Goal: Task Accomplishment & Management: Manage account settings

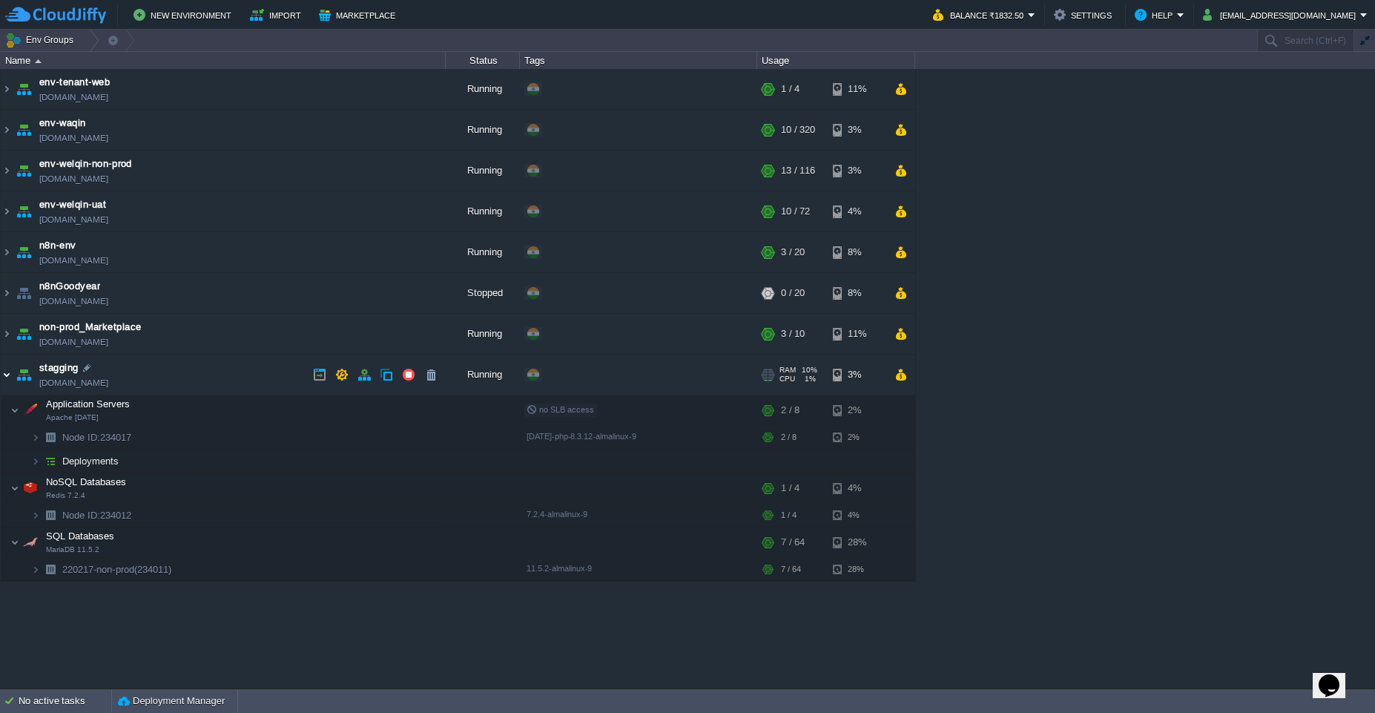
click at [6, 378] on img at bounding box center [7, 375] width 12 height 40
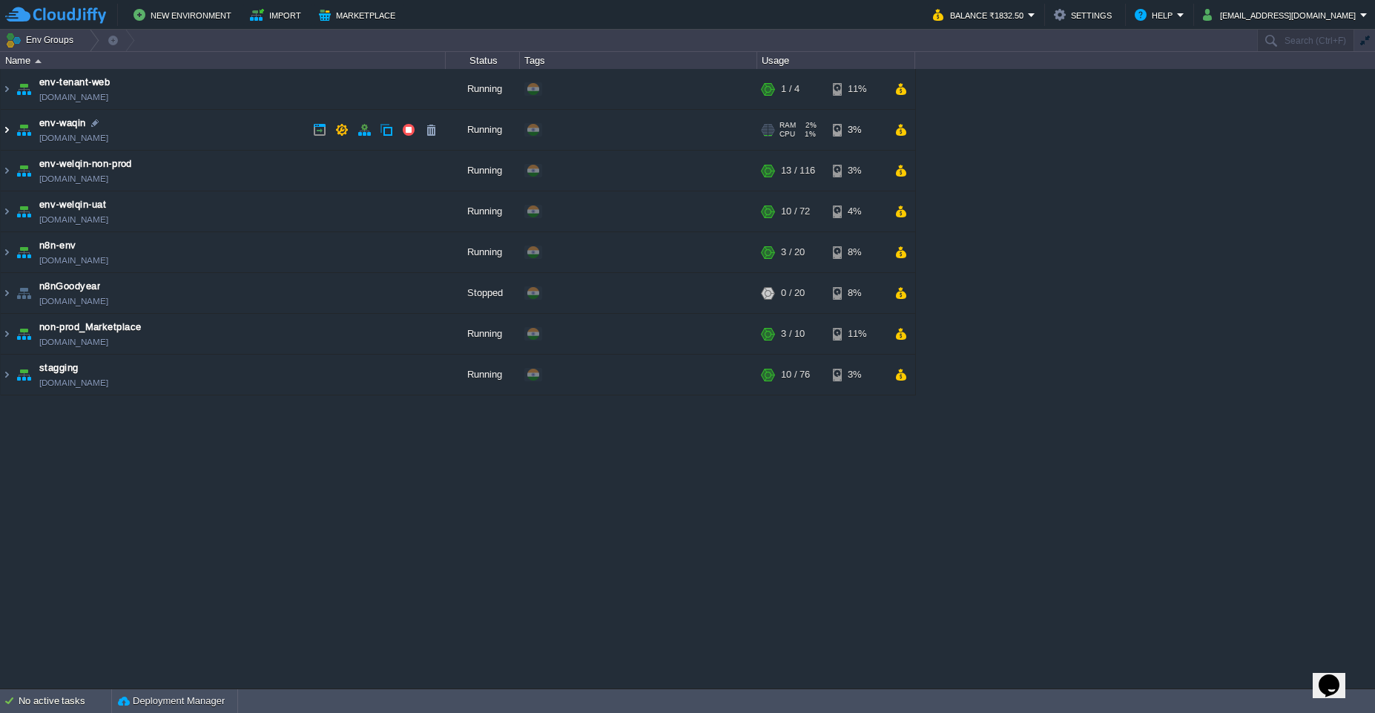
click at [1, 134] on img at bounding box center [7, 130] width 12 height 40
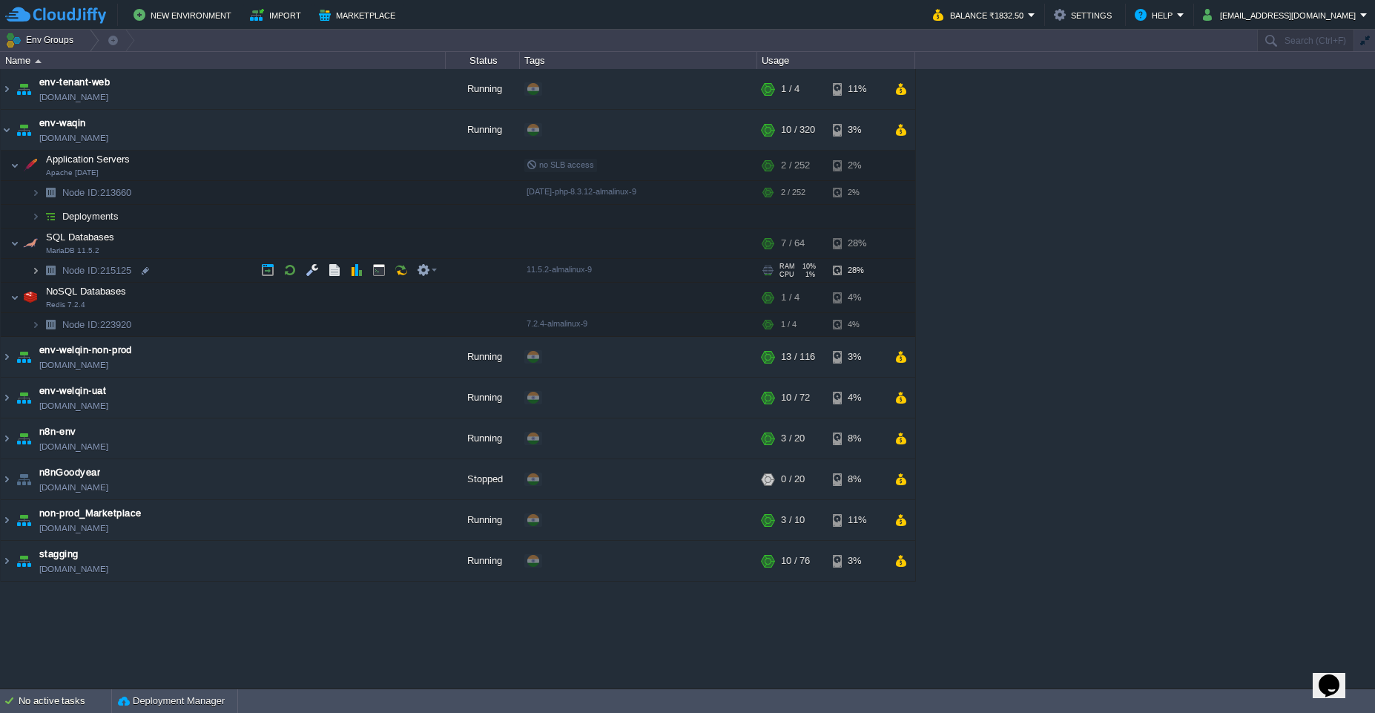
click at [33, 274] on img at bounding box center [35, 270] width 9 height 23
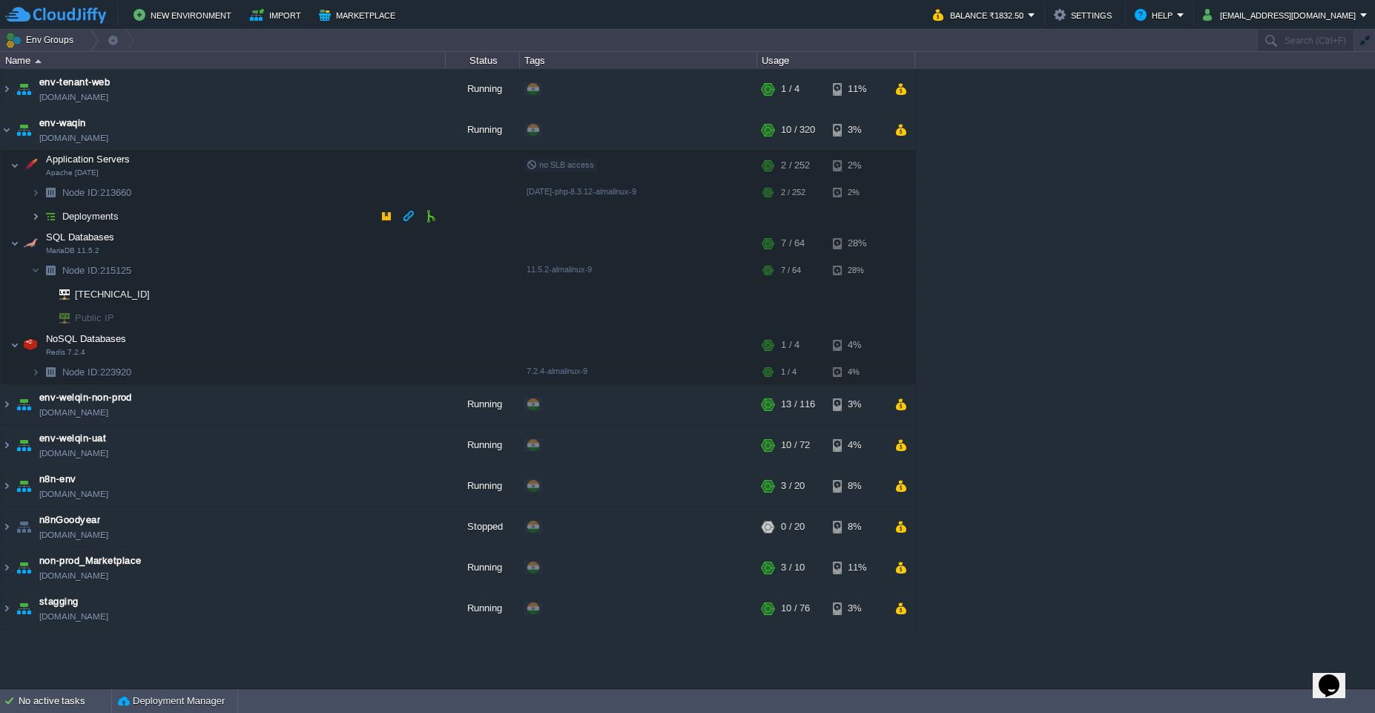
click at [31, 218] on img at bounding box center [35, 216] width 9 height 23
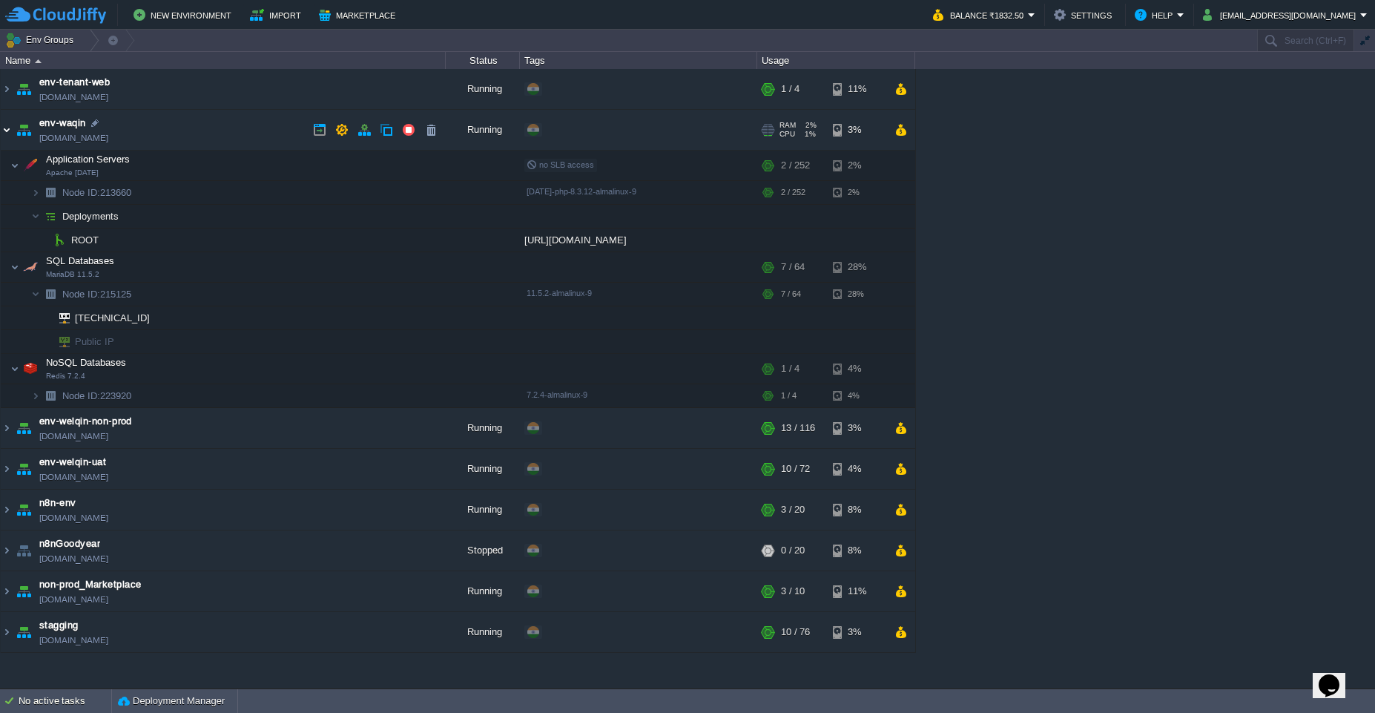
click at [8, 127] on img at bounding box center [7, 130] width 12 height 40
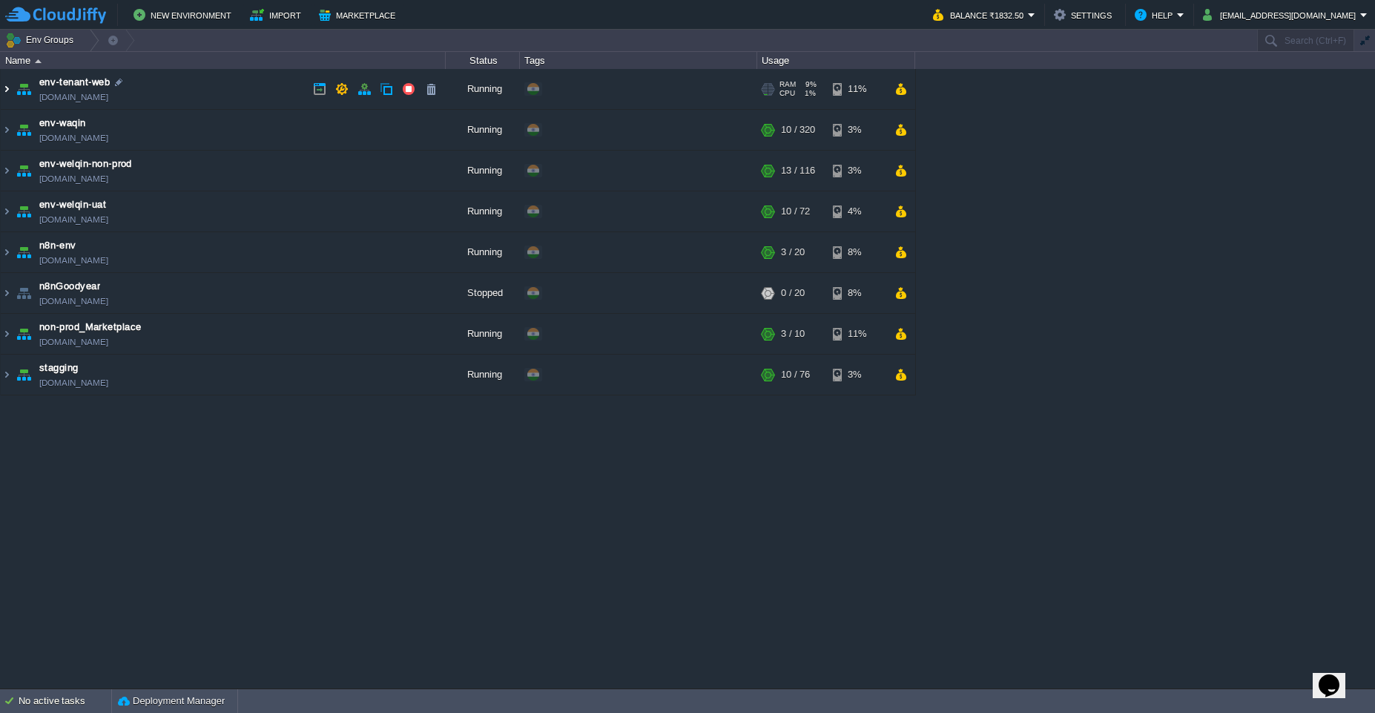
click at [11, 95] on img at bounding box center [7, 89] width 12 height 40
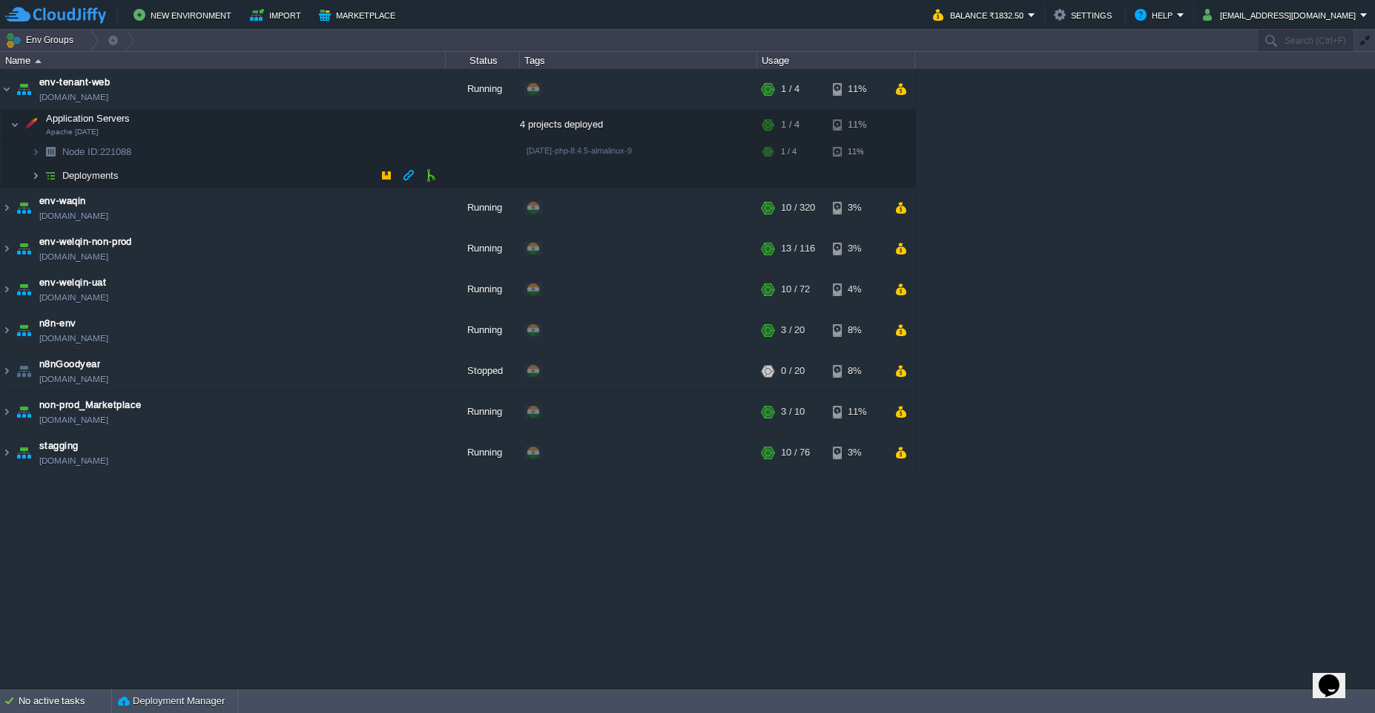
click at [33, 180] on img at bounding box center [35, 175] width 9 height 23
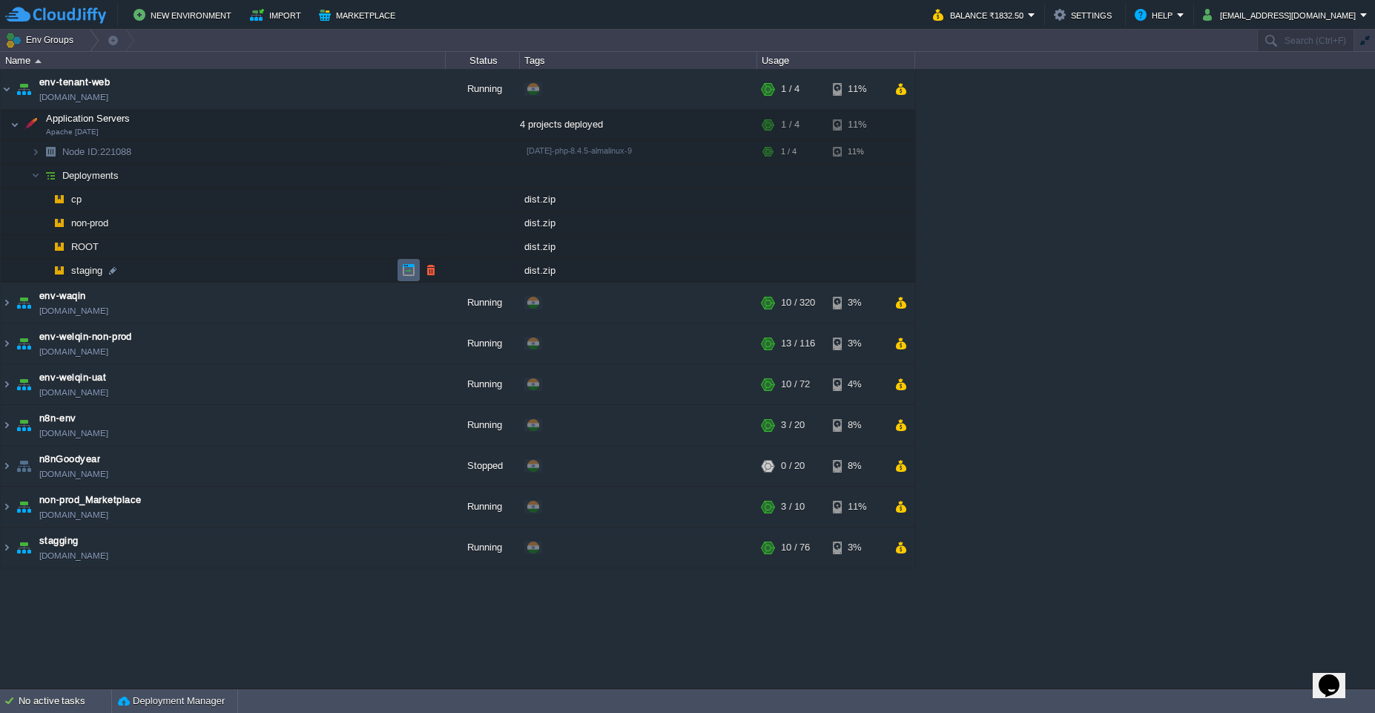
click at [408, 271] on button "button" at bounding box center [408, 269] width 13 height 13
click at [317, 130] on button "button" at bounding box center [312, 124] width 13 height 13
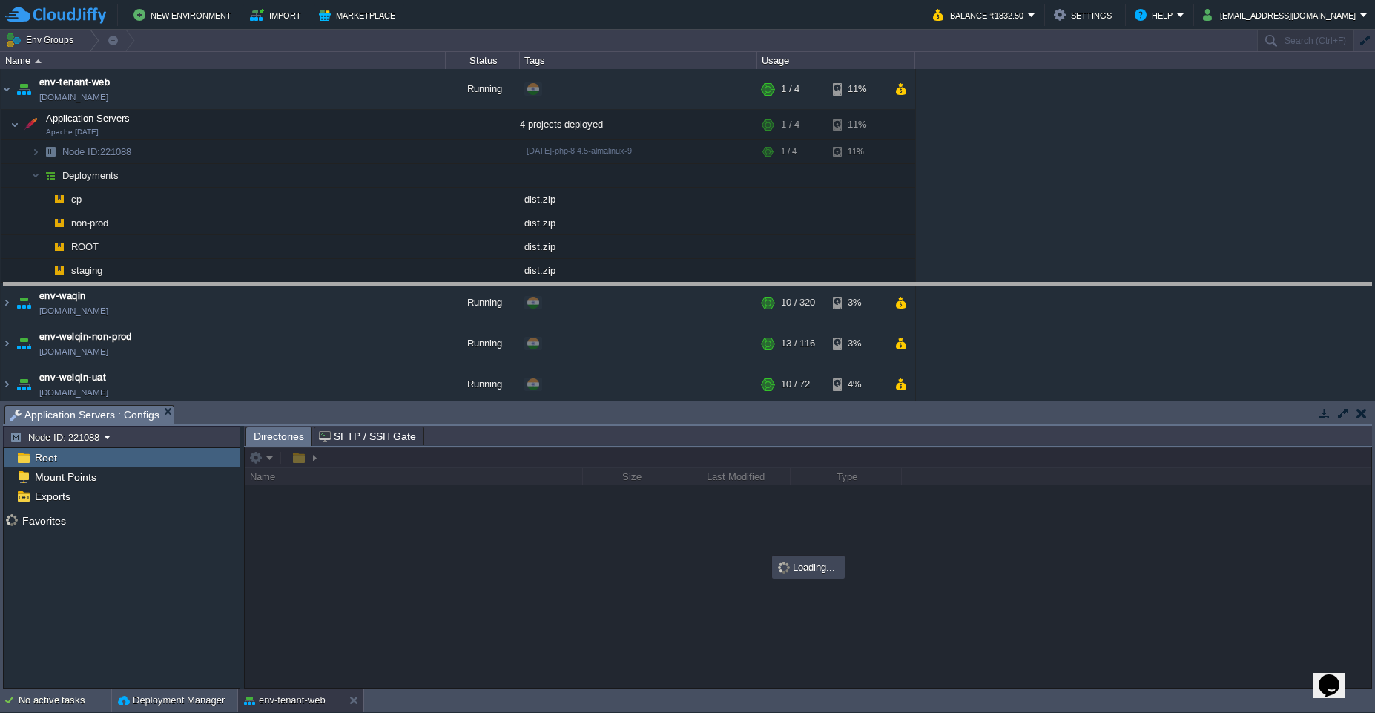
drag, startPoint x: 670, startPoint y: 424, endPoint x: 705, endPoint y: 300, distance: 129.4
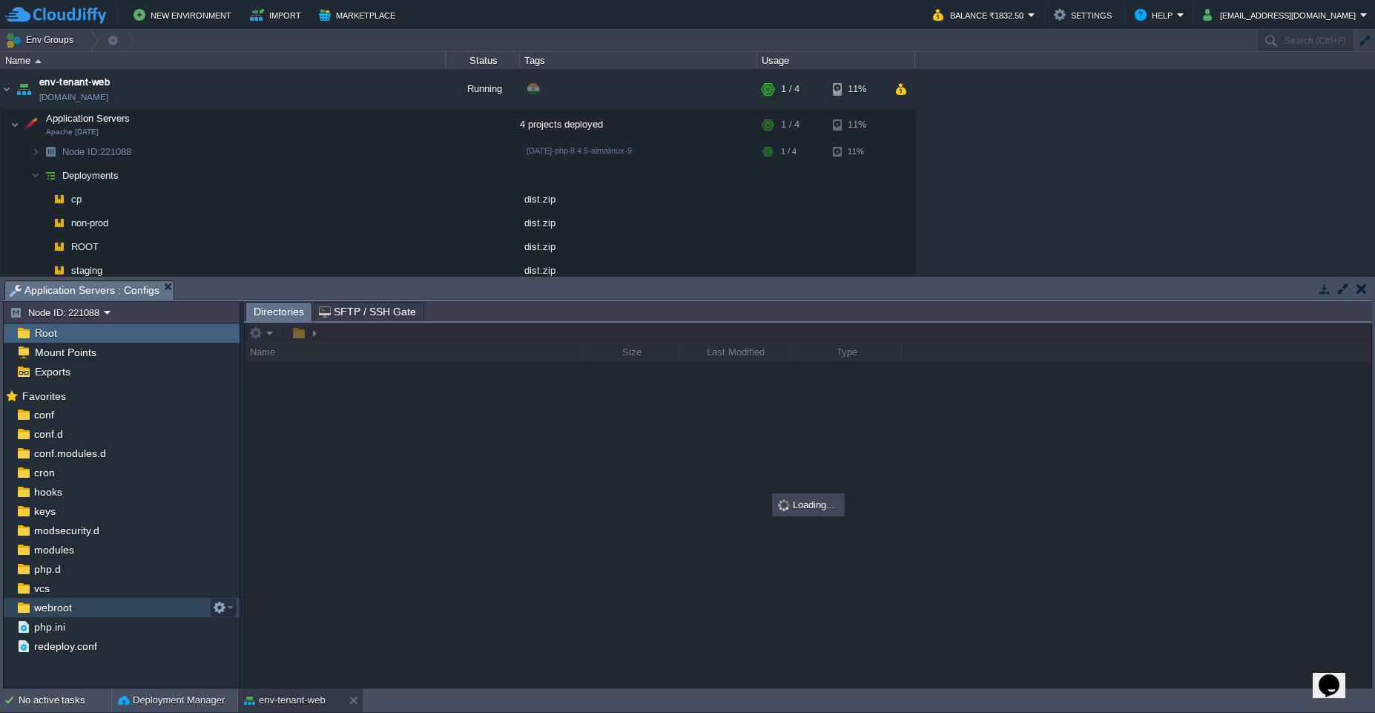
click at [112, 610] on div "webroot" at bounding box center [122, 607] width 236 height 19
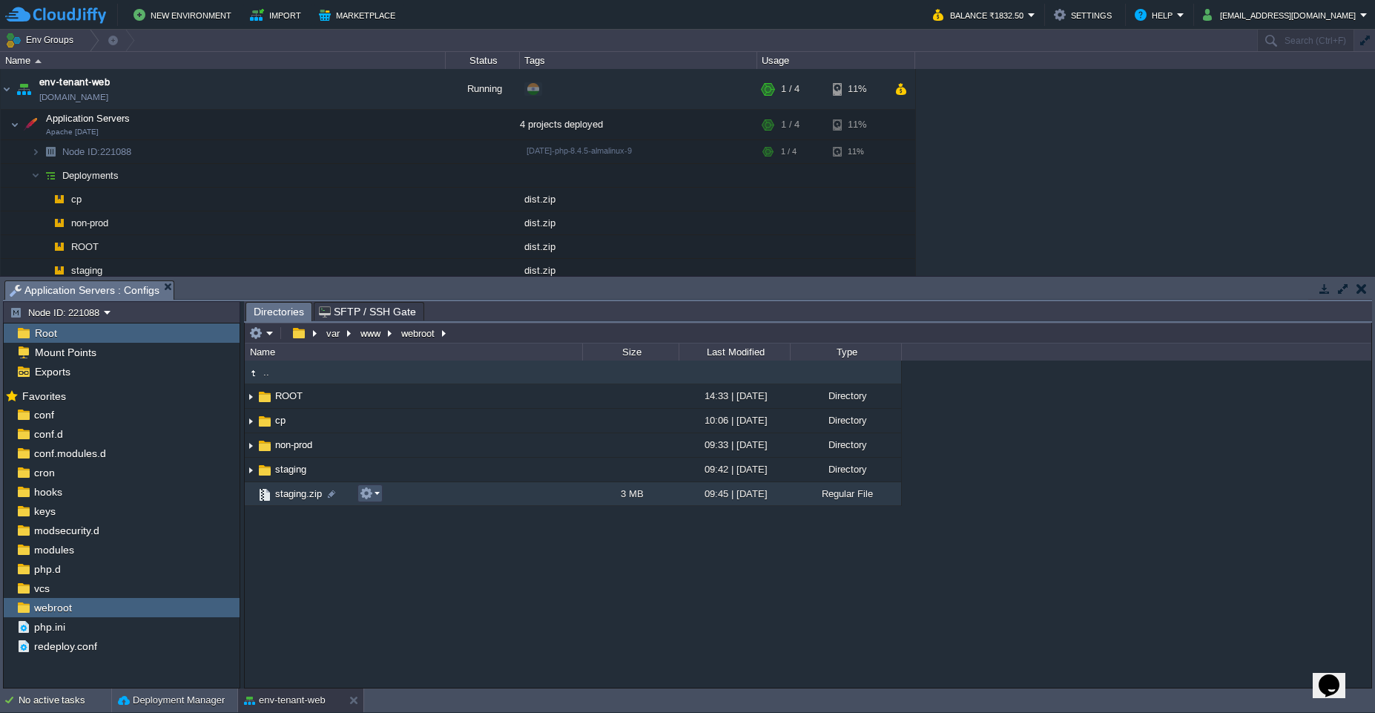
click at [366, 496] on button "button" at bounding box center [366, 493] width 13 height 13
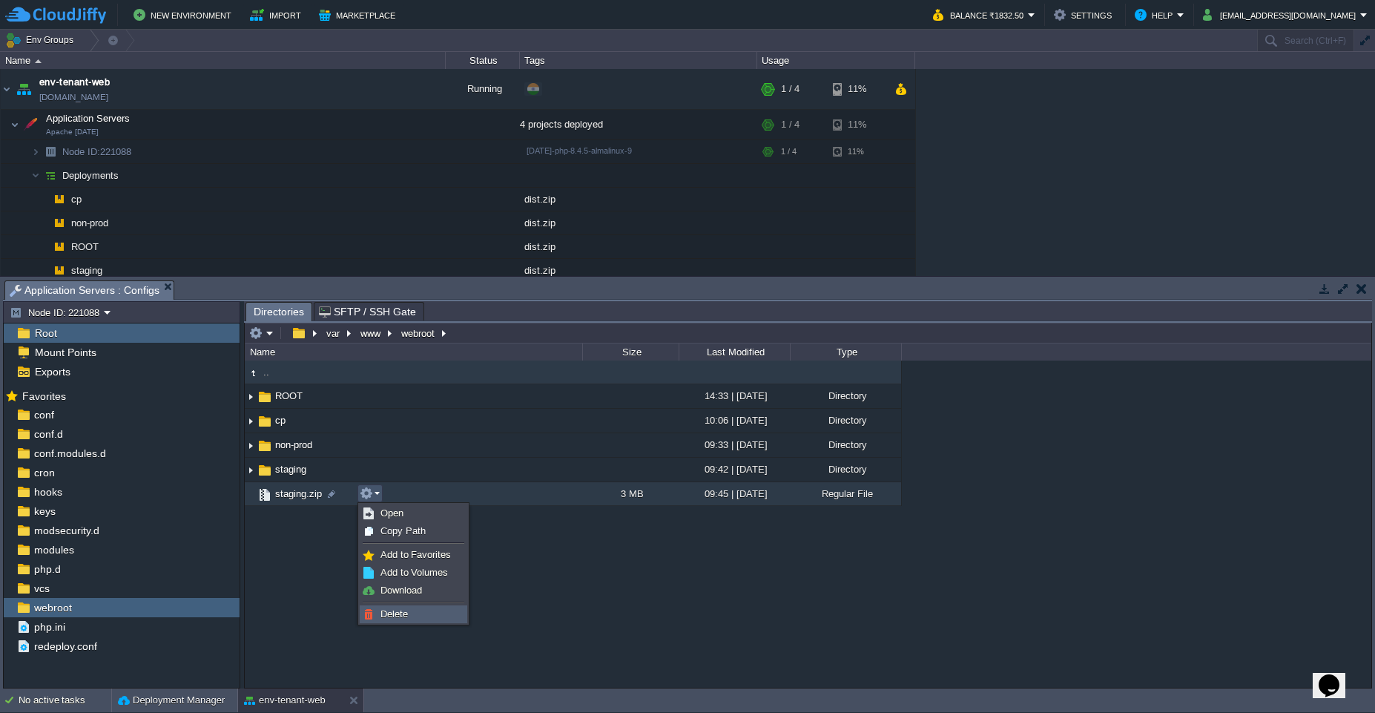
click at [383, 610] on span "Delete" at bounding box center [394, 613] width 27 height 11
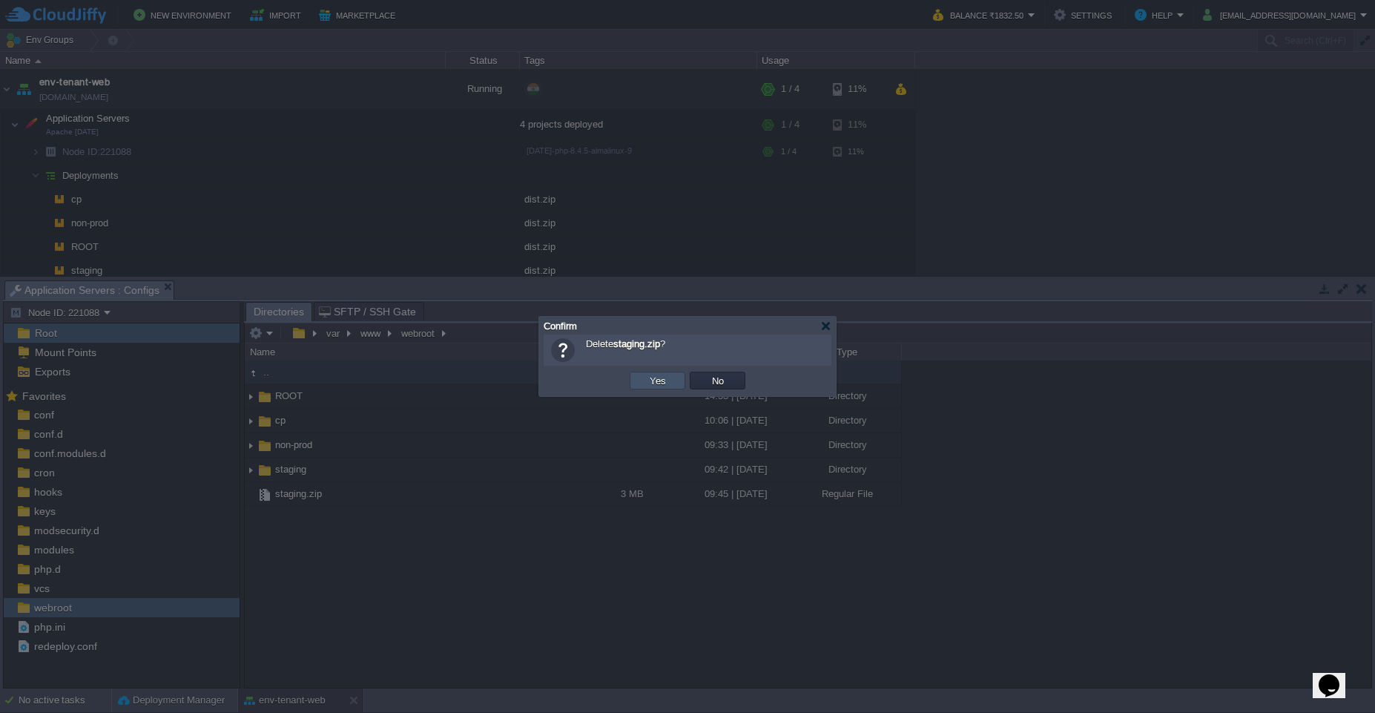
click at [661, 384] on button "Yes" at bounding box center [657, 380] width 25 height 13
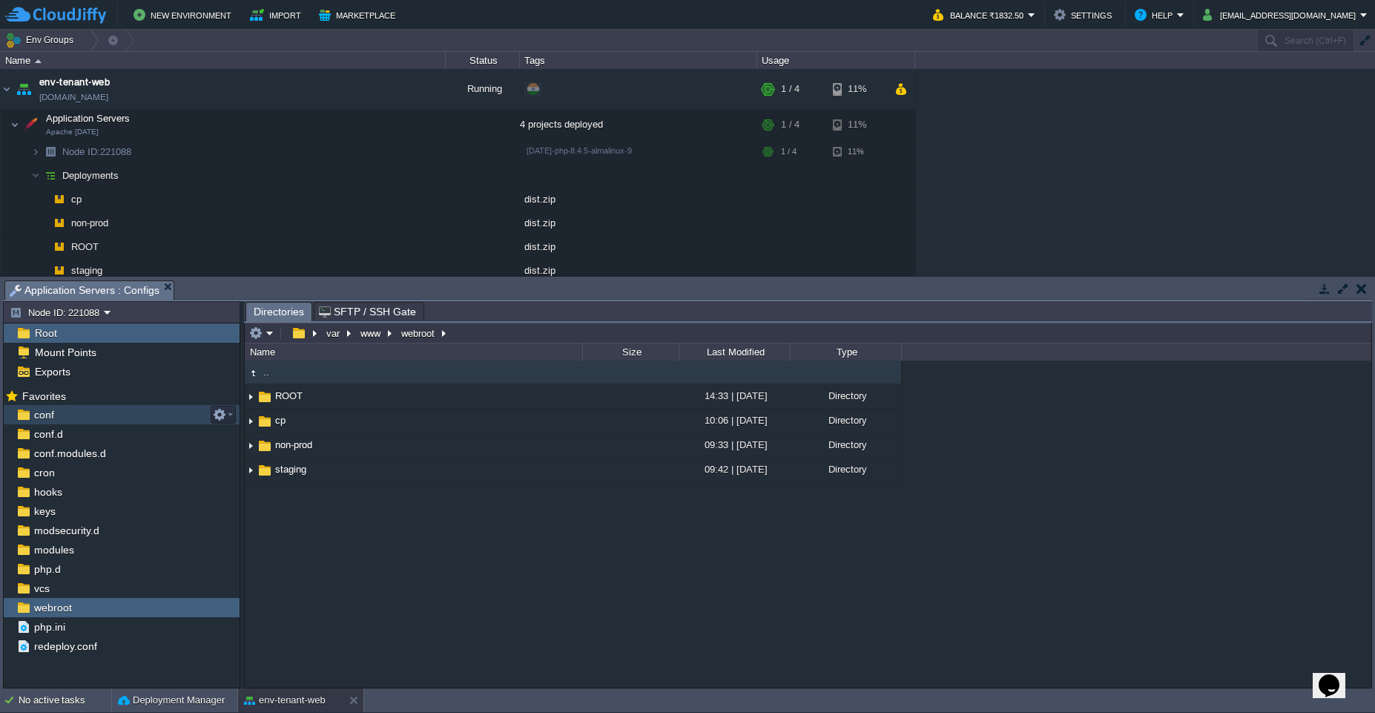
click at [125, 421] on div "conf" at bounding box center [122, 414] width 236 height 19
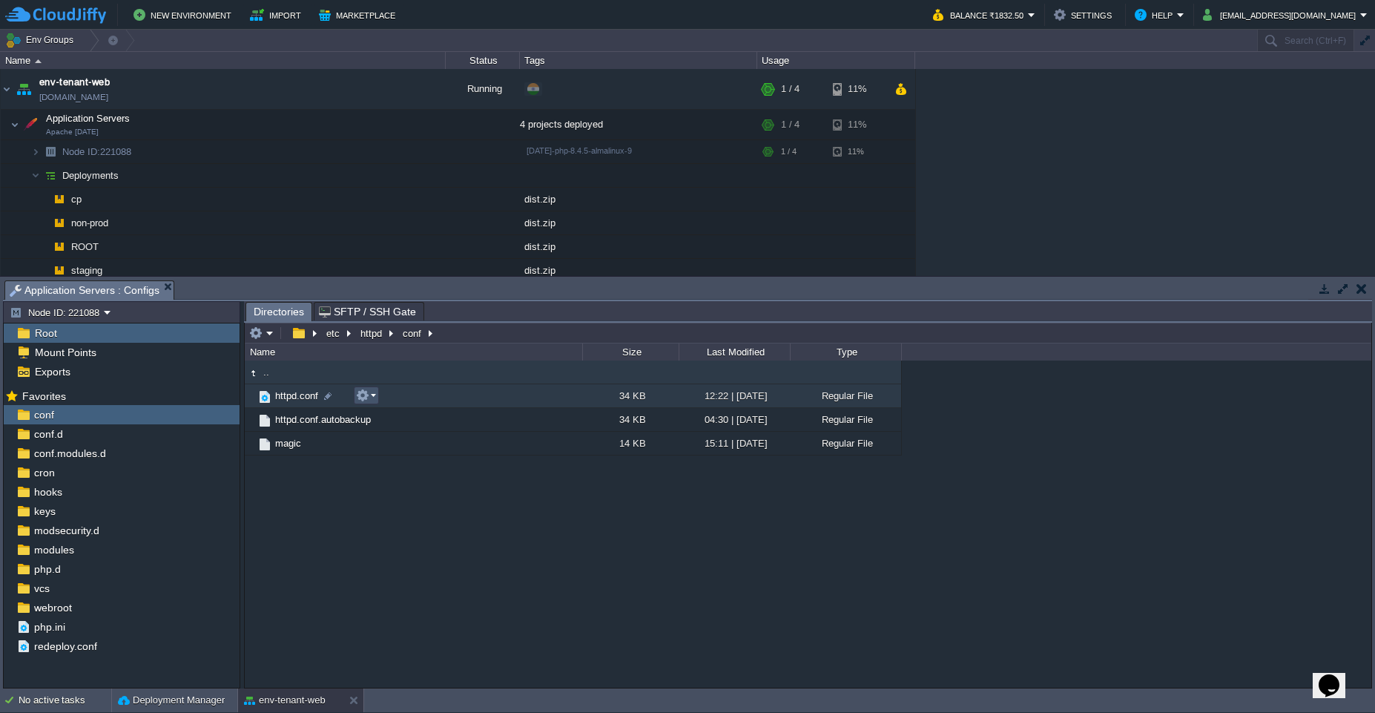
click at [366, 399] on button "button" at bounding box center [362, 395] width 13 height 13
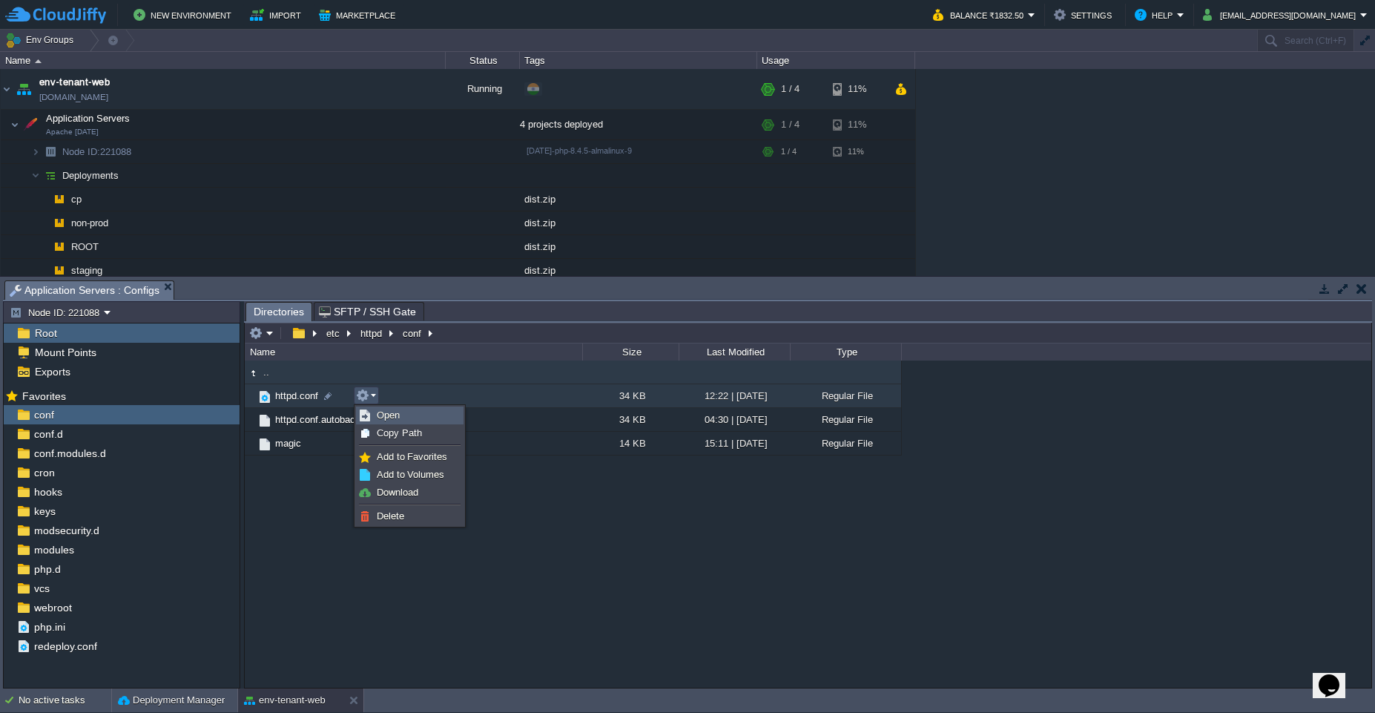
click at [400, 419] on span "Open" at bounding box center [388, 414] width 23 height 11
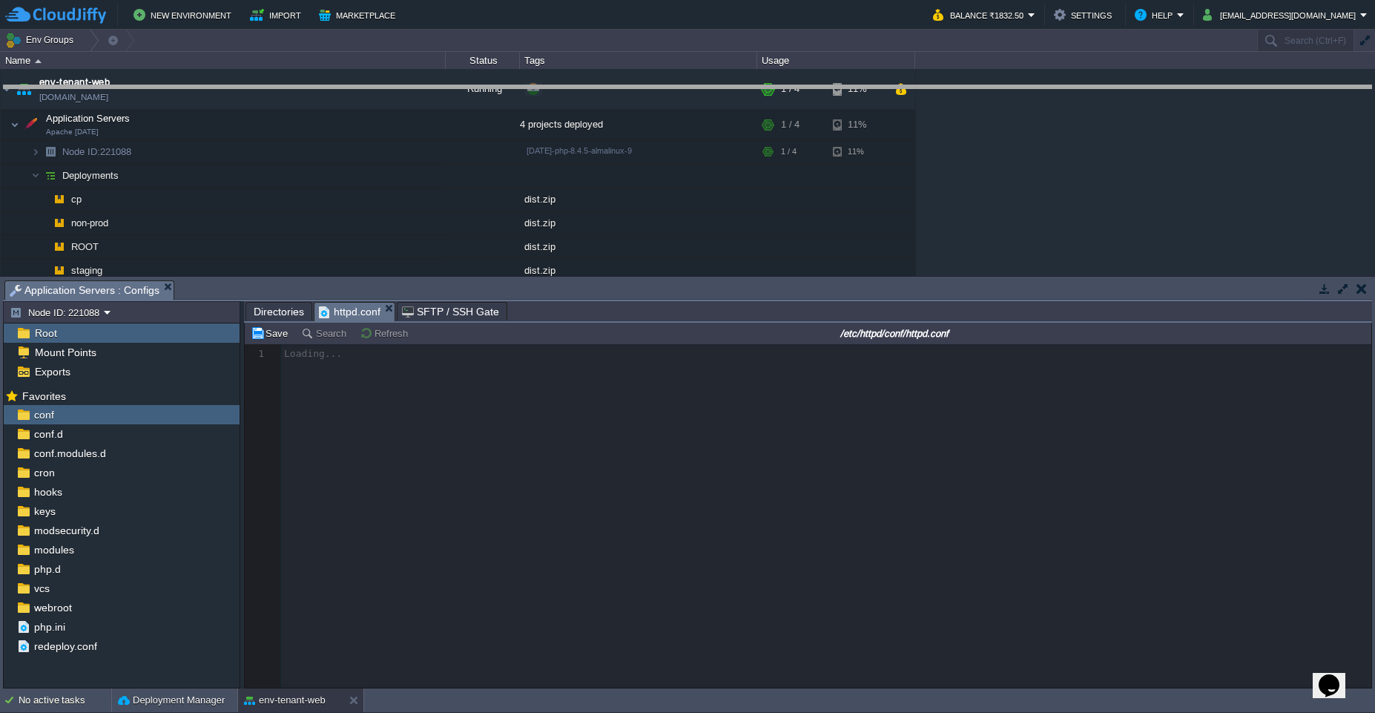
drag, startPoint x: 715, startPoint y: 300, endPoint x: 694, endPoint y: 105, distance: 196.3
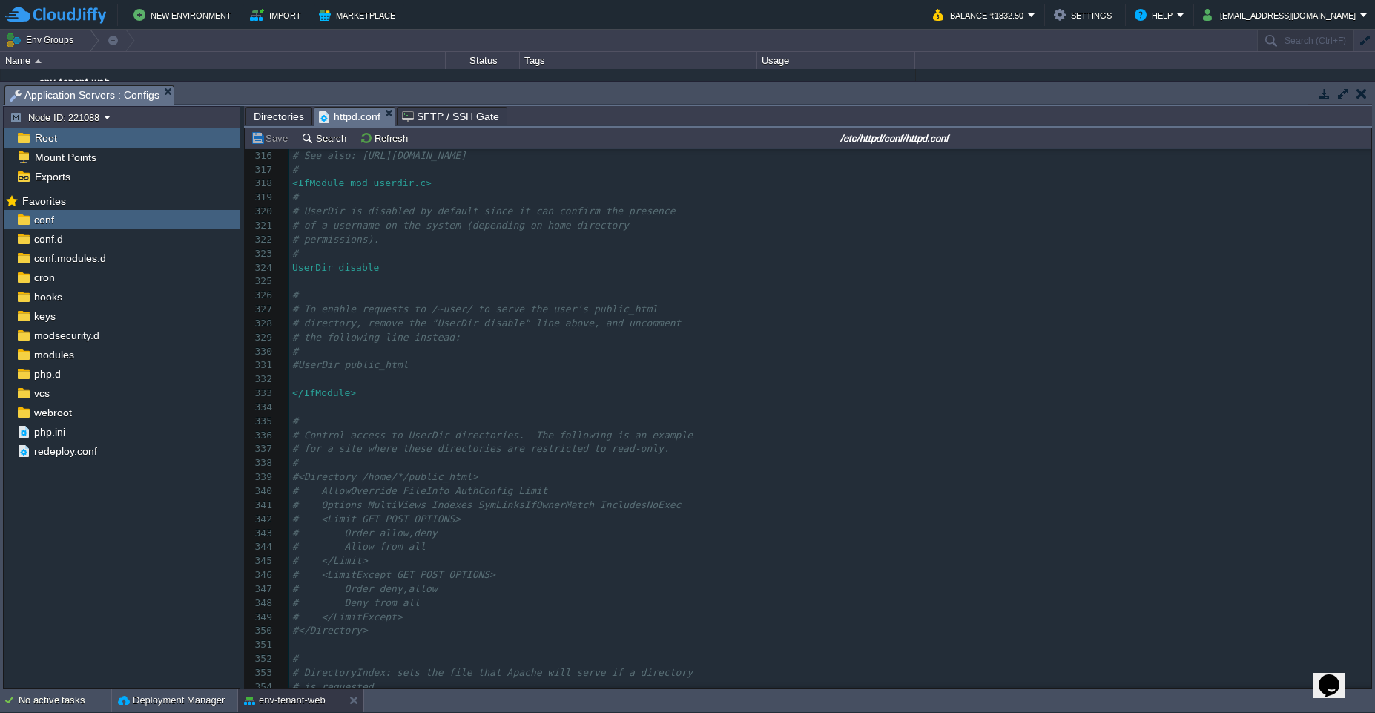
scroll to position [4931, 0]
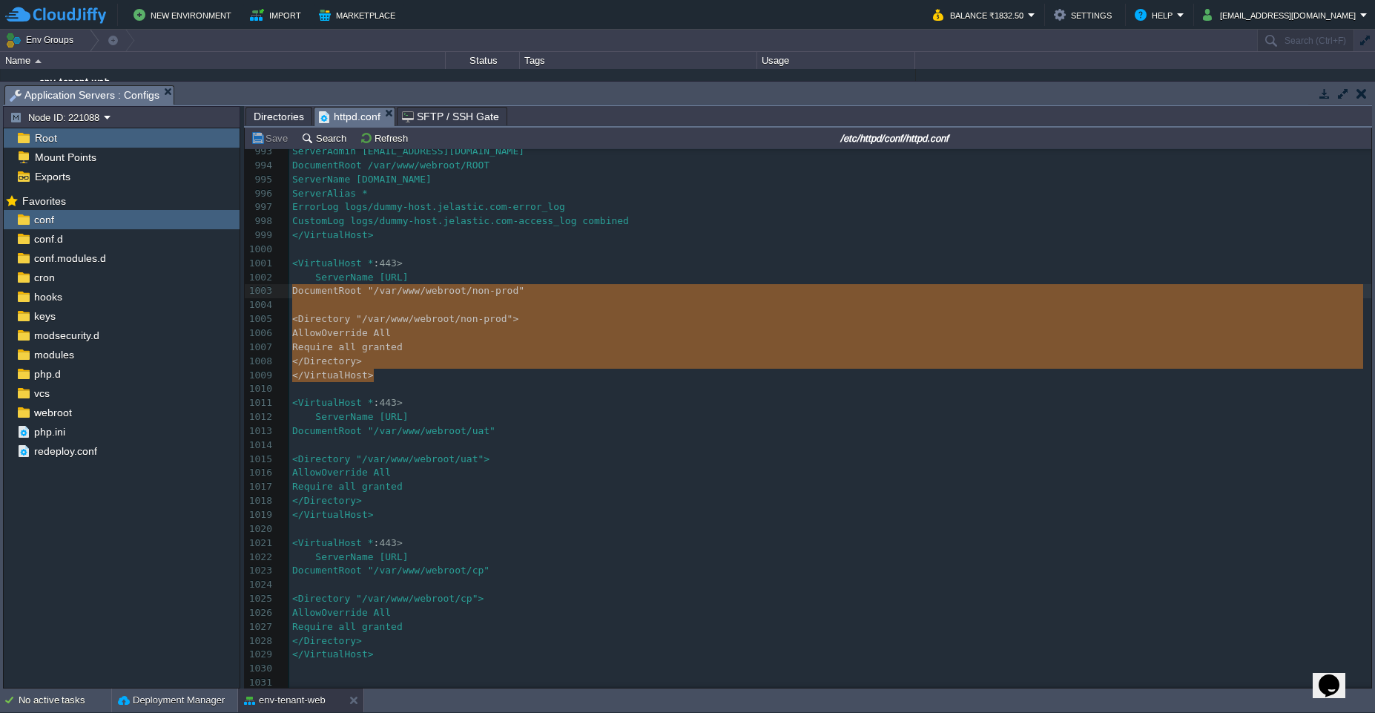
type textarea "<VirtualHost *:443> ServerName [URL] DocumentRoot "/var/www/webroot/non-prod" <…"
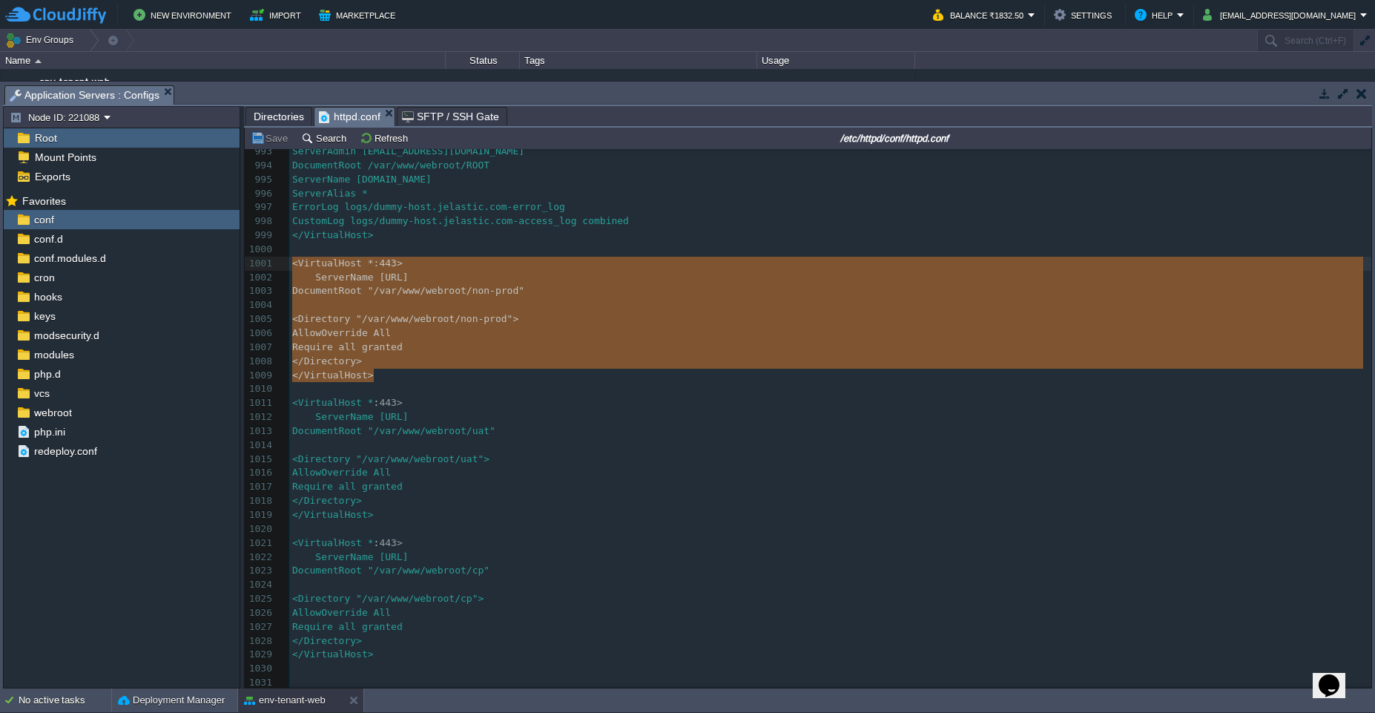
drag, startPoint x: 390, startPoint y: 373, endPoint x: 269, endPoint y: 263, distance: 163.9
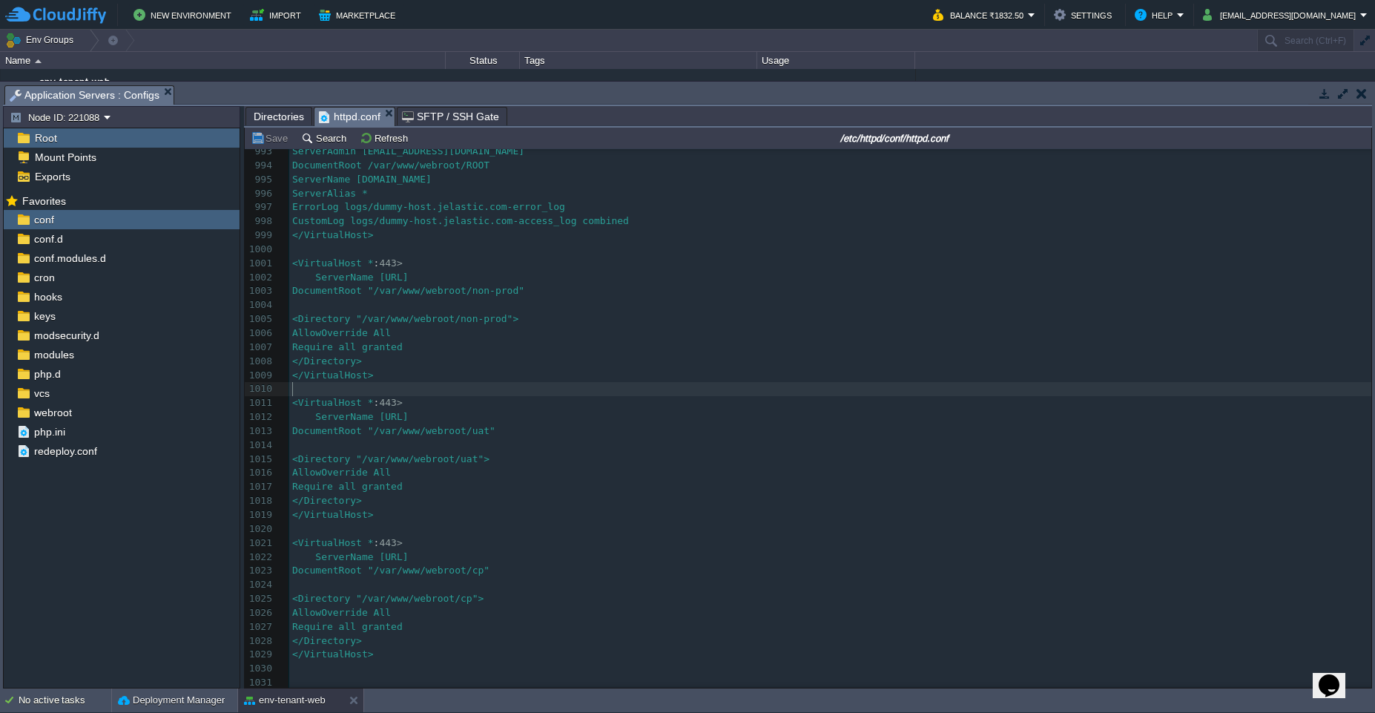
click at [431, 384] on pre "​" at bounding box center [830, 389] width 1082 height 14
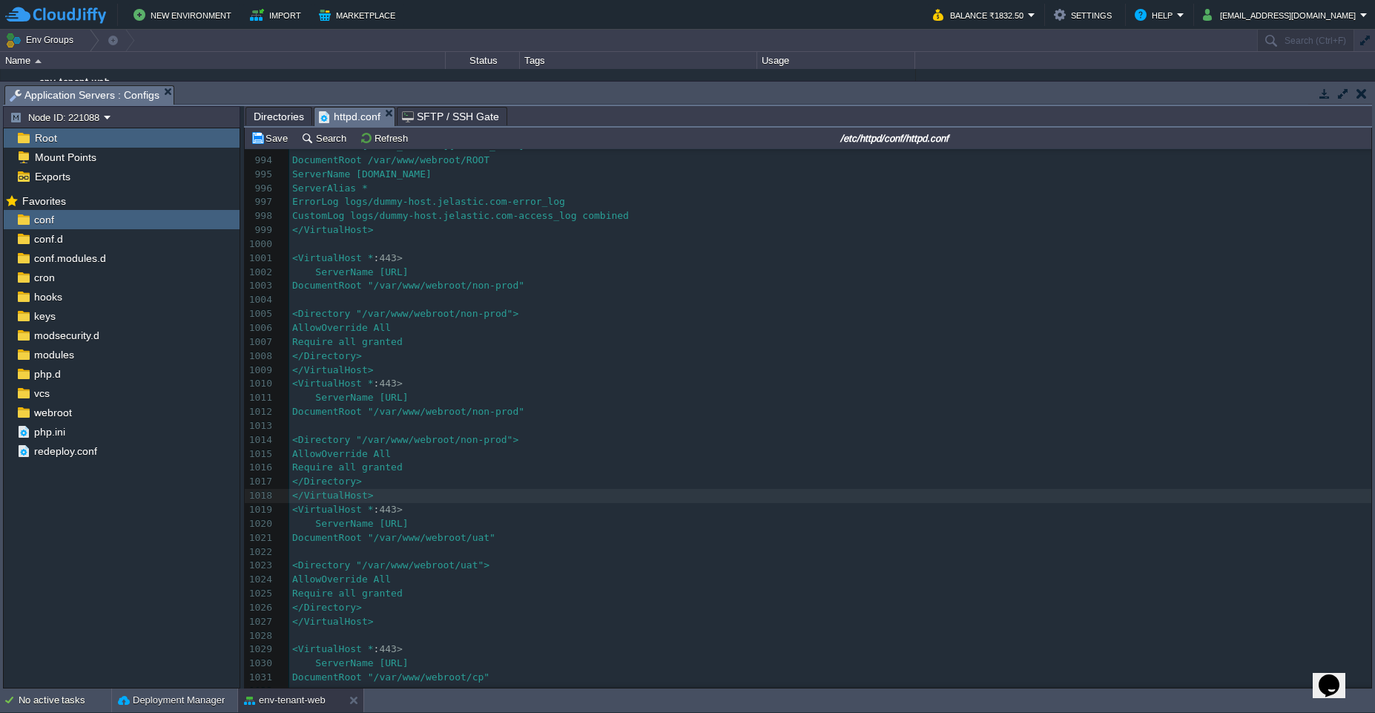
click at [409, 397] on span "ServerName [URL]" at bounding box center [350, 397] width 116 height 11
type textarea "np"
type textarea "<VirtualHost *:443> ServerName [URL] DocumentRoot "/var/www/webroot/non-prod" <…"
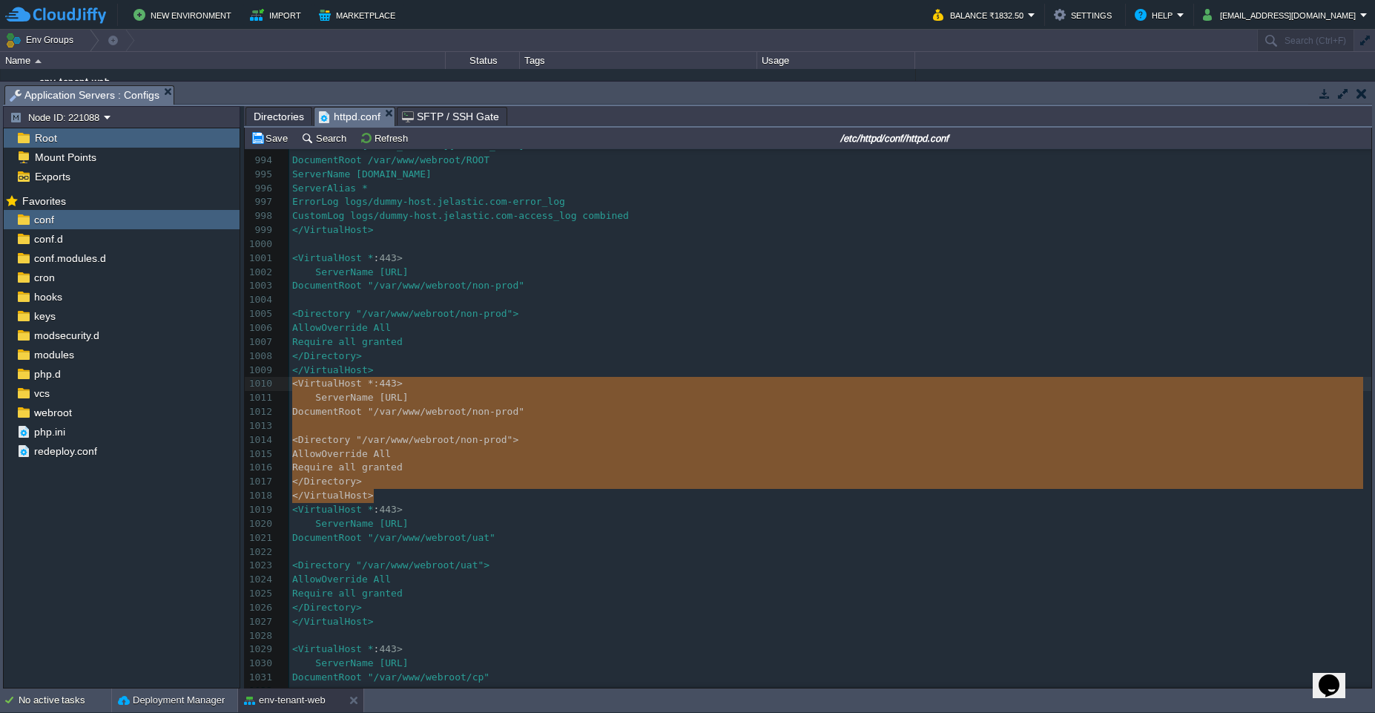
drag, startPoint x: 389, startPoint y: 494, endPoint x: 274, endPoint y: 384, distance: 159.5
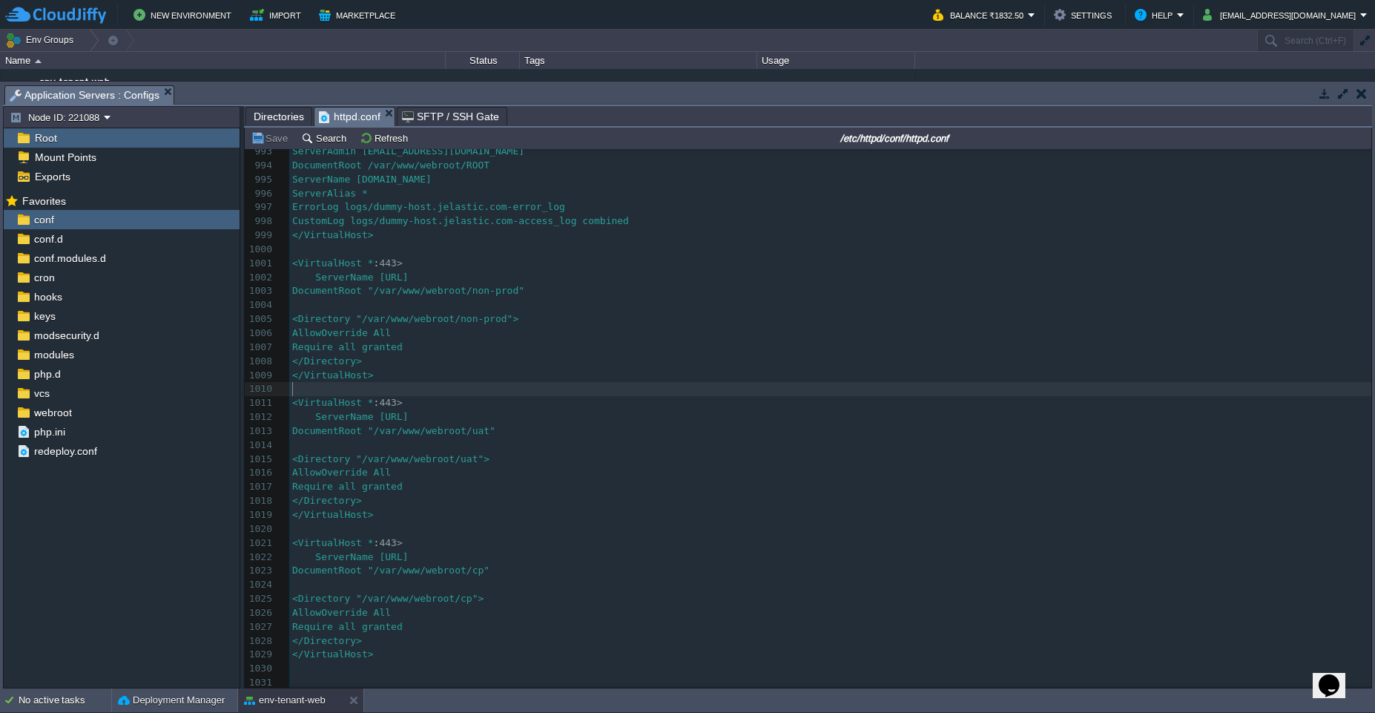
click at [432, 414] on div "xxxxxxxxxx # 974 AddOutputFilterByType DEFLATE text/plain 975 AddOutputFilterBy…" at bounding box center [830, 284] width 1082 height 811
type textarea "staging"
click at [446, 406] on div "xxxxxxxxxx # 974 AddOutputFilterByType DEFLATE text/plain 975 AddOutputFilterBy…" at bounding box center [830, 284] width 1082 height 811
type textarea "staging"
click at [496, 428] on span "DocumentRoot "/var/www/webroot/uat"" at bounding box center [393, 430] width 203 height 11
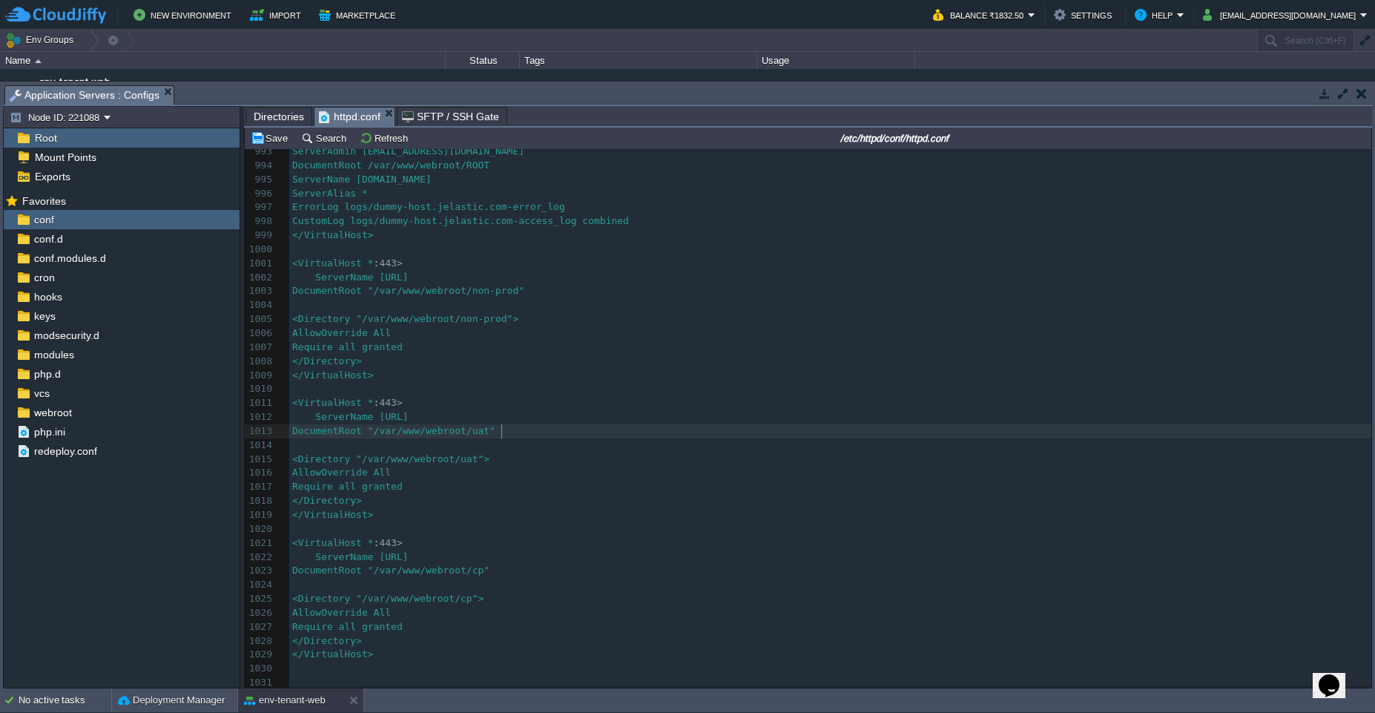
type textarea "uat"
paste textarea
click at [490, 453] on span "<Directory "/var/www/webroot/uat">" at bounding box center [390, 458] width 197 height 11
type textarea "uat"
paste textarea
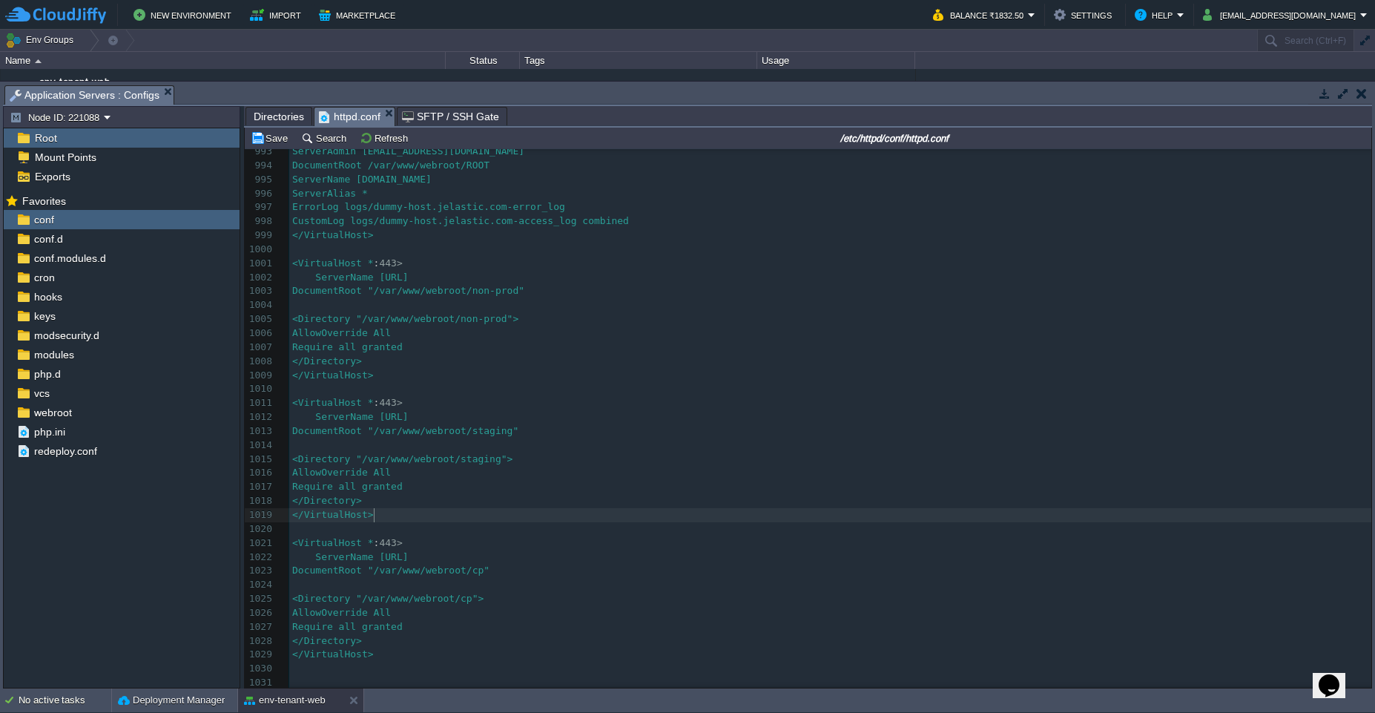
click at [470, 522] on pre "​" at bounding box center [830, 529] width 1082 height 14
click at [499, 511] on pre "</VirtualHost>" at bounding box center [830, 515] width 1082 height 14
click at [636, 494] on pre "</Directory>" at bounding box center [830, 501] width 1082 height 14
click at [600, 494] on pre "</Directory>" at bounding box center [830, 501] width 1082 height 14
click at [277, 120] on span "Directories" at bounding box center [279, 117] width 50 height 18
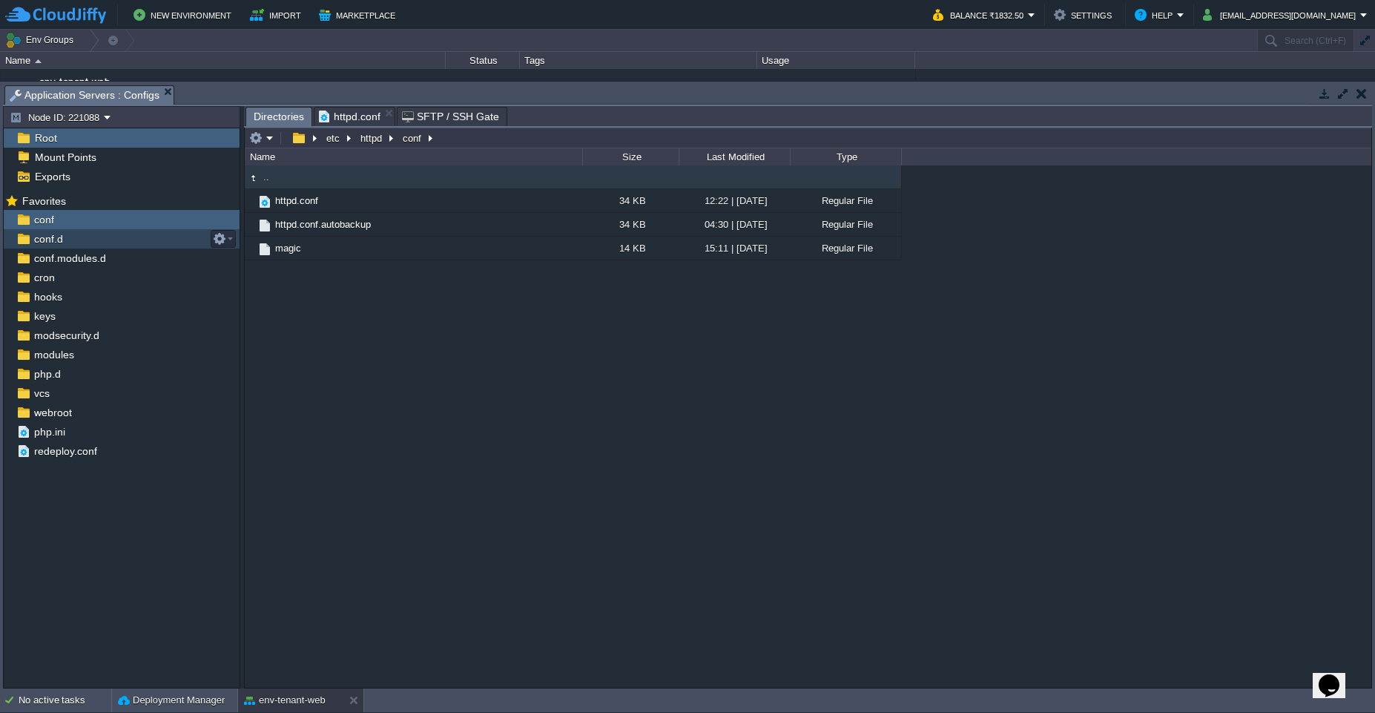
click at [111, 240] on div "conf.d" at bounding box center [122, 238] width 236 height 19
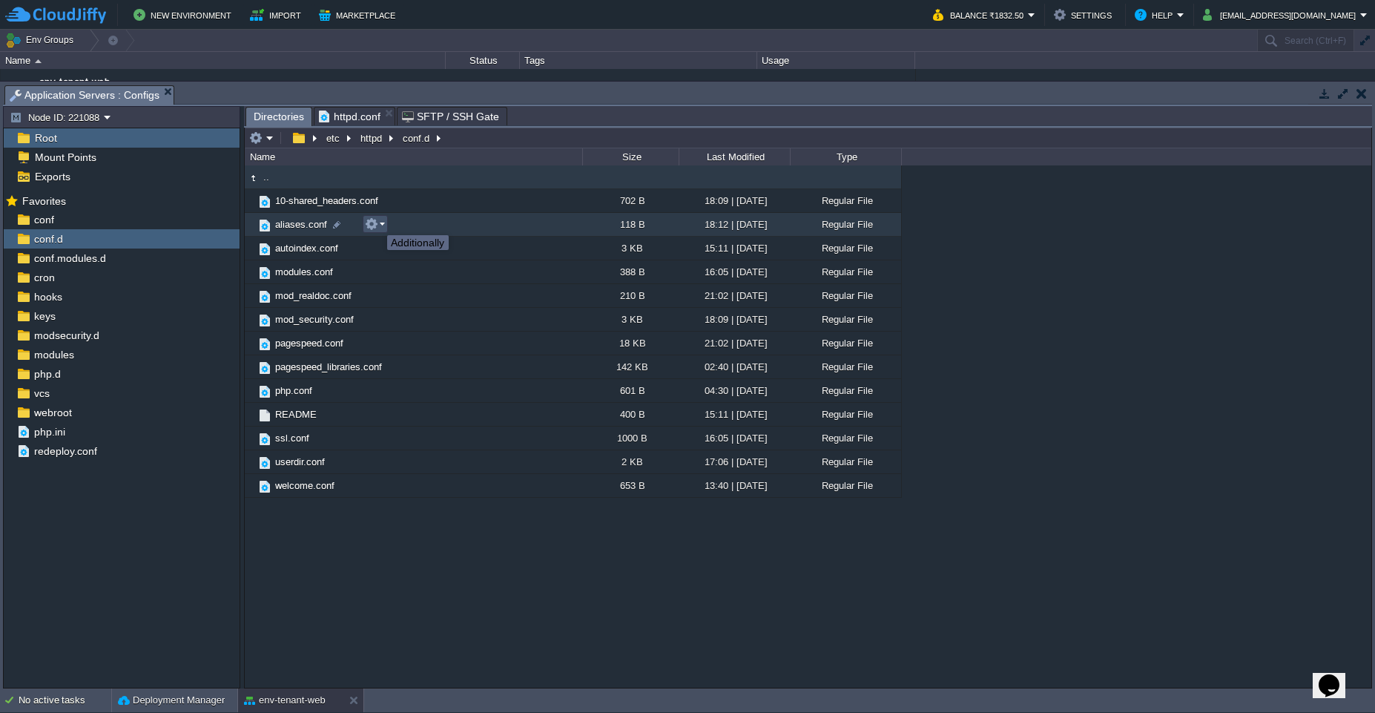
click at [376, 222] on button "button" at bounding box center [371, 223] width 13 height 13
click at [387, 249] on link "Open" at bounding box center [419, 244] width 106 height 16
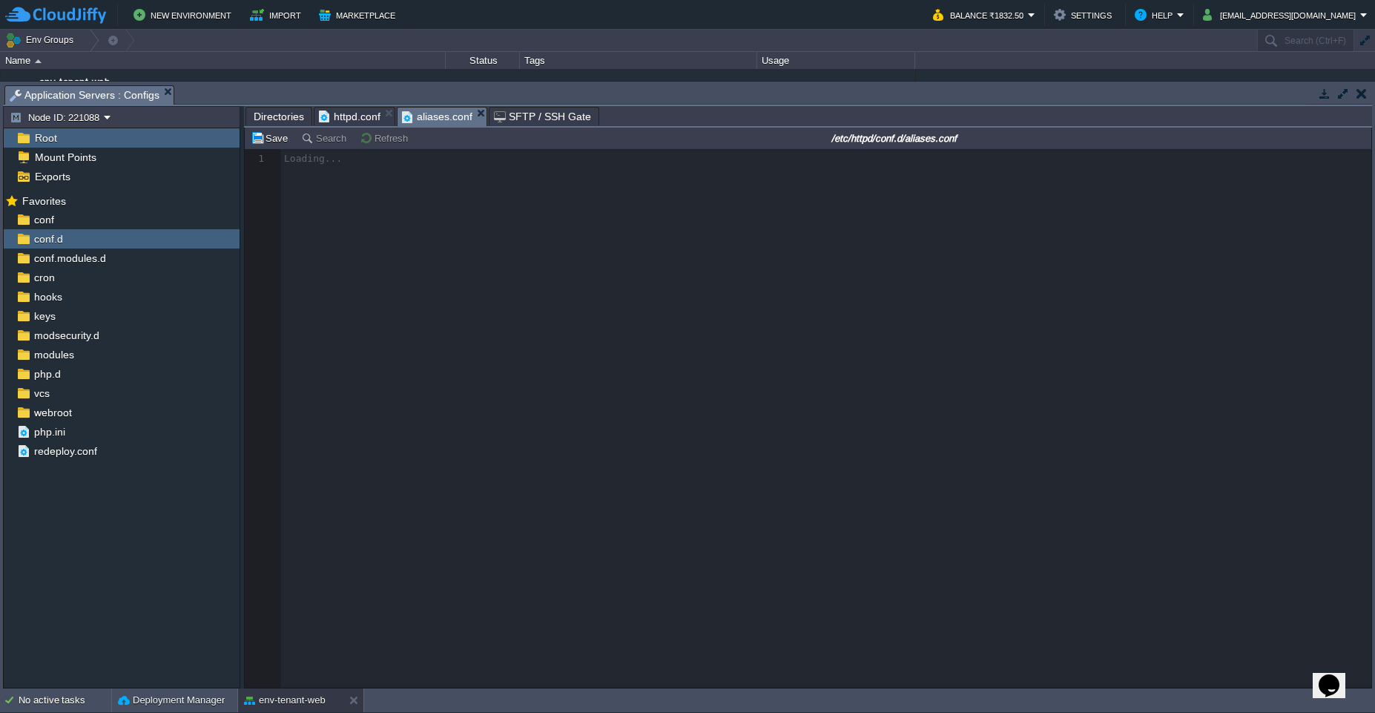
scroll to position [5, 0]
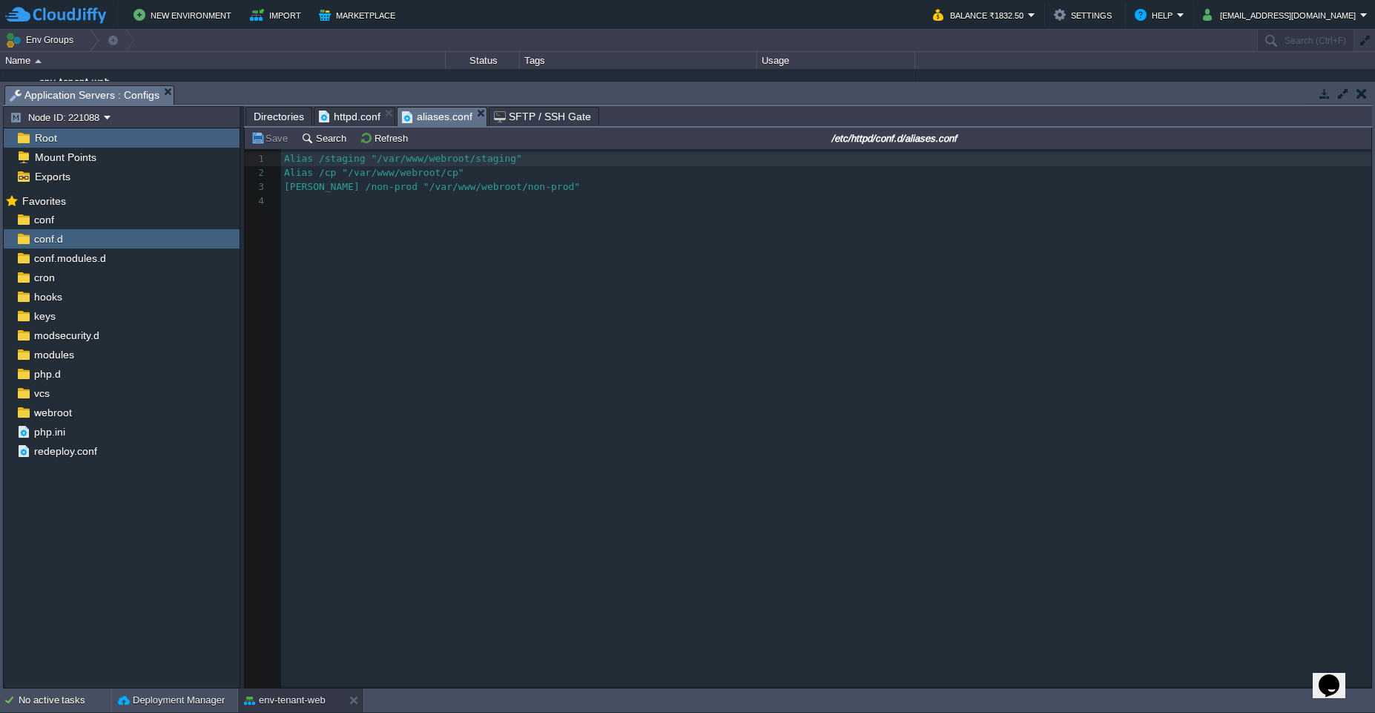
click at [553, 171] on pre "Alias /cp "/var/www/webroot/cp"" at bounding box center [829, 173] width 1096 height 14
click at [333, 167] on span "Alias /cp "/var/www/webroot/cp"" at bounding box center [374, 172] width 180 height 11
type textarea "staging"
click at [333, 167] on span "Alias /cp "/var/www/webroot/cp"" at bounding box center [374, 172] width 180 height 11
click at [331, 190] on div "x 1 Alias /staging "/var/www/webroot/staging" 2 Alias /cp "/var/www/webroot/cp"…" at bounding box center [829, 180] width 1096 height 56
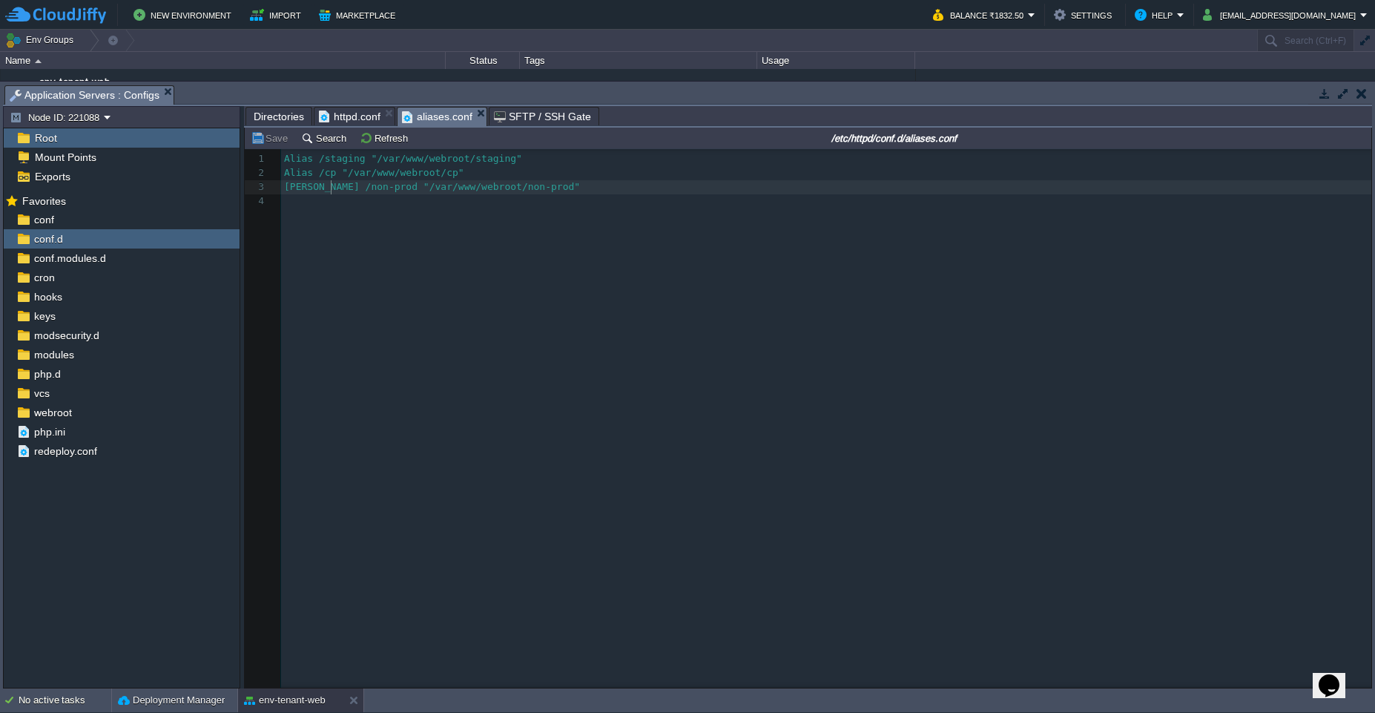
type textarea "non"
click at [342, 227] on div "x 1 Alias /staging "/var/www/webroot/staging" 2 Alias /cp "/var/www/webroot/cp"…" at bounding box center [819, 429] width 1149 height 561
click at [340, 160] on span "Alias /staging "/var/www/webroot/staging"" at bounding box center [403, 158] width 238 height 11
type textarea "staging"
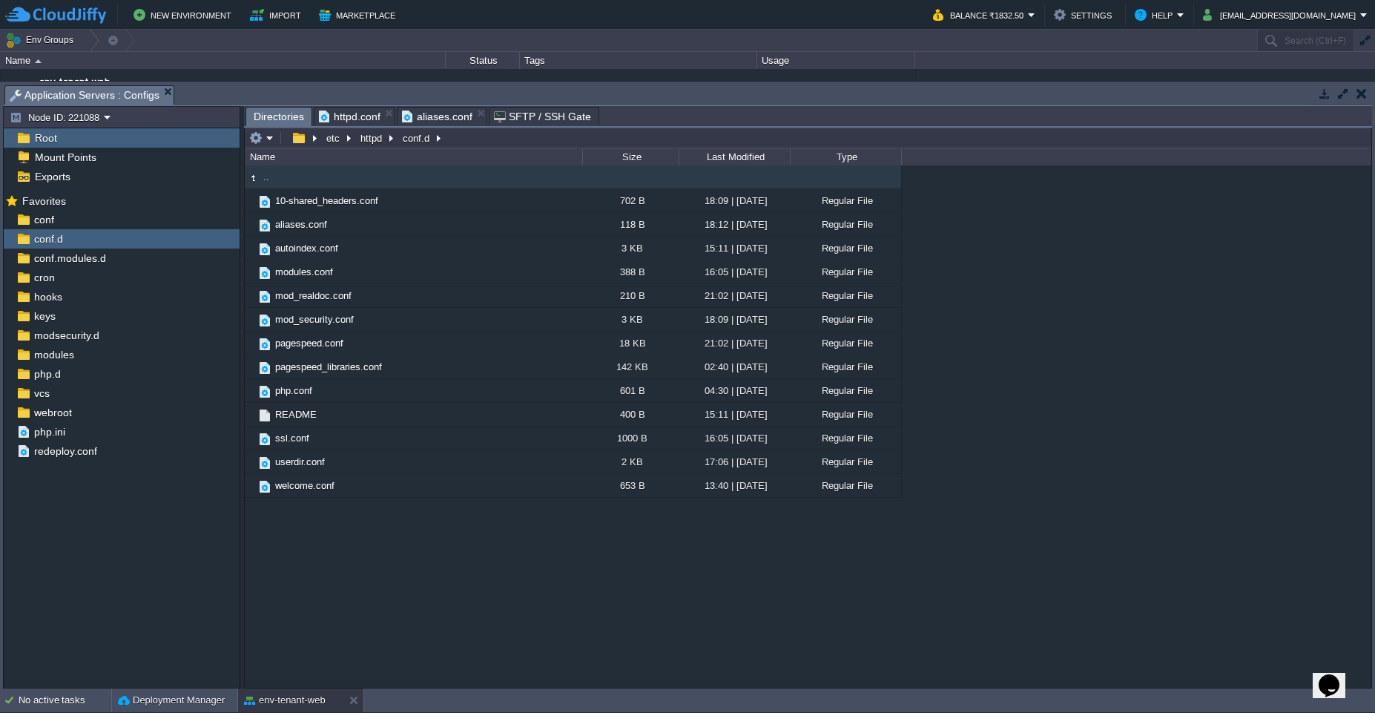
click at [266, 116] on span "Directories" at bounding box center [279, 117] width 50 height 19
click at [381, 247] on button "button" at bounding box center [383, 247] width 13 height 13
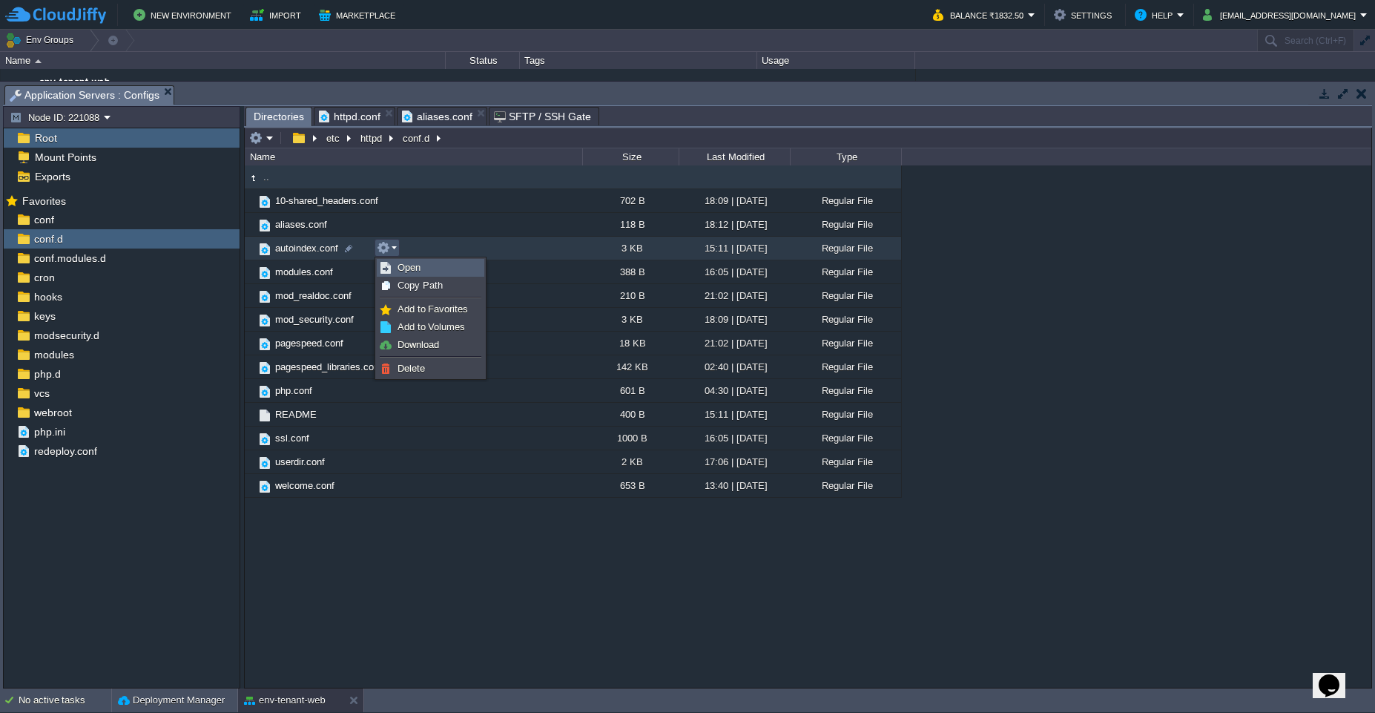
click at [401, 269] on span "Open" at bounding box center [409, 267] width 23 height 11
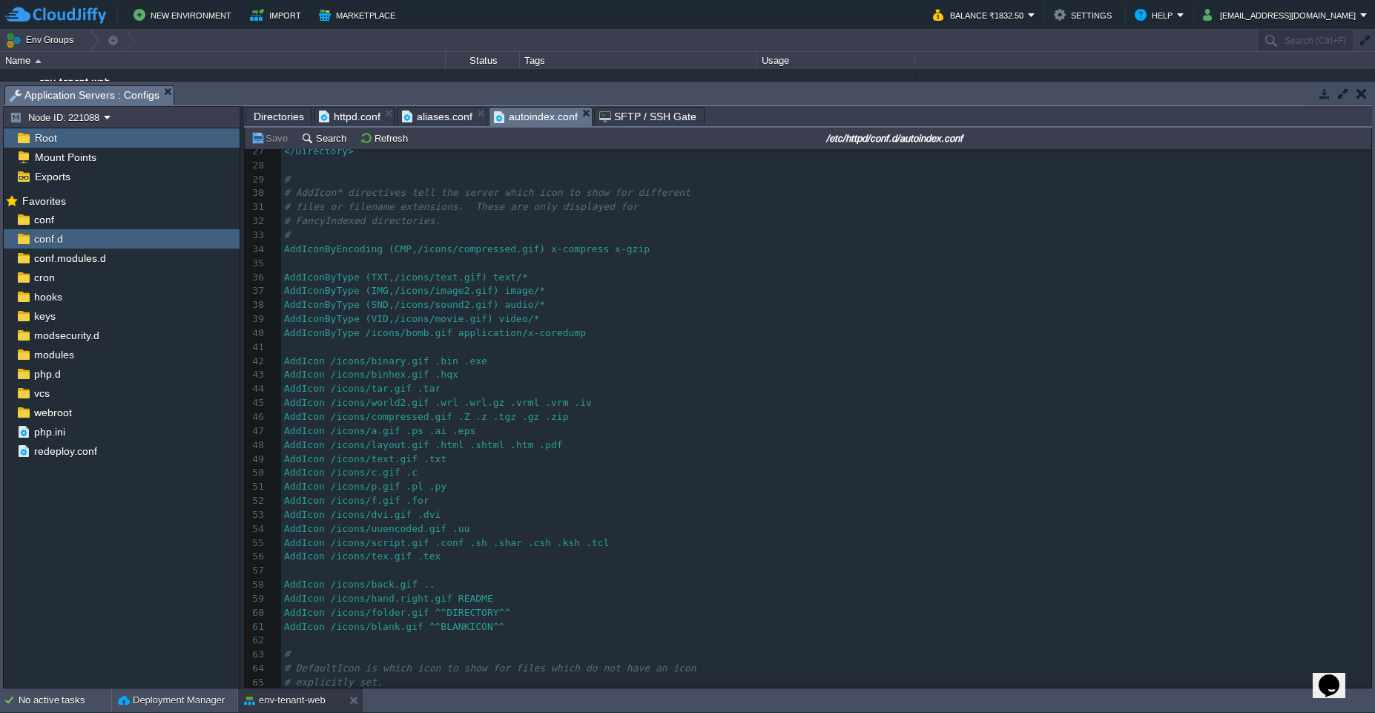
scroll to position [409, 0]
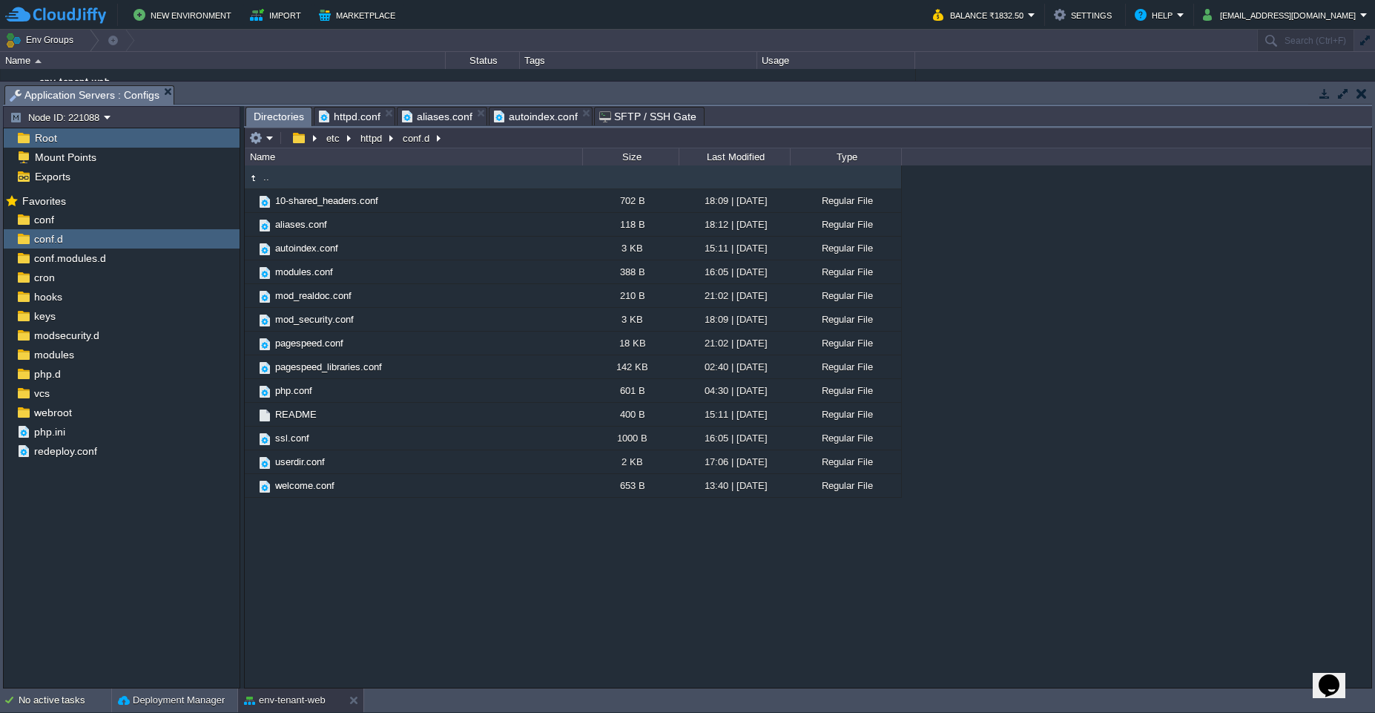
click at [272, 118] on span "Directories" at bounding box center [279, 117] width 50 height 19
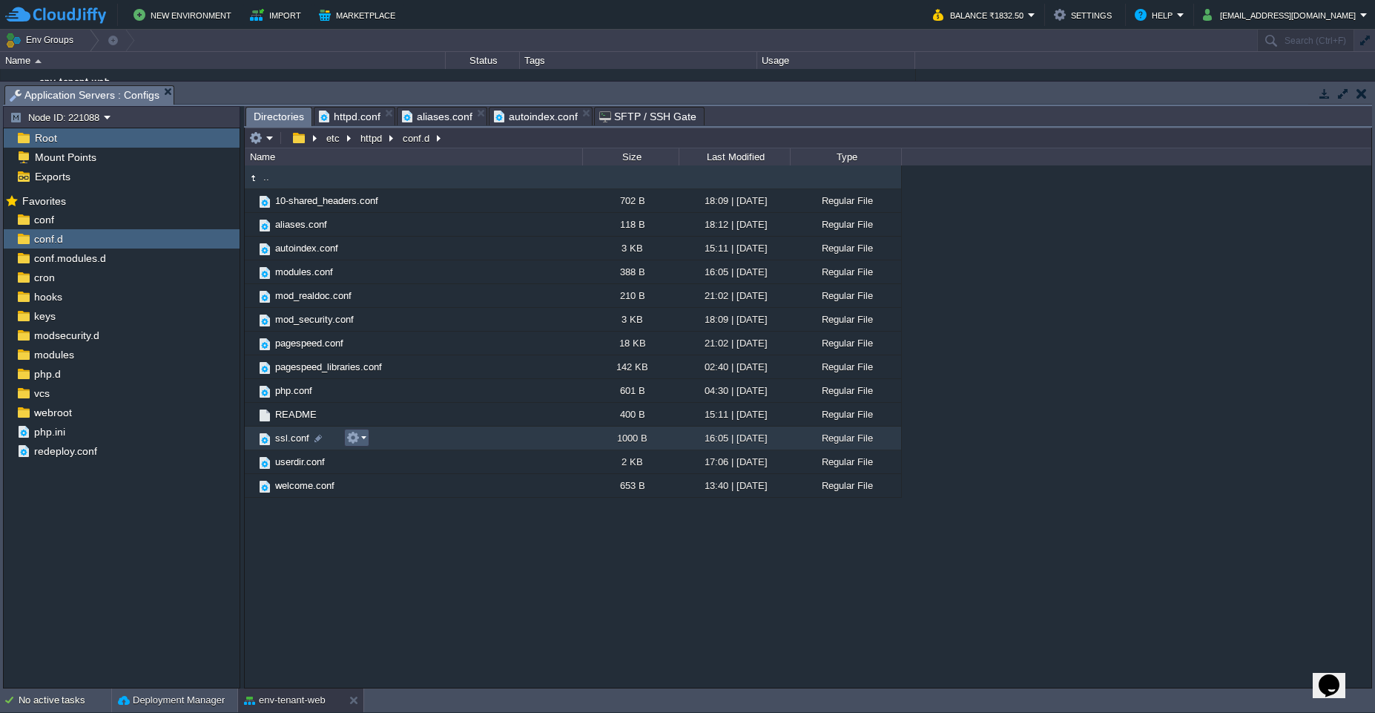
click at [361, 441] on em at bounding box center [356, 437] width 20 height 13
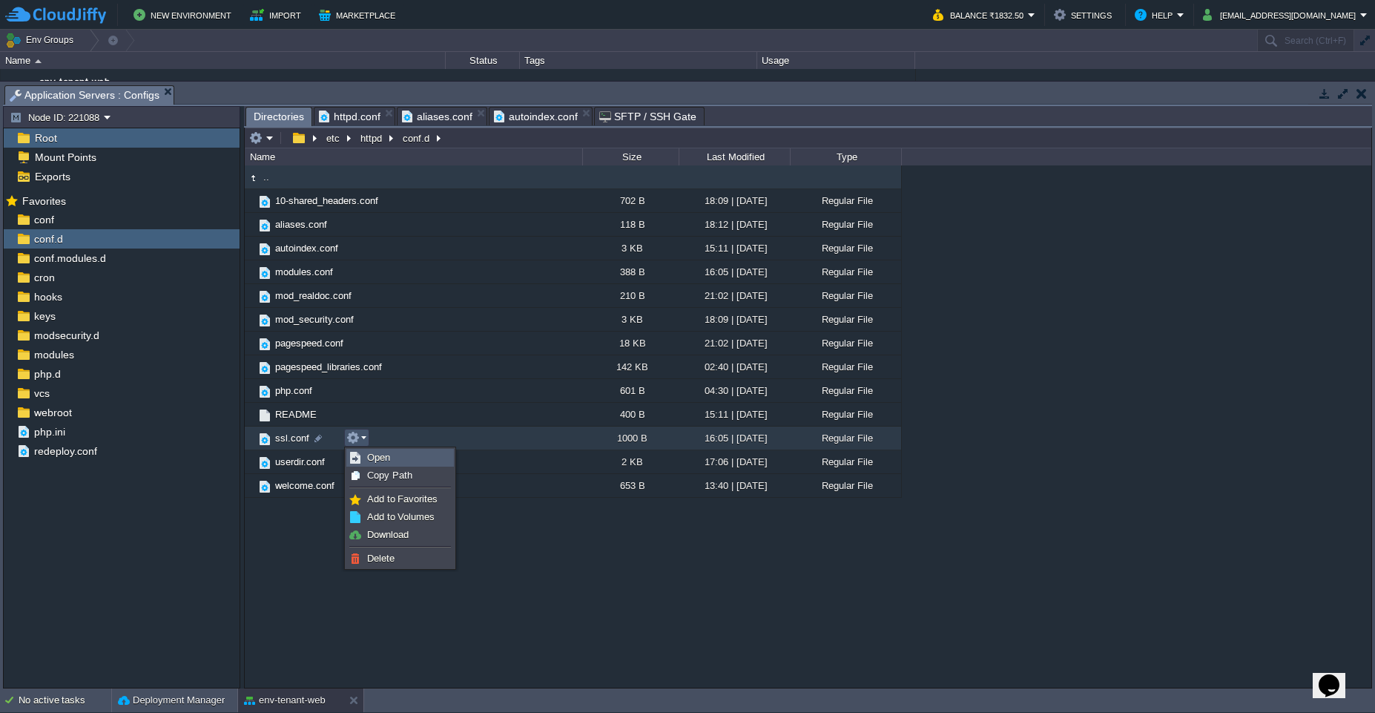
click at [371, 458] on span "Open" at bounding box center [378, 457] width 23 height 11
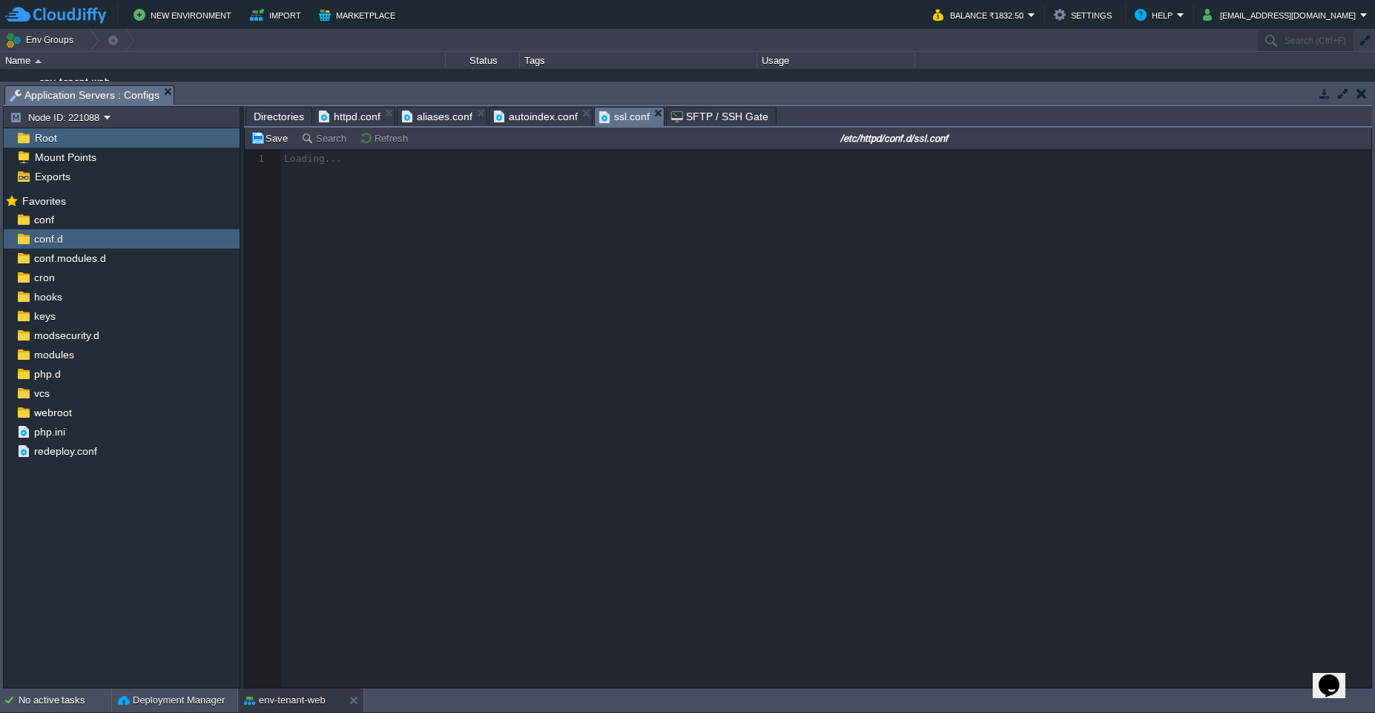
scroll to position [5, 0]
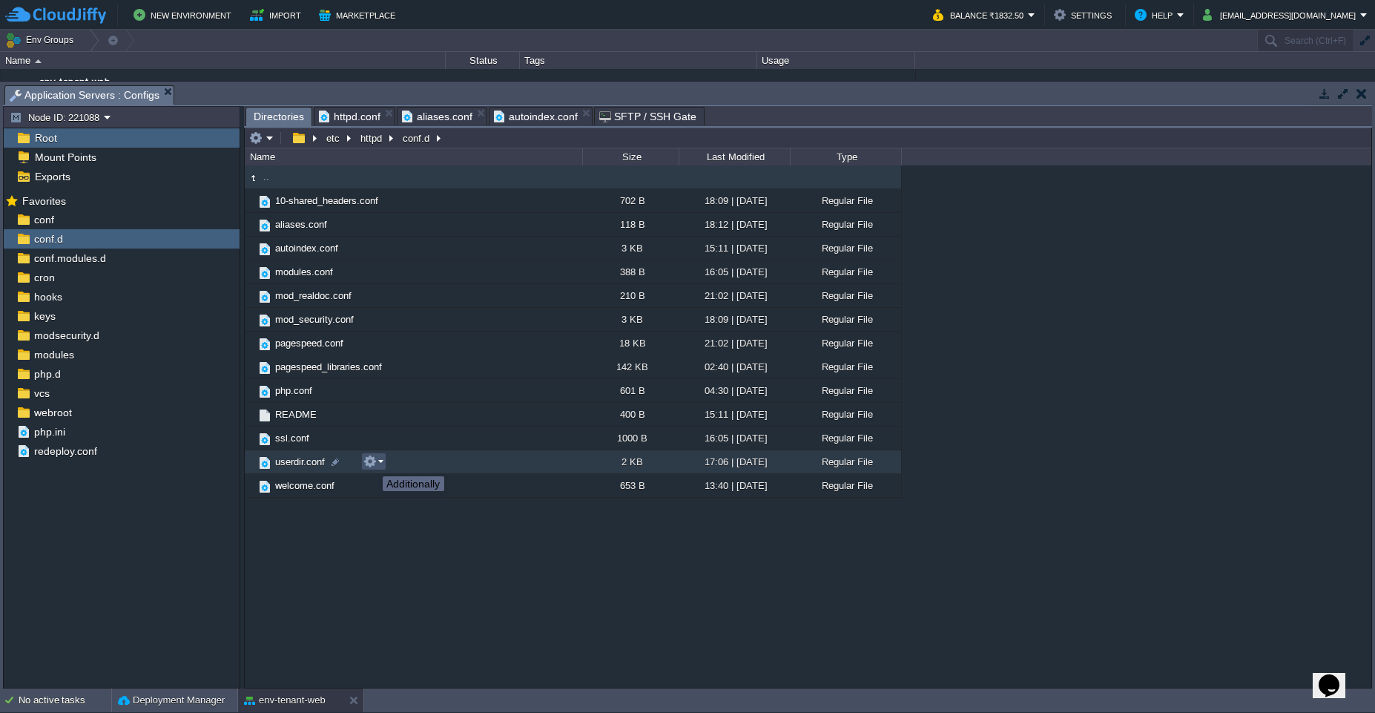
click at [372, 463] on button "button" at bounding box center [369, 461] width 13 height 13
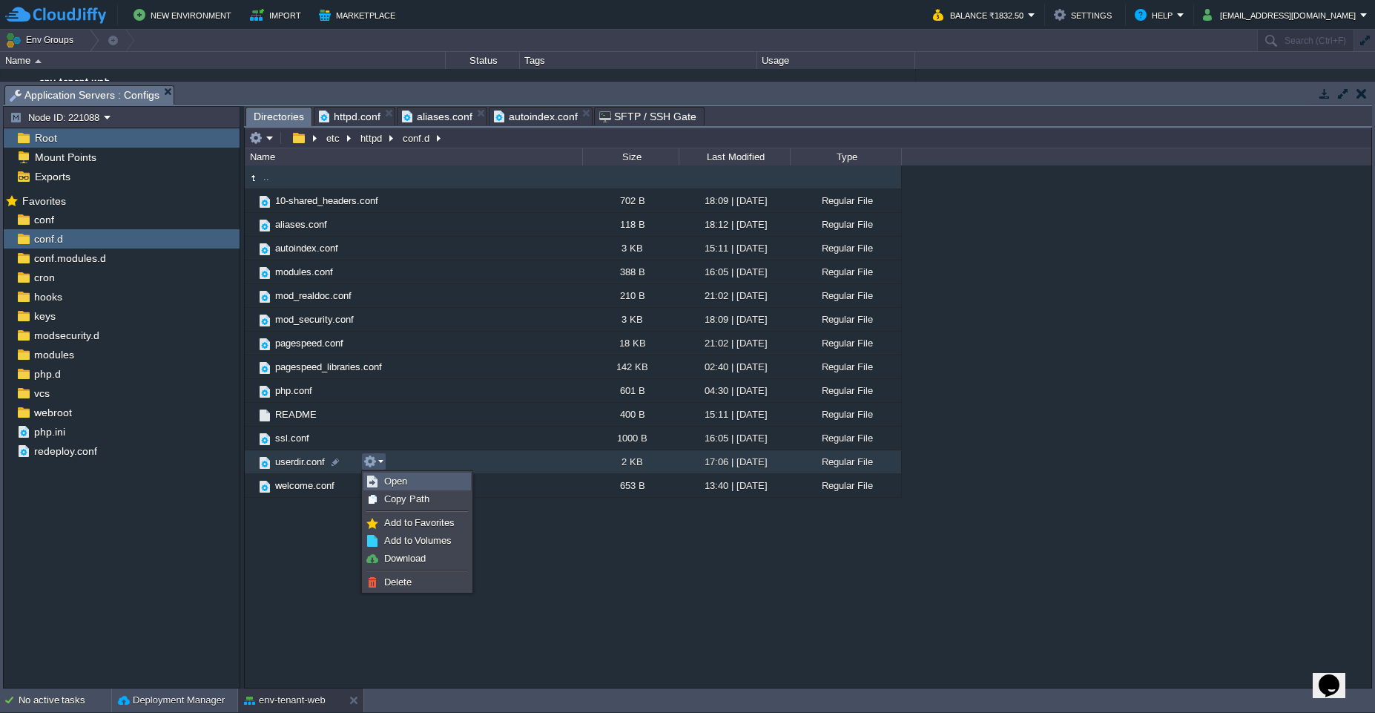
click at [391, 478] on span "Open" at bounding box center [395, 481] width 23 height 11
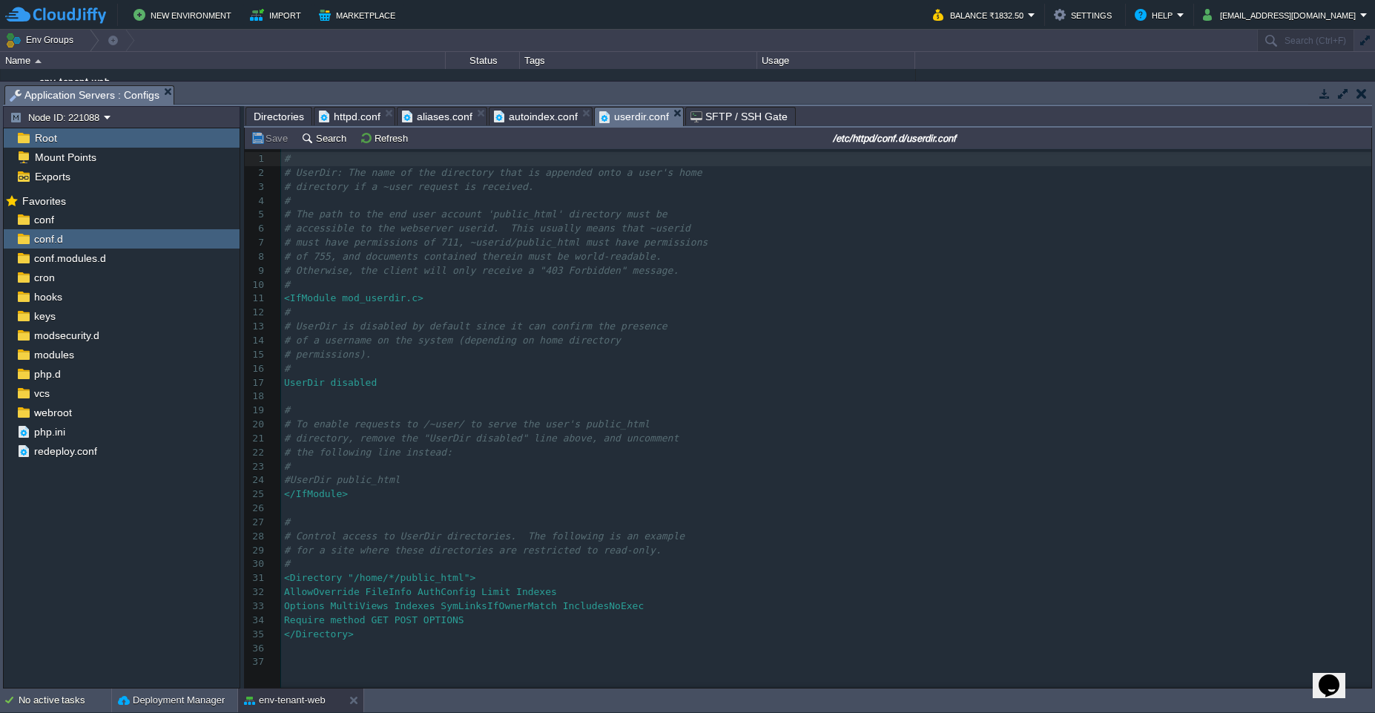
click at [273, 124] on span "Directories" at bounding box center [279, 117] width 50 height 18
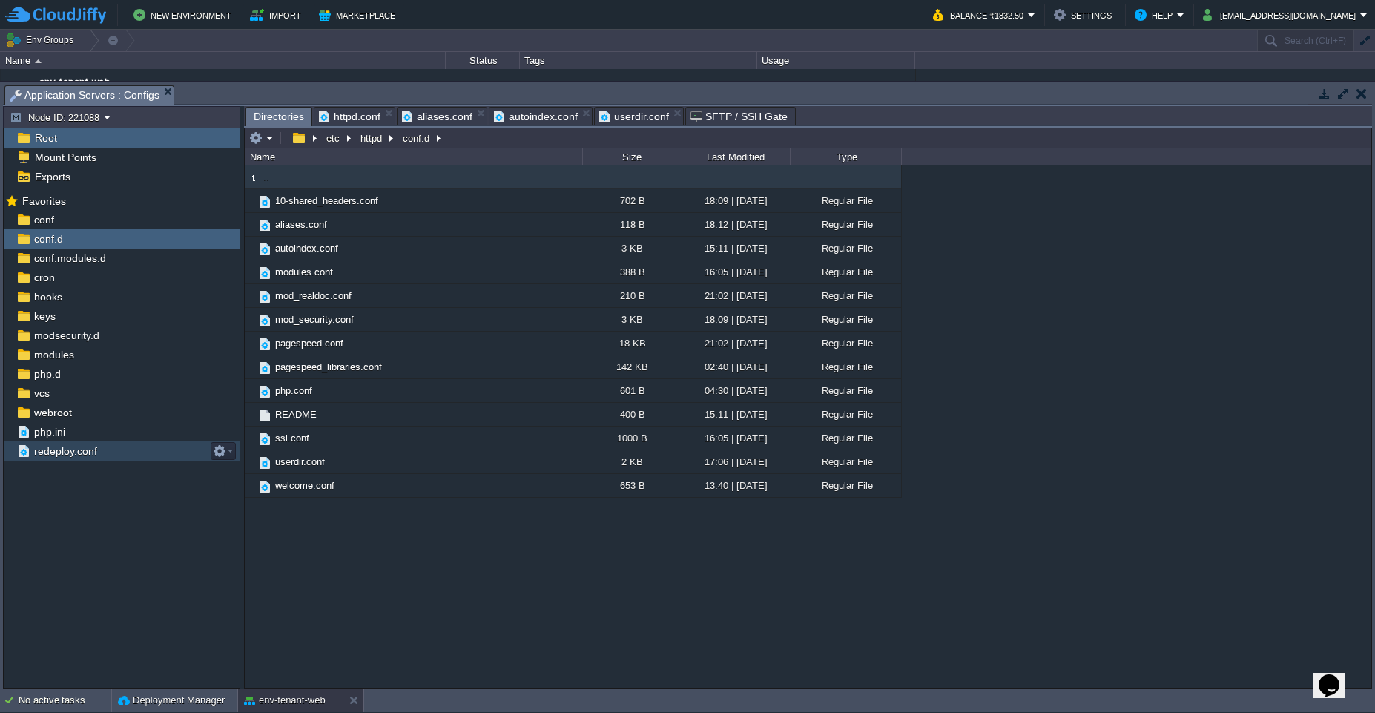
click at [98, 449] on div "redeploy.conf" at bounding box center [122, 450] width 236 height 19
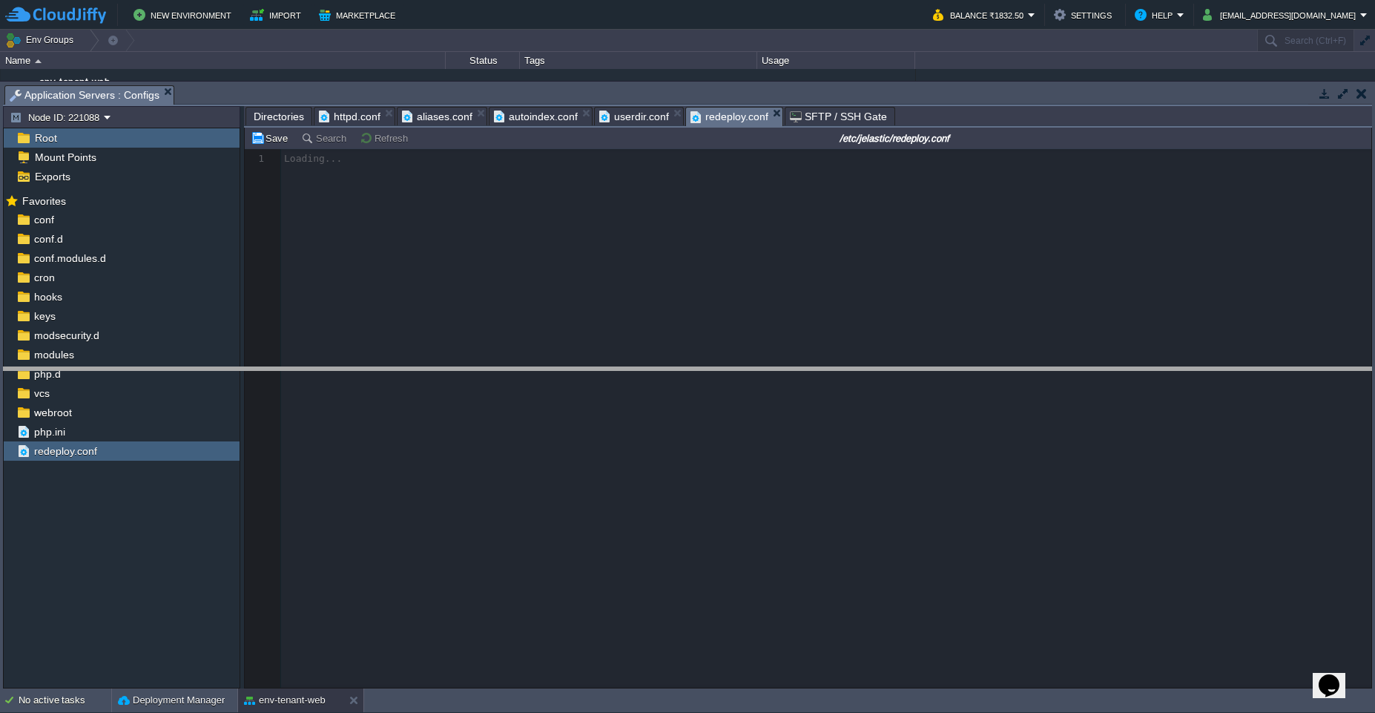
drag, startPoint x: 962, startPoint y: 95, endPoint x: 993, endPoint y: 377, distance: 283.6
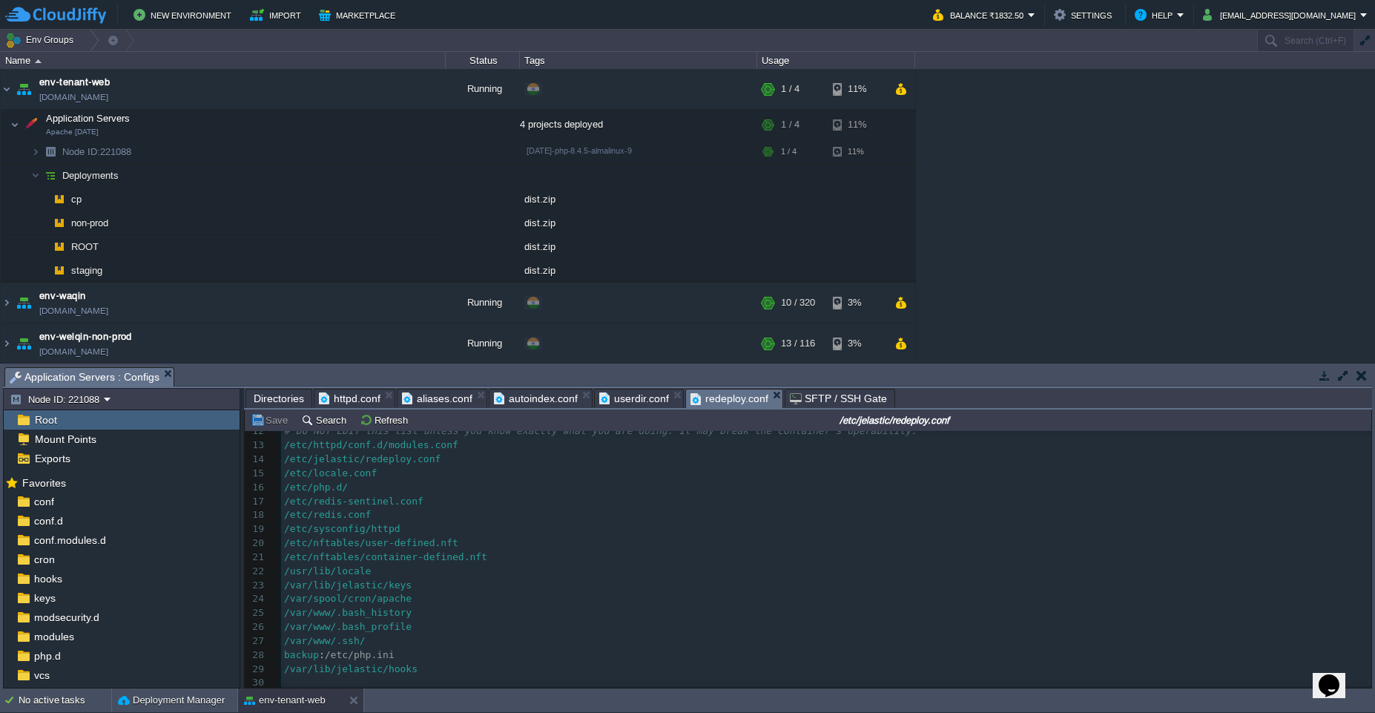
scroll to position [168, 0]
click at [270, 154] on button "button" at bounding box center [267, 151] width 13 height 13
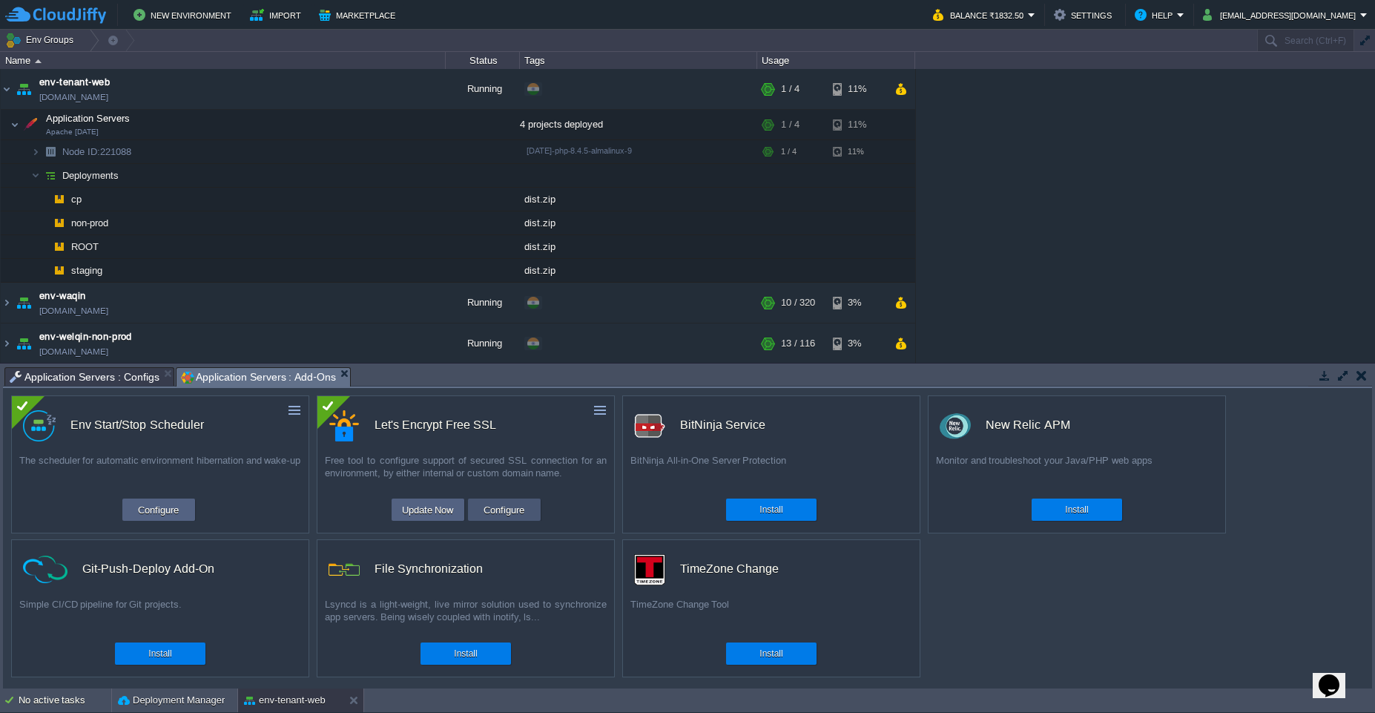
click at [520, 512] on button "Configure" at bounding box center [504, 510] width 50 height 18
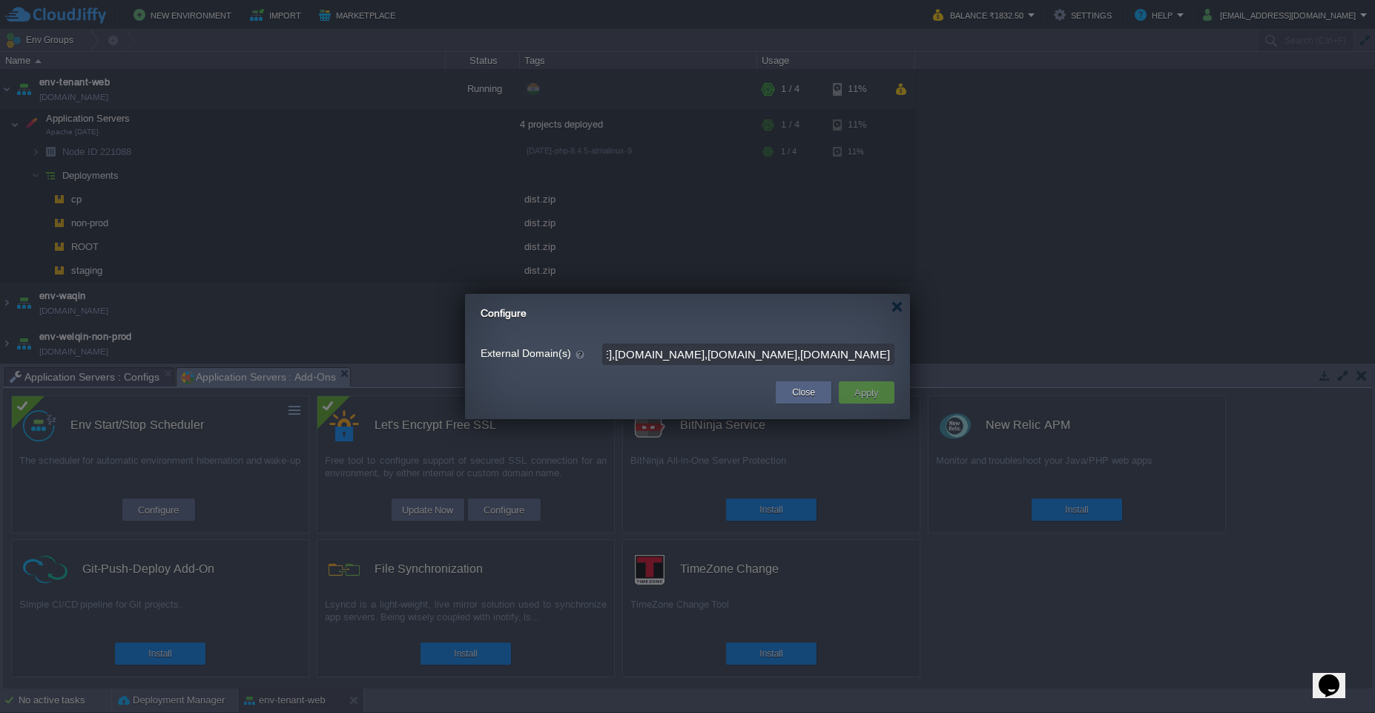
scroll to position [0, 393]
drag, startPoint x: 619, startPoint y: 352, endPoint x: 907, endPoint y: 352, distance: 287.1
click at [907, 352] on div "External Domain(s) [DOMAIN_NAME],[DOMAIN_NAME],[DOMAIN_NAME],[DOMAIN_NAME],[DOM…" at bounding box center [687, 354] width 445 height 28
click at [732, 355] on input "[DOMAIN_NAME],[DOMAIN_NAME],[DOMAIN_NAME],[DOMAIN_NAME],[DOMAIN_NAME],[DOMAIN_N…" at bounding box center [748, 354] width 292 height 22
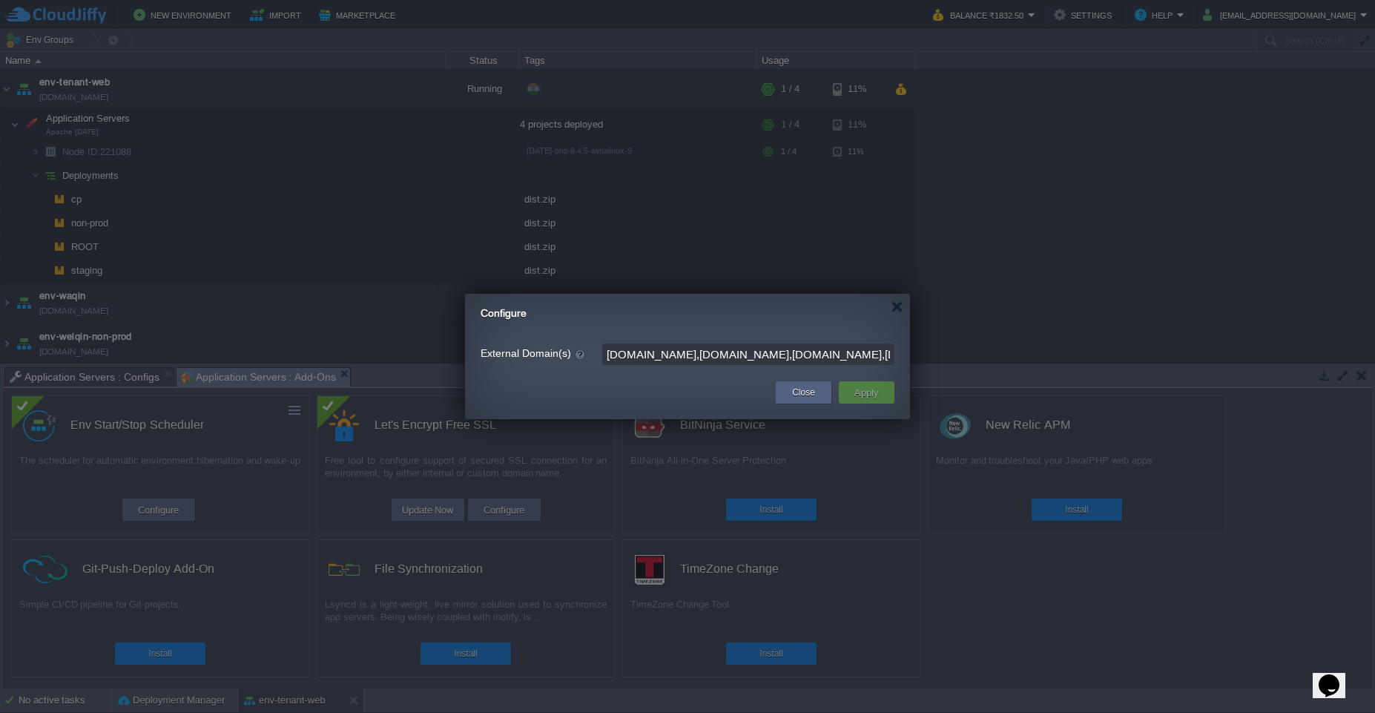
click at [716, 356] on input "[DOMAIN_NAME],[DOMAIN_NAME],[DOMAIN_NAME],[DOMAIN_NAME],[DOMAIN_NAME],[DOMAIN_N…" at bounding box center [748, 354] width 292 height 22
drag, startPoint x: 818, startPoint y: 356, endPoint x: 965, endPoint y: 358, distance: 146.9
click at [965, 358] on body "New Environment Import Marketplace Bonus ₹0.00 Upgrade Account Balance ₹1832.50…" at bounding box center [687, 356] width 1375 height 713
click at [815, 349] on input "[DOMAIN_NAME],[DOMAIN_NAME],[DOMAIN_NAME],[DOMAIN_NAME],[DOMAIN_NAME],[DOMAIN_N…" at bounding box center [748, 354] width 292 height 22
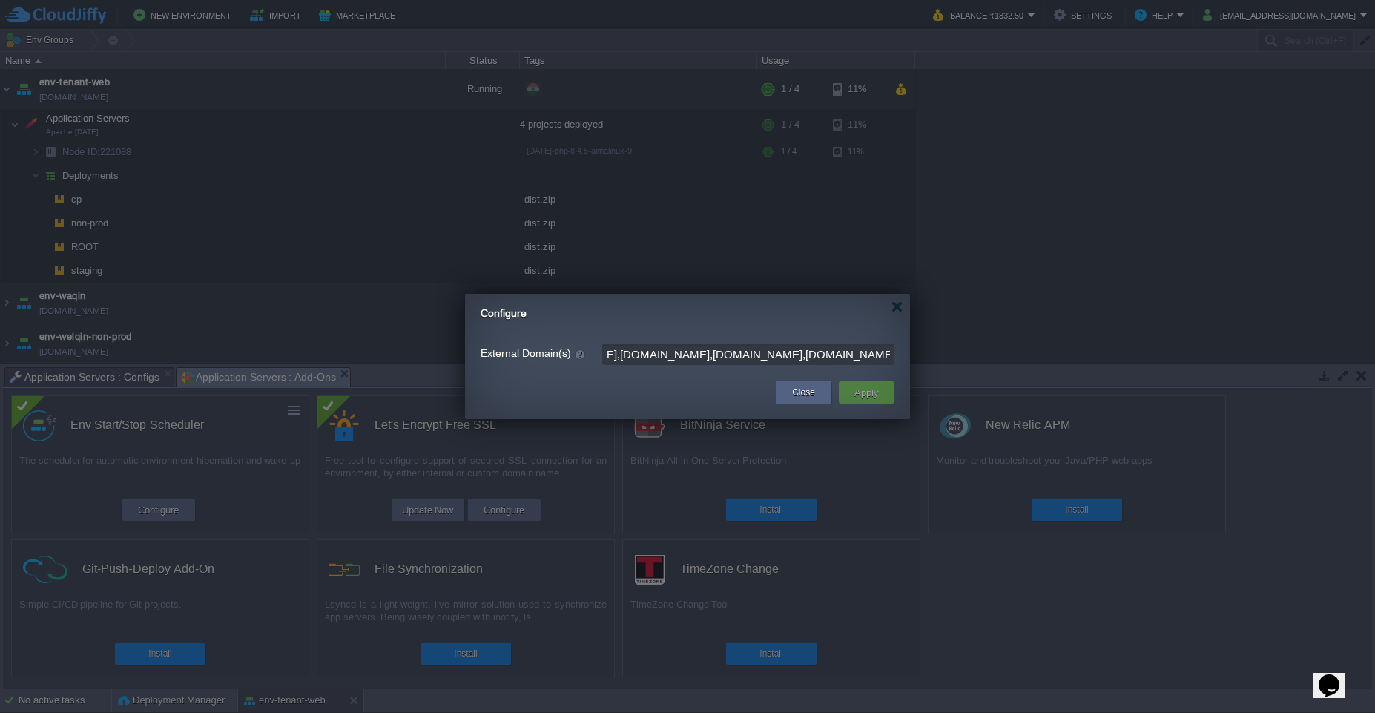
scroll to position [0, 240]
type input "[DOMAIN_NAME],[DOMAIN_NAME],[DOMAIN_NAME],[DOMAIN_NAME],[DOMAIN_NAME],[DOMAIN_N…"
click at [861, 397] on button "Apply" at bounding box center [866, 393] width 33 height 18
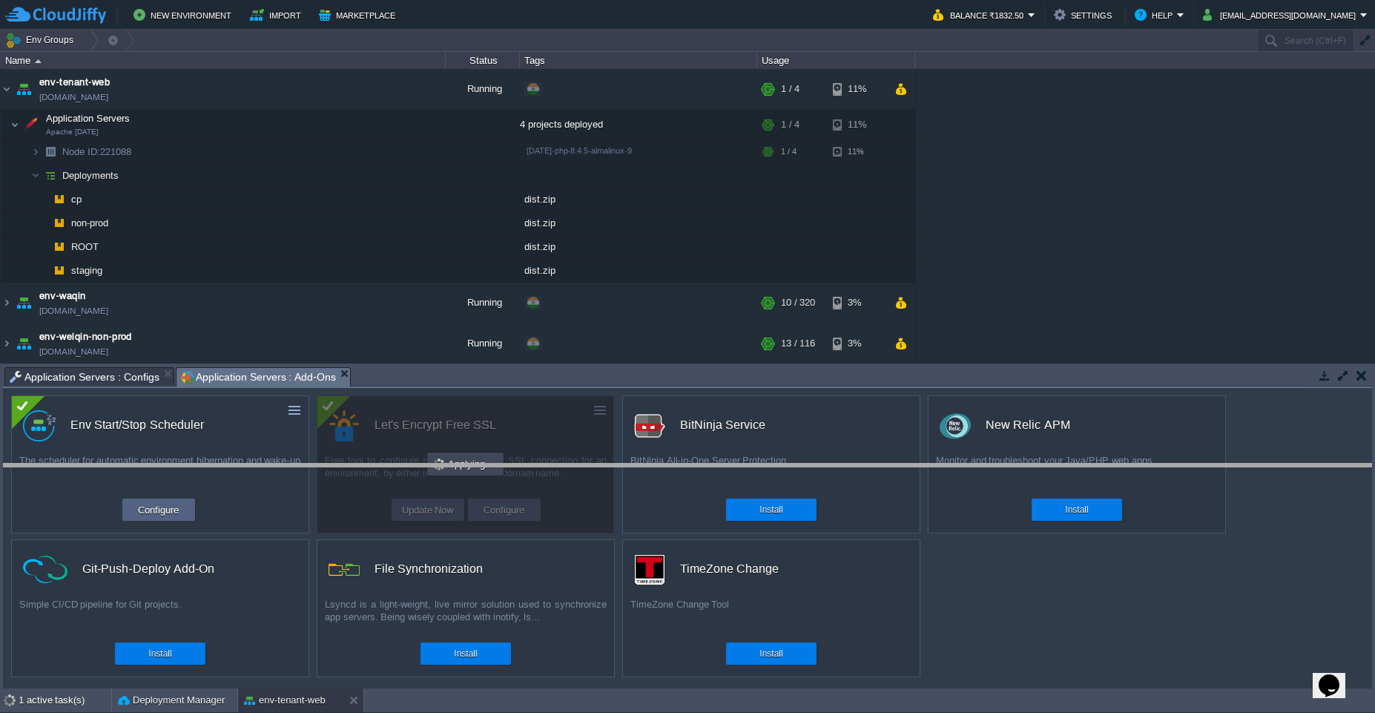
drag, startPoint x: 763, startPoint y: 381, endPoint x: 760, endPoint y: 548, distance: 167.7
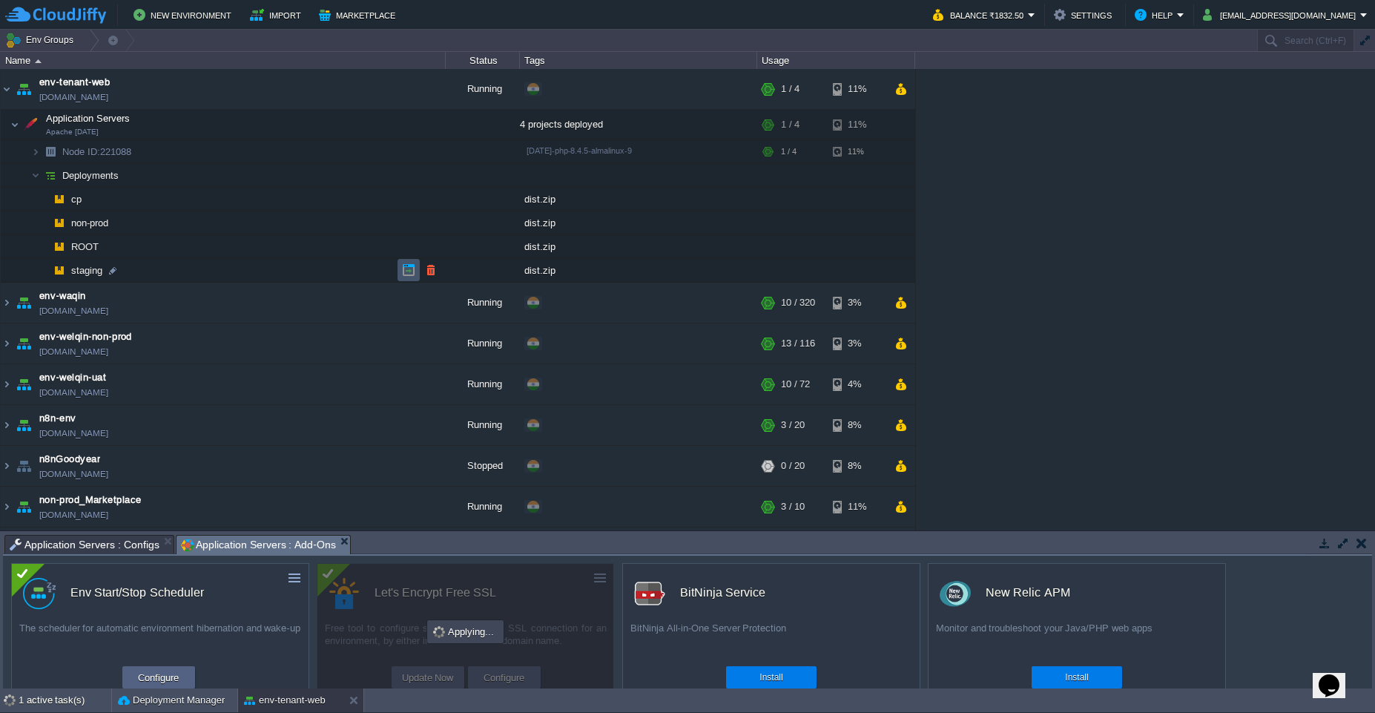
click at [403, 271] on button "button" at bounding box center [408, 269] width 13 height 13
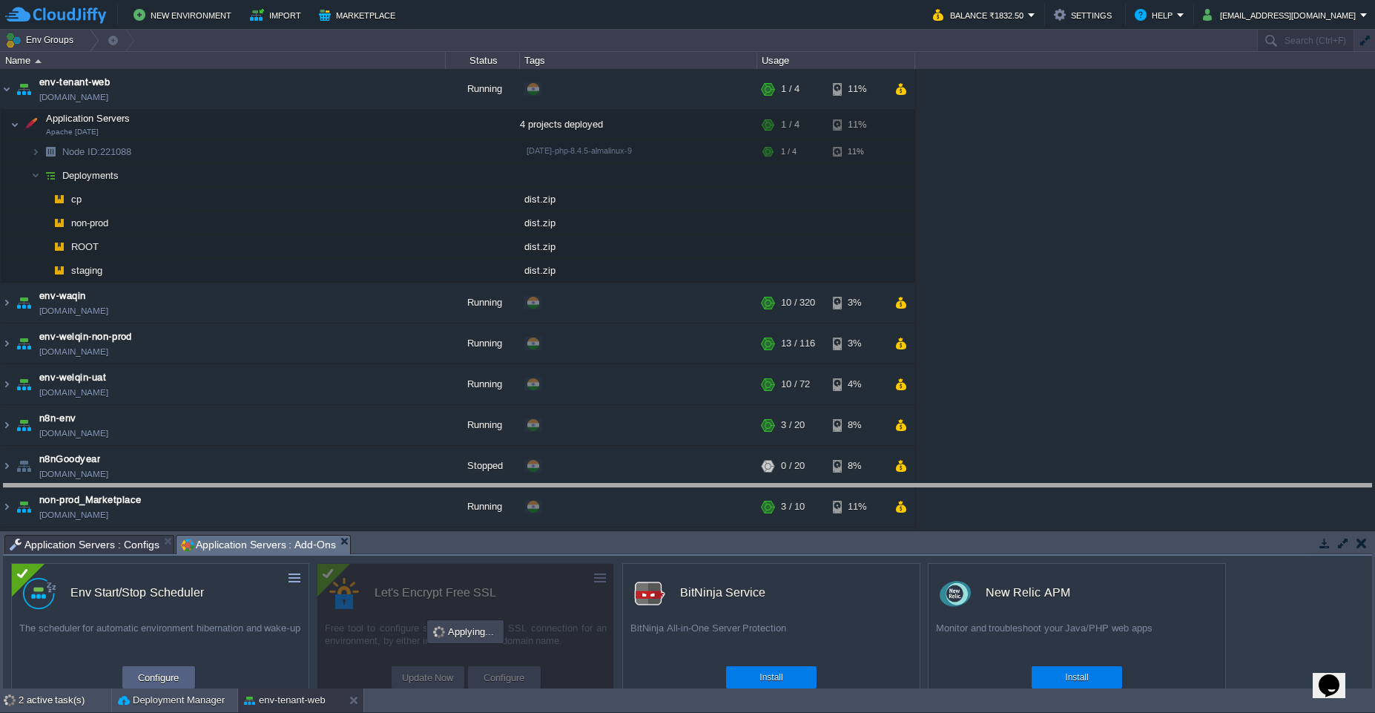
drag, startPoint x: 758, startPoint y: 547, endPoint x: 766, endPoint y: 339, distance: 207.8
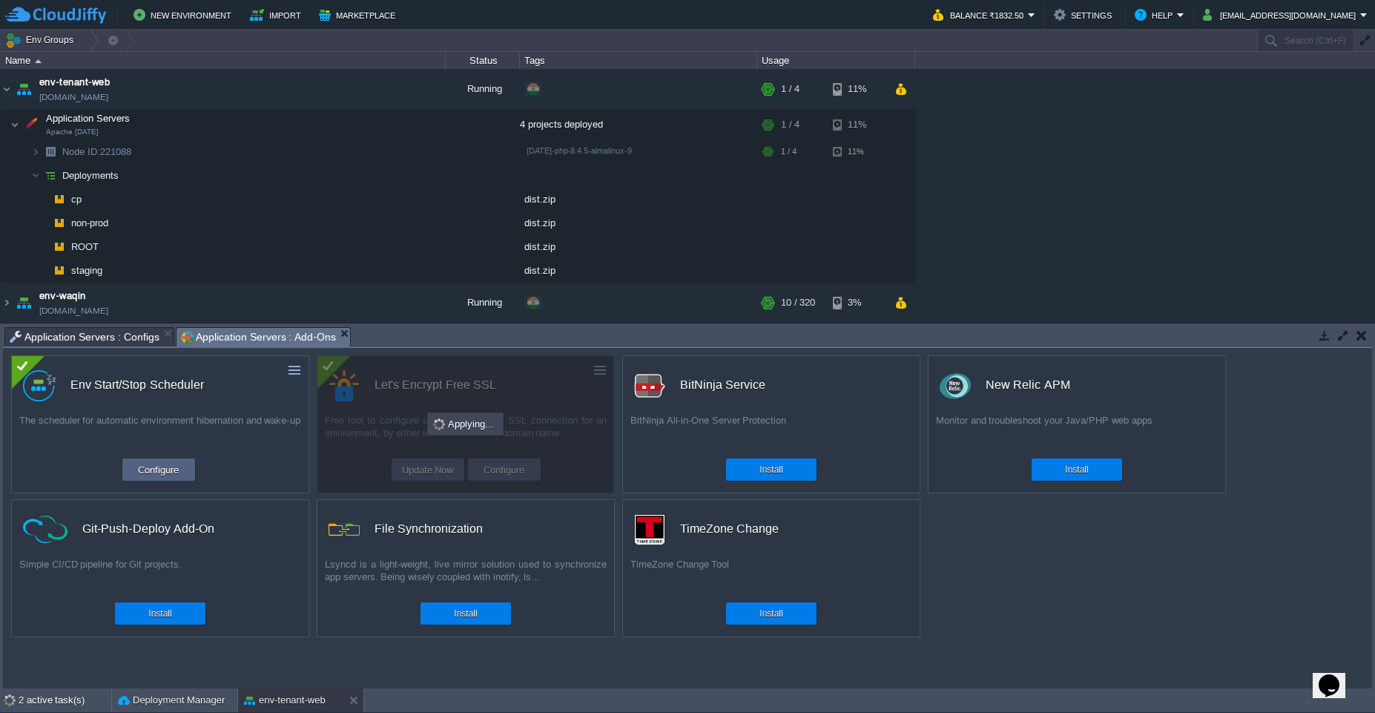
click at [115, 340] on span "Application Servers : Configs" at bounding box center [85, 337] width 150 height 18
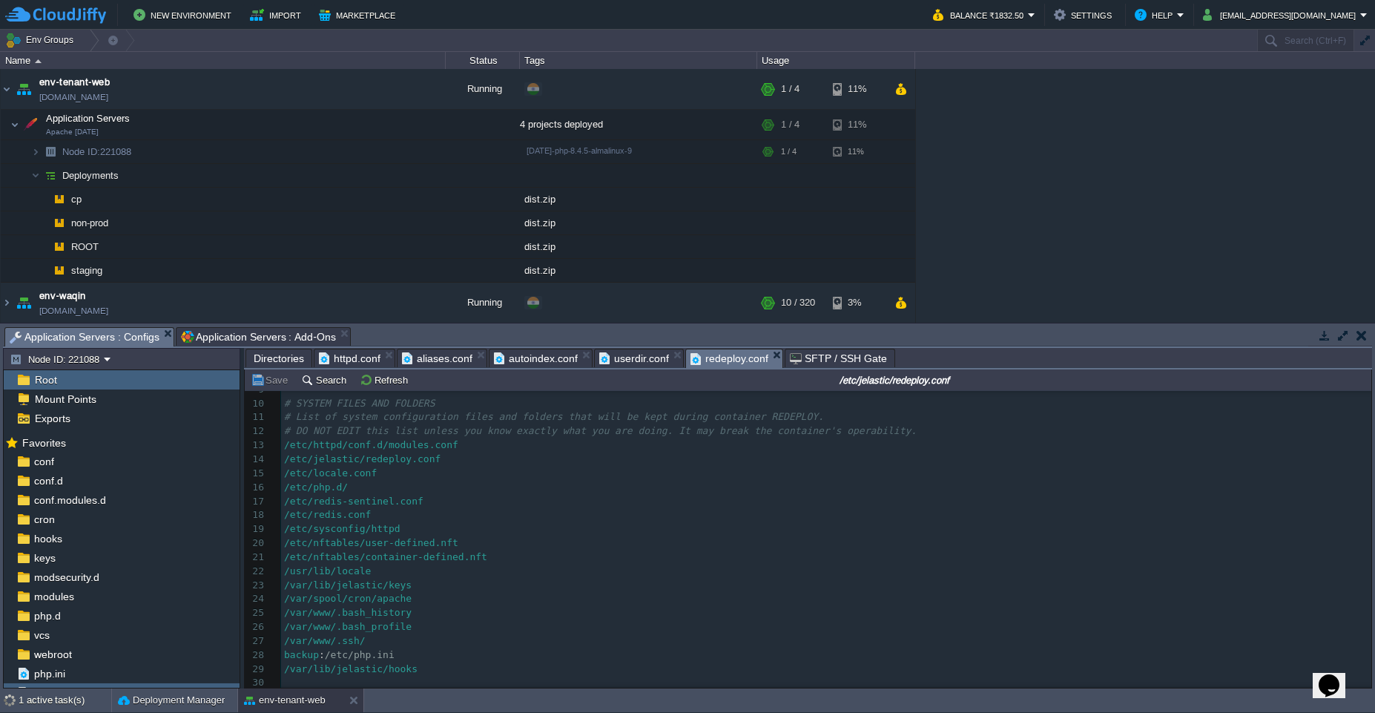
scroll to position [128, 0]
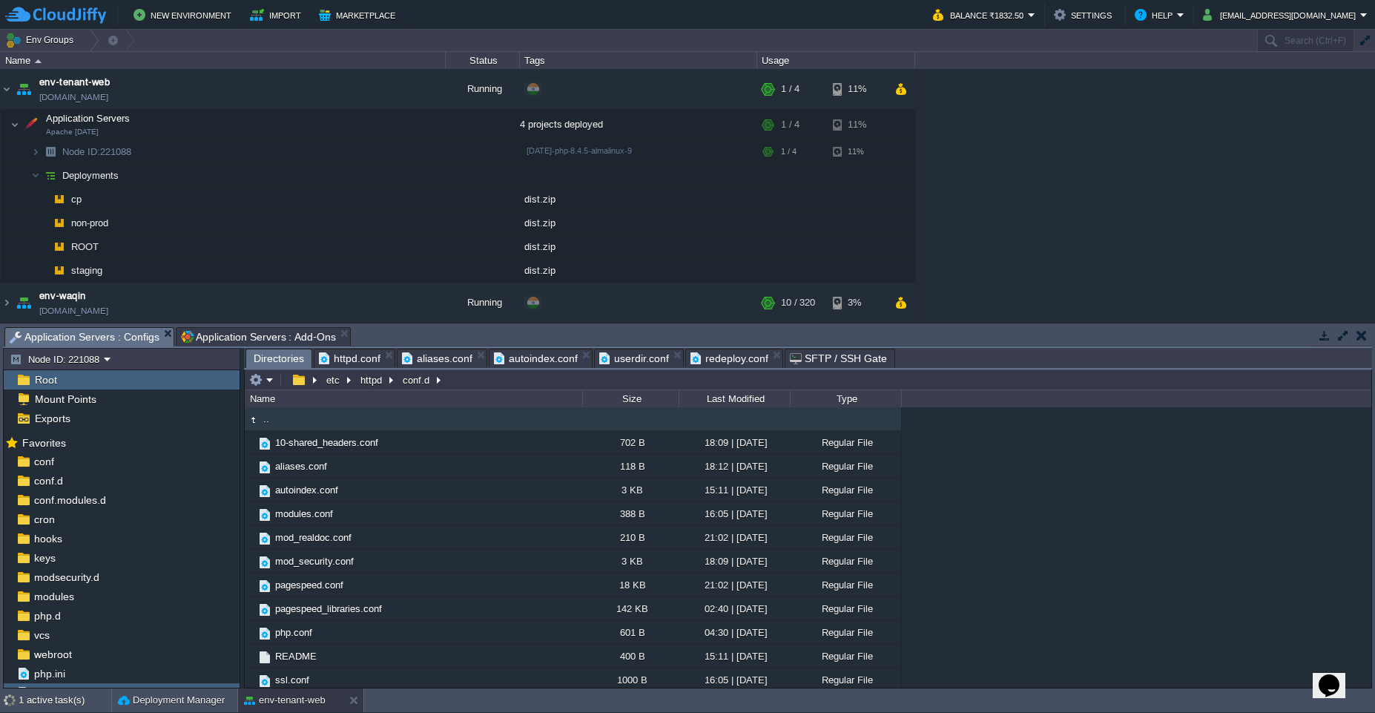
click at [285, 357] on span "Directories" at bounding box center [279, 358] width 50 height 19
click at [115, 657] on div "webroot" at bounding box center [122, 654] width 236 height 19
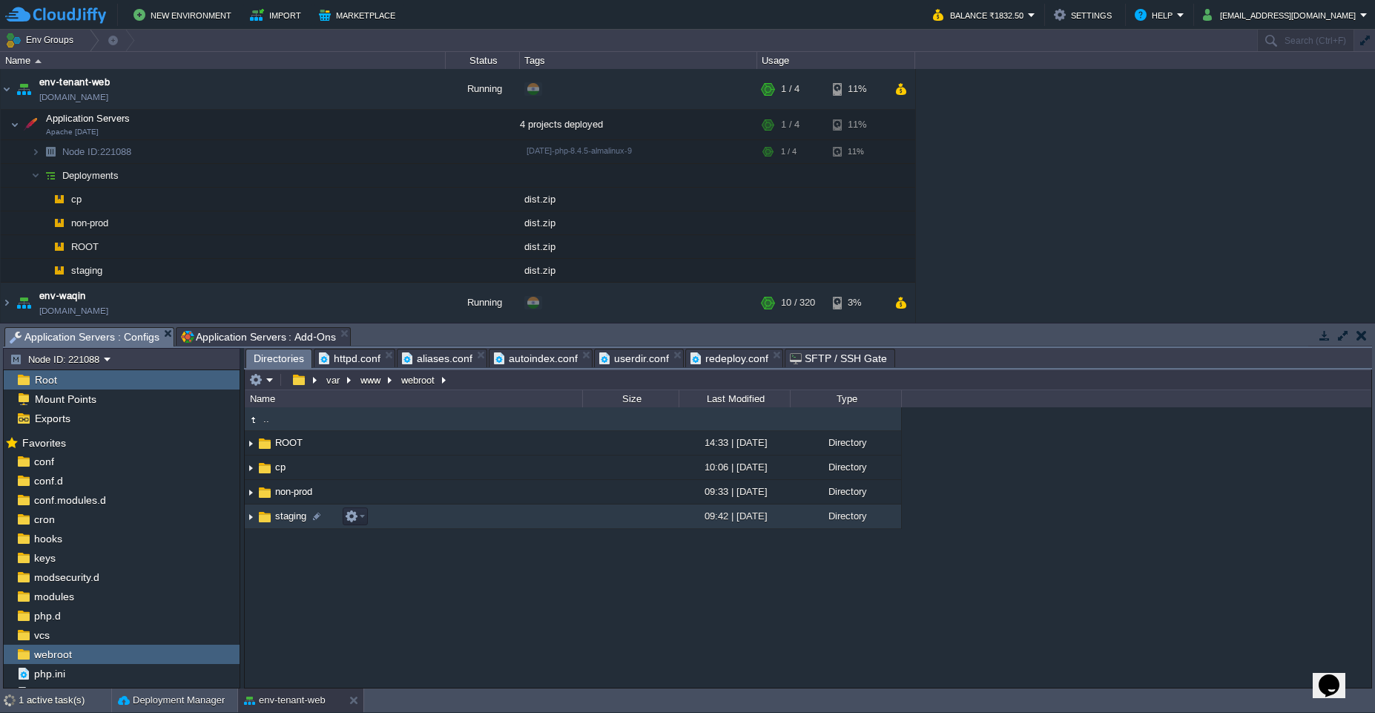
click at [249, 516] on img at bounding box center [251, 516] width 12 height 23
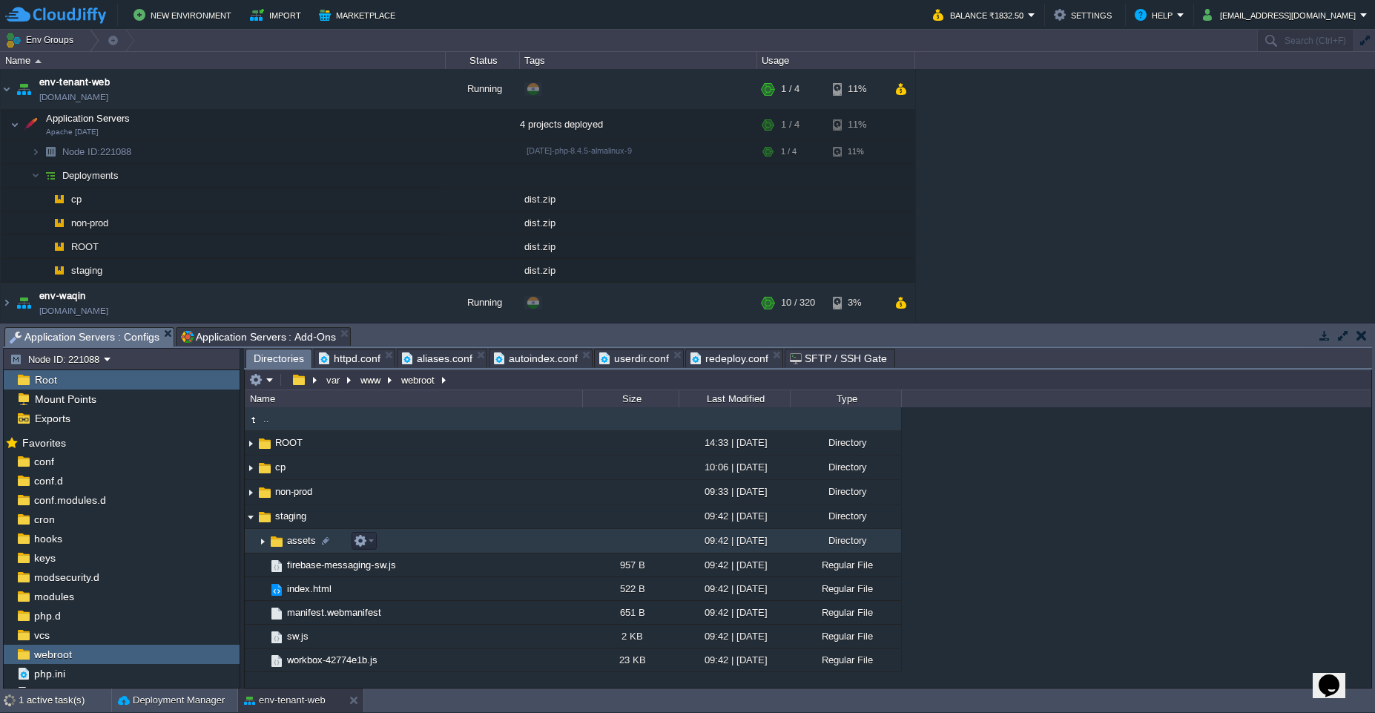
click at [302, 544] on span "assets" at bounding box center [301, 540] width 33 height 13
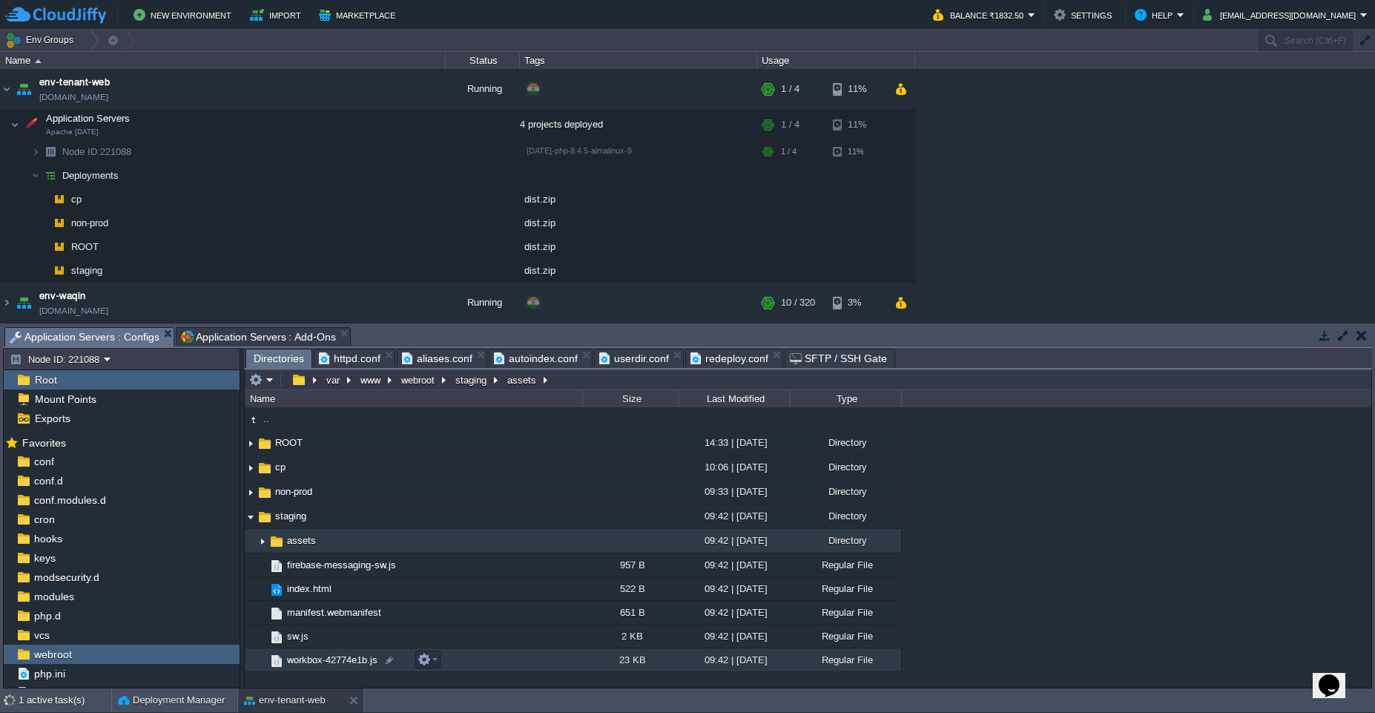
click at [343, 658] on span "workbox-42774e1b.js" at bounding box center [332, 660] width 95 height 13
click at [320, 542] on div at bounding box center [325, 540] width 13 height 13
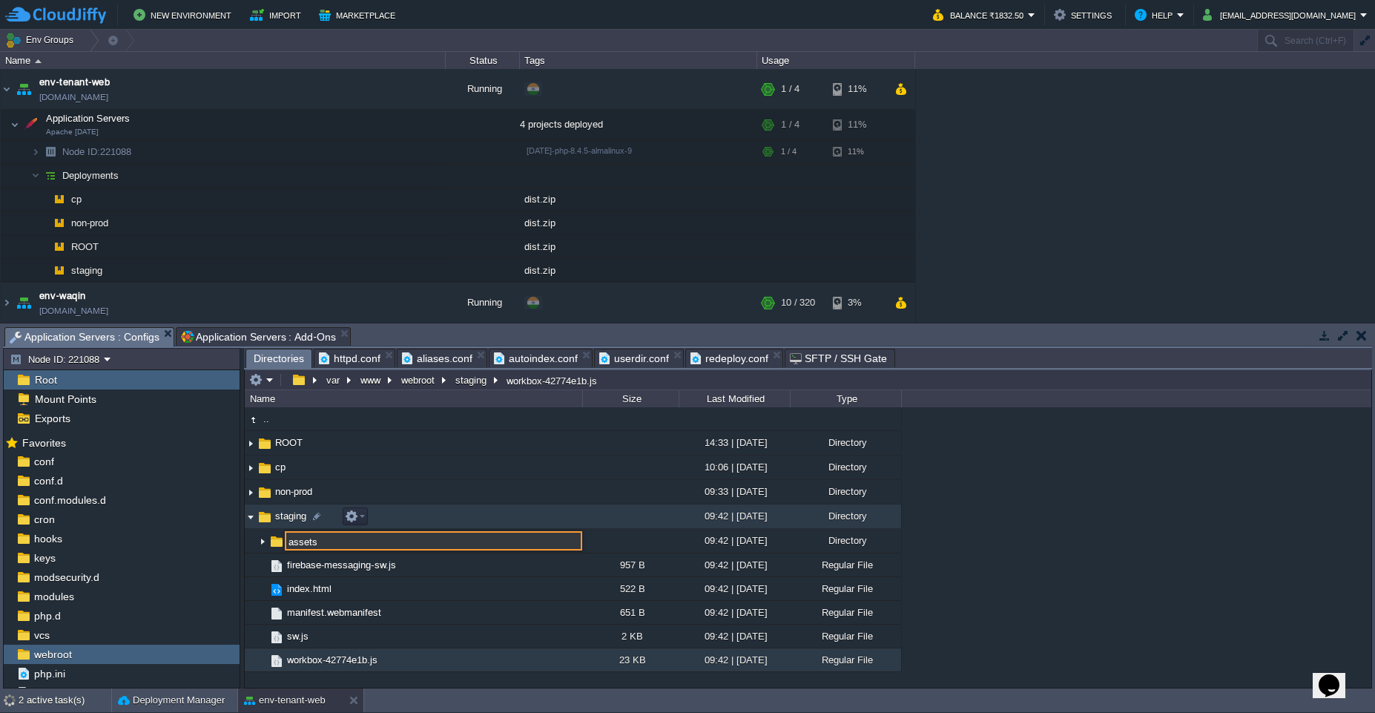
click at [292, 516] on span "staging" at bounding box center [291, 516] width 36 height 13
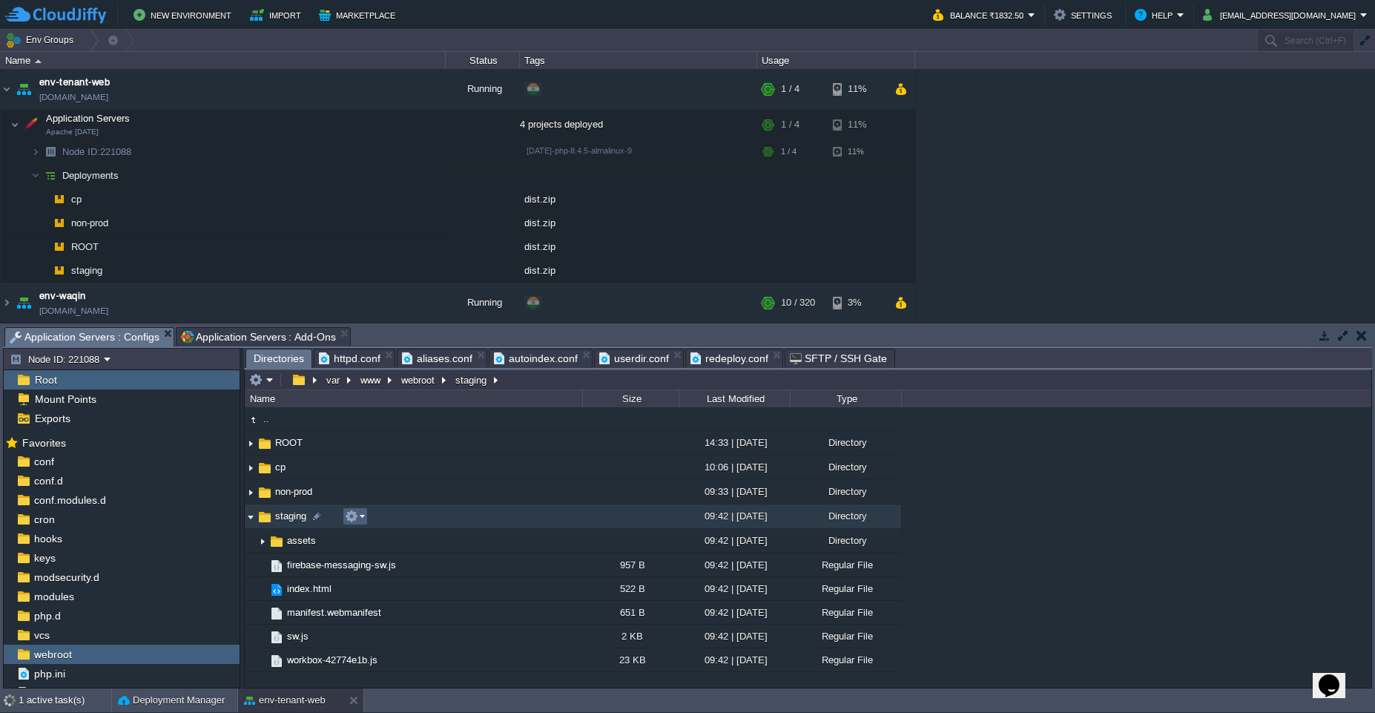
click at [358, 518] on em at bounding box center [355, 516] width 20 height 13
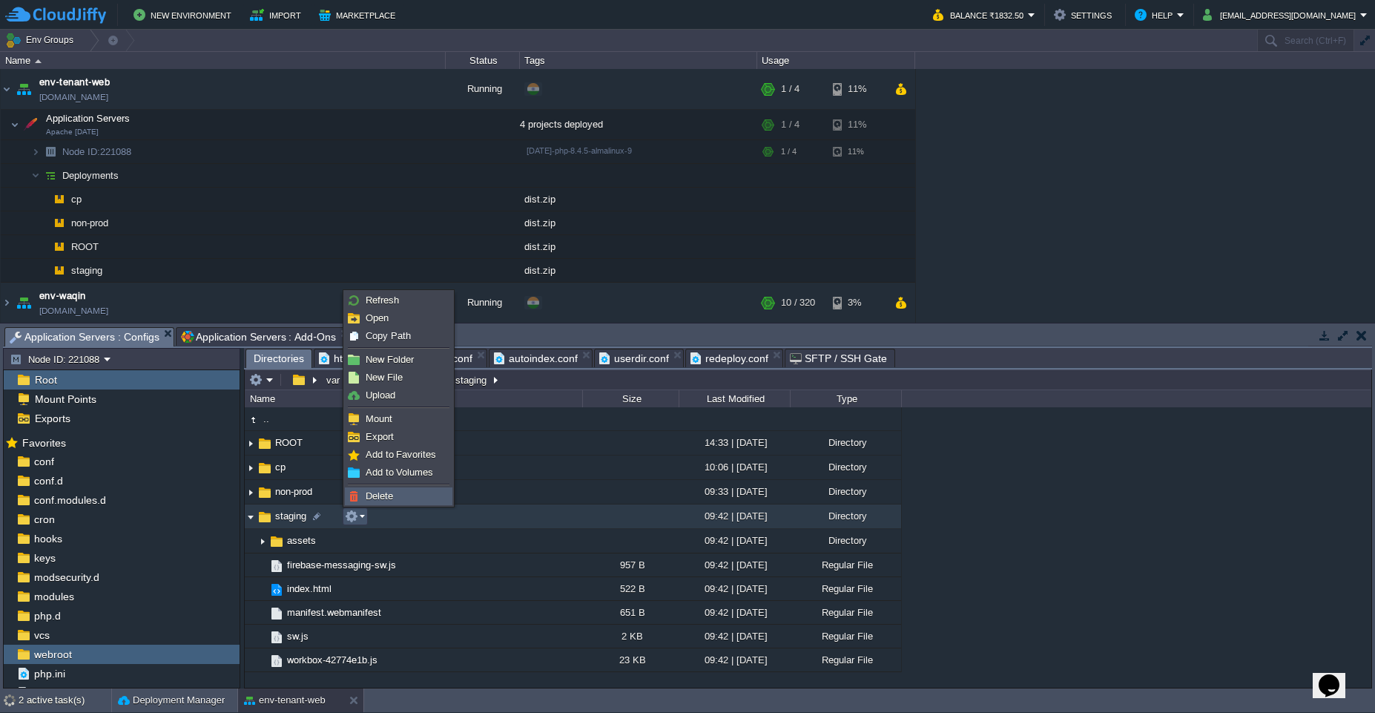
click at [392, 498] on span "Delete" at bounding box center [379, 495] width 27 height 11
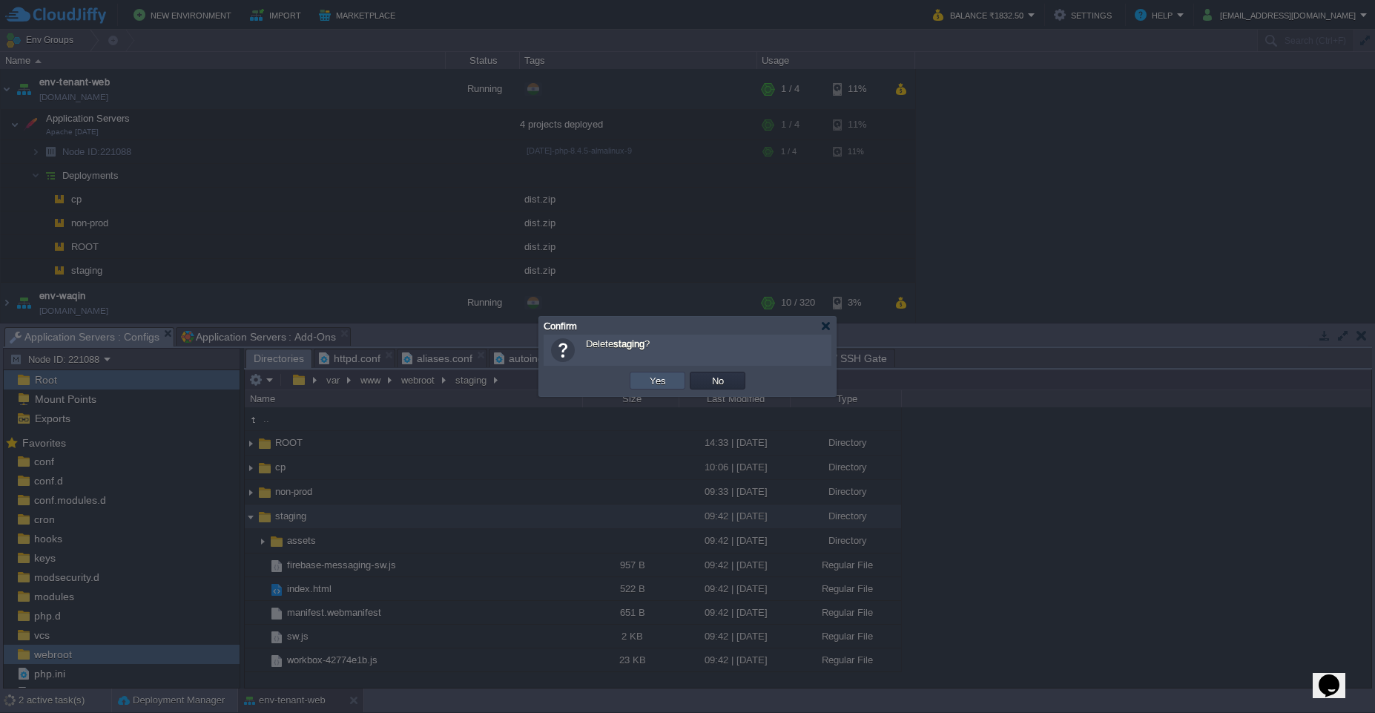
click at [653, 386] on button "Yes" at bounding box center [657, 380] width 25 height 13
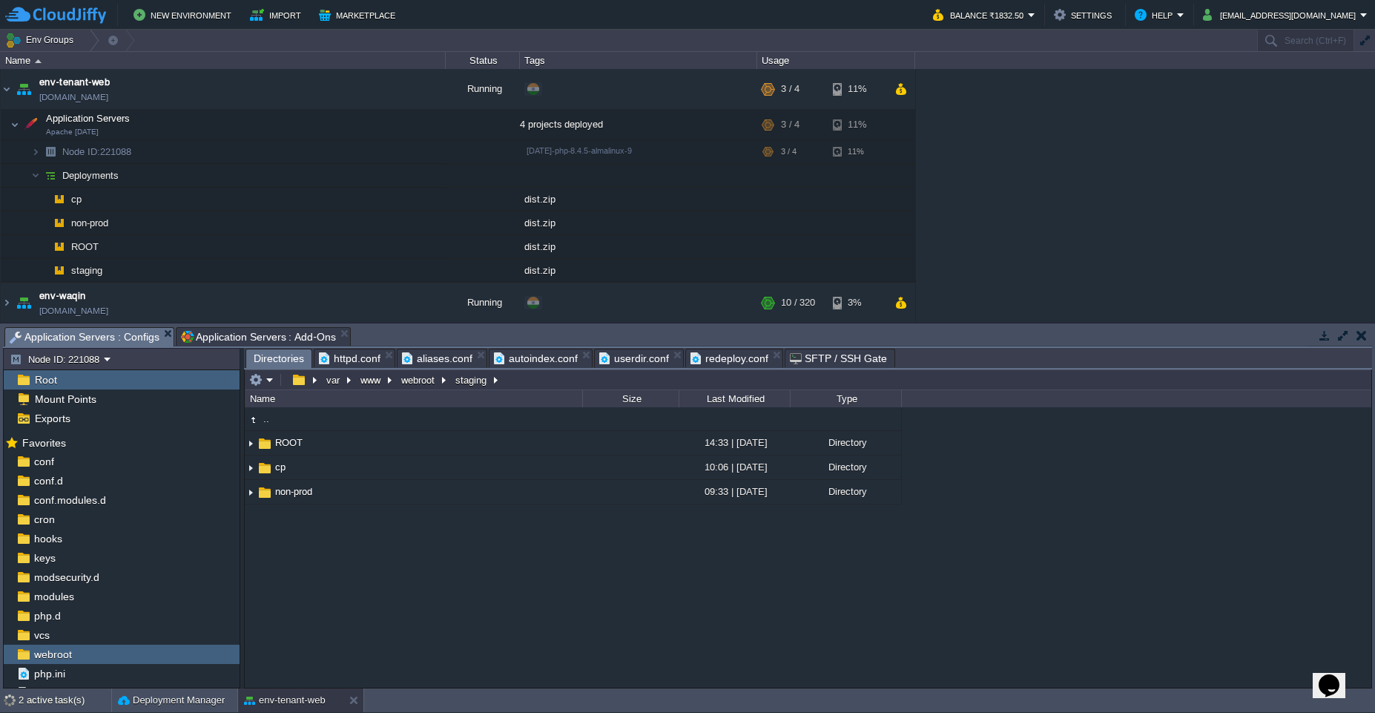
click at [382, 613] on div ".. ROOT 14:33 | [DATE] Directory cp 10:06 | [DATE] Directory non-prod 09:33 | […" at bounding box center [808, 547] width 1127 height 280
click at [270, 382] on em at bounding box center [261, 379] width 24 height 13
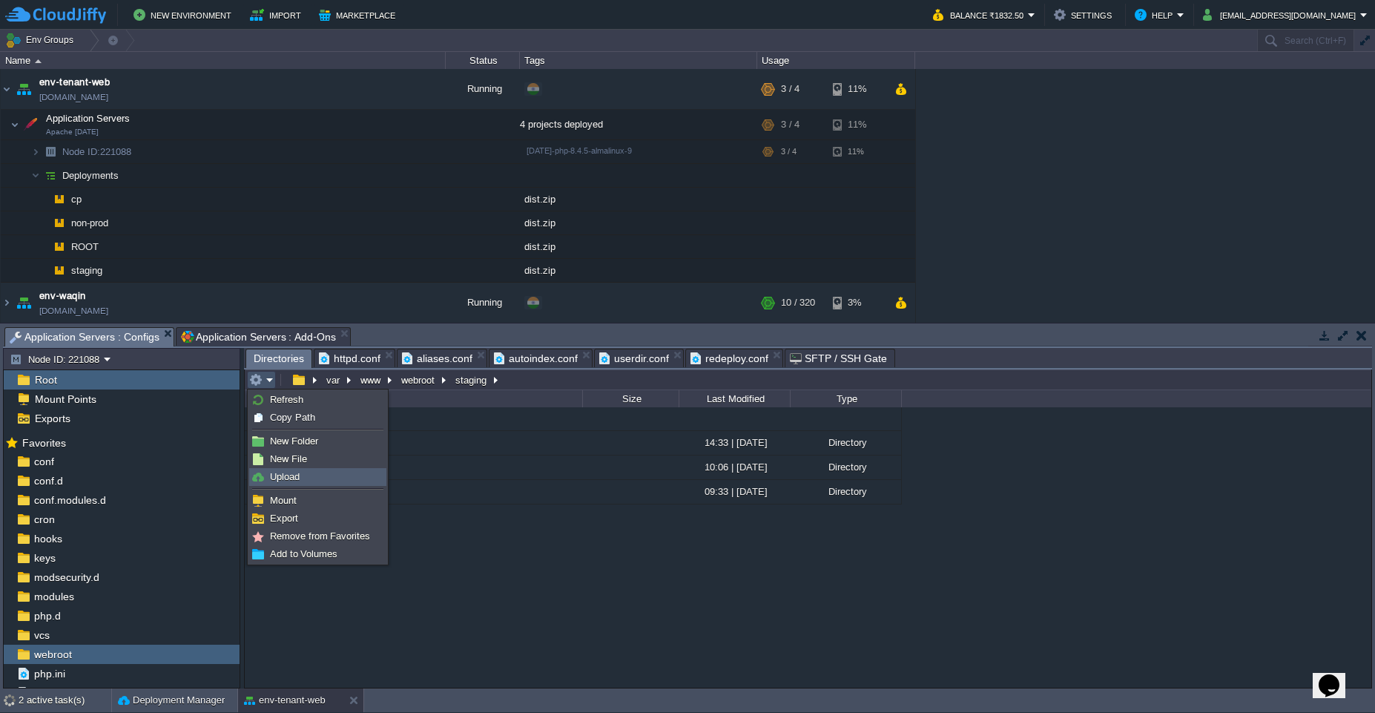
click at [312, 475] on link "Upload" at bounding box center [318, 477] width 136 height 16
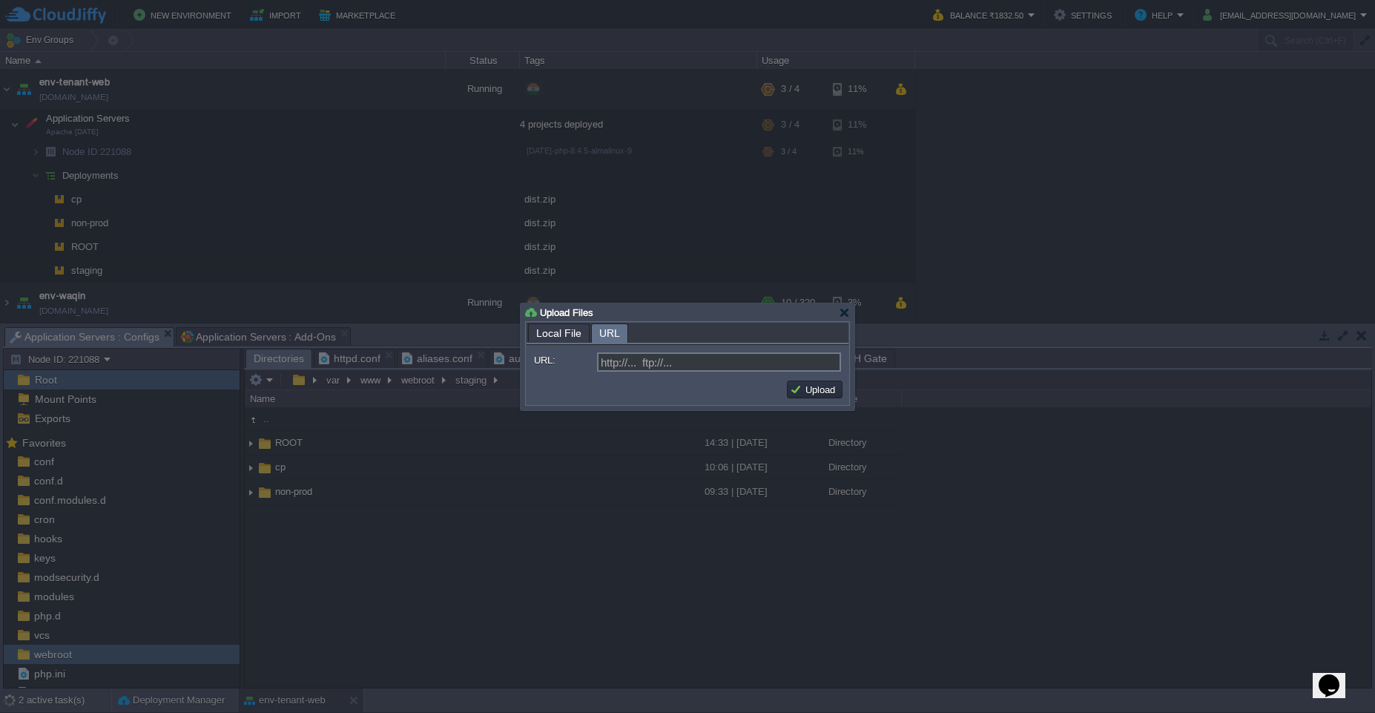
click at [601, 333] on span "URL" at bounding box center [609, 333] width 21 height 19
click at [536, 333] on span "Local File" at bounding box center [558, 333] width 45 height 18
click at [829, 366] on input "file" at bounding box center [748, 362] width 188 height 18
type input "C:\fakepath\staging.zip"
type input "staging.zip"
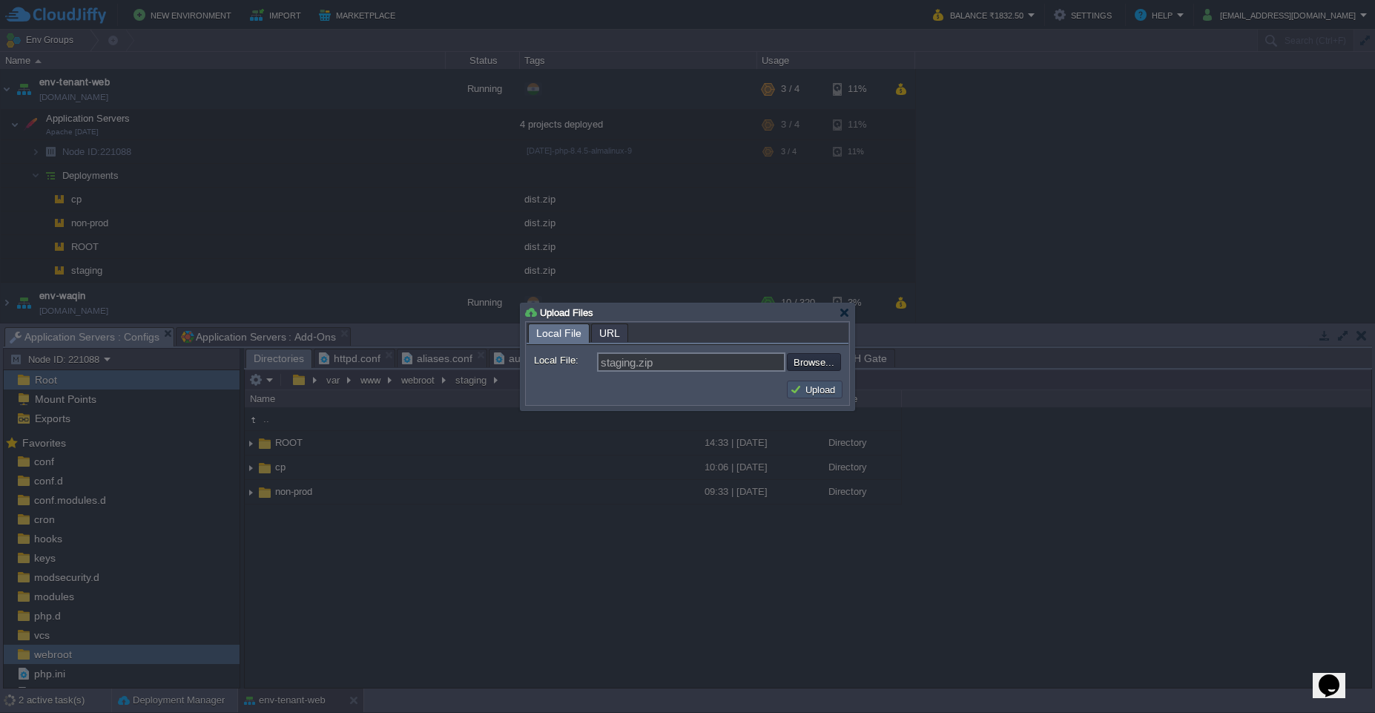
click at [800, 388] on button "Upload" at bounding box center [815, 389] width 50 height 13
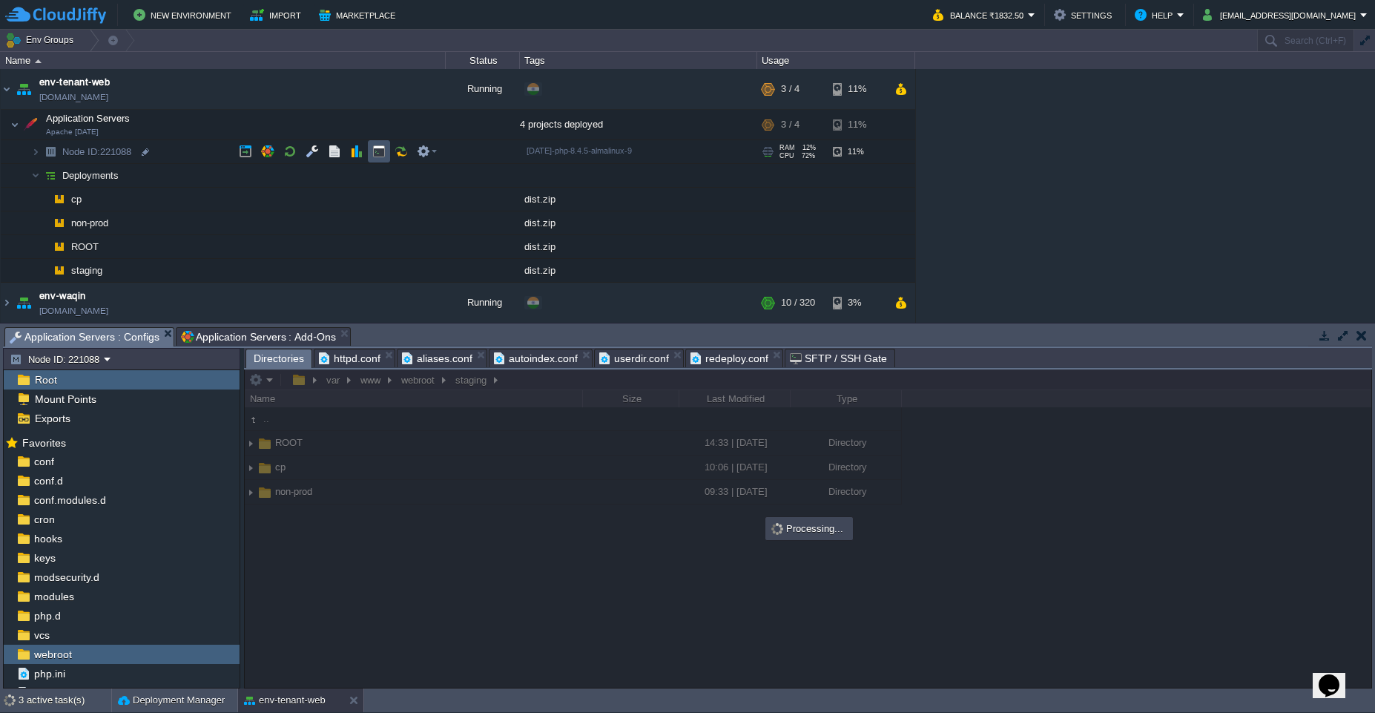
click at [376, 151] on button "button" at bounding box center [378, 151] width 13 height 13
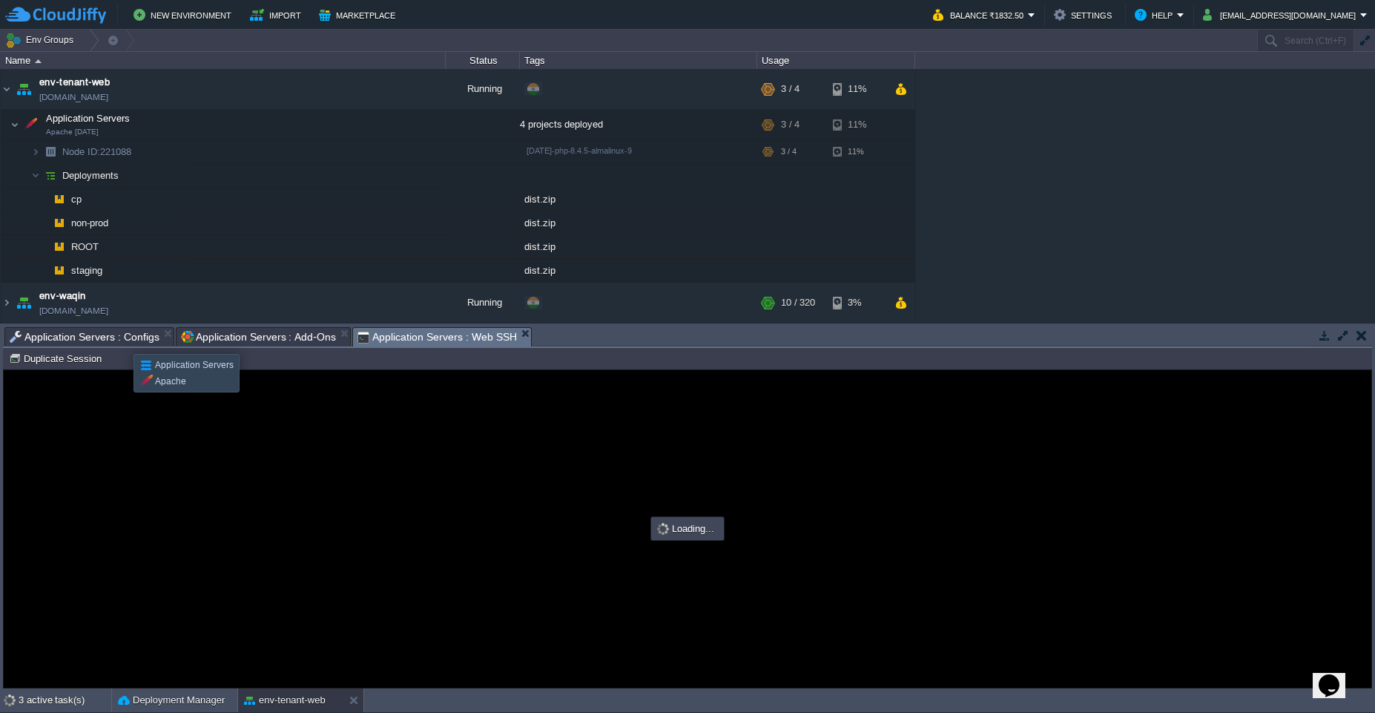
scroll to position [0, 0]
type input "#000000"
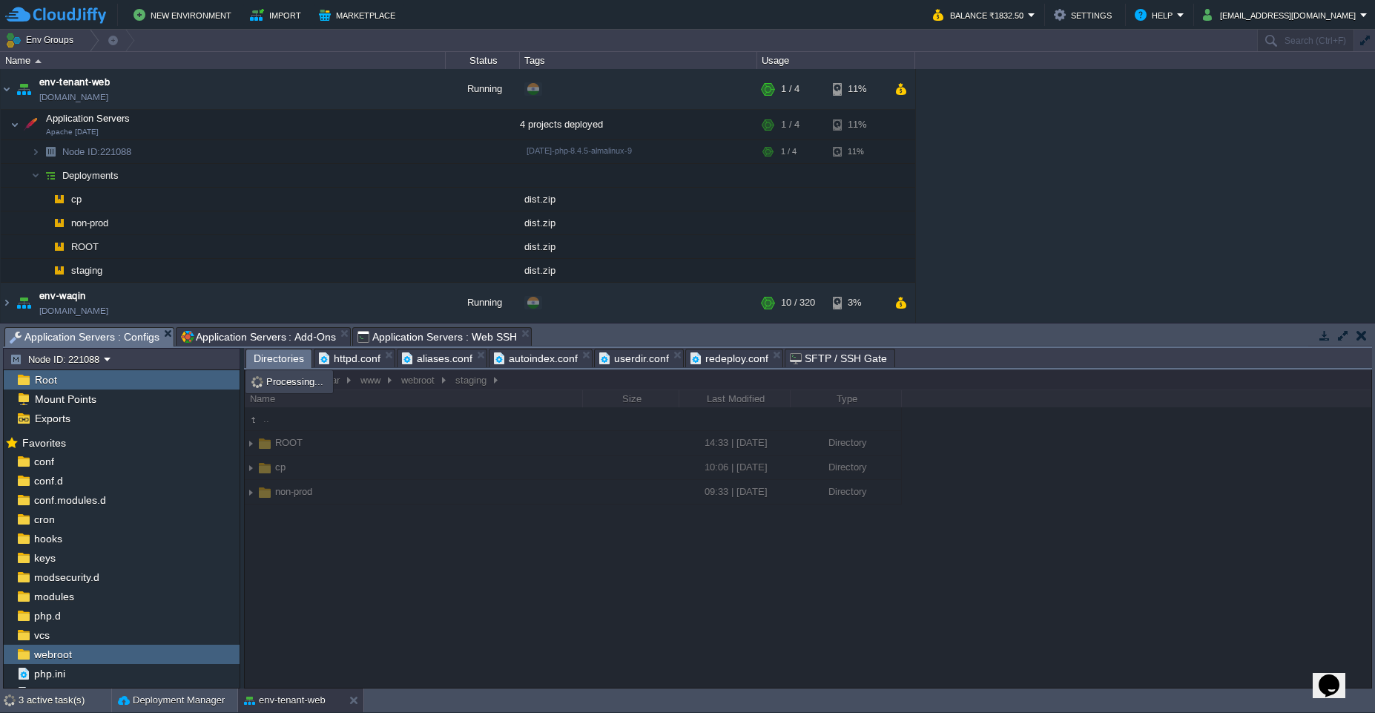
click at [96, 338] on span "Application Servers : Configs" at bounding box center [85, 337] width 150 height 19
click at [65, 709] on div "3 active task(s)" at bounding box center [65, 700] width 93 height 24
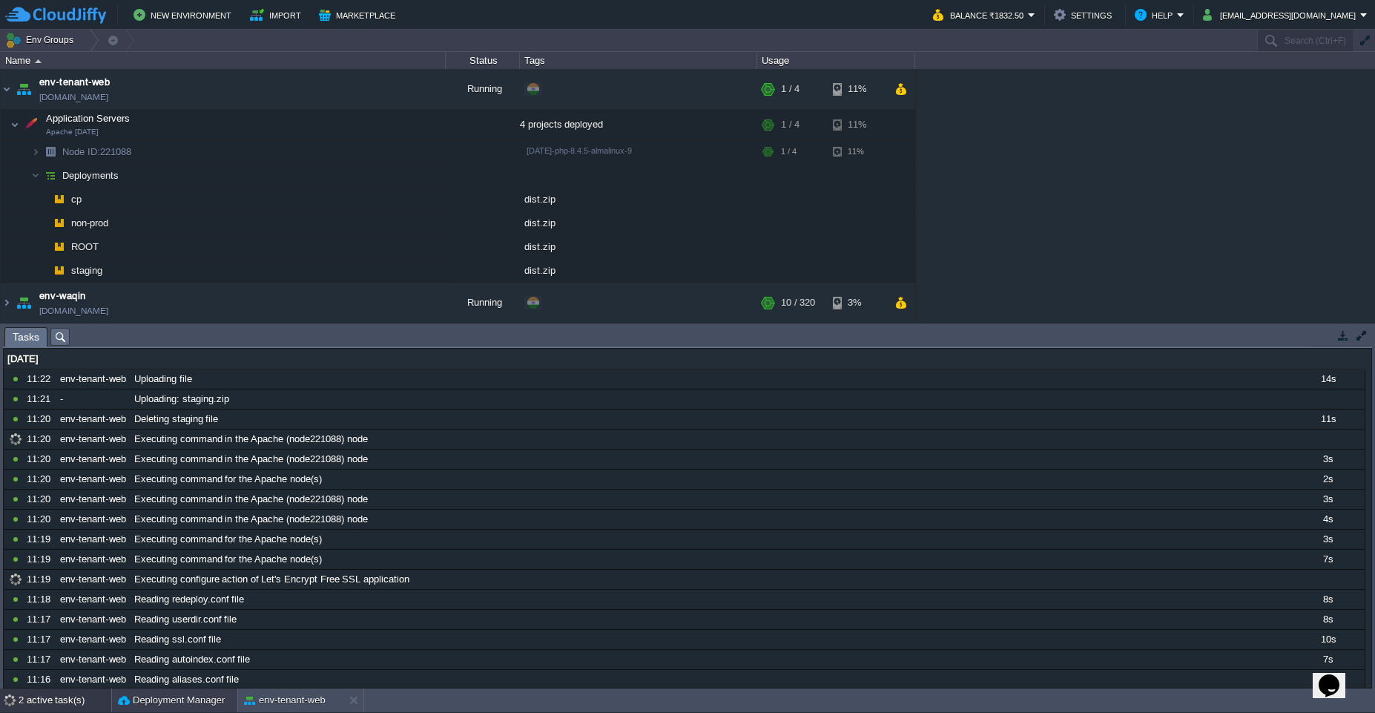
click at [178, 705] on button "Deployment Manager" at bounding box center [171, 700] width 107 height 15
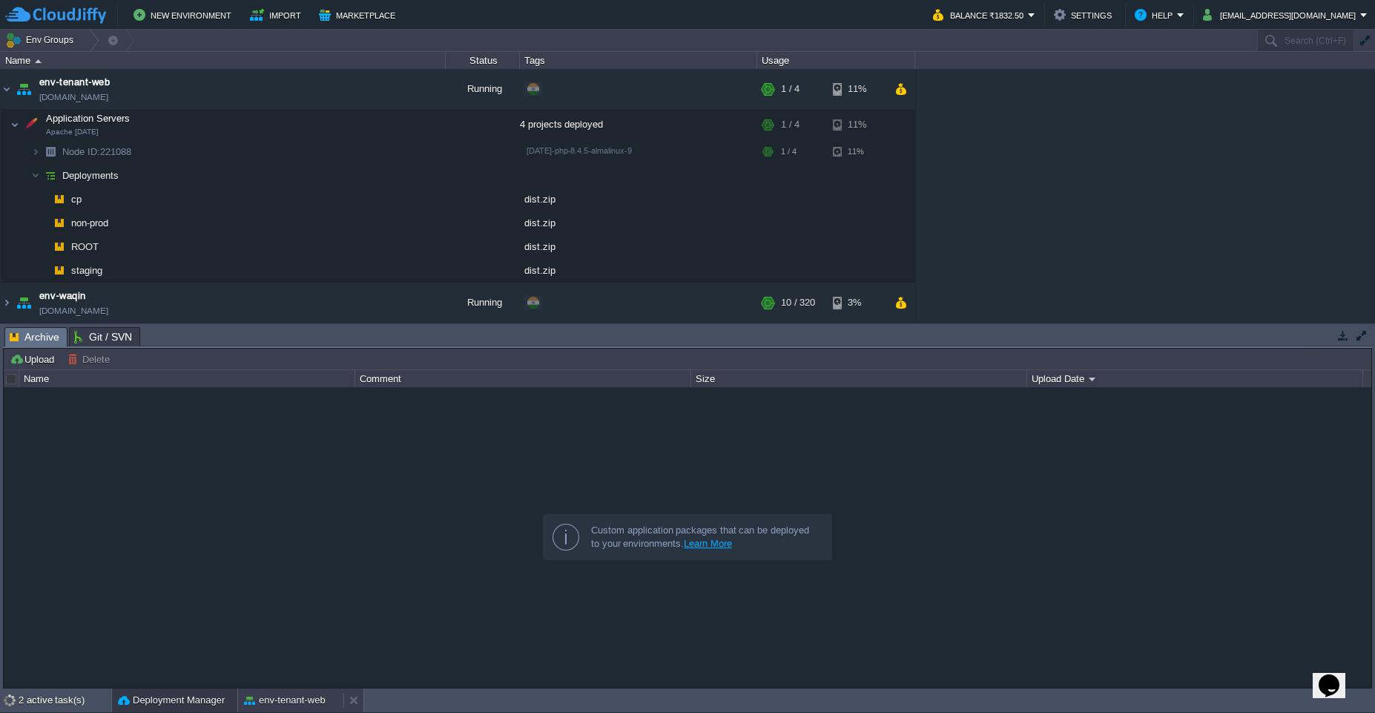
click at [285, 706] on button "env-tenant-web" at bounding box center [285, 700] width 82 height 15
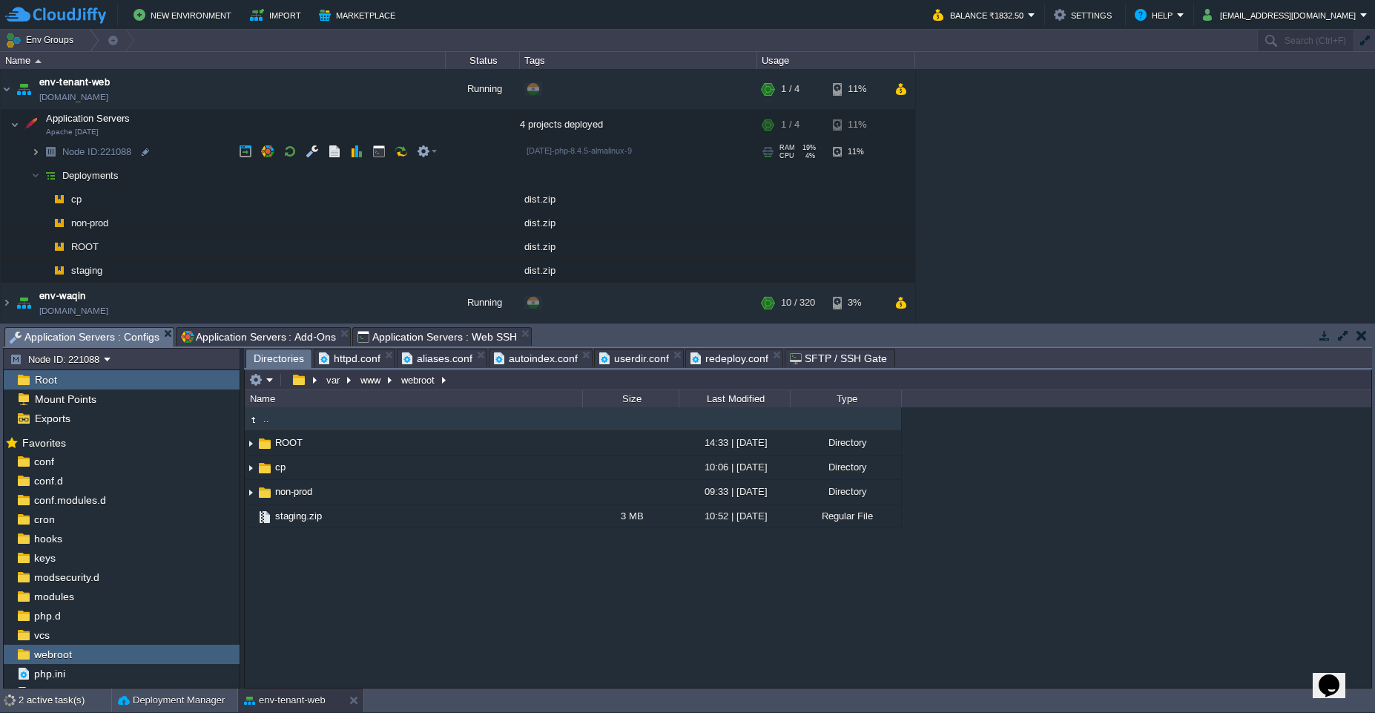
click at [33, 157] on img at bounding box center [35, 151] width 9 height 23
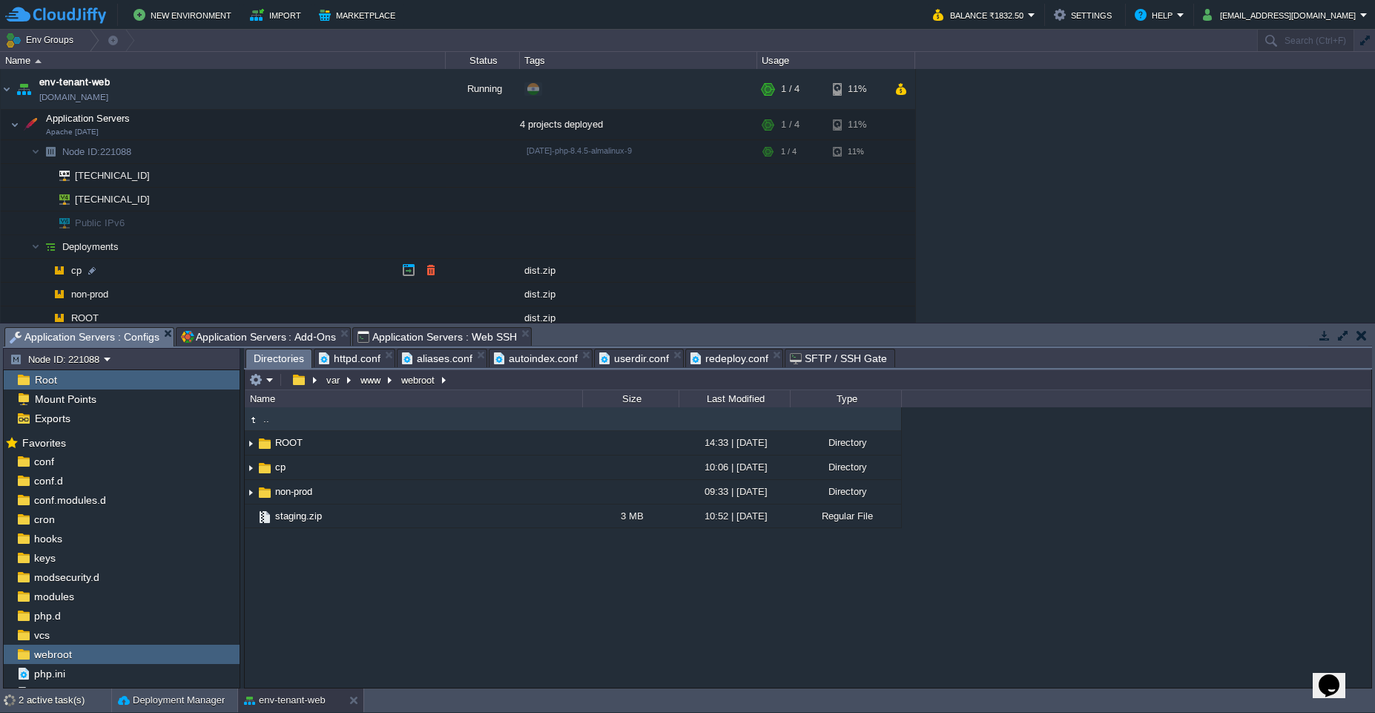
scroll to position [134, 0]
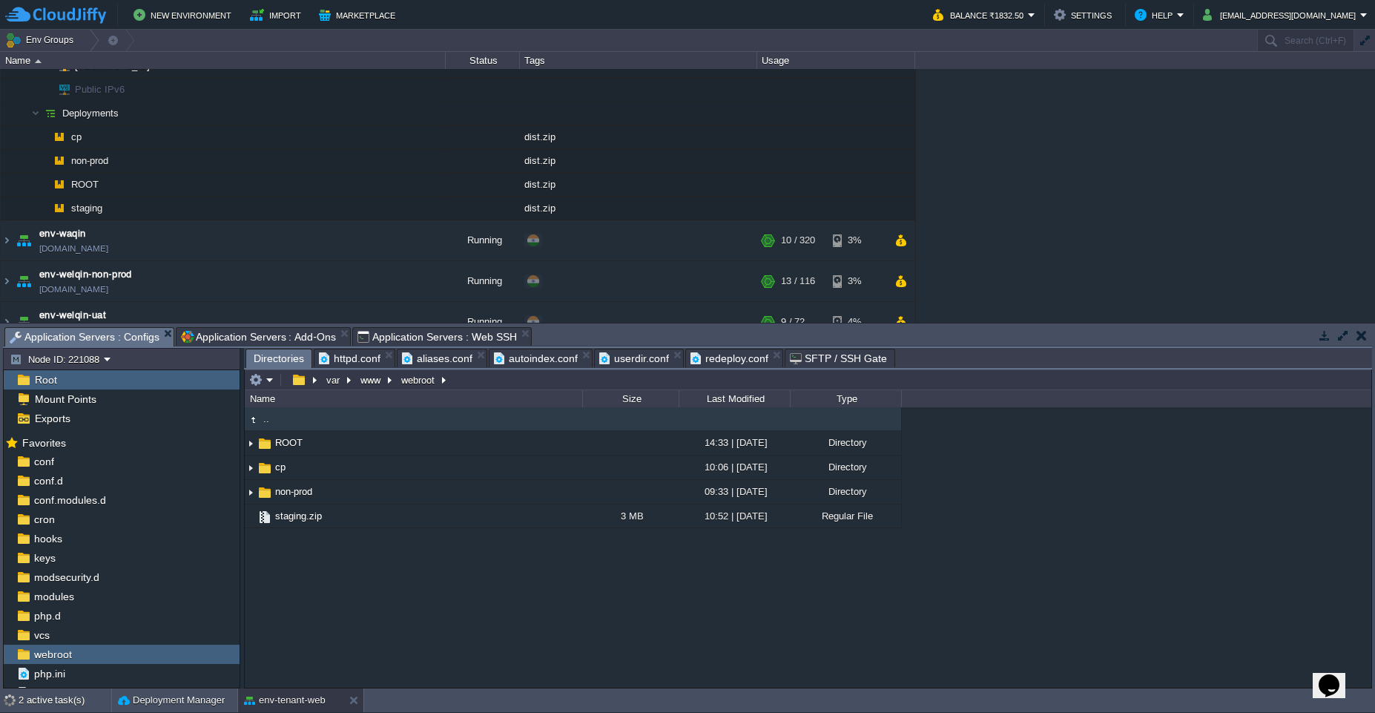
click at [242, 345] on span "Application Servers : Add-Ons" at bounding box center [258, 337] width 155 height 18
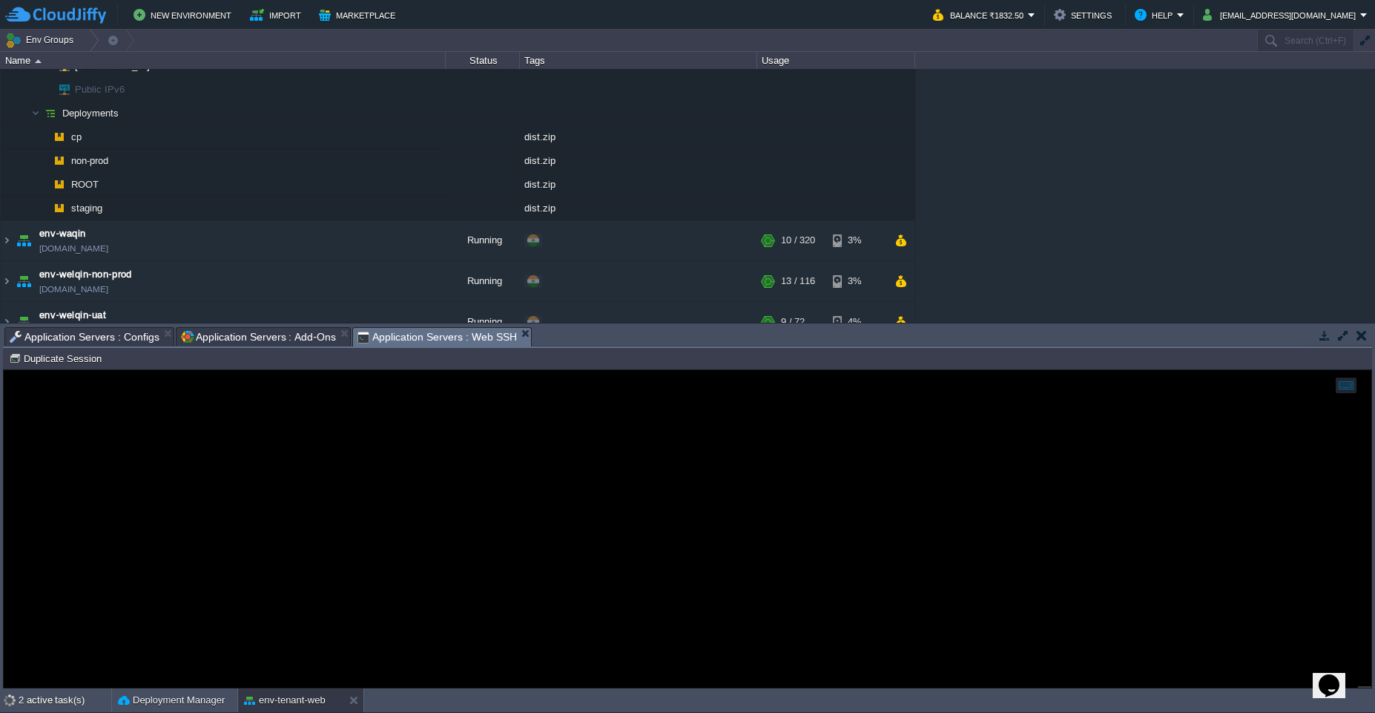
click at [420, 343] on span "Application Servers : Web SSH" at bounding box center [437, 337] width 159 height 19
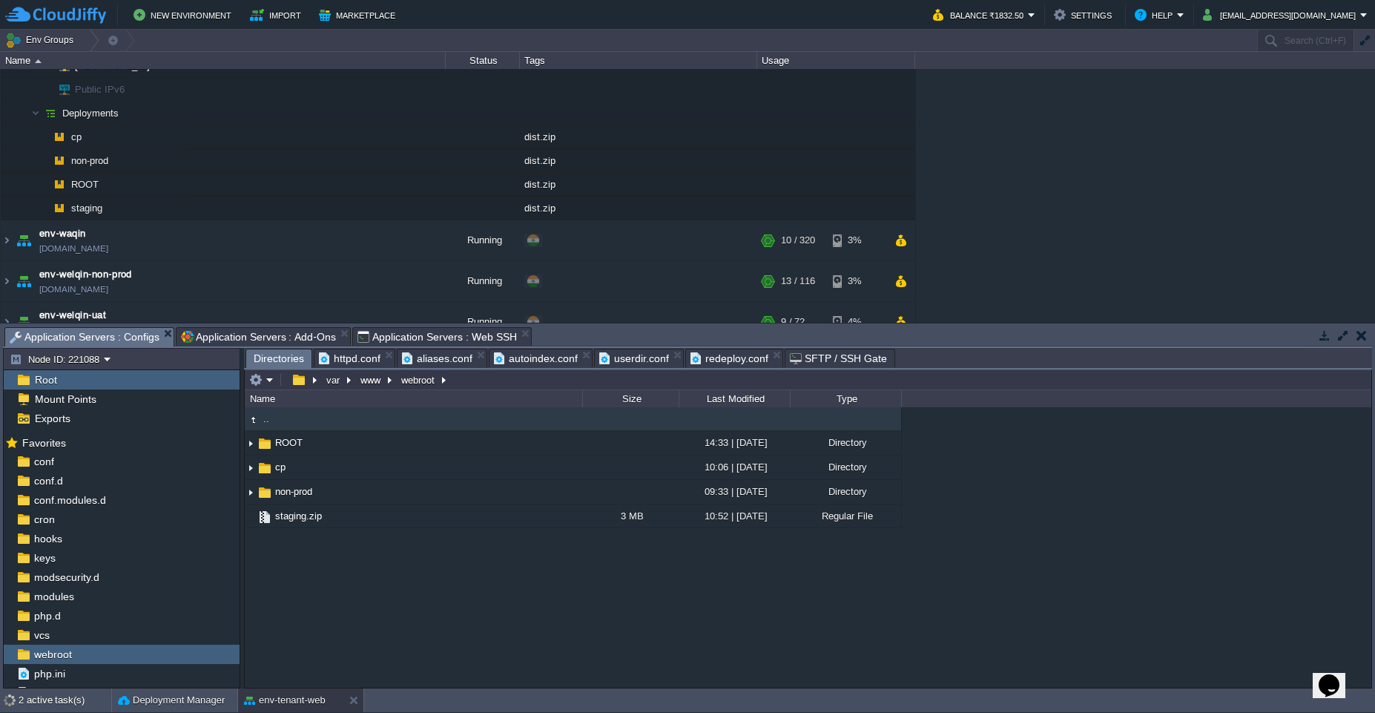
click at [84, 343] on span "Application Servers : Configs" at bounding box center [85, 337] width 150 height 19
click at [266, 373] on em at bounding box center [261, 379] width 24 height 13
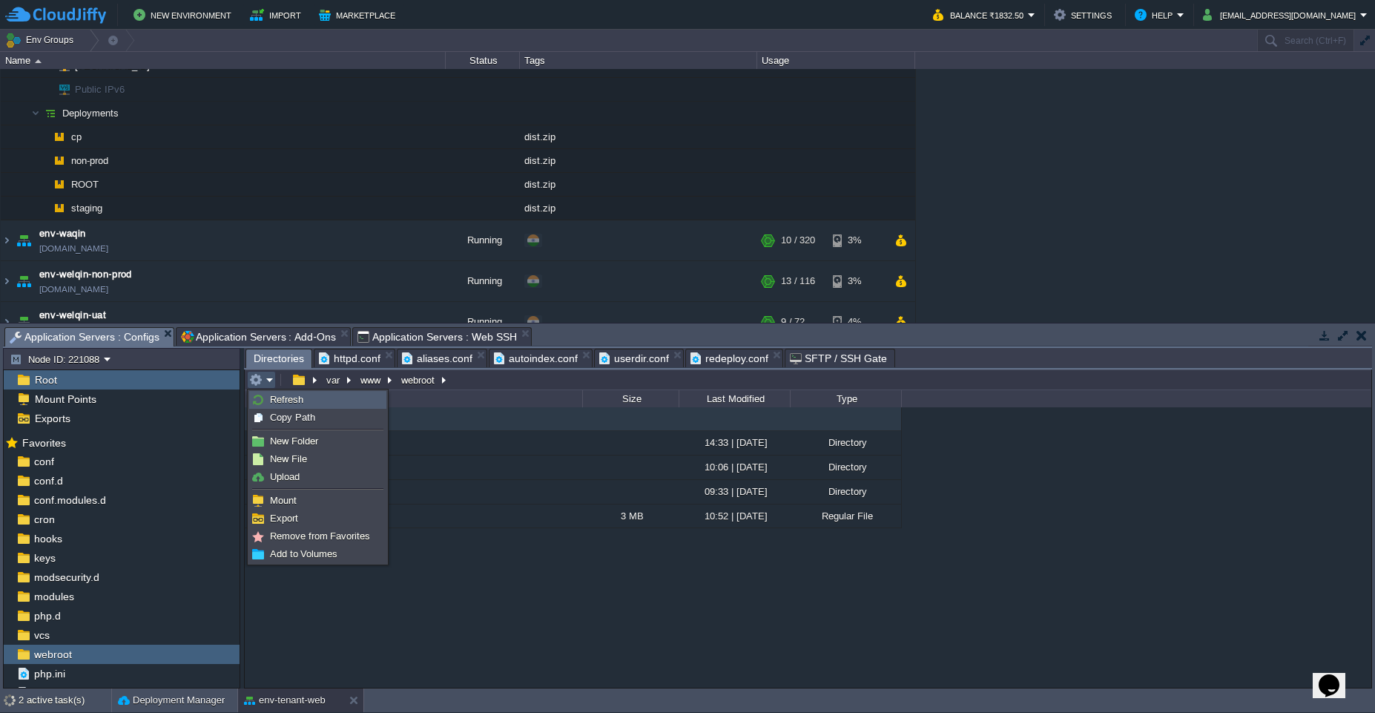
click at [320, 403] on link "Refresh" at bounding box center [318, 400] width 136 height 16
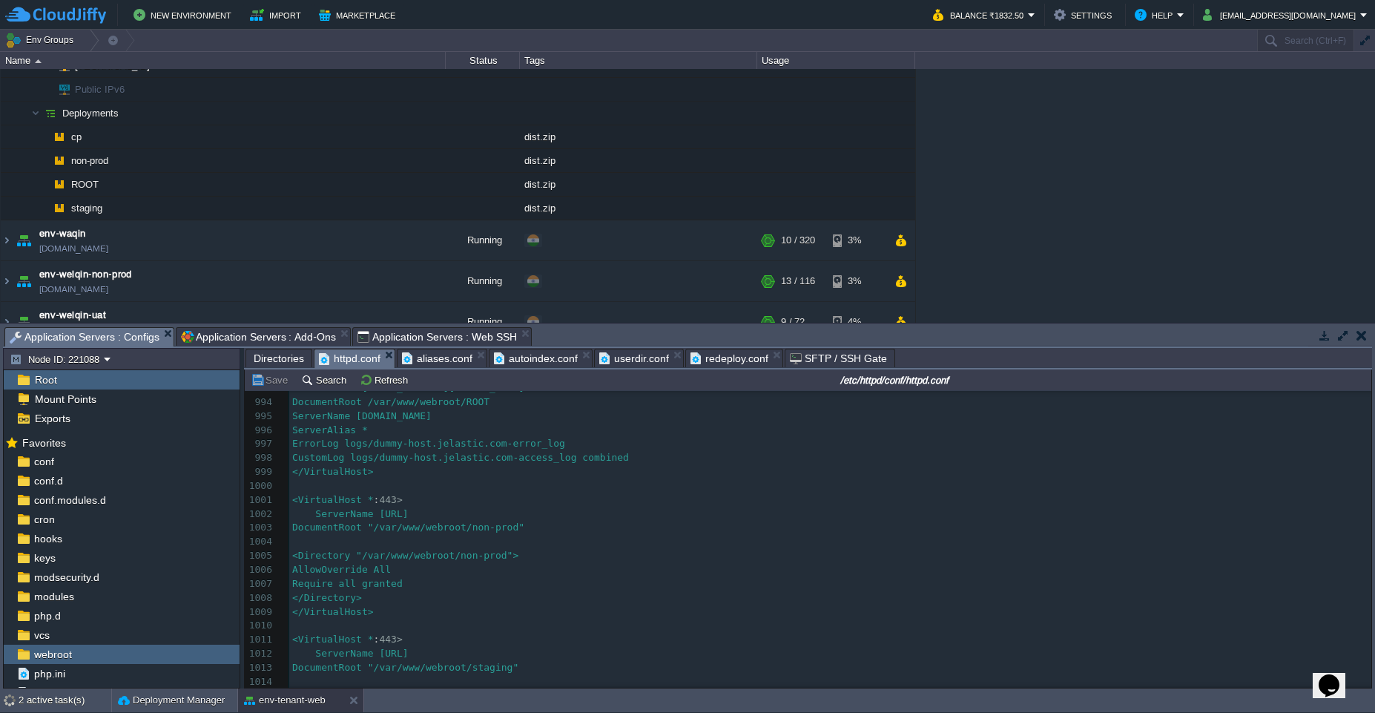
click at [344, 356] on span "httpd.conf" at bounding box center [350, 358] width 62 height 19
click at [479, 538] on div "xxxxxxxxxx 974 AddOutputFilterByType DEFLATE text/plain 975 AddOutputFilterByTy…" at bounding box center [830, 387] width 1082 height 811
type textarea "webroot"
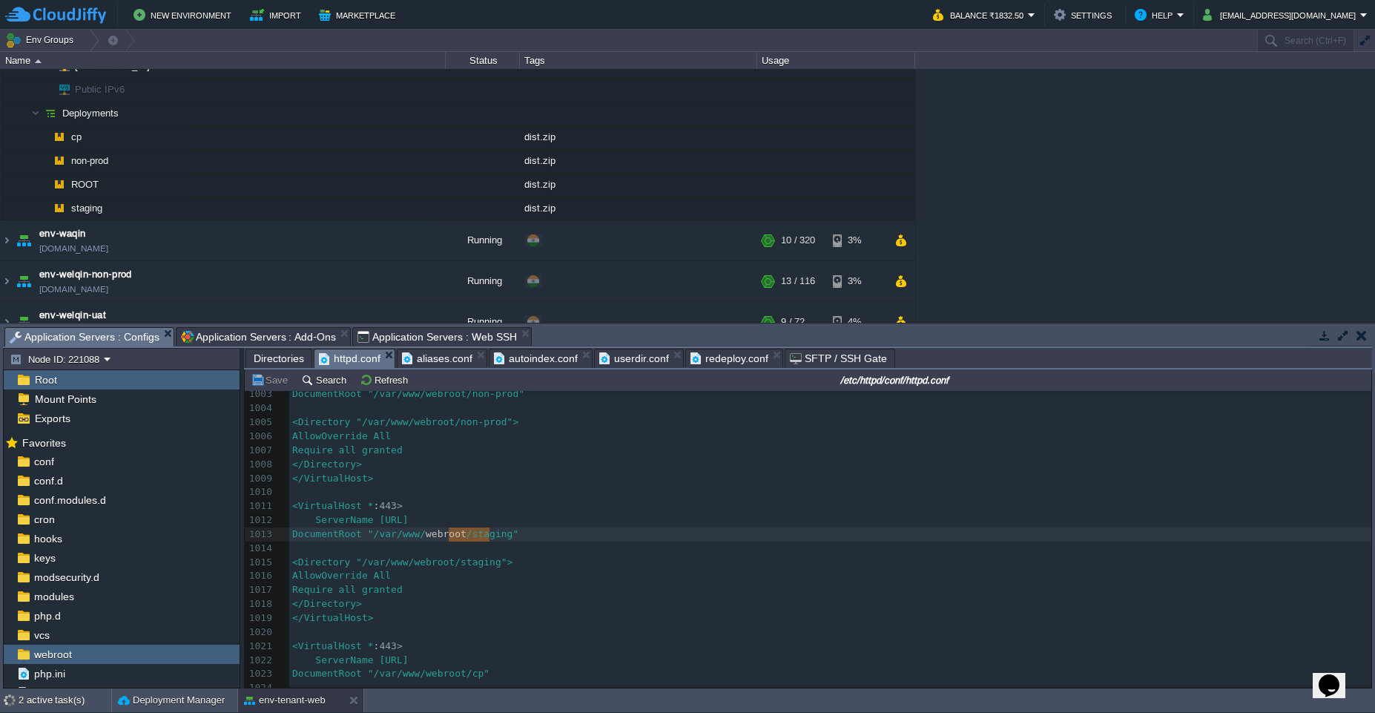
click at [455, 562] on div "xxxxxxxxxx 974 AddOutputFilterByType DEFLATE text/plain 975 AddOutputFilterByTy…" at bounding box center [830, 387] width 1082 height 811
type textarea "webroot"
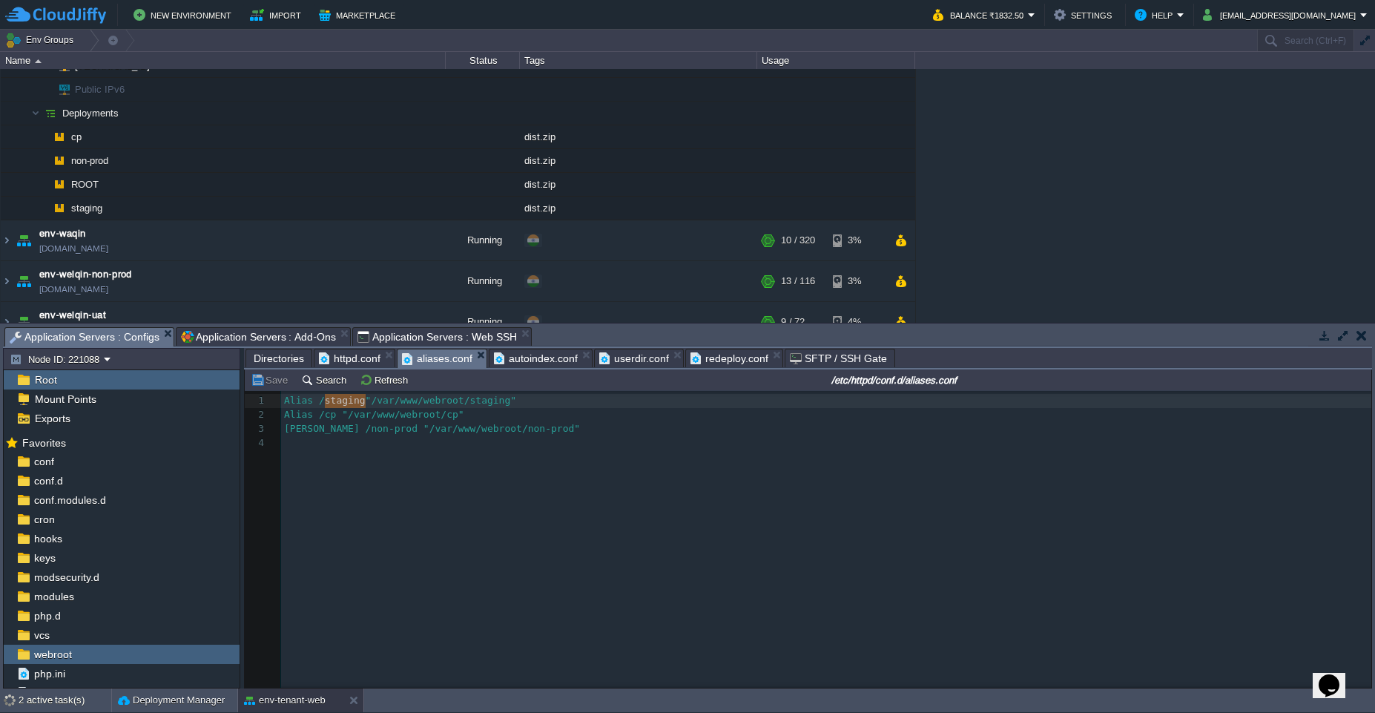
click at [436, 361] on span "aliases.conf" at bounding box center [437, 358] width 70 height 19
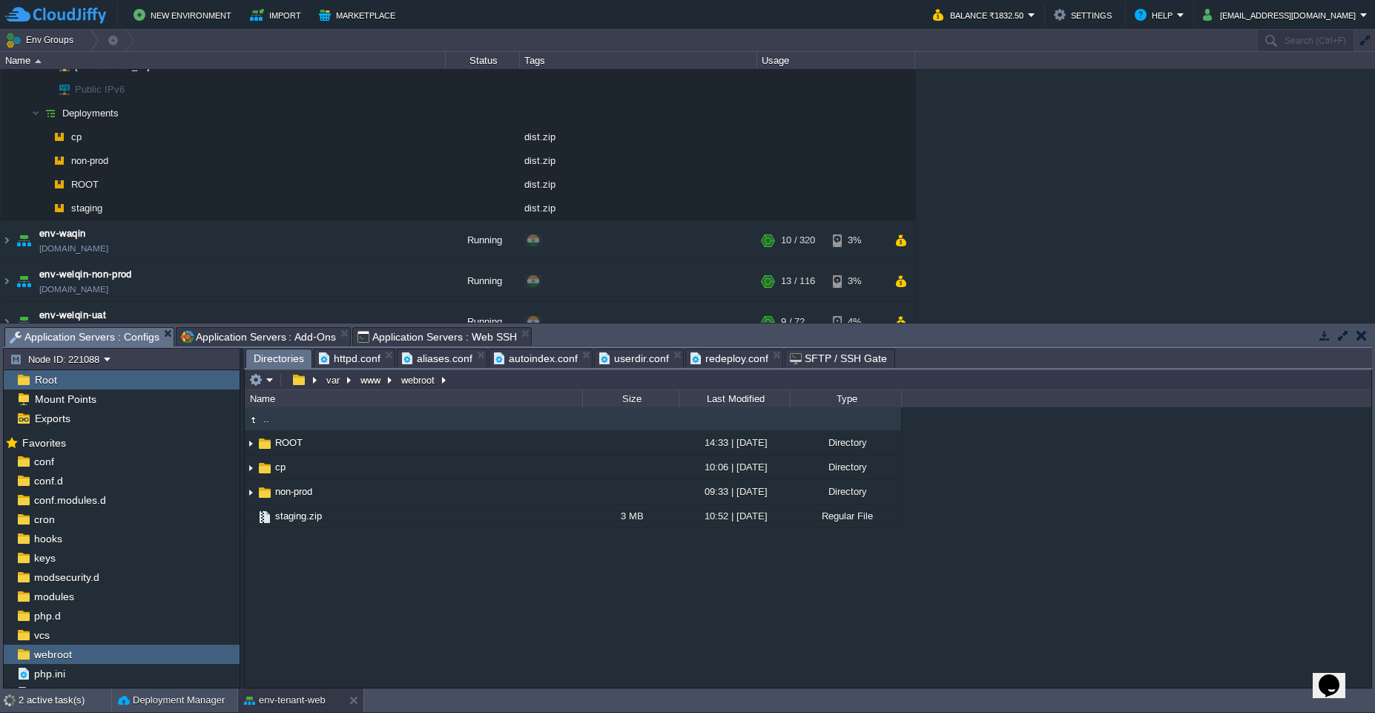
click at [277, 361] on span "Directories" at bounding box center [279, 358] width 50 height 19
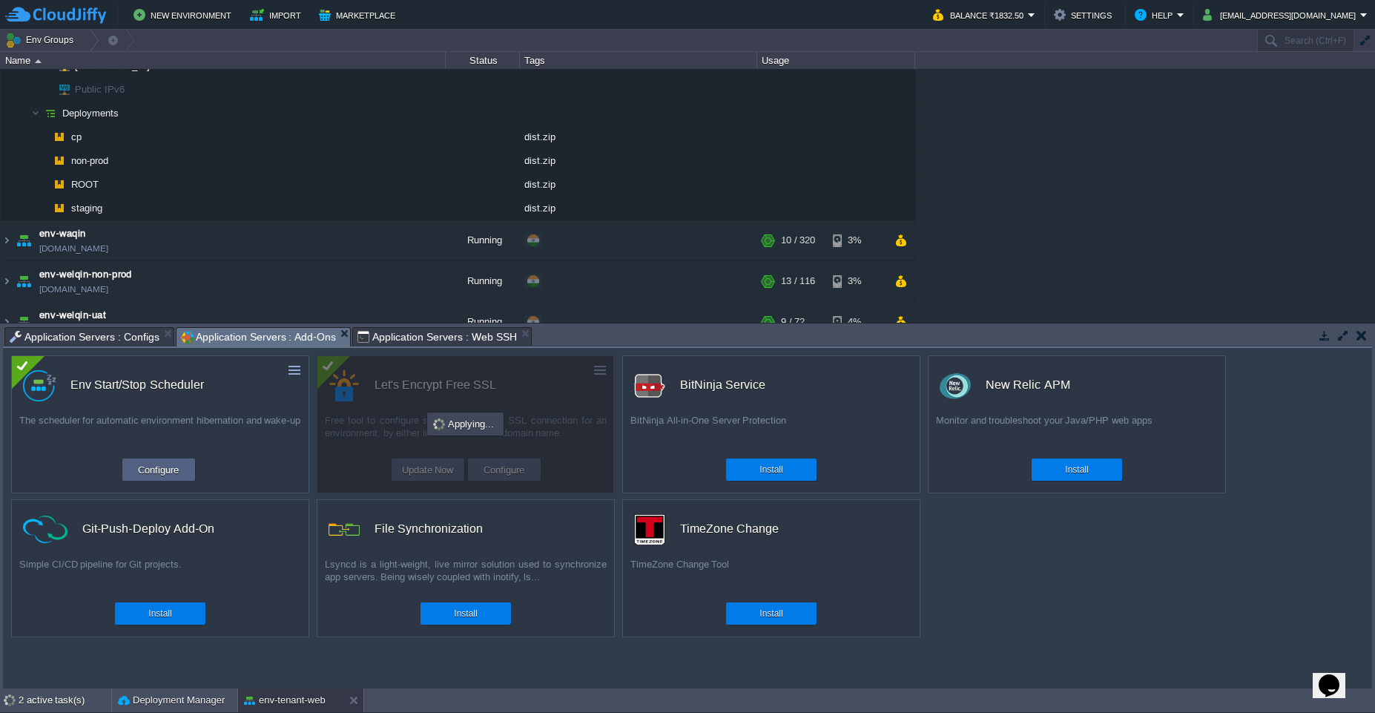
click at [286, 340] on span "Application Servers : Add-Ons" at bounding box center [258, 337] width 155 height 19
click at [68, 700] on div "2 active task(s)" at bounding box center [65, 700] width 93 height 24
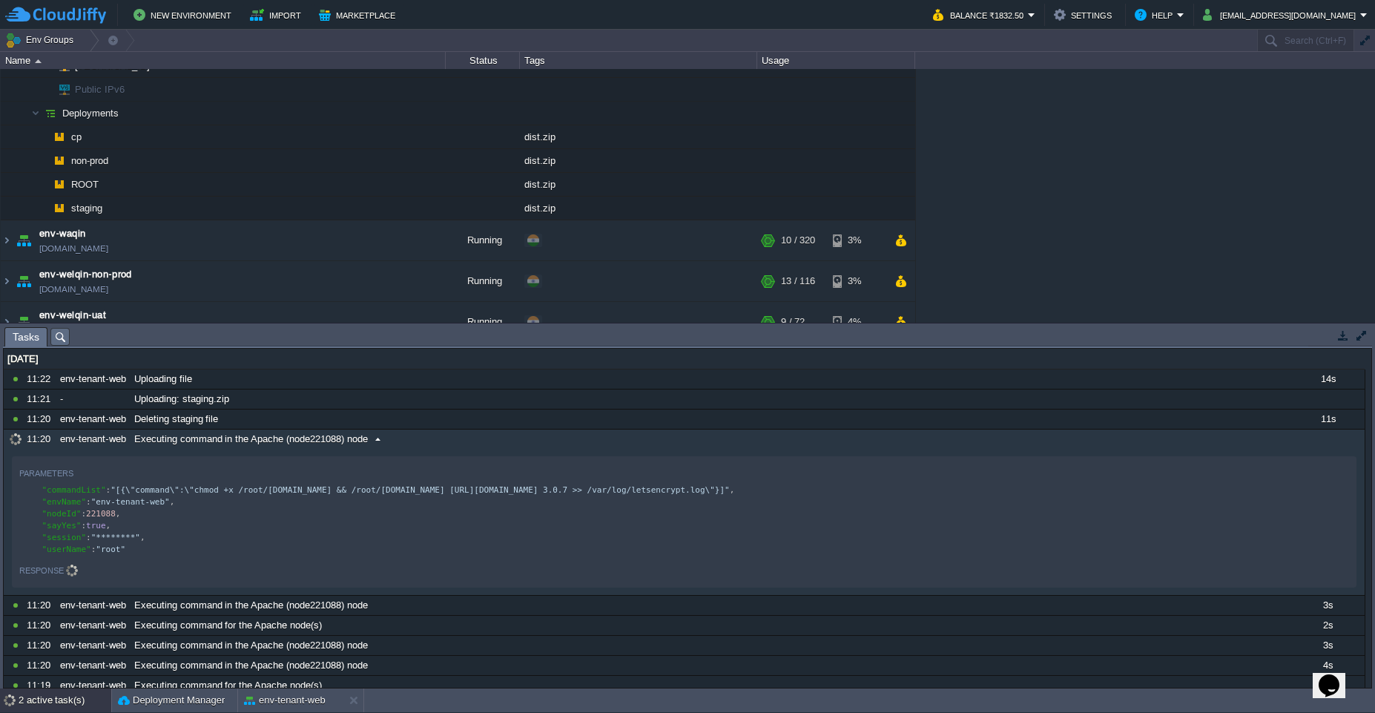
click at [321, 444] on span "Executing command in the Apache (node221088) node" at bounding box center [251, 438] width 234 height 13
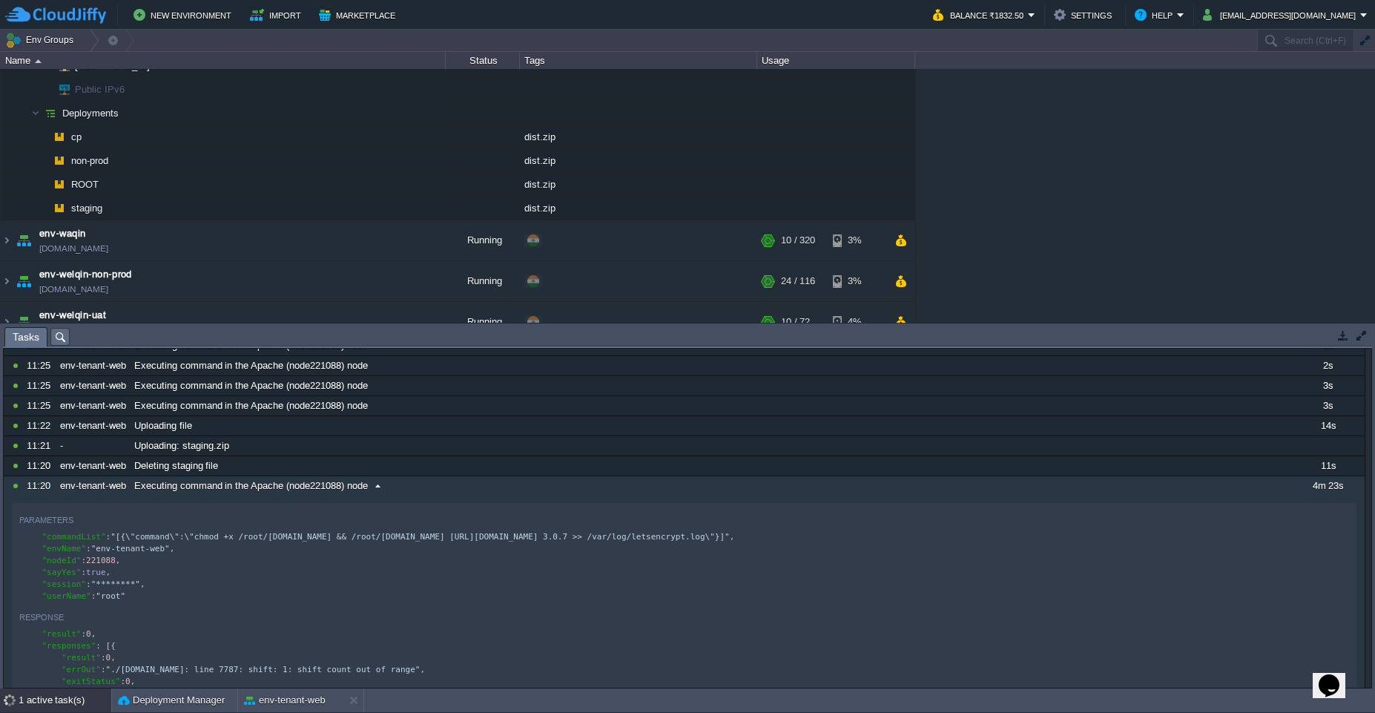
scroll to position [134, 0]
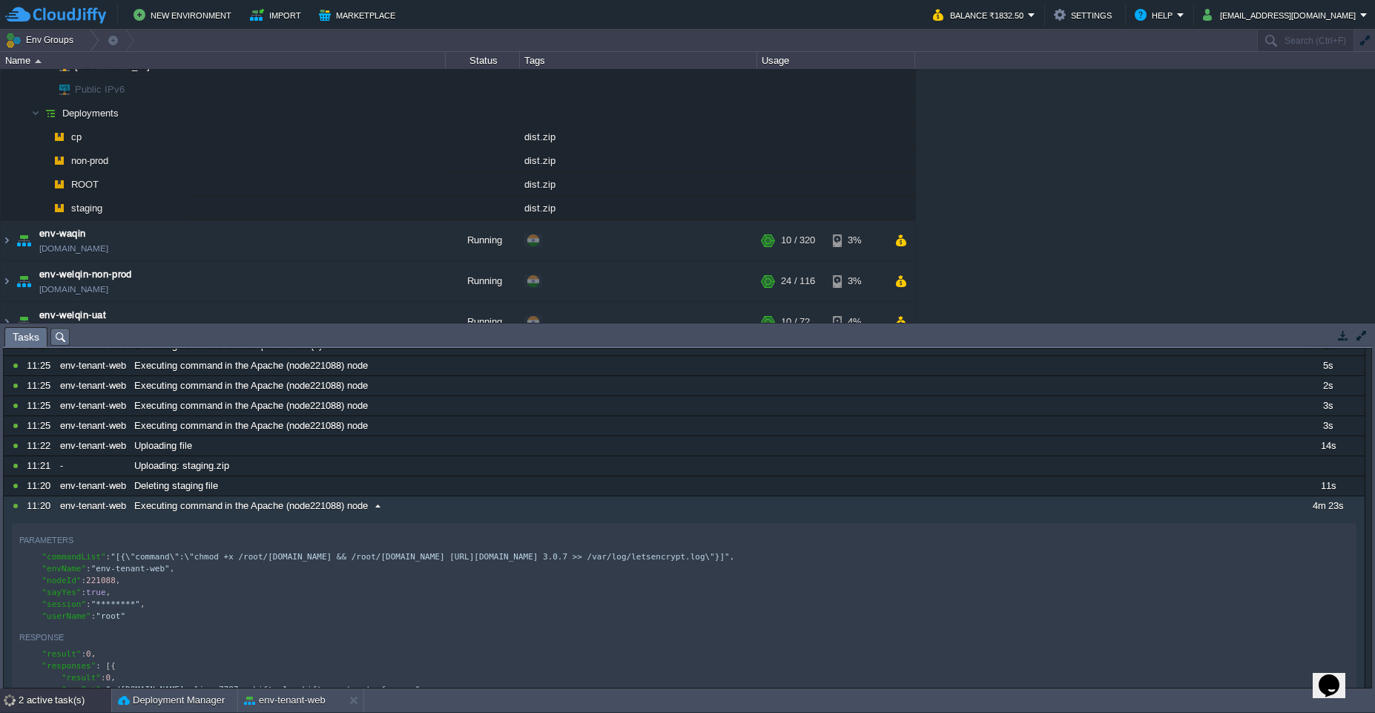
click at [380, 504] on span at bounding box center [378, 505] width 20 height 13
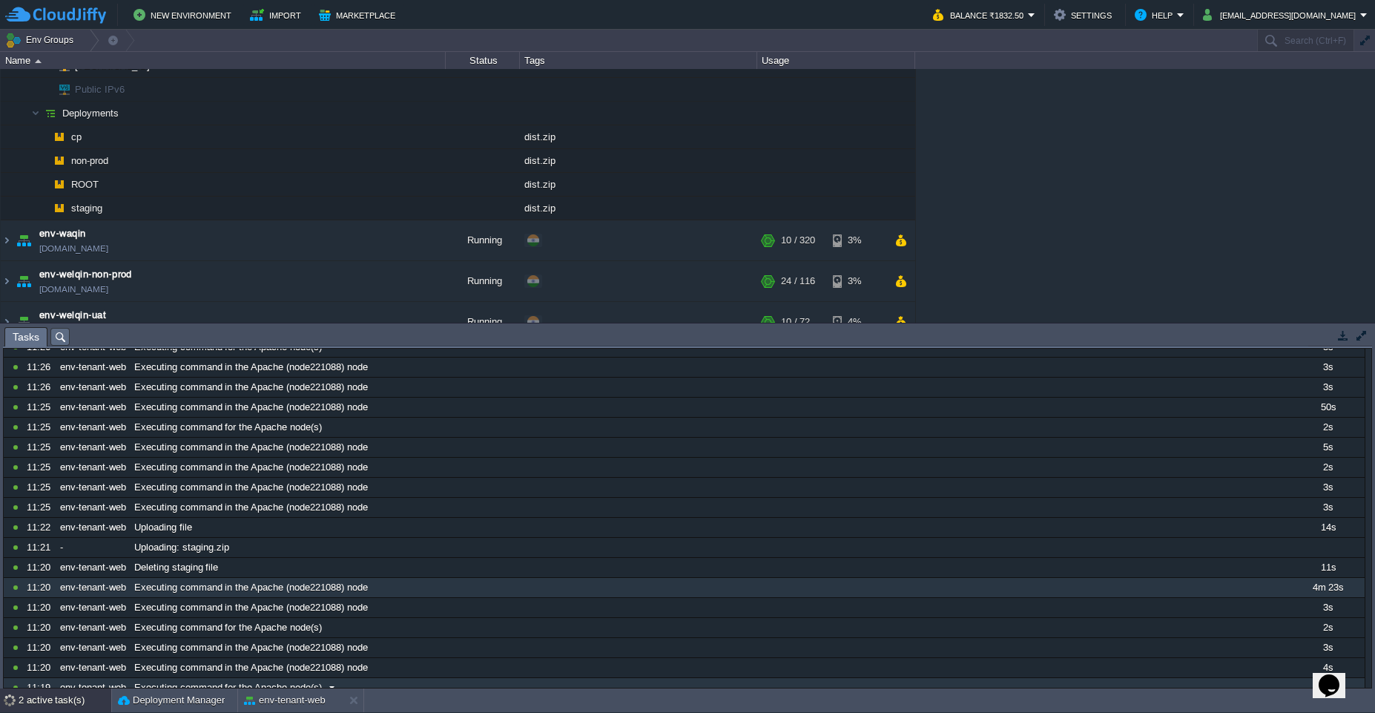
scroll to position [0, 0]
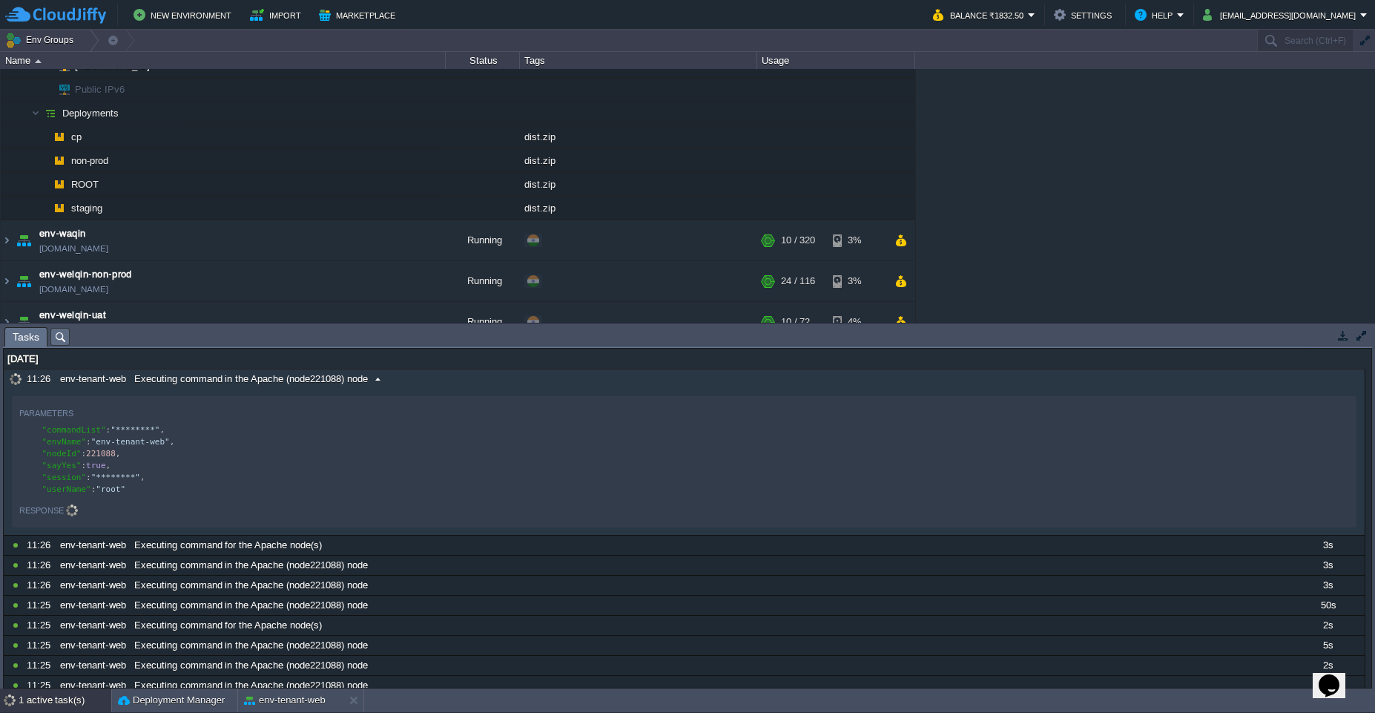
click at [286, 382] on span "Executing command in the Apache (node221088) node" at bounding box center [251, 378] width 234 height 13
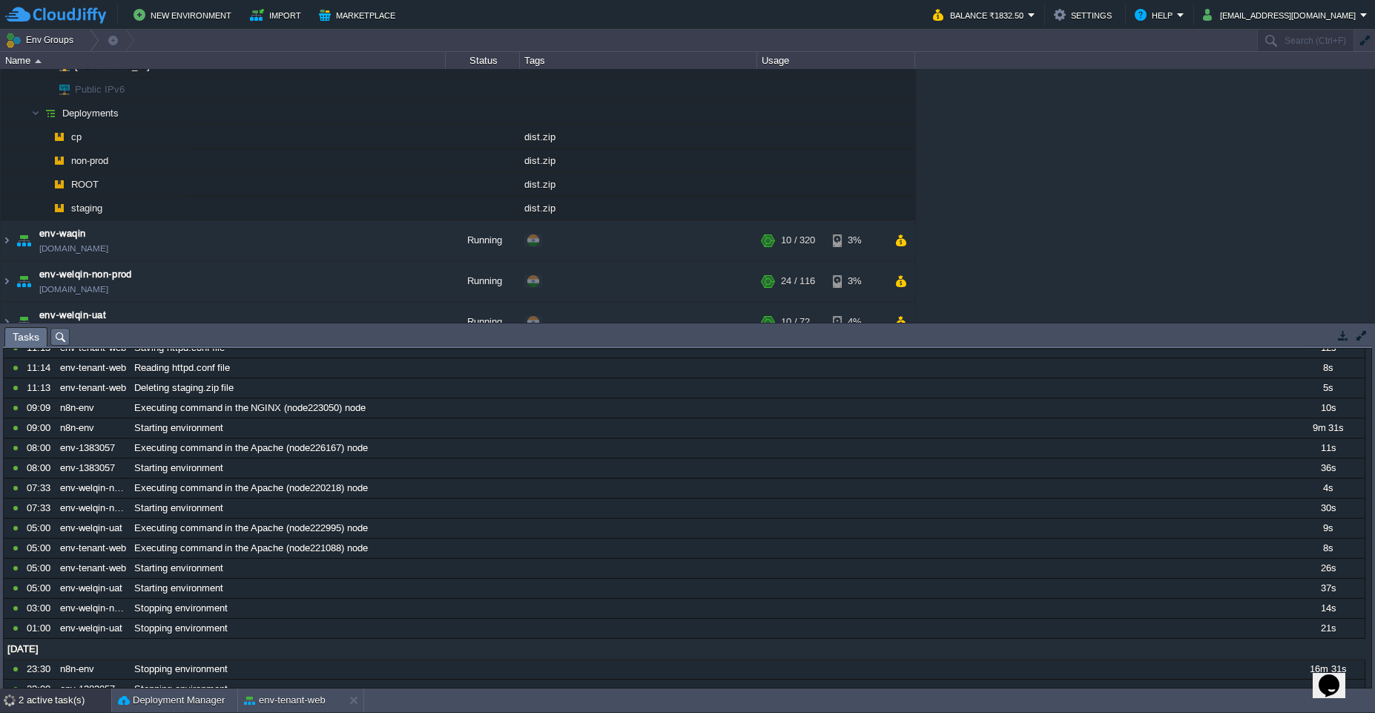
scroll to position [898, 0]
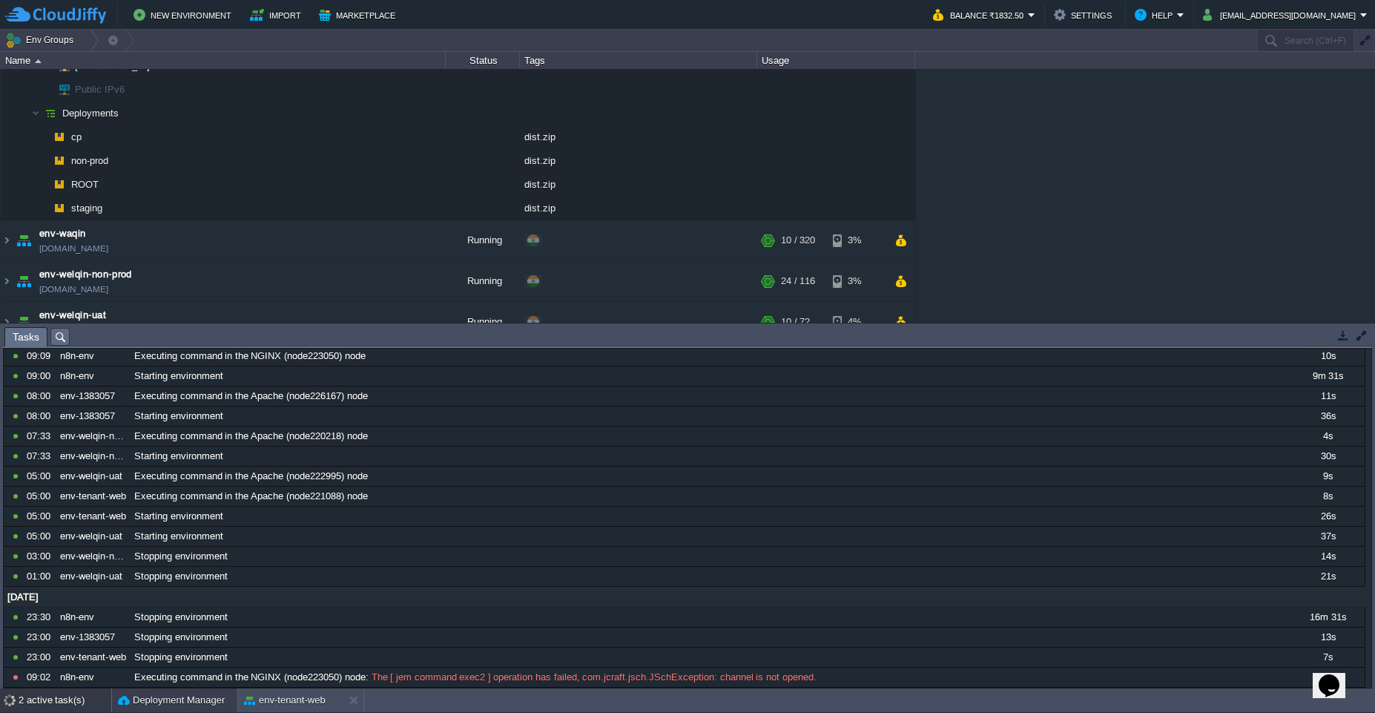
click at [180, 699] on button "Deployment Manager" at bounding box center [171, 700] width 107 height 15
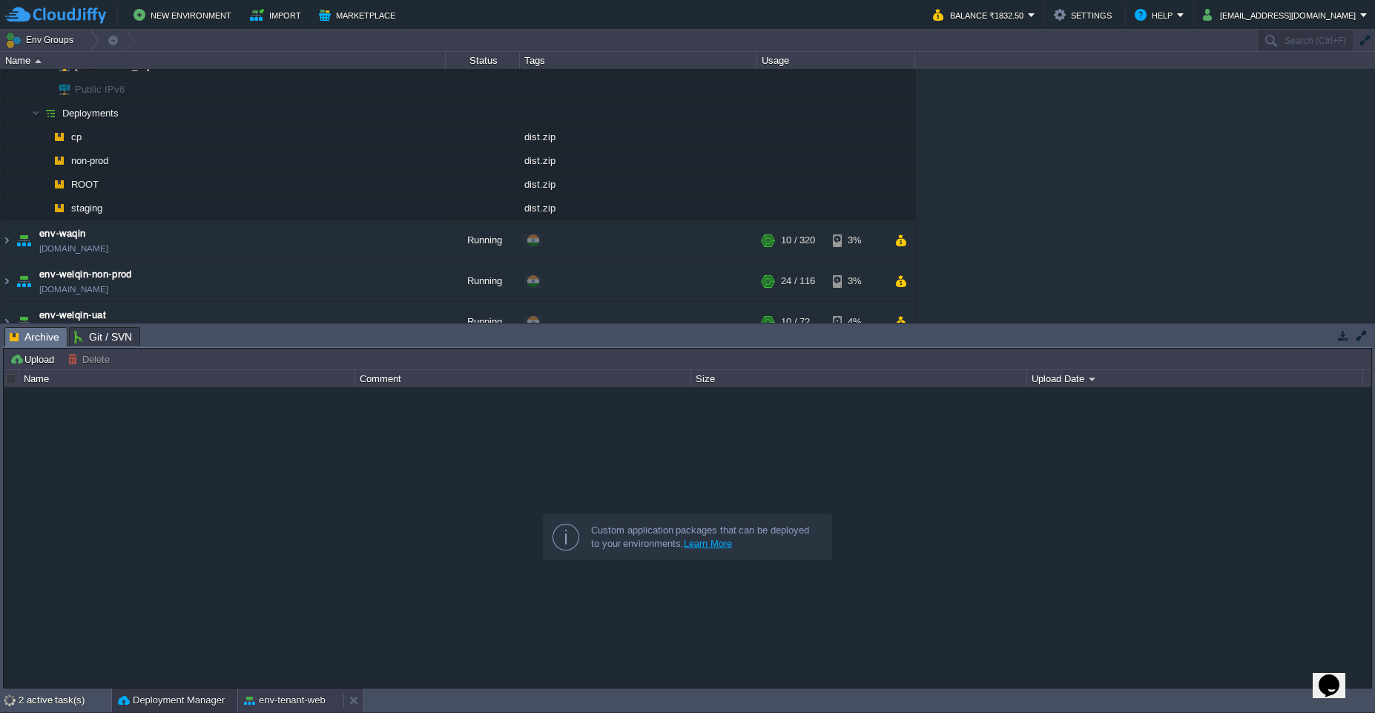
click at [299, 708] on div "env-tenant-web" at bounding box center [290, 700] width 105 height 24
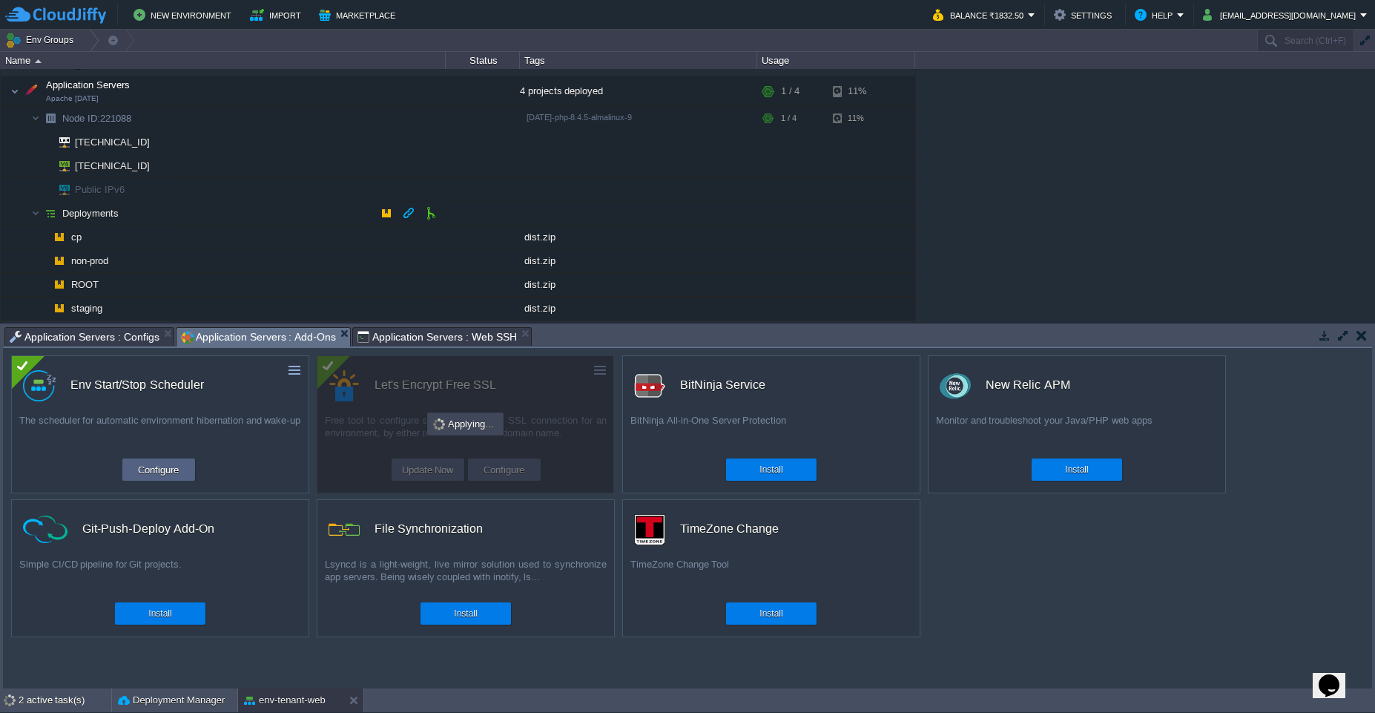
scroll to position [0, 0]
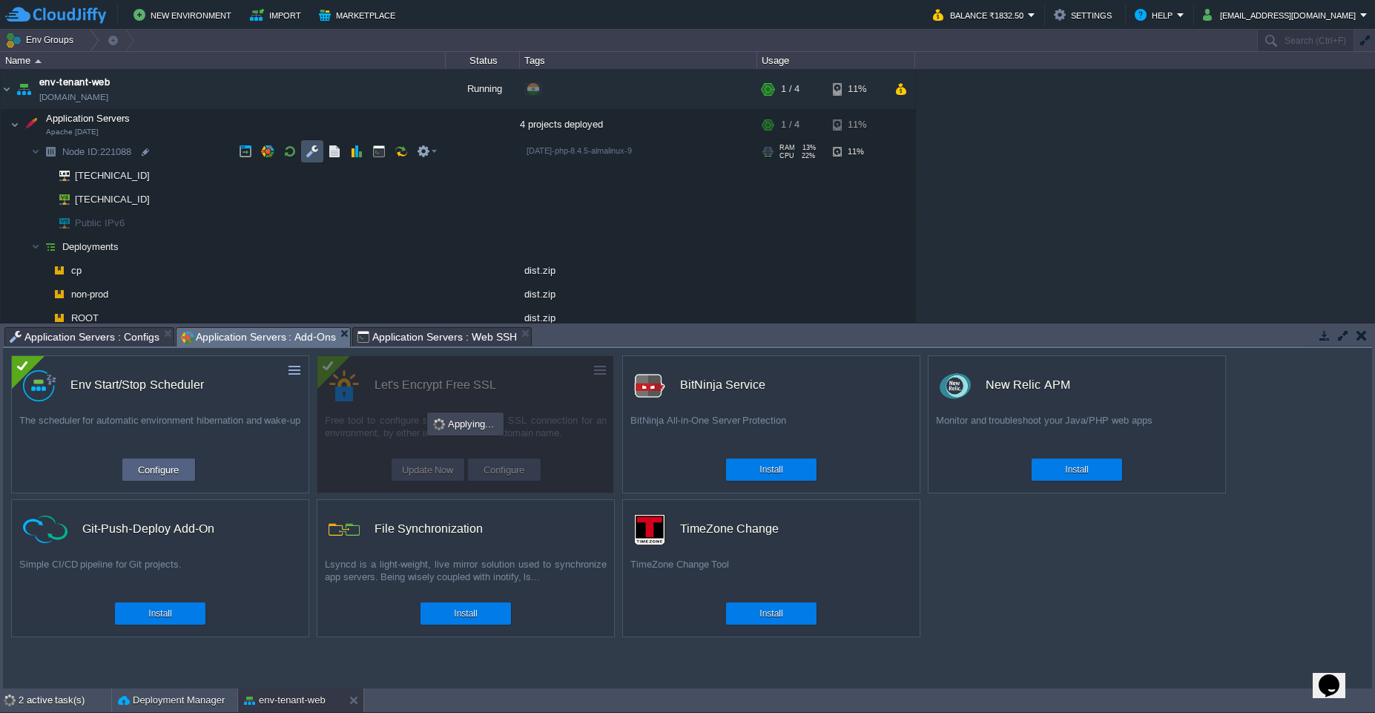
click at [312, 145] on button "button" at bounding box center [312, 151] width 13 height 13
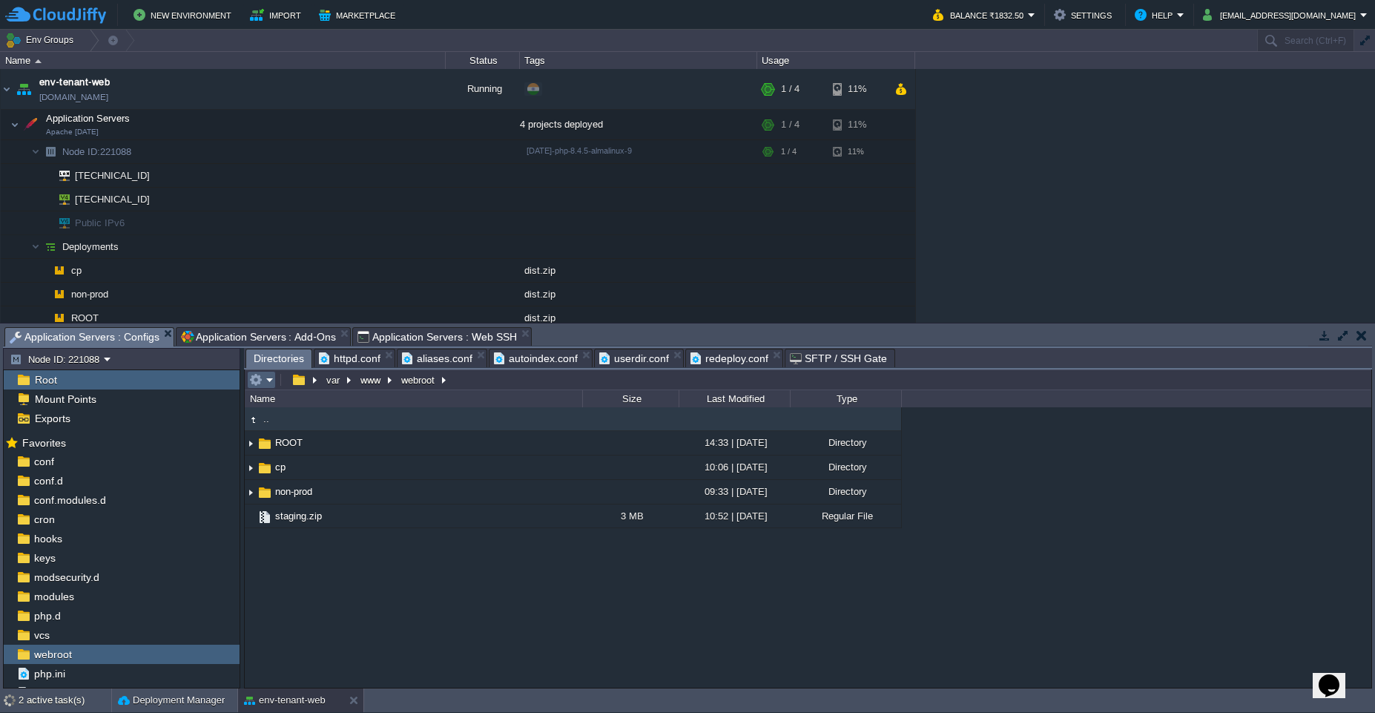
click at [267, 377] on em at bounding box center [261, 379] width 24 height 13
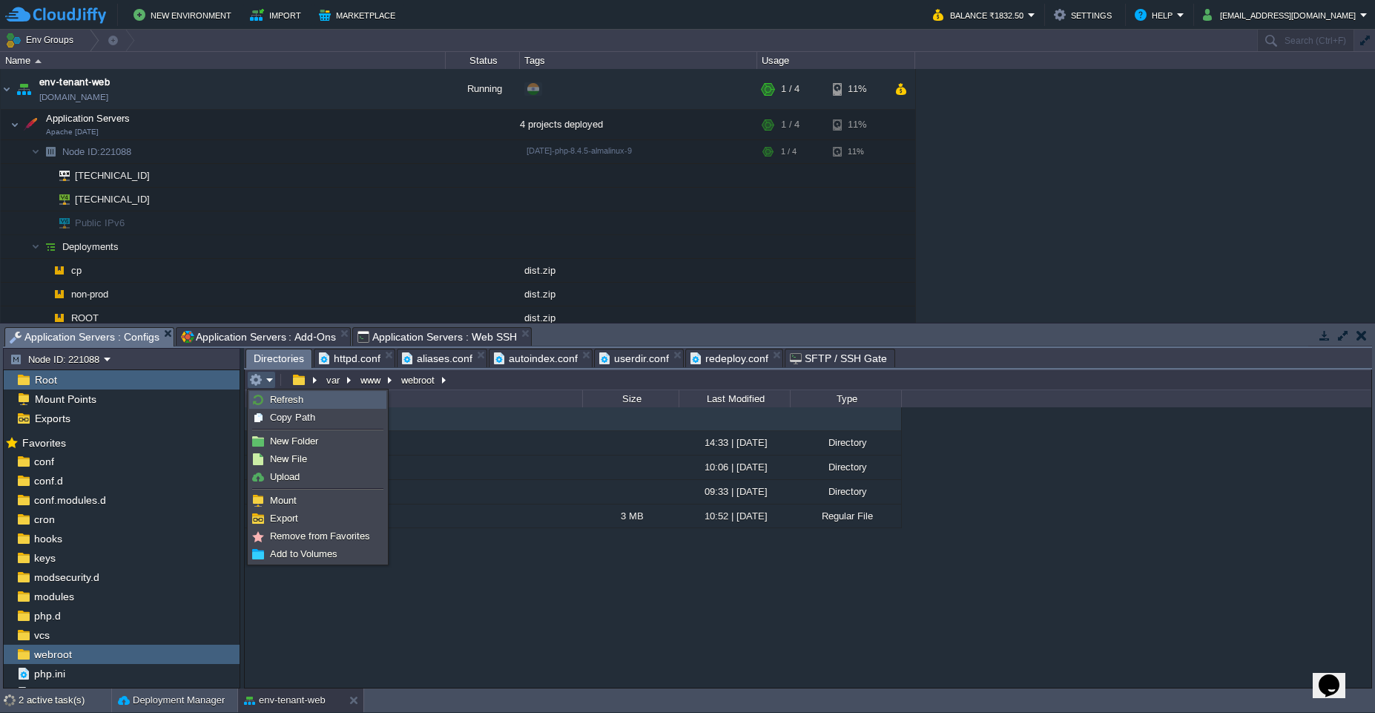
click at [312, 404] on link "Refresh" at bounding box center [318, 400] width 136 height 16
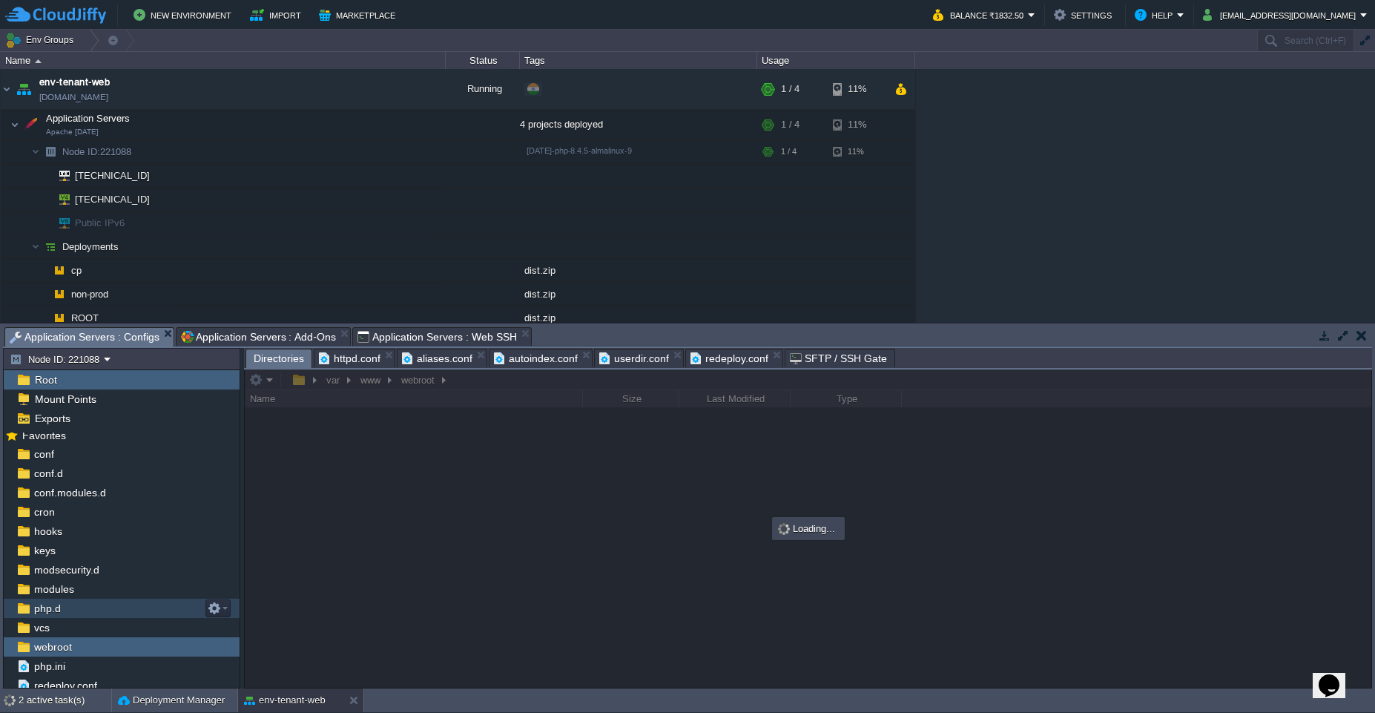
scroll to position [12, 0]
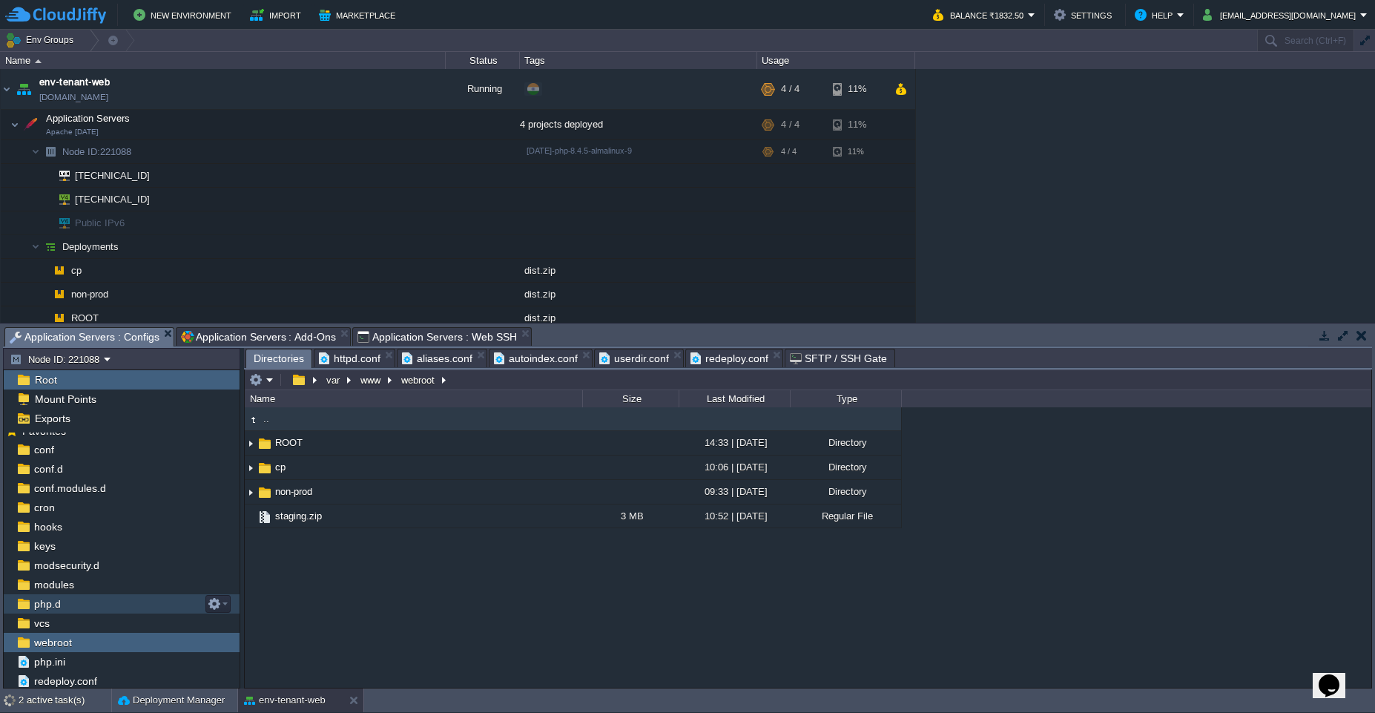
click at [354, 358] on span "httpd.conf" at bounding box center [350, 358] width 62 height 18
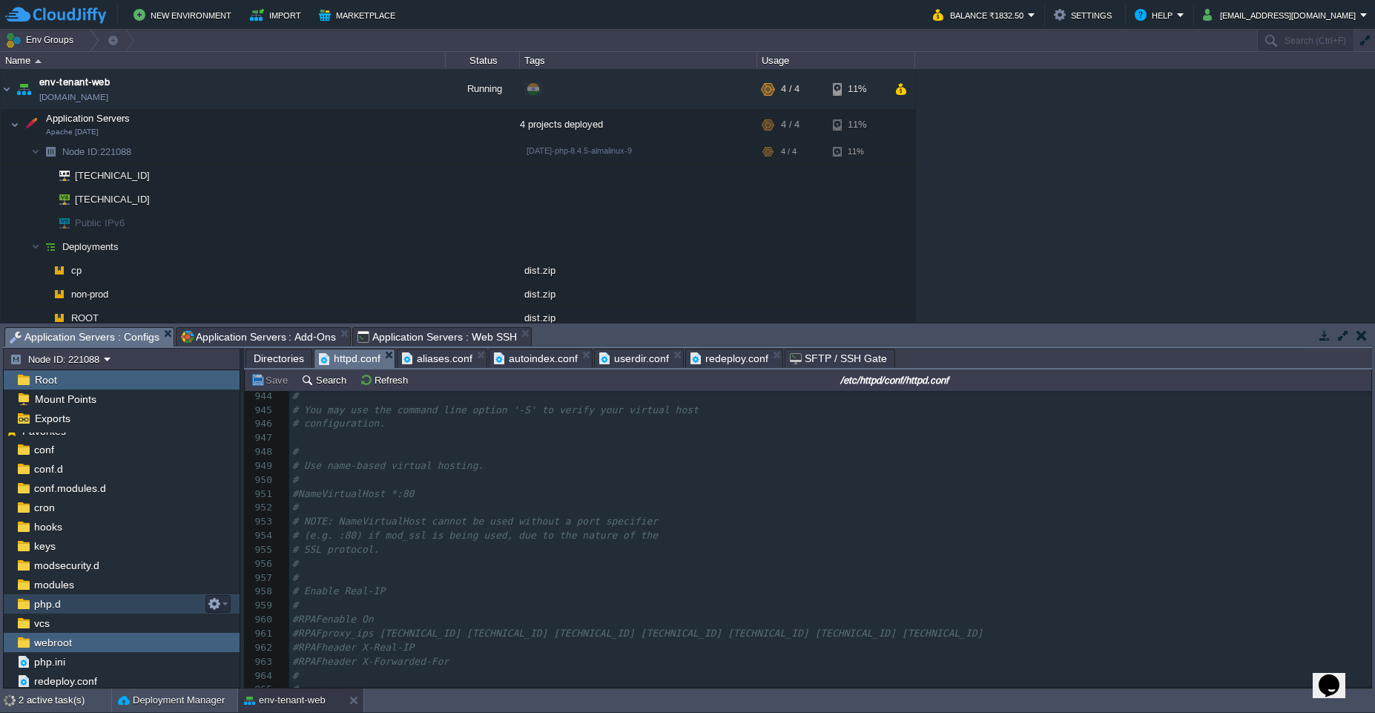
scroll to position [12925, 0]
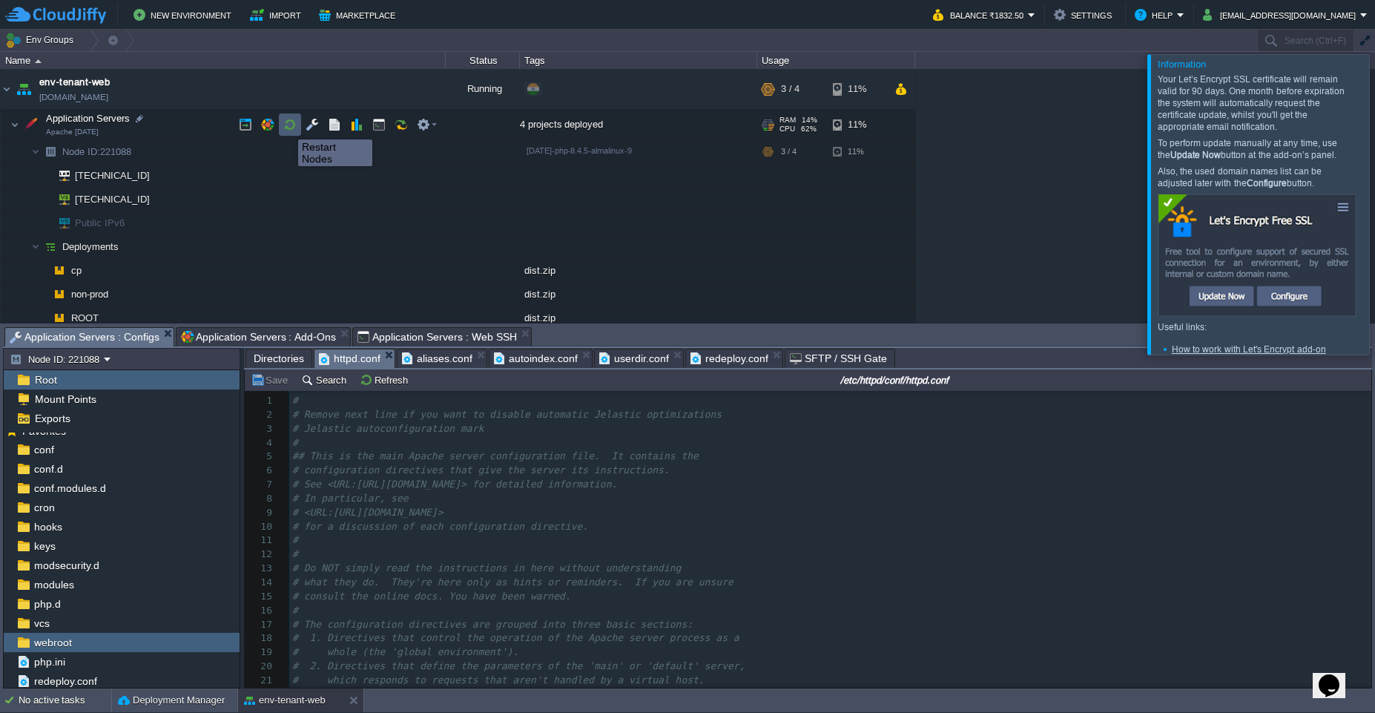
click at [287, 126] on button "button" at bounding box center [289, 124] width 13 height 13
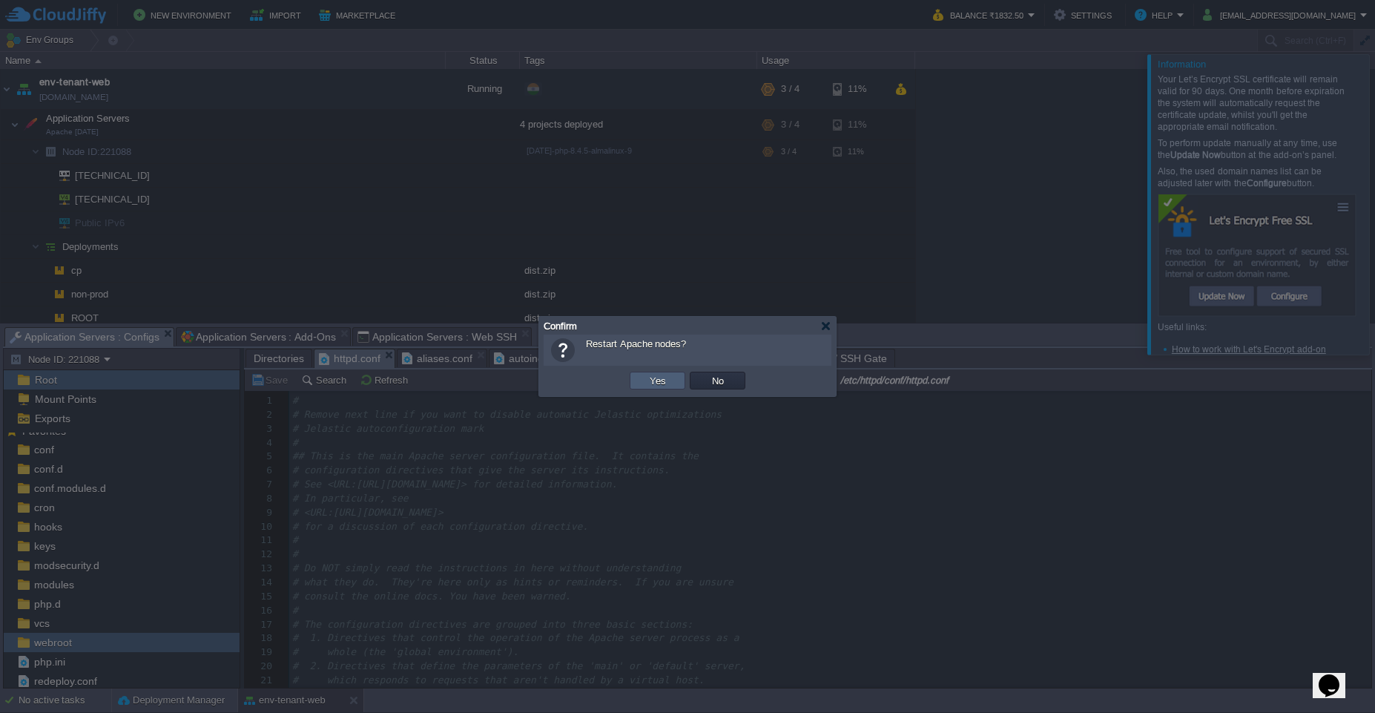
click at [633, 374] on td "Yes" at bounding box center [658, 381] width 56 height 18
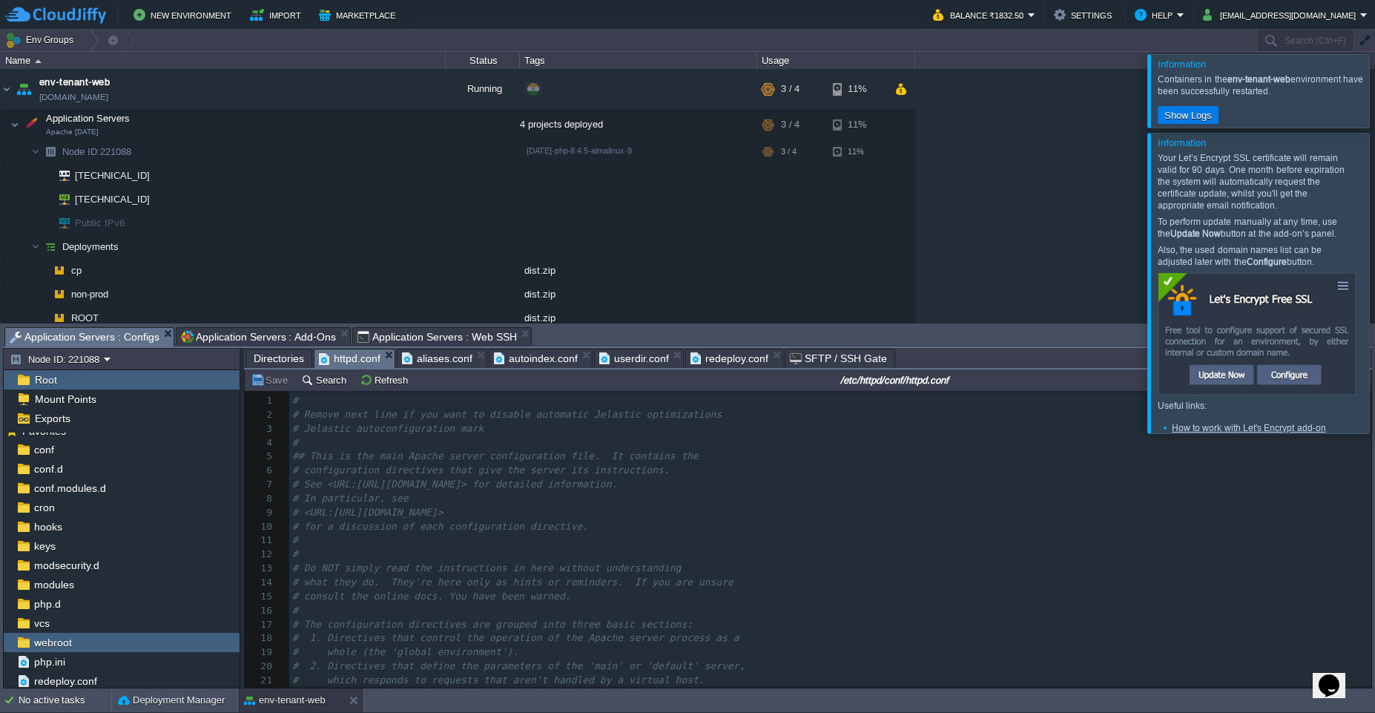
click at [419, 358] on span "aliases.conf" at bounding box center [437, 358] width 70 height 18
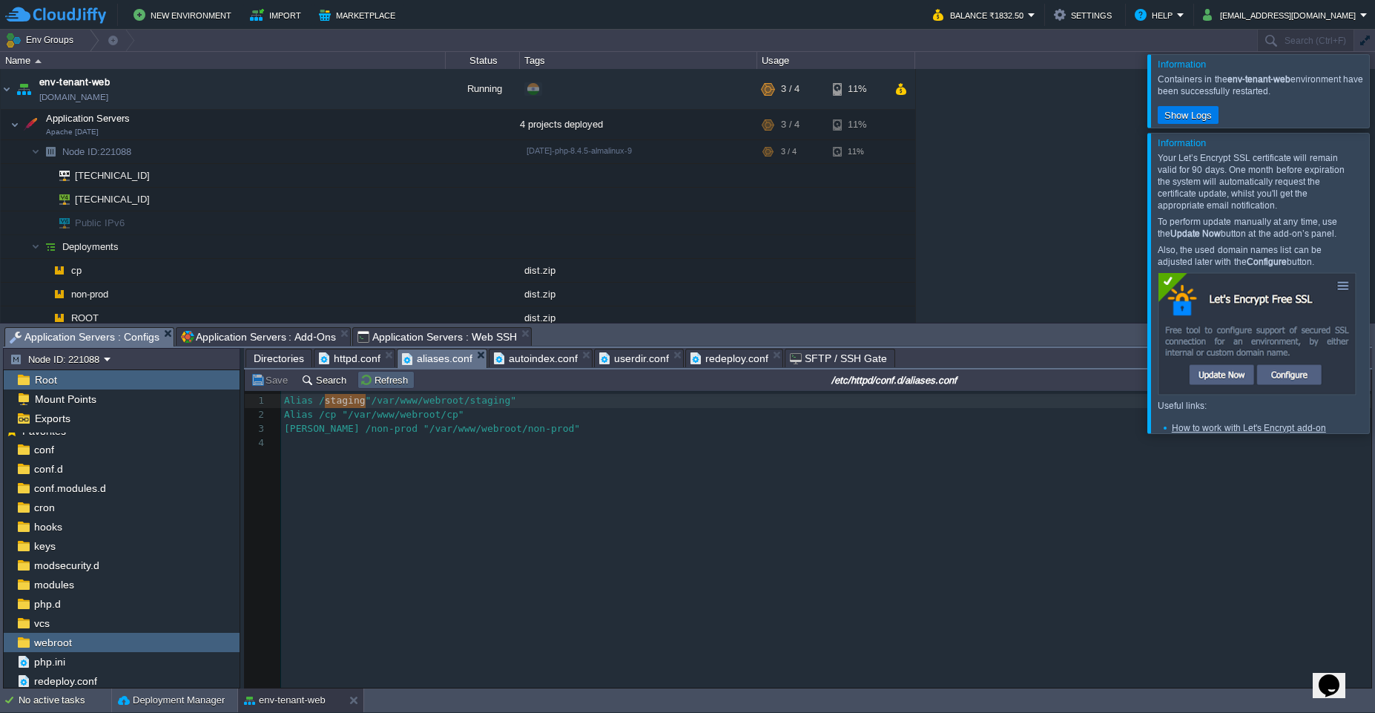
click at [366, 382] on button "Refresh" at bounding box center [386, 379] width 53 height 13
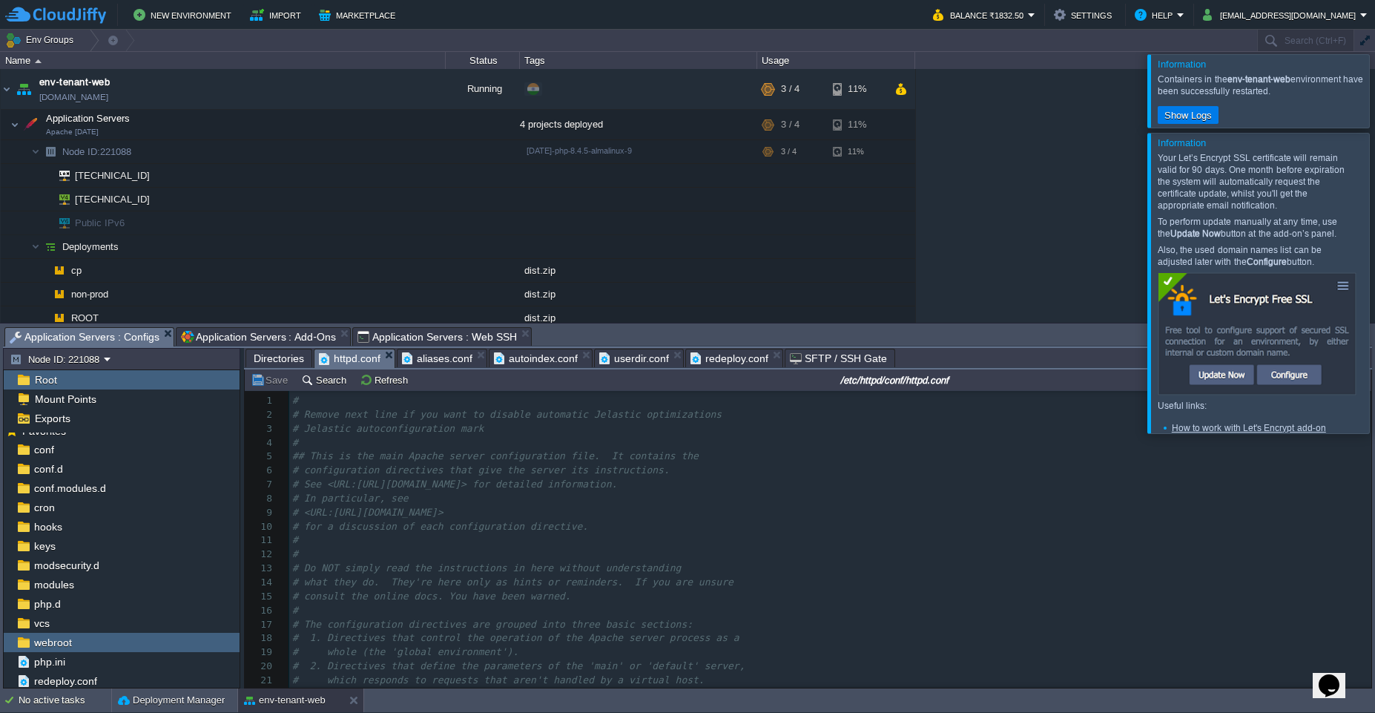
click at [361, 360] on span "httpd.conf" at bounding box center [350, 358] width 62 height 19
click at [385, 380] on button "Refresh" at bounding box center [386, 379] width 53 height 13
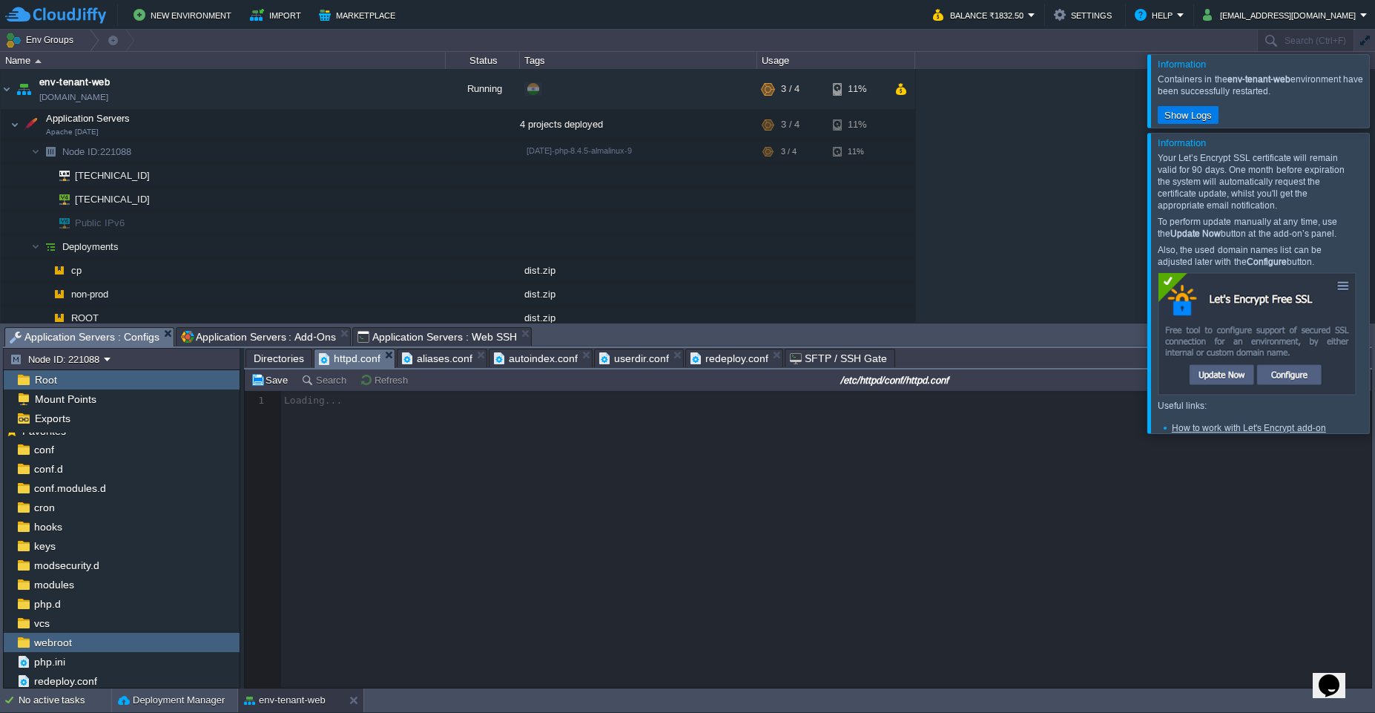
click at [424, 359] on span "aliases.conf" at bounding box center [437, 358] width 70 height 18
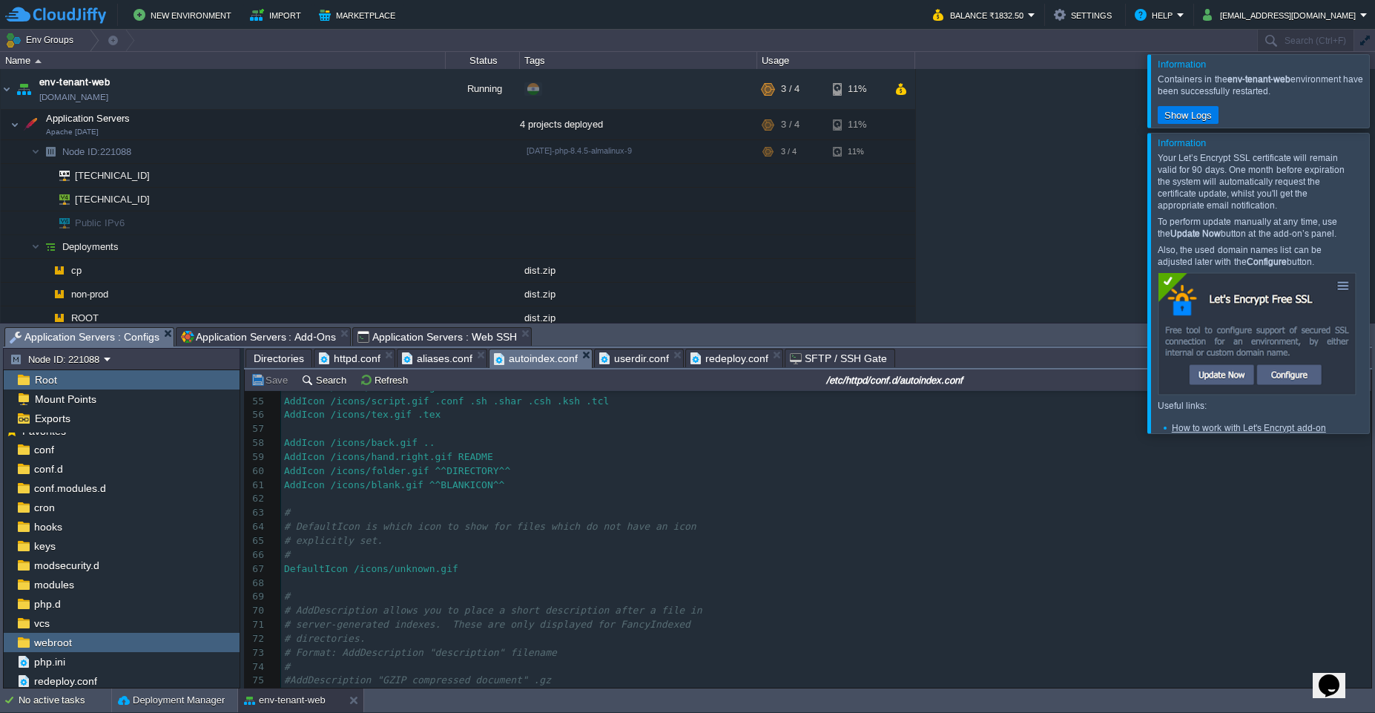
click at [534, 359] on span "autoindex.conf" at bounding box center [536, 358] width 84 height 19
click at [635, 361] on span "userdir.conf" at bounding box center [634, 358] width 70 height 19
click at [711, 359] on span "redeploy.conf" at bounding box center [730, 358] width 78 height 18
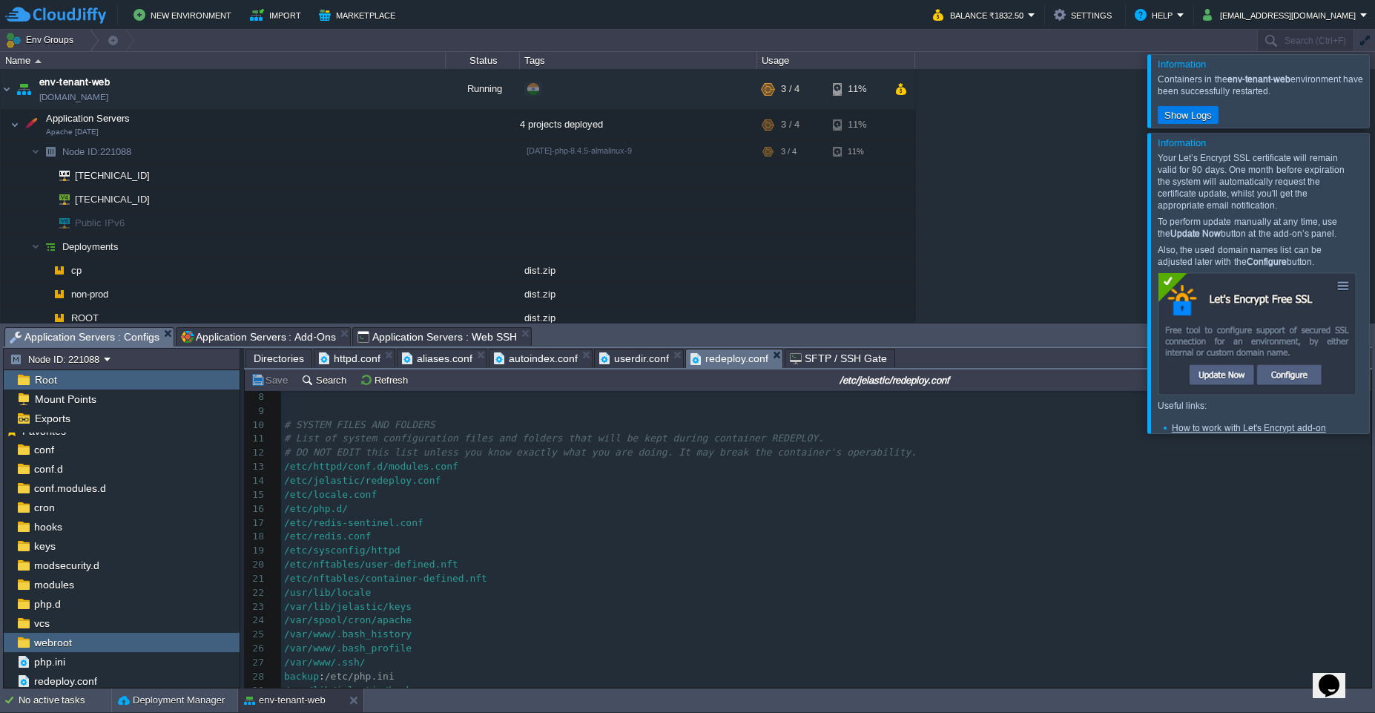
click at [827, 361] on span "SFTP / SSH Gate" at bounding box center [838, 358] width 97 height 18
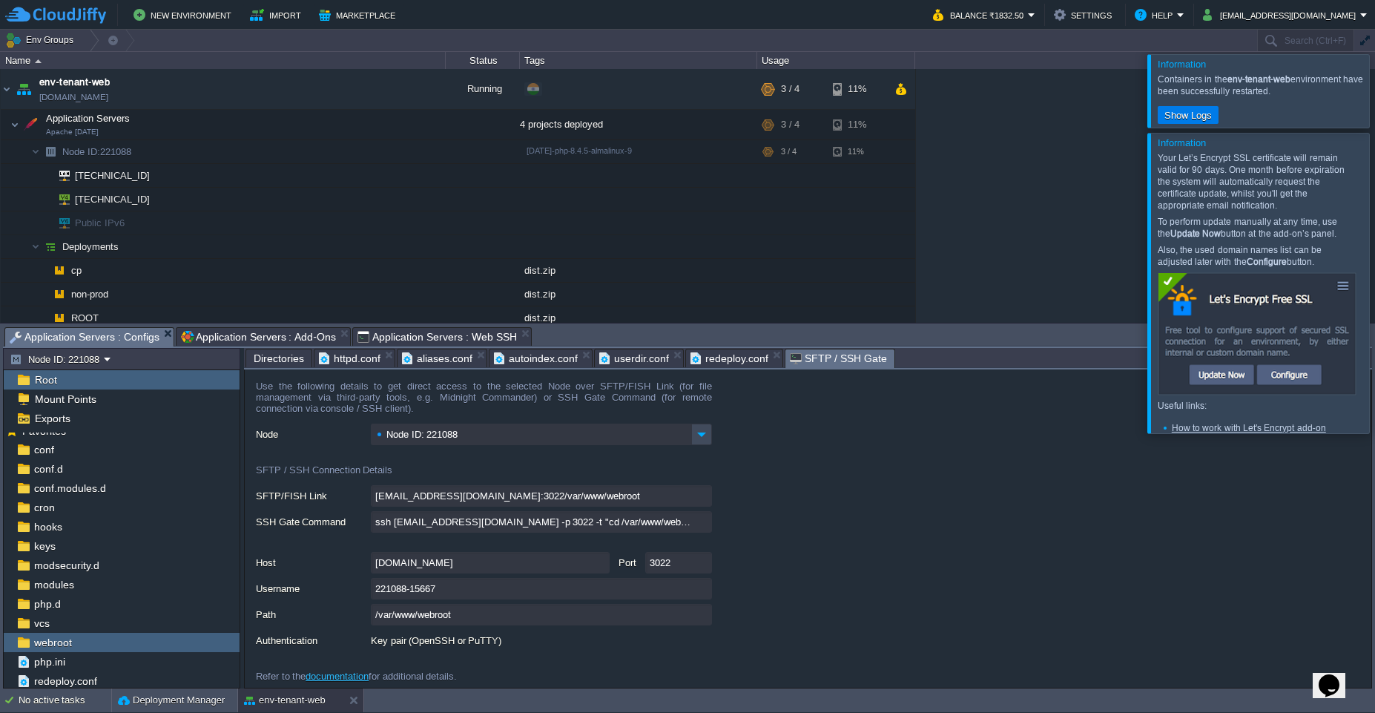
click at [270, 338] on span "Application Servers : Add-Ons" at bounding box center [258, 337] width 155 height 18
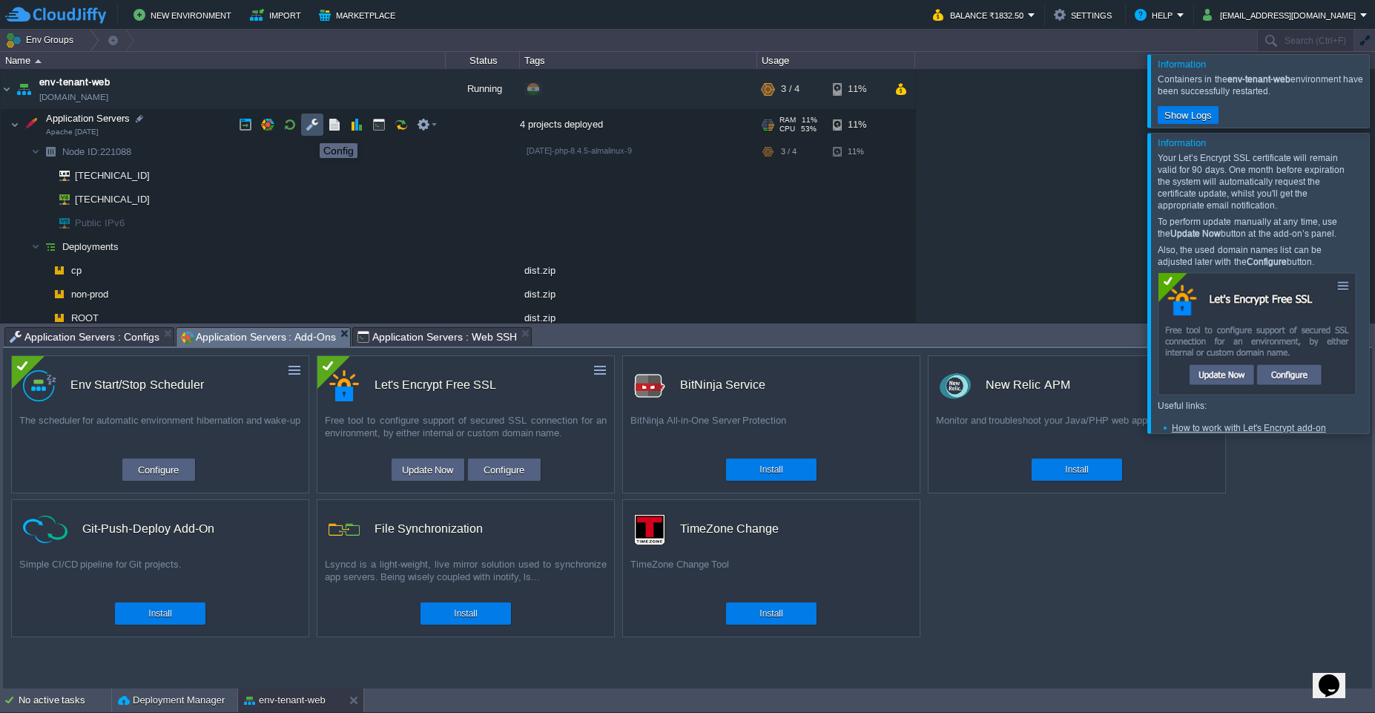
click at [309, 130] on button "button" at bounding box center [312, 124] width 13 height 13
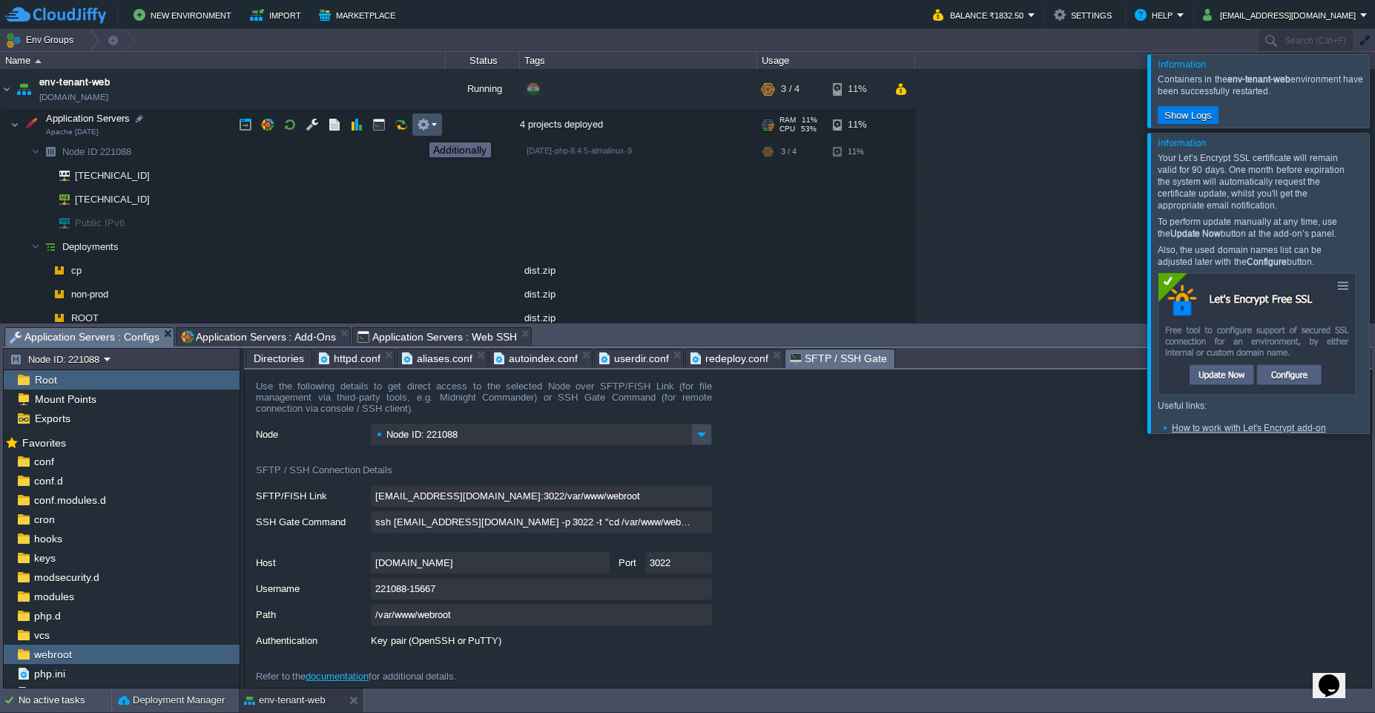
click at [423, 128] on button "button" at bounding box center [423, 124] width 13 height 13
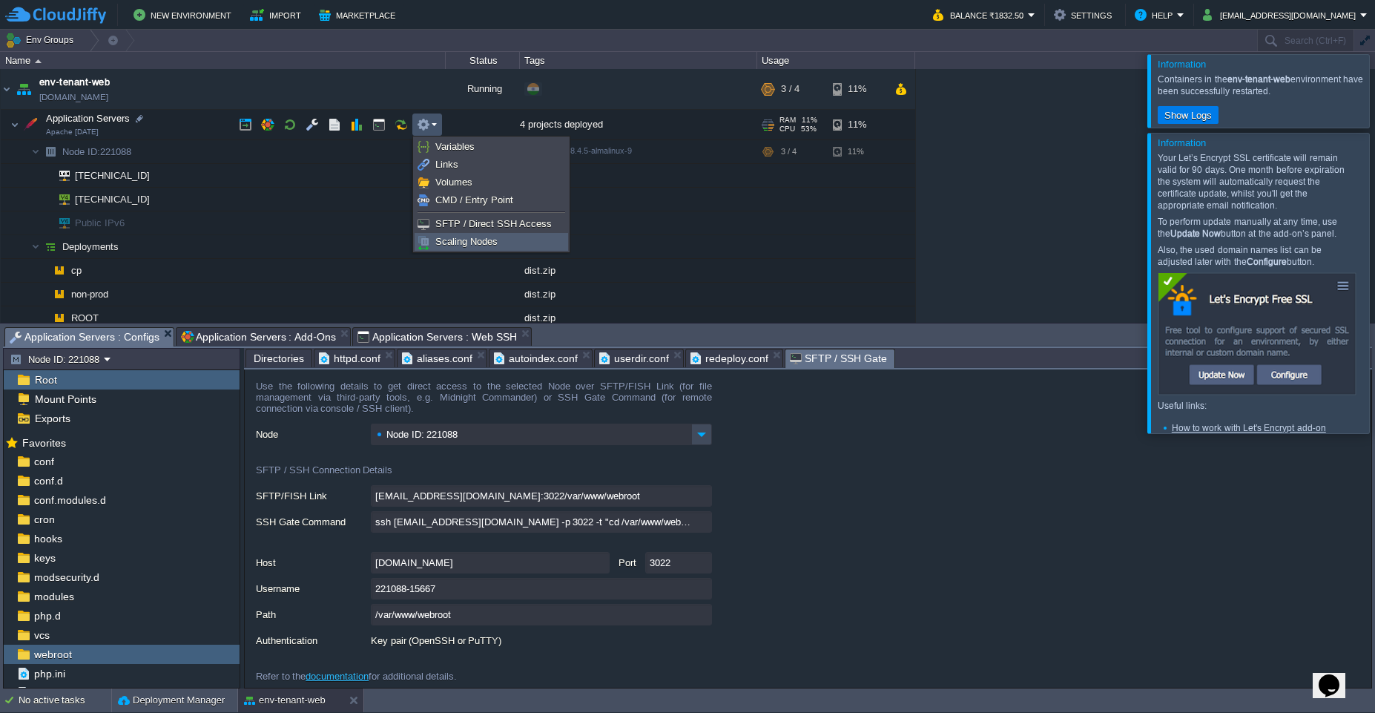
click at [488, 243] on span "Scaling Nodes" at bounding box center [466, 241] width 62 height 11
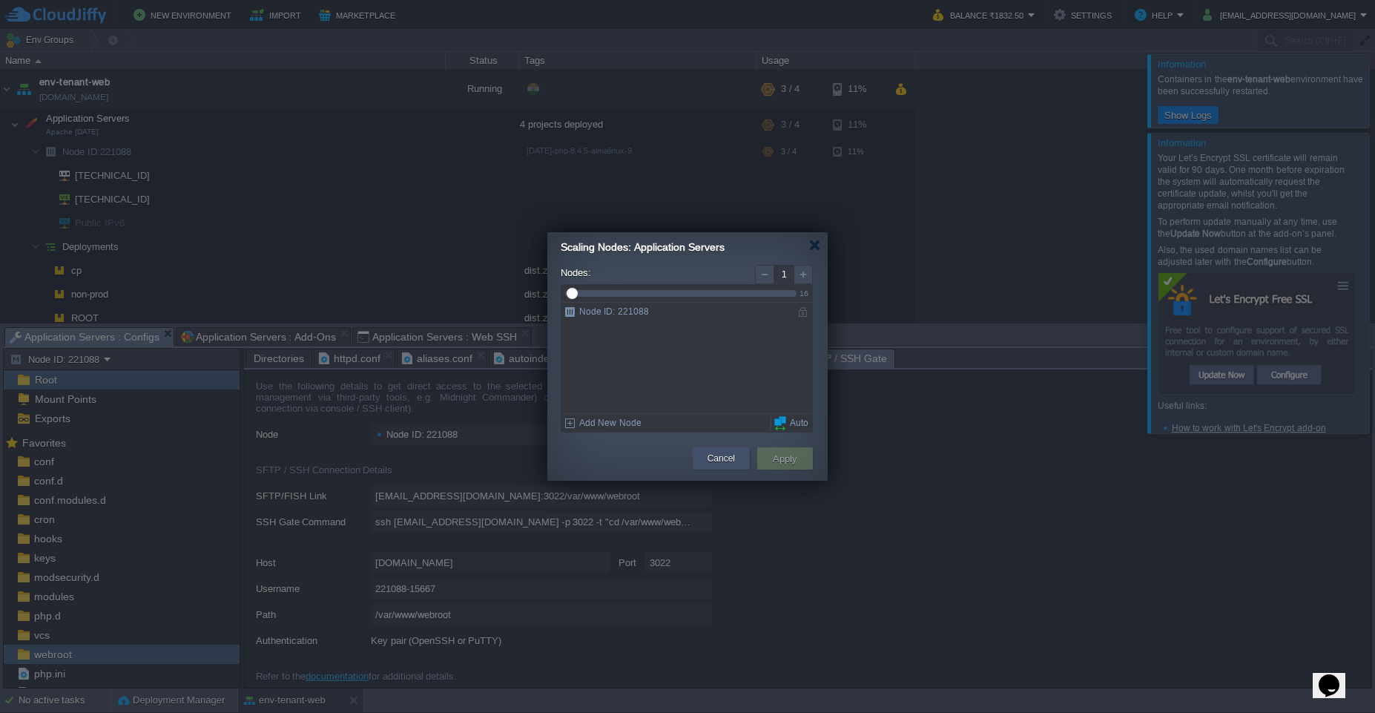
click at [730, 457] on button "Cancel" at bounding box center [721, 458] width 27 height 15
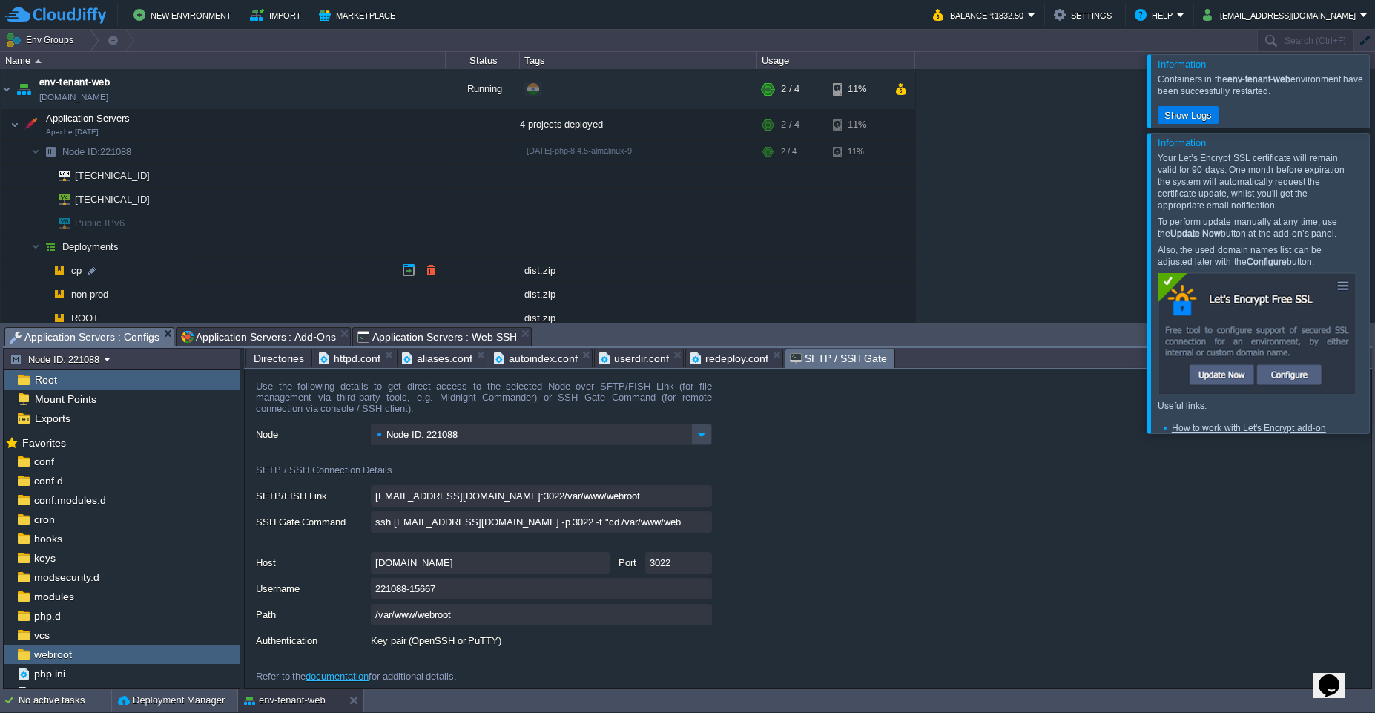
scroll to position [134, 0]
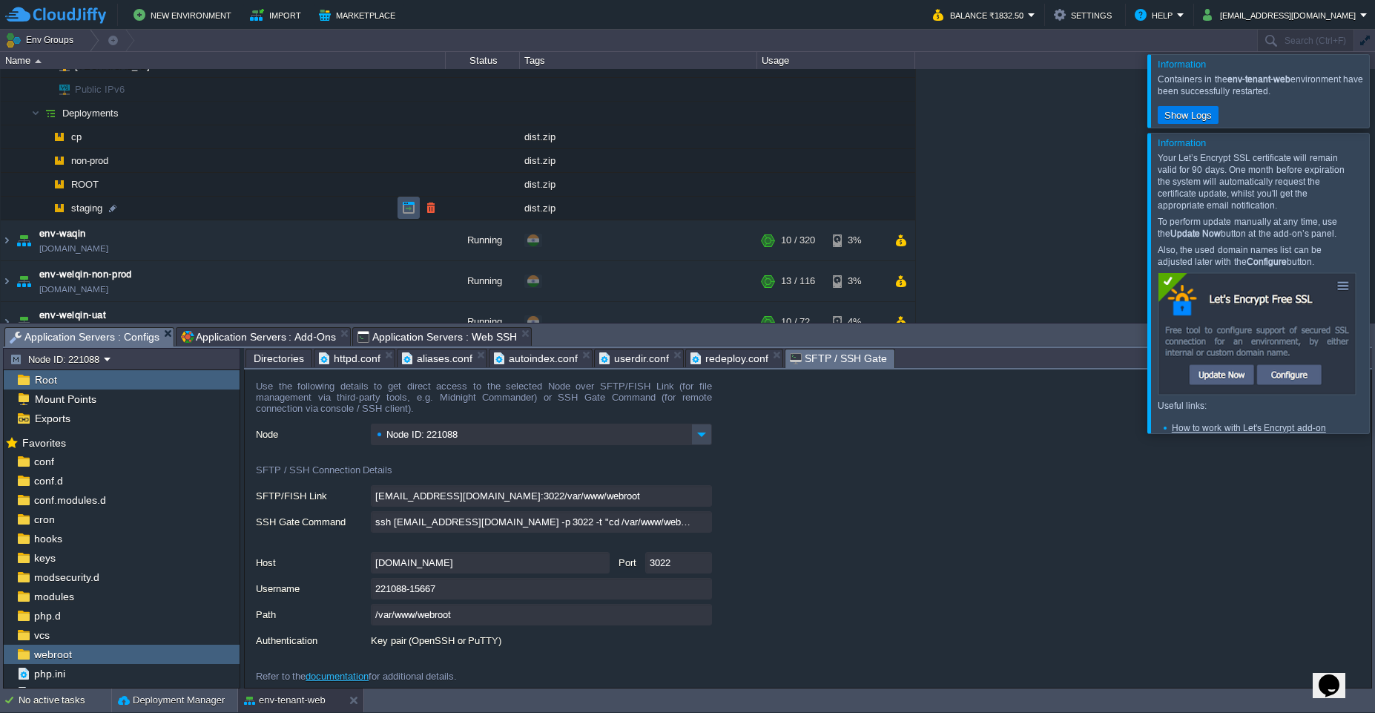
click at [406, 211] on button "button" at bounding box center [408, 207] width 13 height 13
click at [299, 335] on span "Application Servers : Add-Ons" at bounding box center [258, 337] width 155 height 18
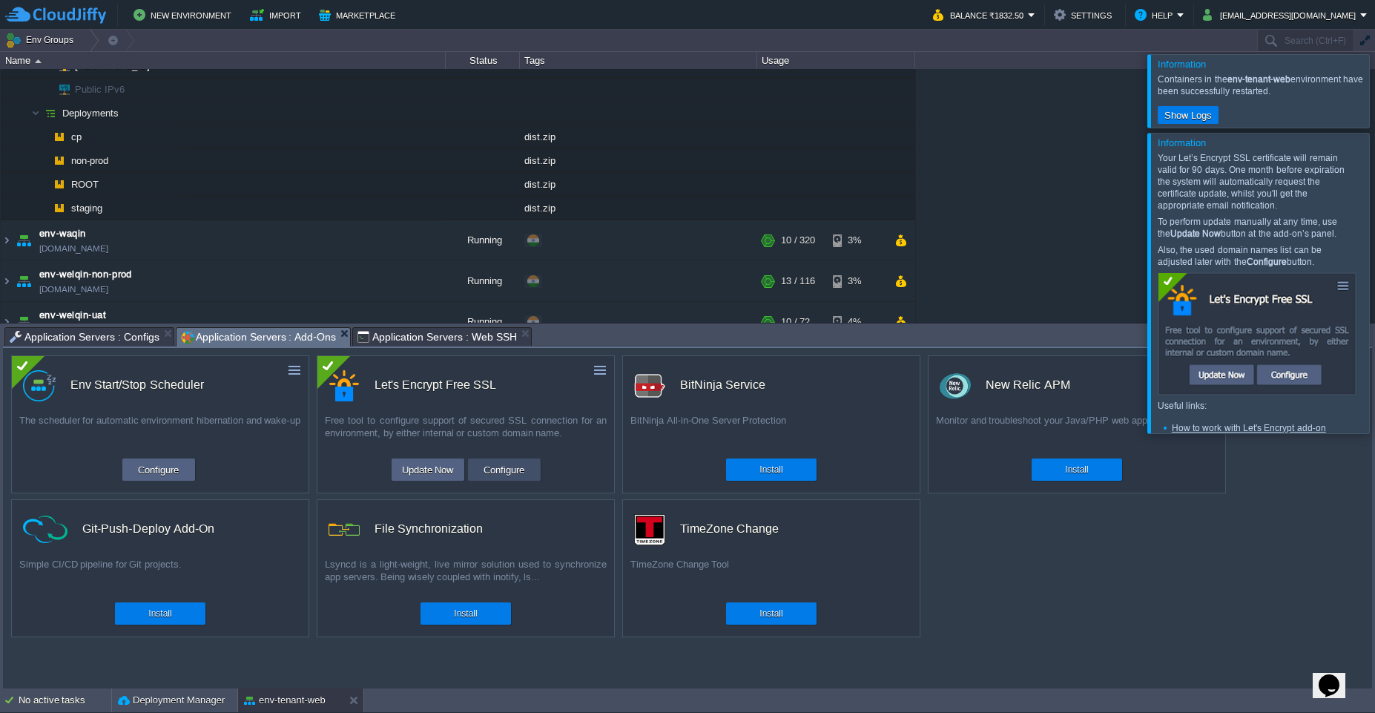
click at [487, 476] on button "Configure" at bounding box center [504, 470] width 50 height 18
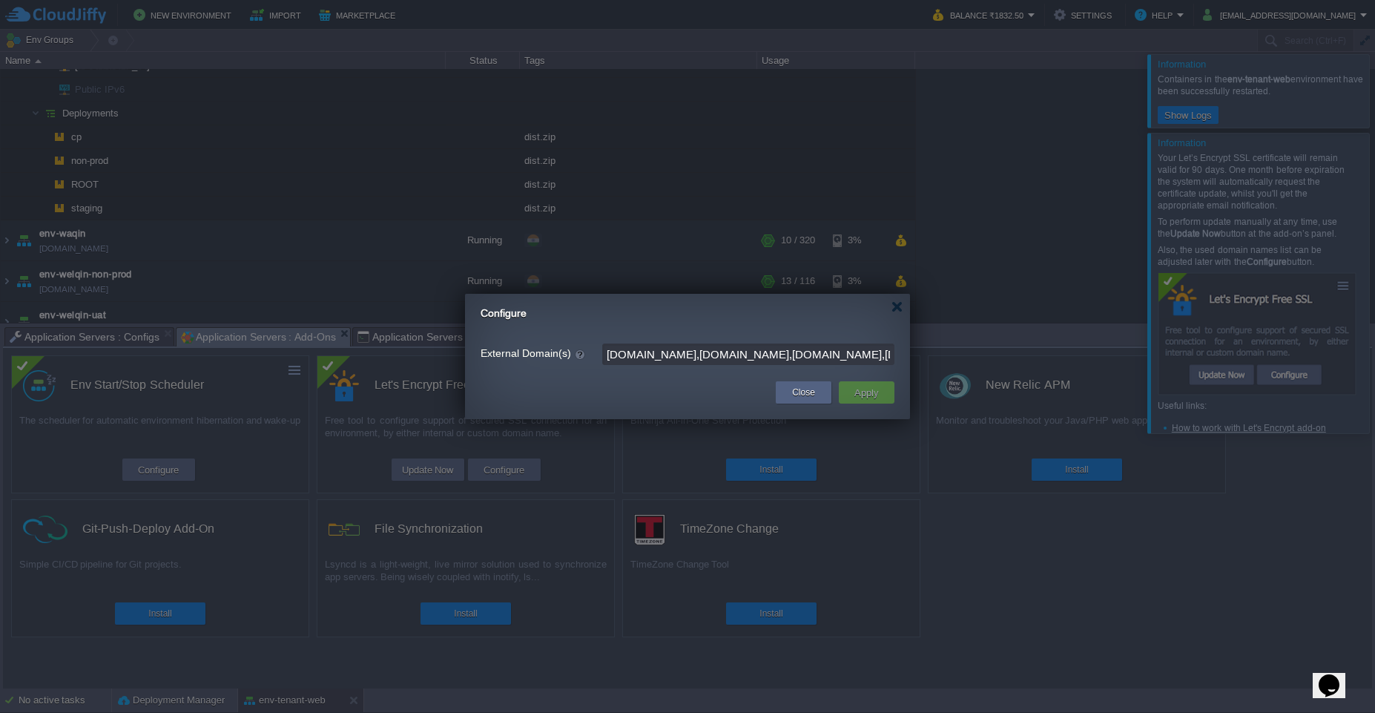
click at [697, 355] on input "[DOMAIN_NAME],[DOMAIN_NAME],[DOMAIN_NAME],[DOMAIN_NAME],[DOMAIN_NAME],[DOMAIN_N…" at bounding box center [748, 354] width 292 height 22
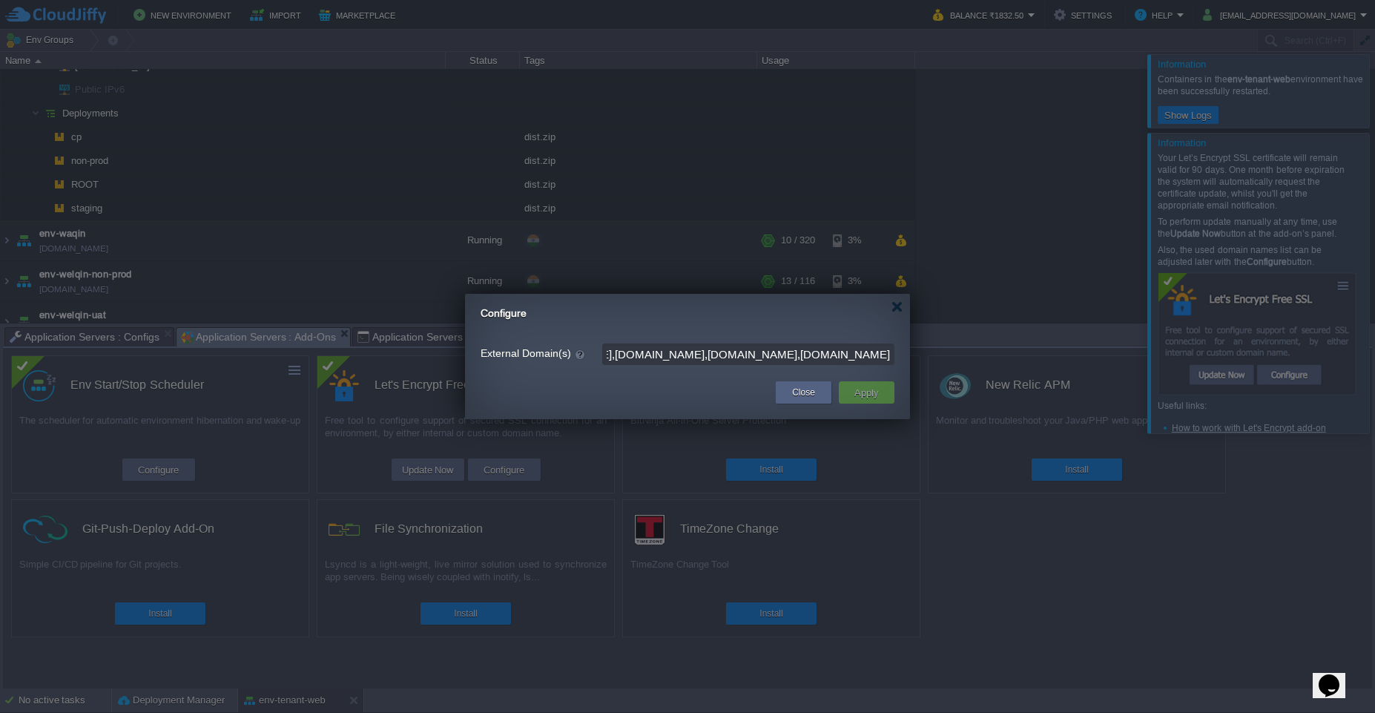
drag, startPoint x: 706, startPoint y: 355, endPoint x: 901, endPoint y: 355, distance: 195.1
click at [901, 355] on div "External Domain(s) [DOMAIN_NAME],[DOMAIN_NAME],[DOMAIN_NAME],[DOMAIN_NAME],[DOM…" at bounding box center [687, 354] width 445 height 28
click at [807, 386] on button "Close" at bounding box center [803, 392] width 23 height 15
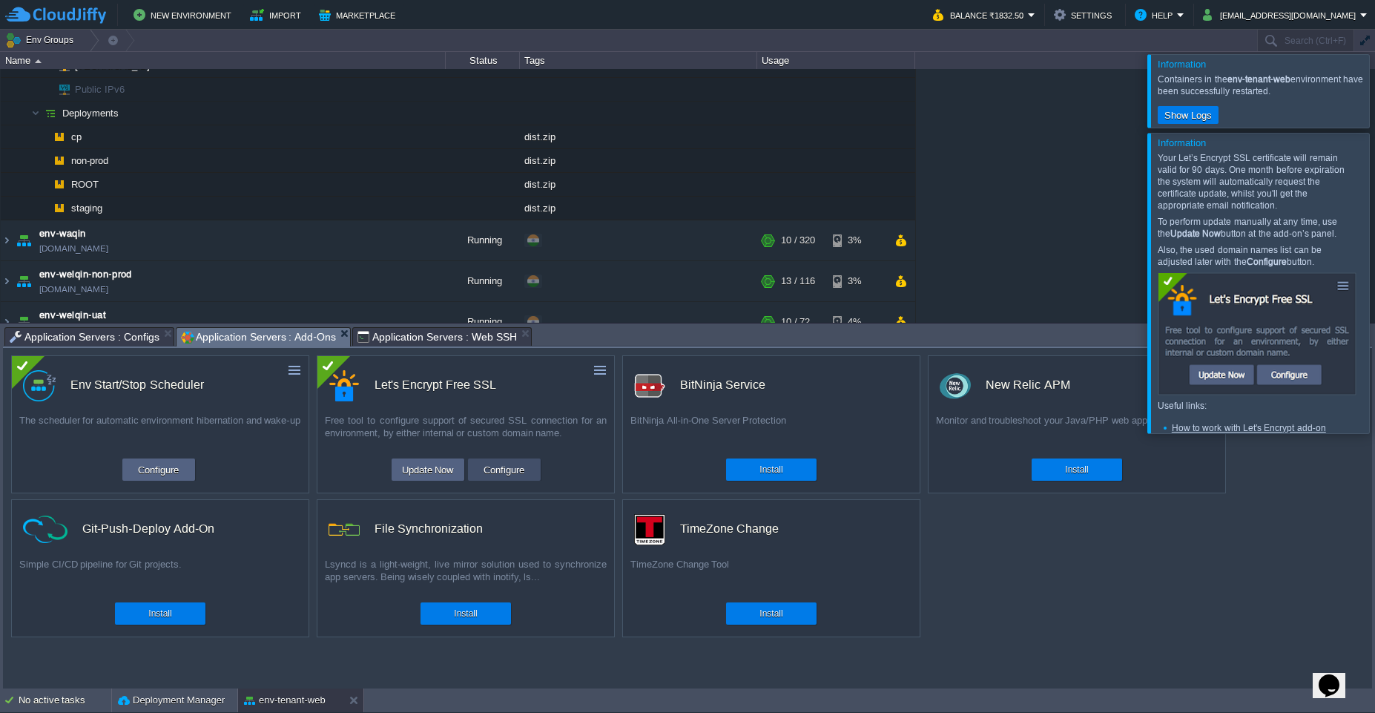
click at [506, 474] on button "Configure" at bounding box center [504, 470] width 50 height 18
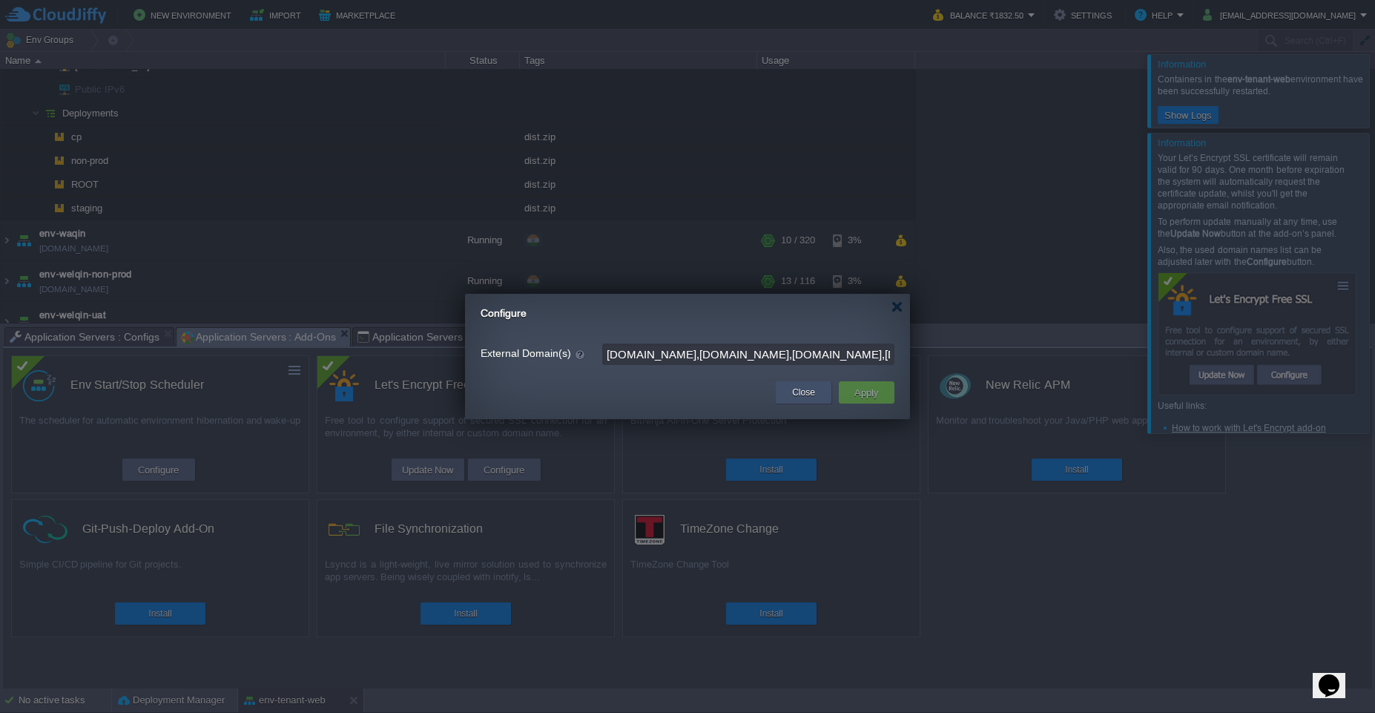
click at [795, 398] on button "Close" at bounding box center [803, 392] width 23 height 15
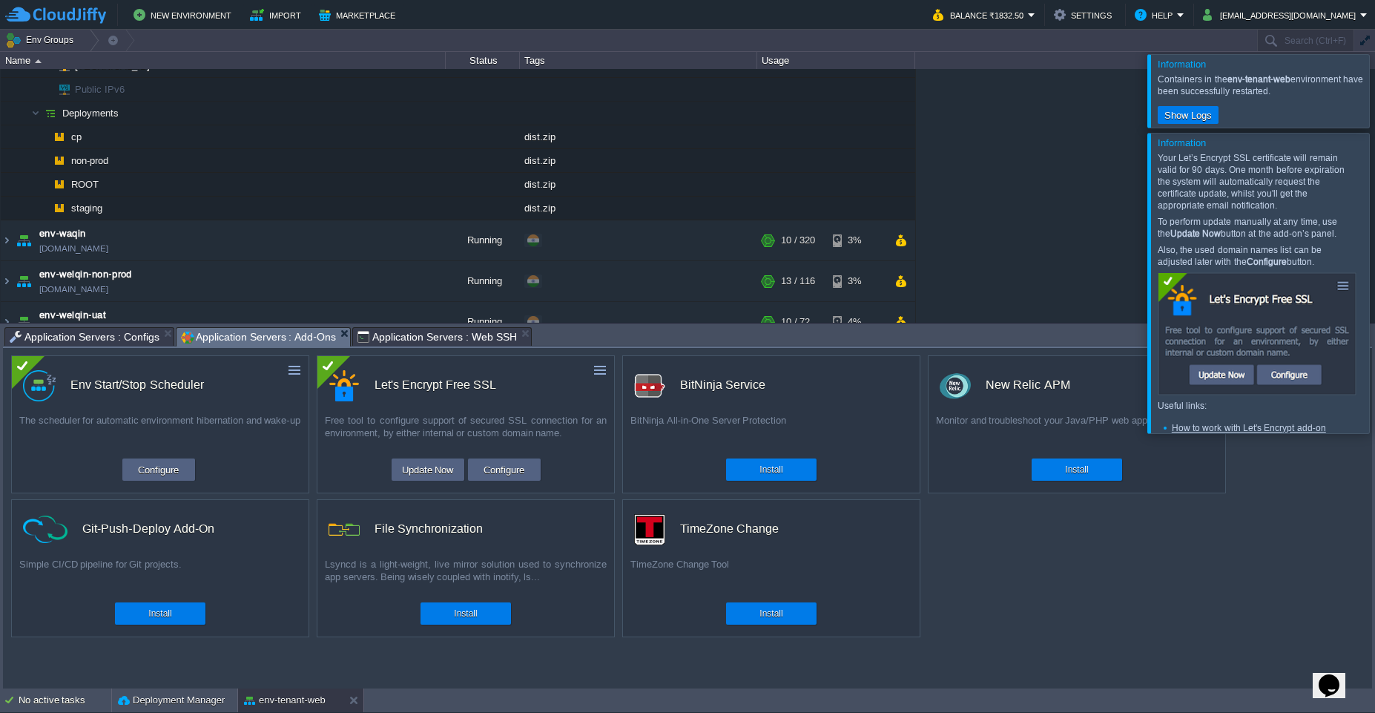
click at [1231, 374] on img at bounding box center [1258, 333] width 200 height 123
click at [1231, 375] on img at bounding box center [1258, 333] width 200 height 123
click at [428, 468] on button "Update Now" at bounding box center [428, 470] width 61 height 18
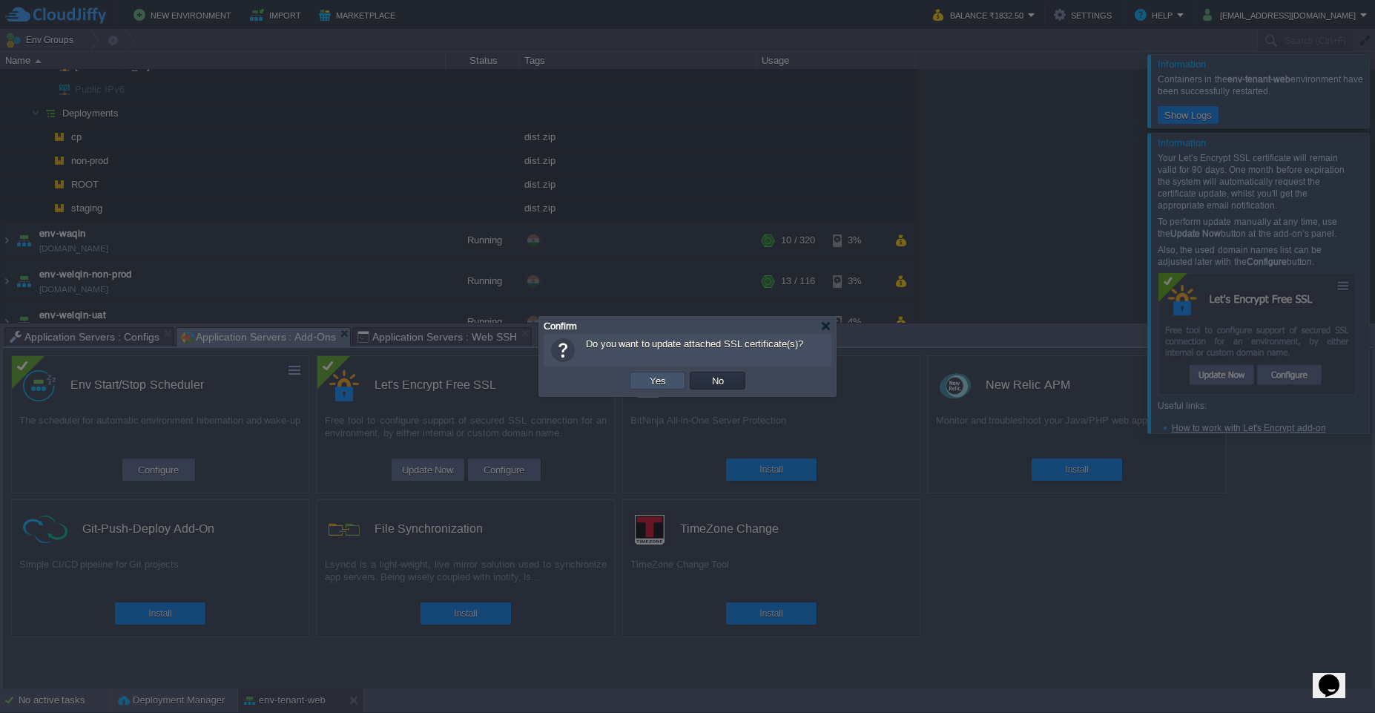
click at [662, 385] on button "Yes" at bounding box center [657, 380] width 25 height 13
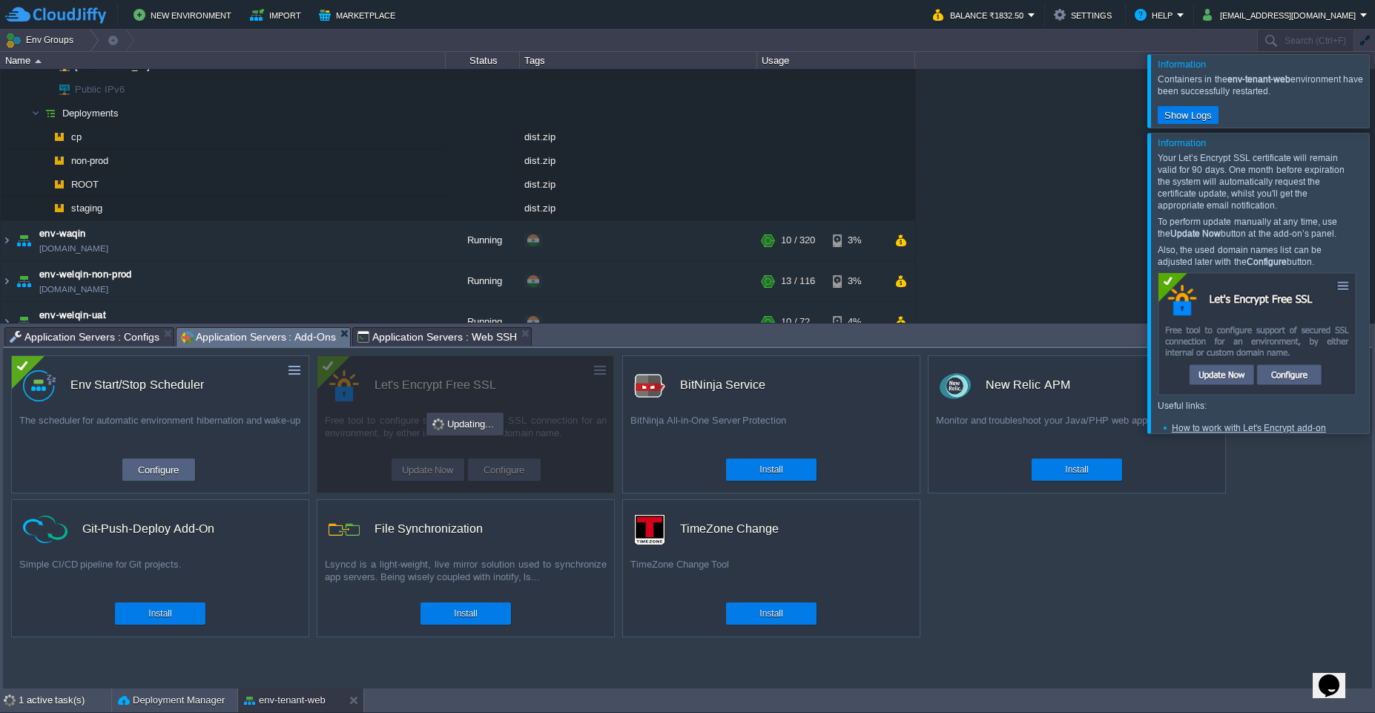
click at [131, 340] on span "Application Servers : Configs" at bounding box center [85, 337] width 150 height 18
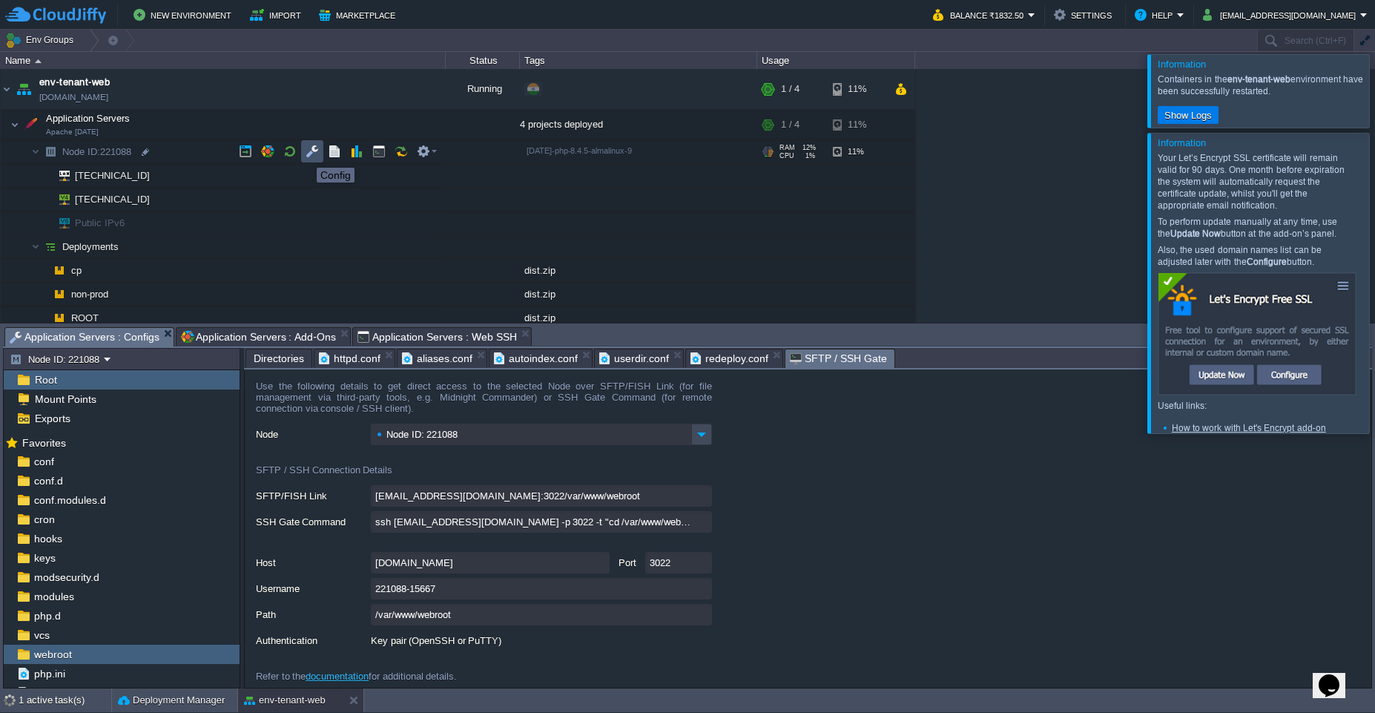
click at [309, 154] on button "button" at bounding box center [312, 151] width 13 height 13
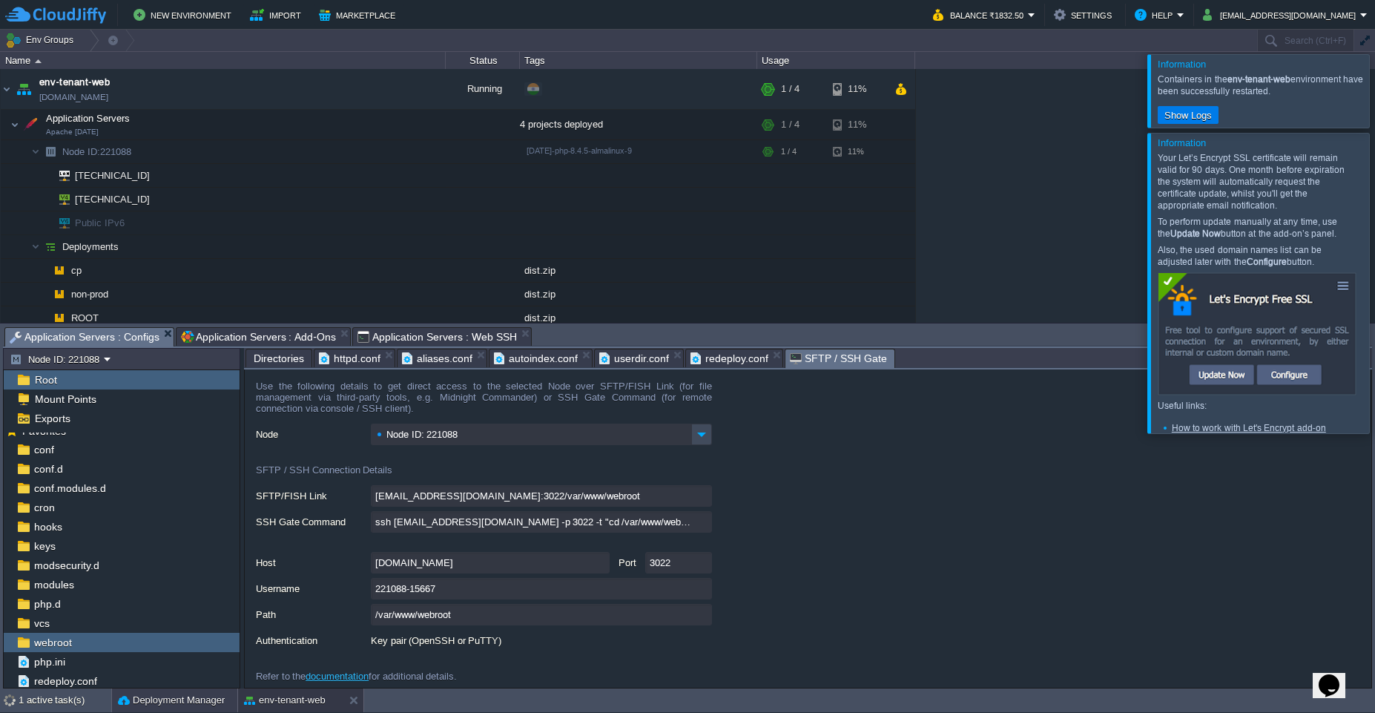
click at [154, 706] on button "Deployment Manager" at bounding box center [171, 700] width 107 height 15
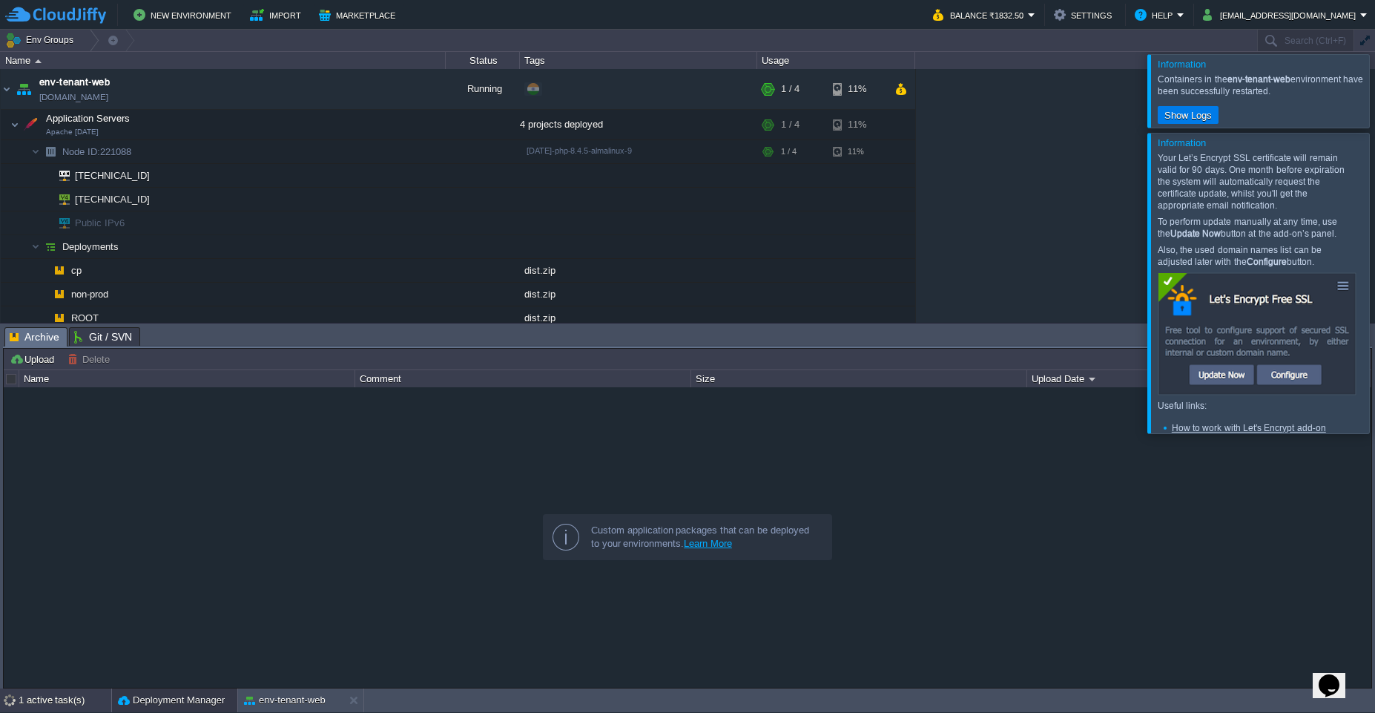
click at [68, 706] on div "1 active task(s)" at bounding box center [65, 700] width 93 height 24
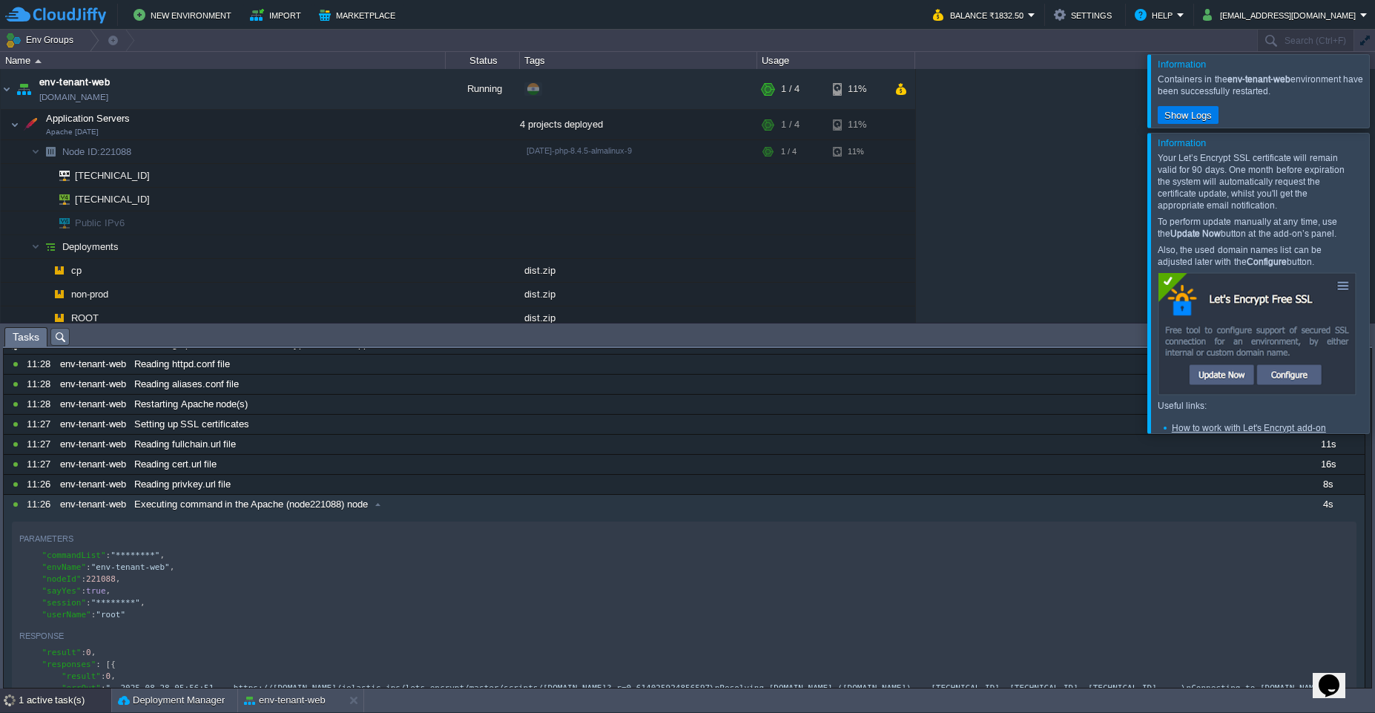
scroll to position [0, 0]
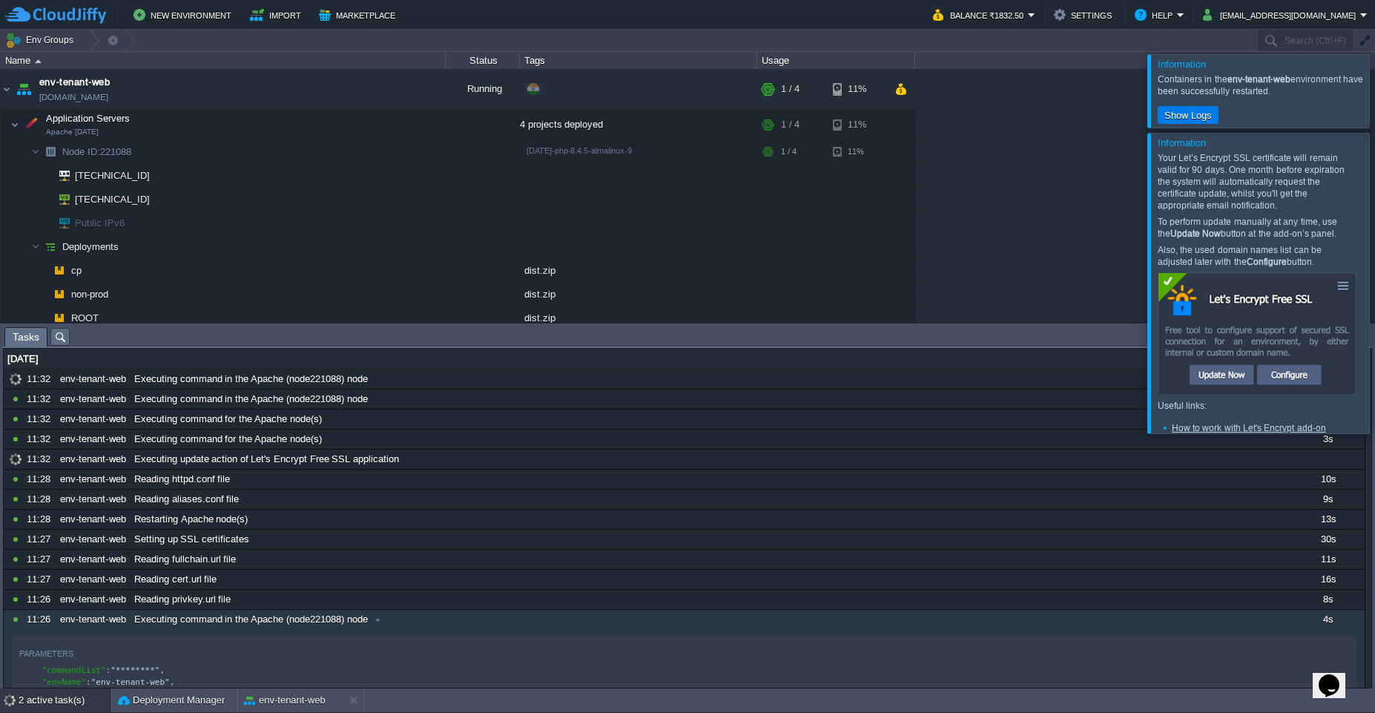
click at [1375, 187] on div at bounding box center [1393, 283] width 0 height 300
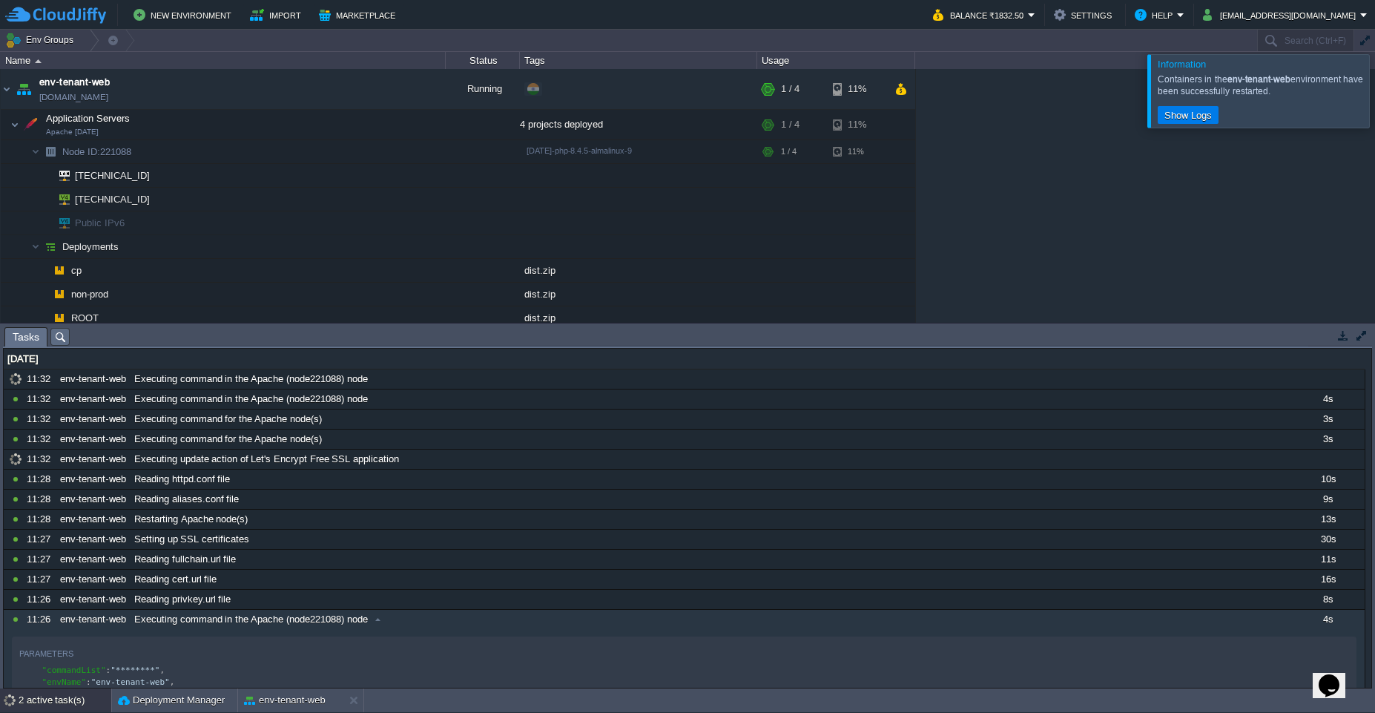
click at [1375, 92] on div at bounding box center [1393, 90] width 0 height 73
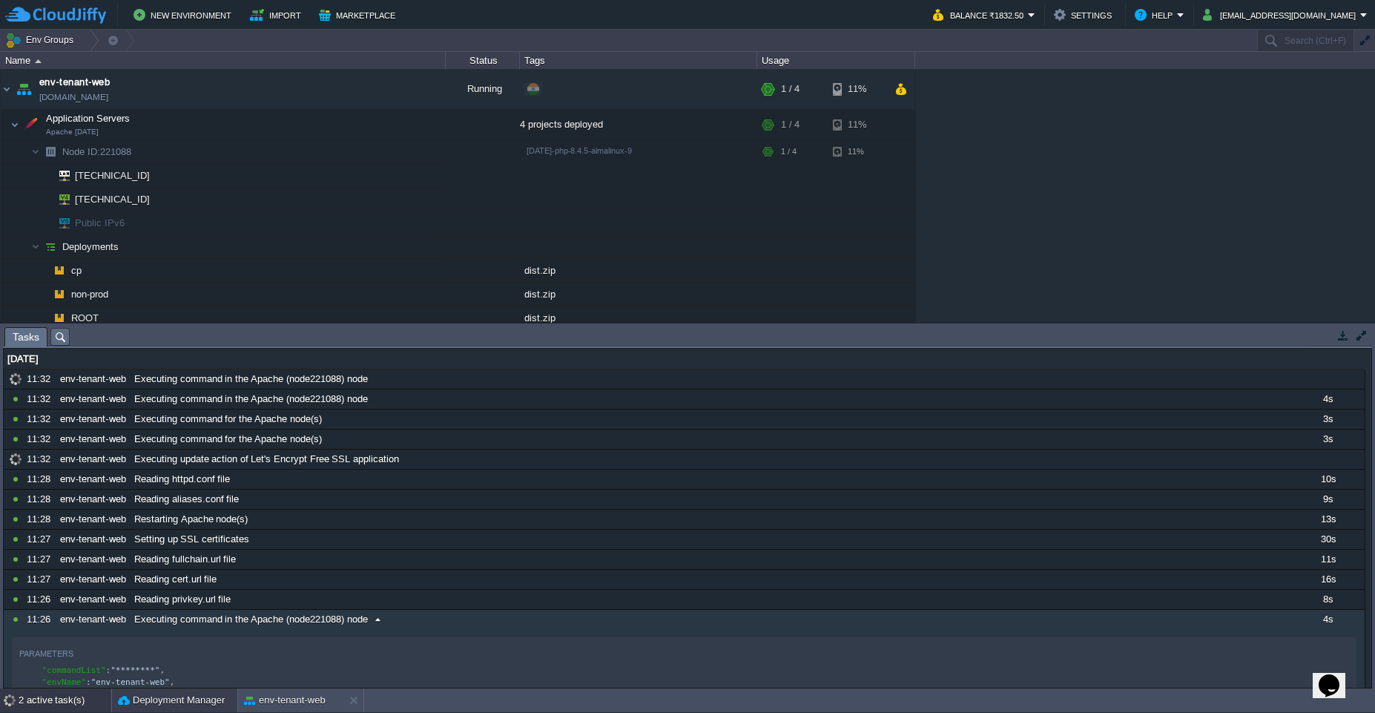
click at [161, 703] on button "Deployment Manager" at bounding box center [171, 700] width 107 height 15
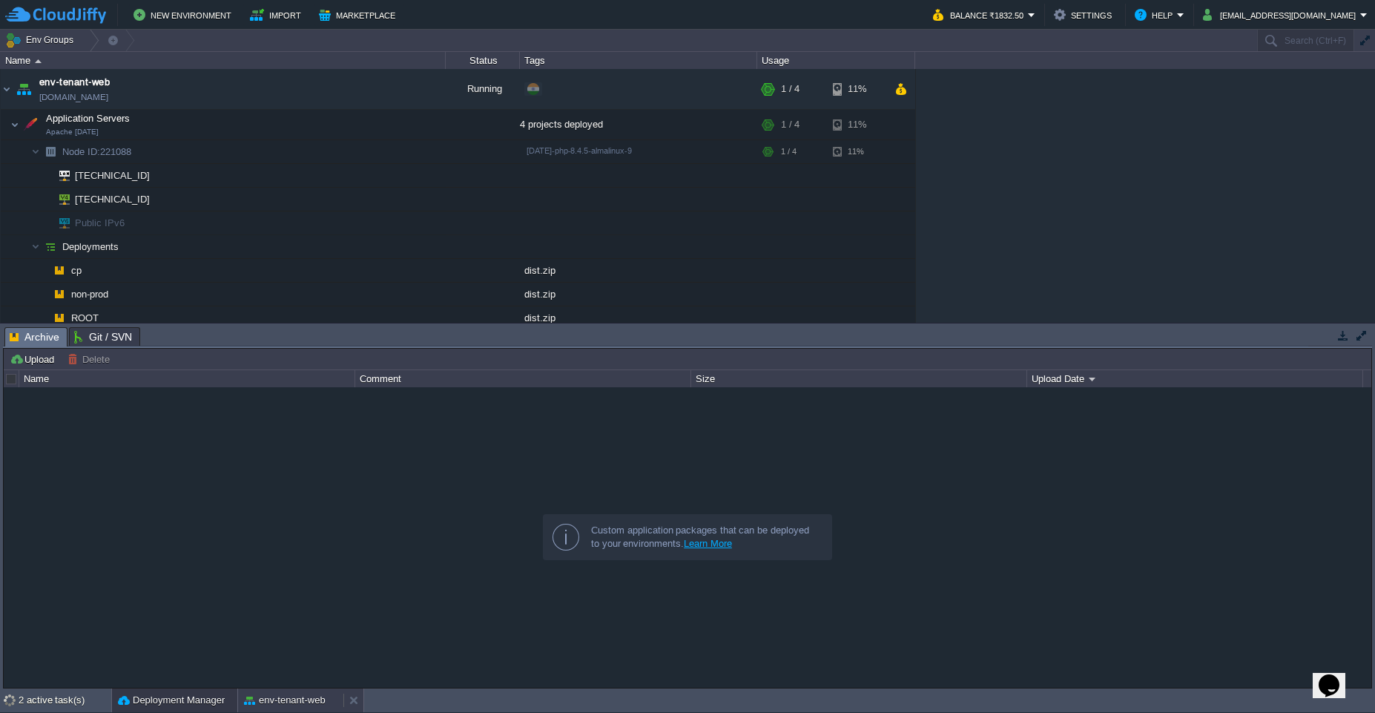
click at [274, 707] on button "env-tenant-web" at bounding box center [285, 700] width 82 height 15
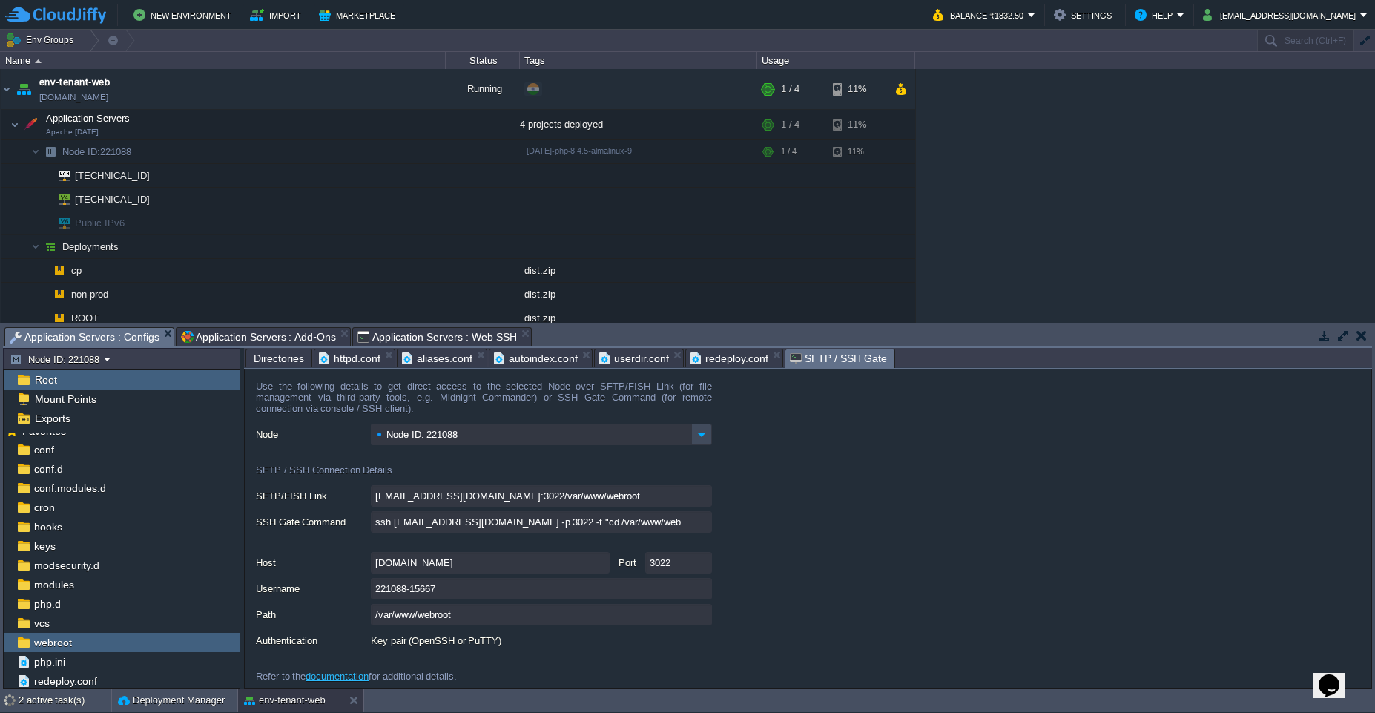
click at [493, 441] on input "Node ID: 221088" at bounding box center [531, 435] width 320 height 22
click at [315, 467] on div "SFTP / SSH Connection Details" at bounding box center [484, 468] width 456 height 36
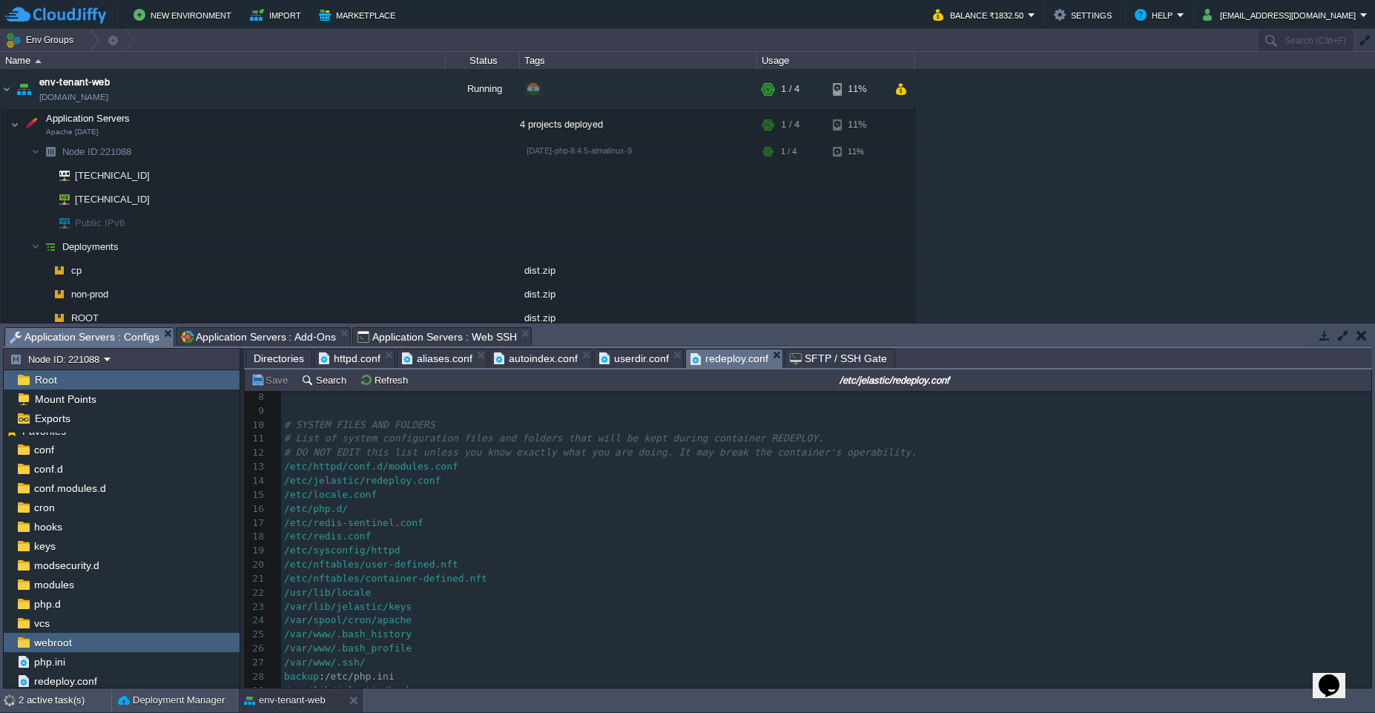
click at [720, 356] on span "redeploy.conf" at bounding box center [730, 358] width 78 height 19
click at [544, 573] on pre "/etc/nftables/container-defined.nft" at bounding box center [826, 579] width 1090 height 14
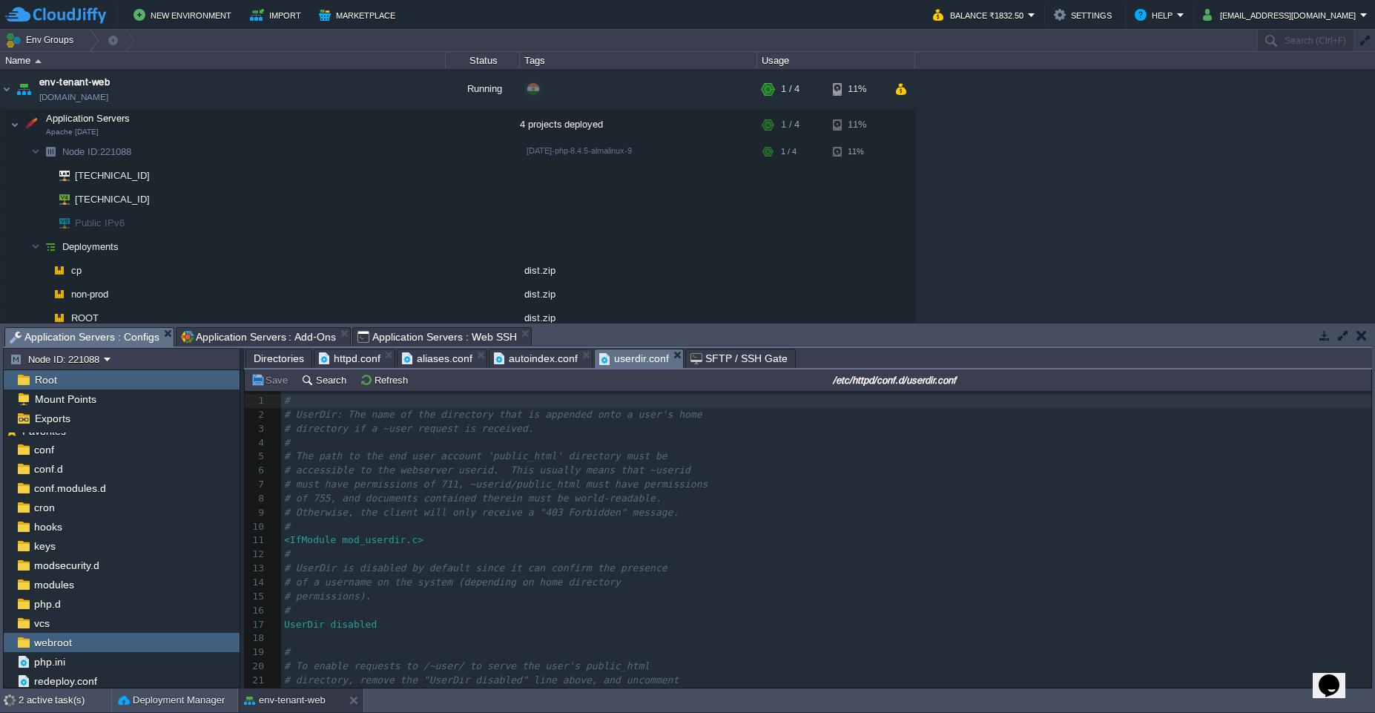
click at [641, 358] on span "userdir.conf" at bounding box center [634, 358] width 70 height 19
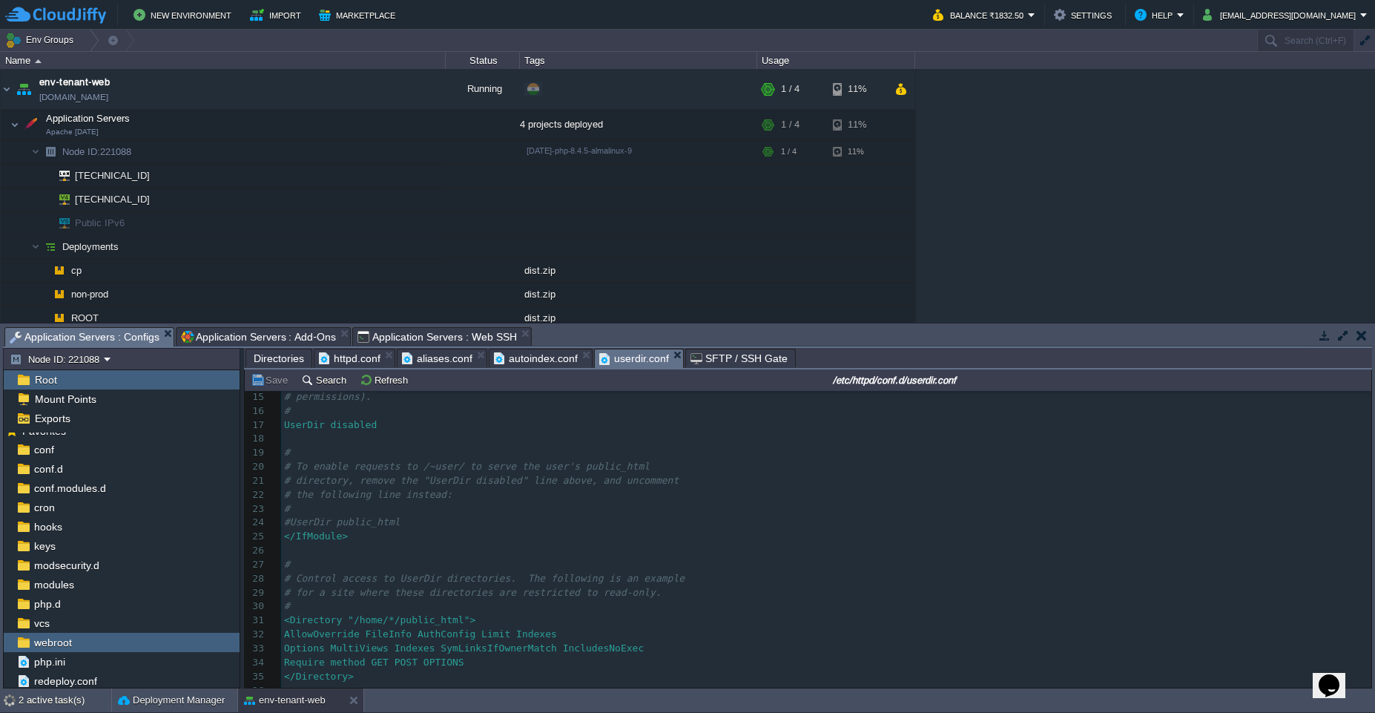
scroll to position [0, 0]
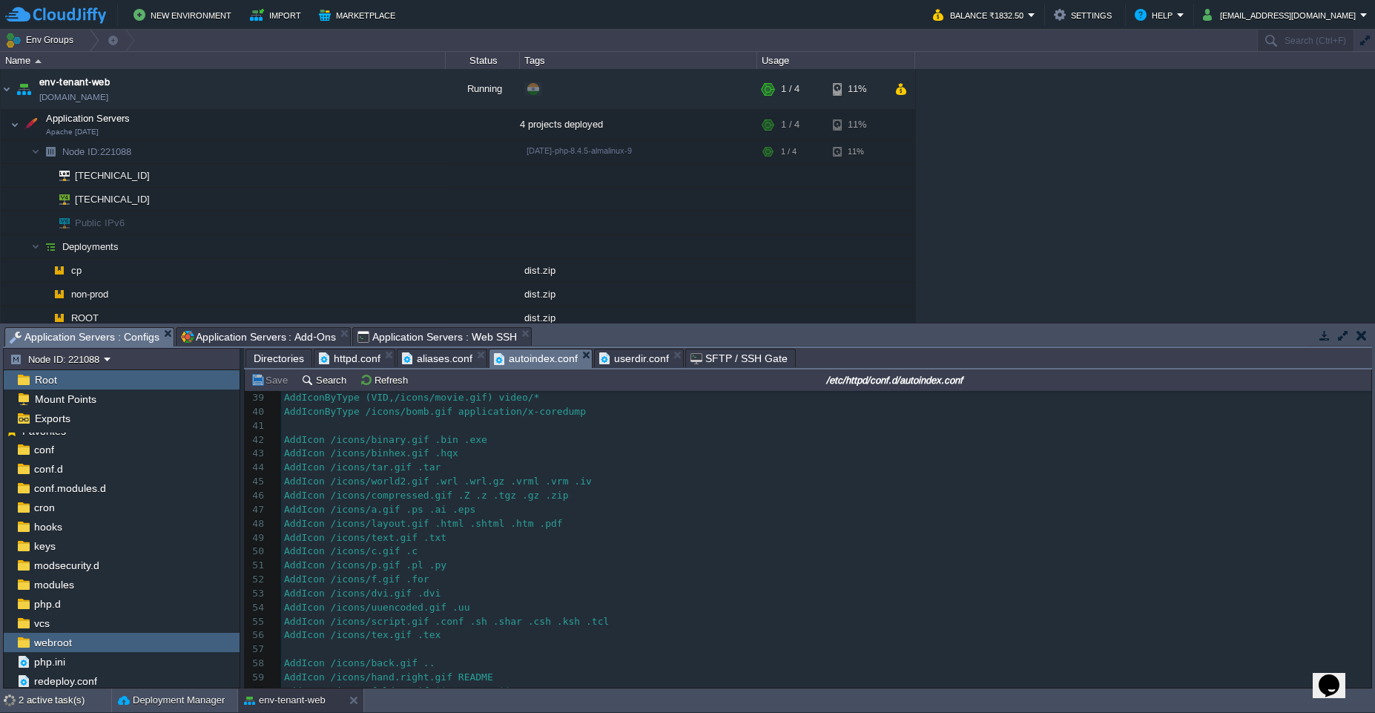
click at [541, 366] on span "autoindex.conf" at bounding box center [536, 358] width 84 height 19
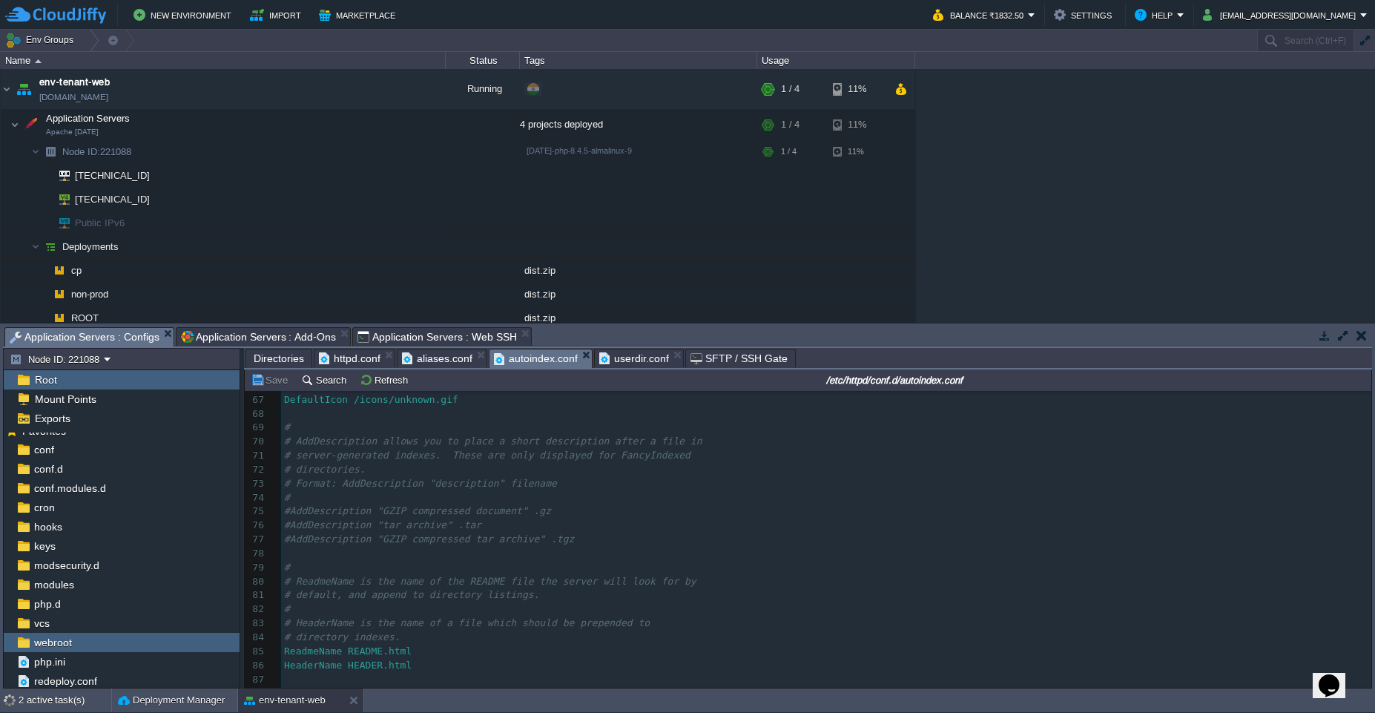
scroll to position [1001, 0]
click at [423, 360] on span "aliases.conf" at bounding box center [437, 358] width 70 height 18
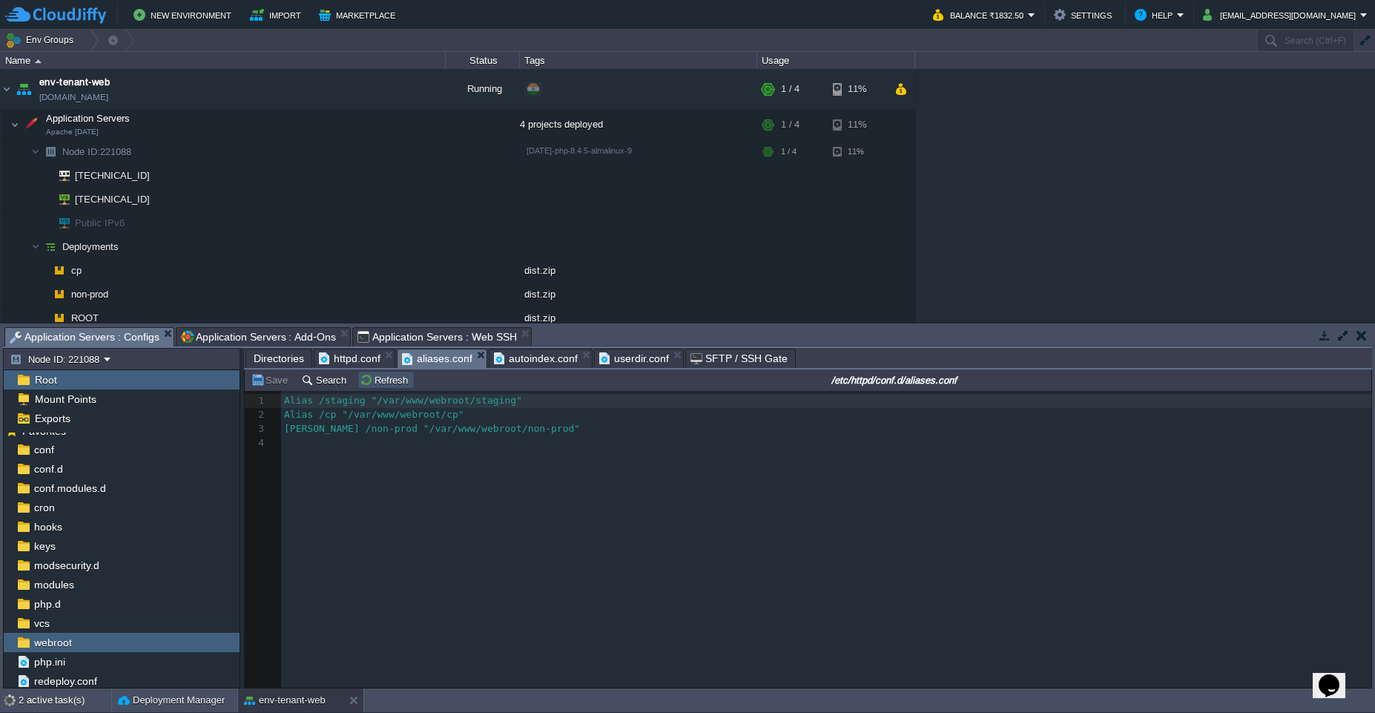
click at [372, 381] on button "Refresh" at bounding box center [386, 379] width 53 height 13
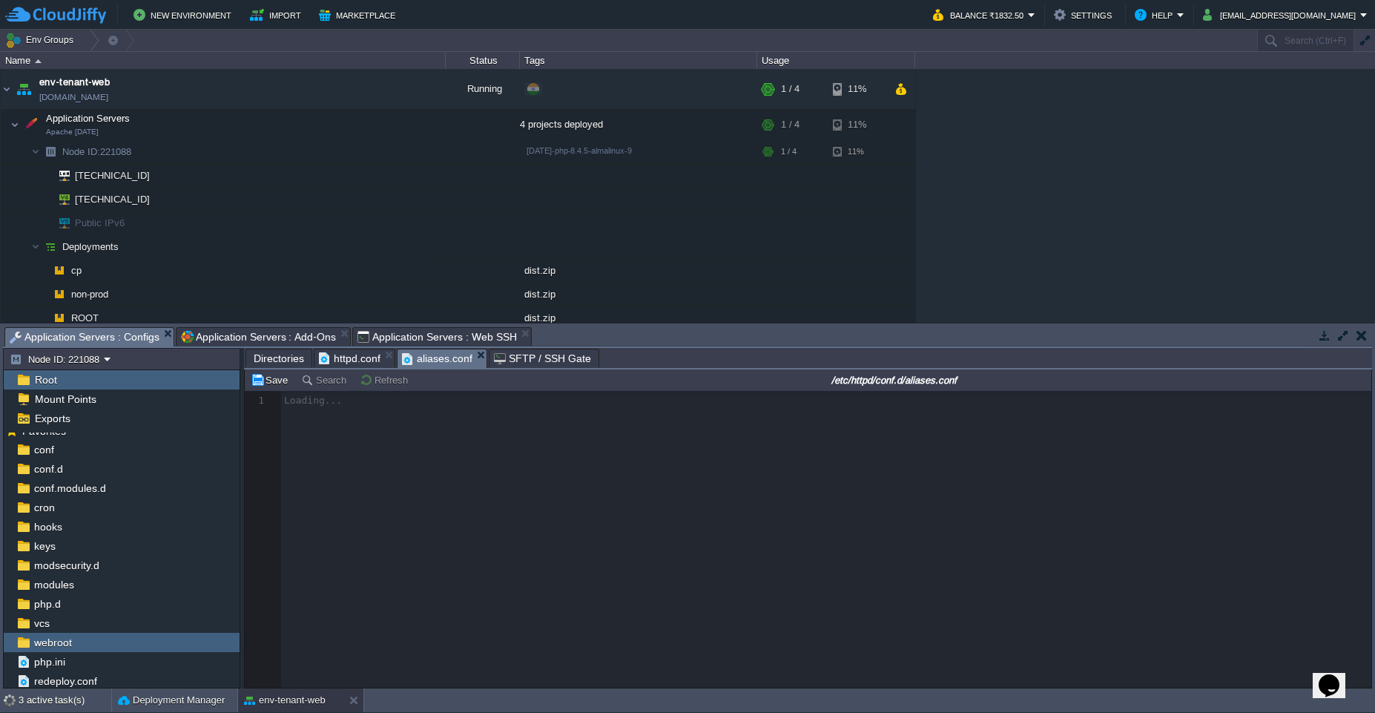
click at [349, 362] on span "httpd.conf" at bounding box center [350, 358] width 62 height 18
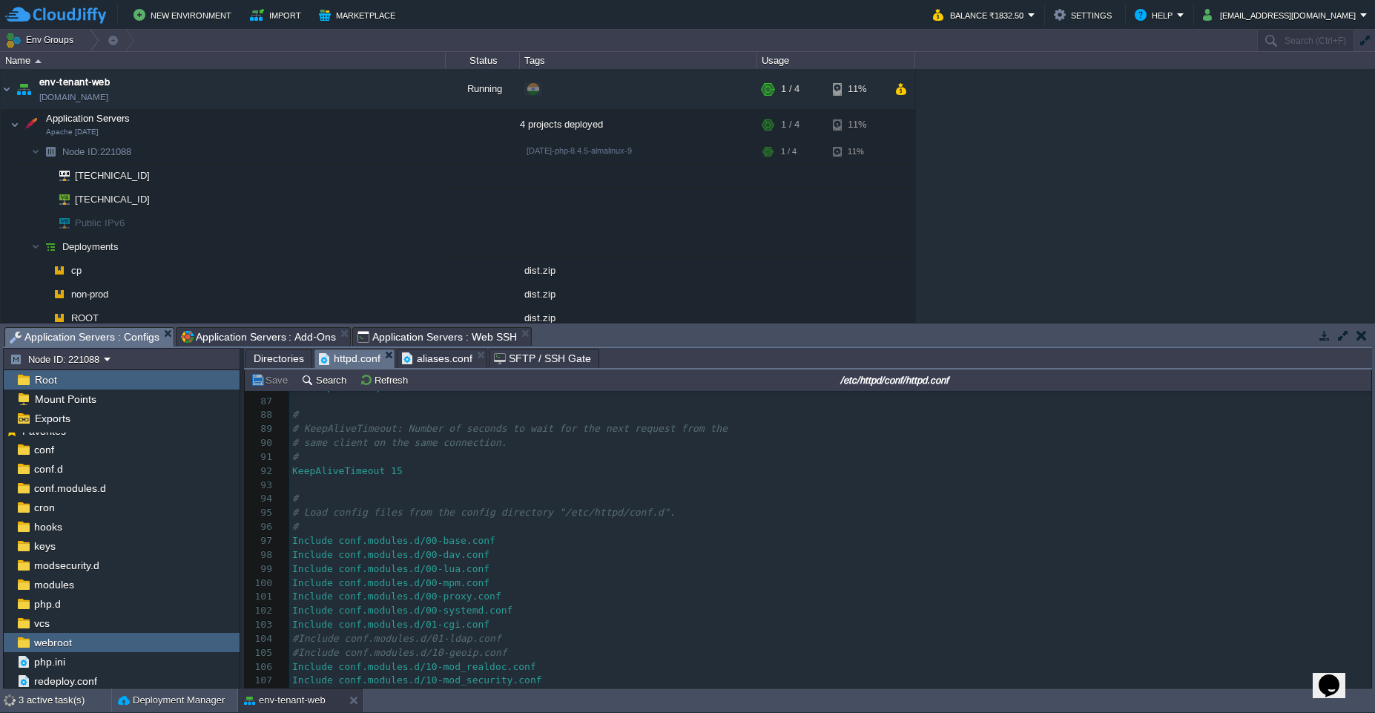
scroll to position [1736, 0]
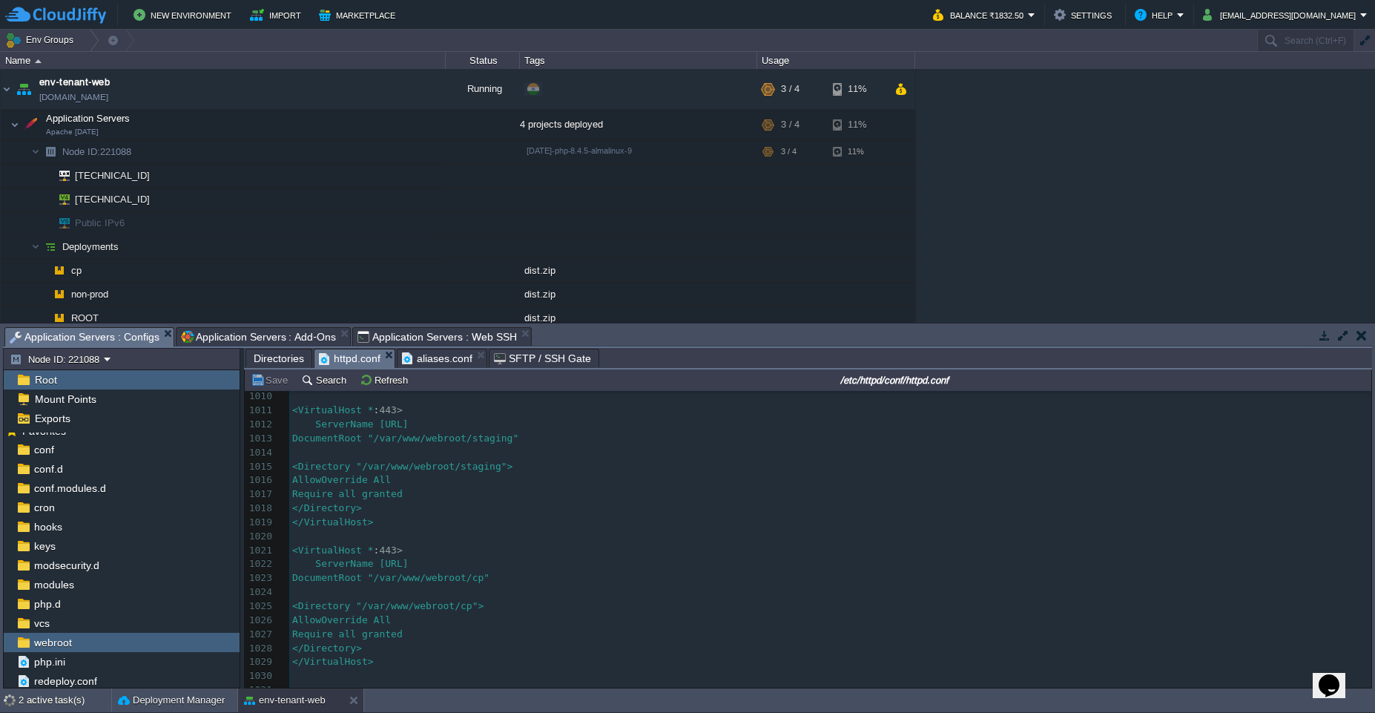
click at [261, 342] on span "Application Servers : Add-Ons" at bounding box center [258, 337] width 155 height 18
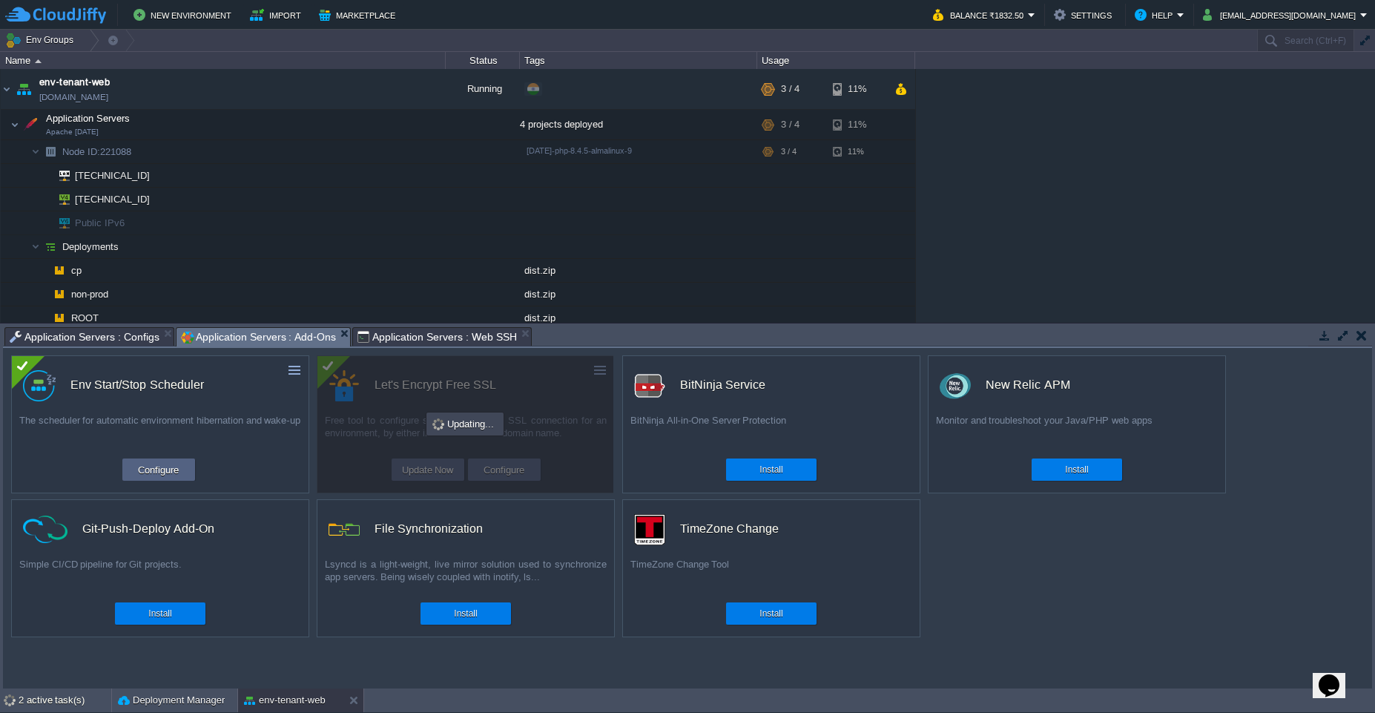
click at [392, 335] on span "Application Servers : Web SSH" at bounding box center [437, 337] width 159 height 18
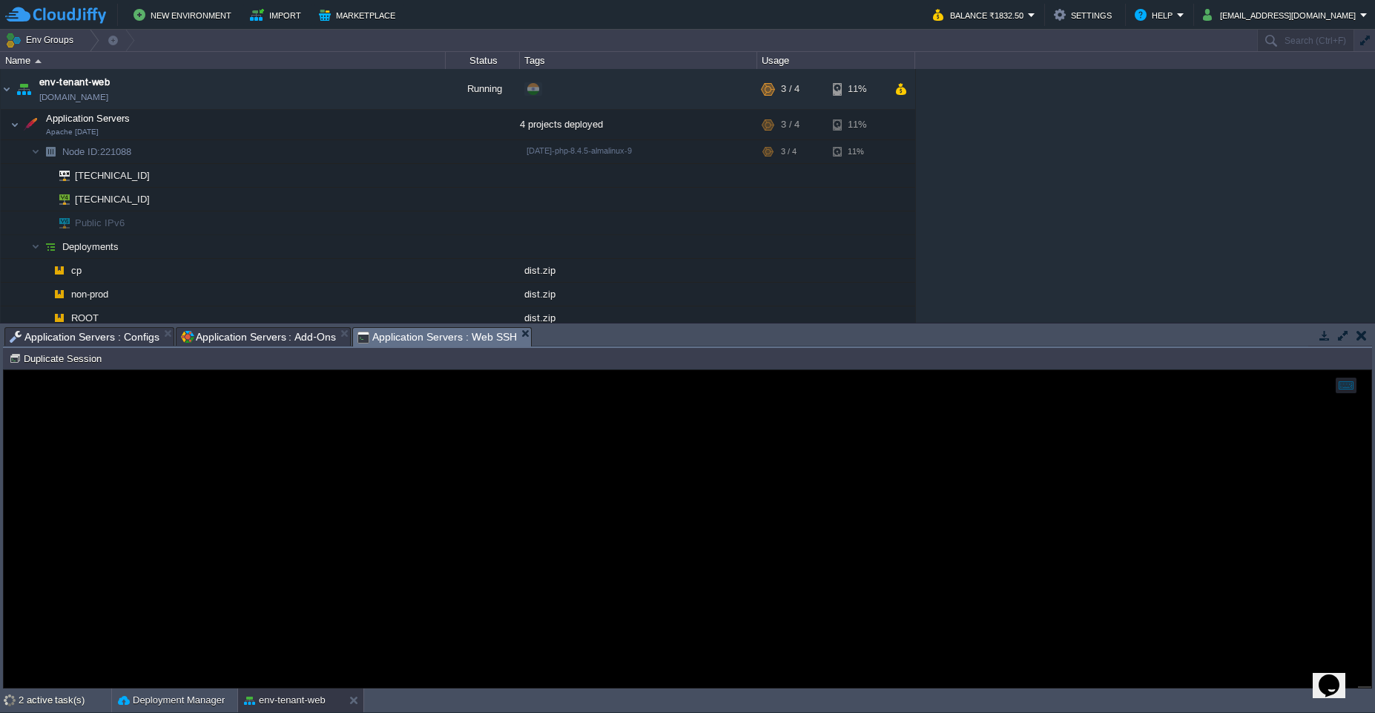
click at [88, 345] on span "Application Servers : Configs" at bounding box center [85, 337] width 150 height 18
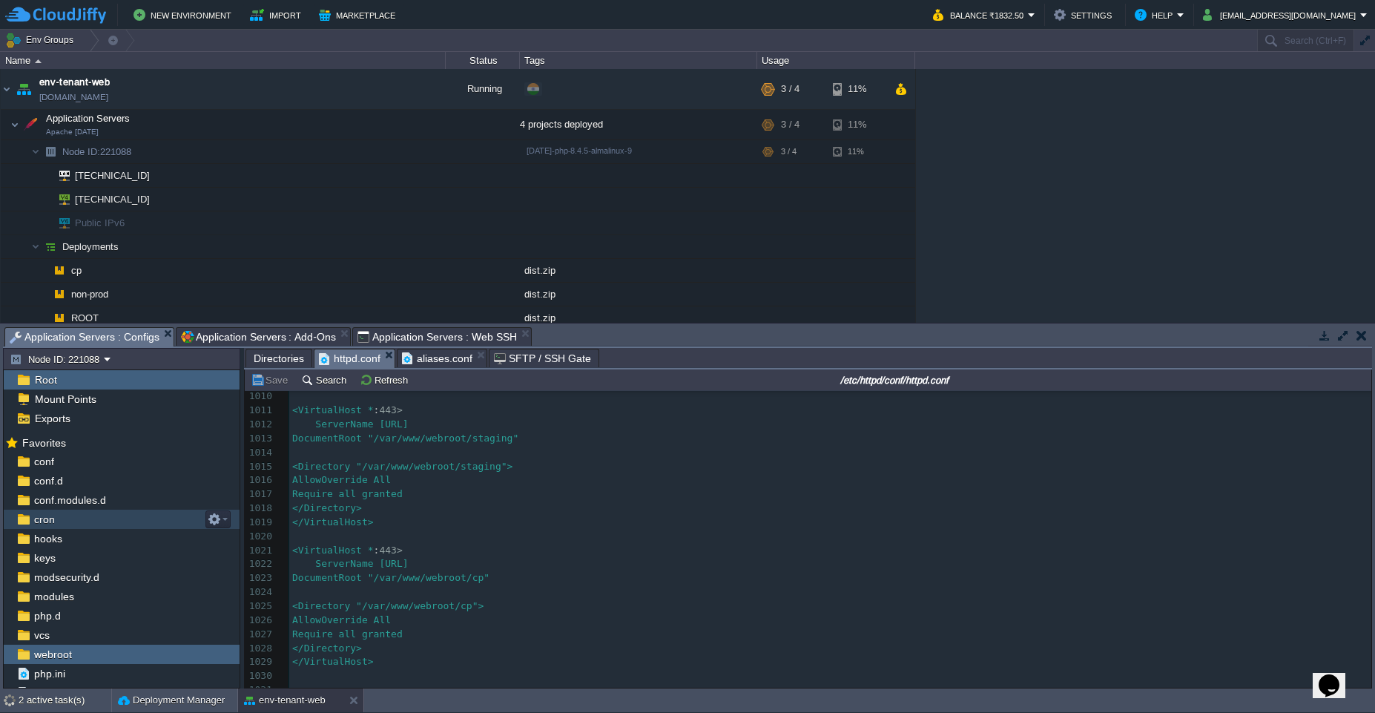
click at [113, 517] on div "cron" at bounding box center [122, 519] width 236 height 19
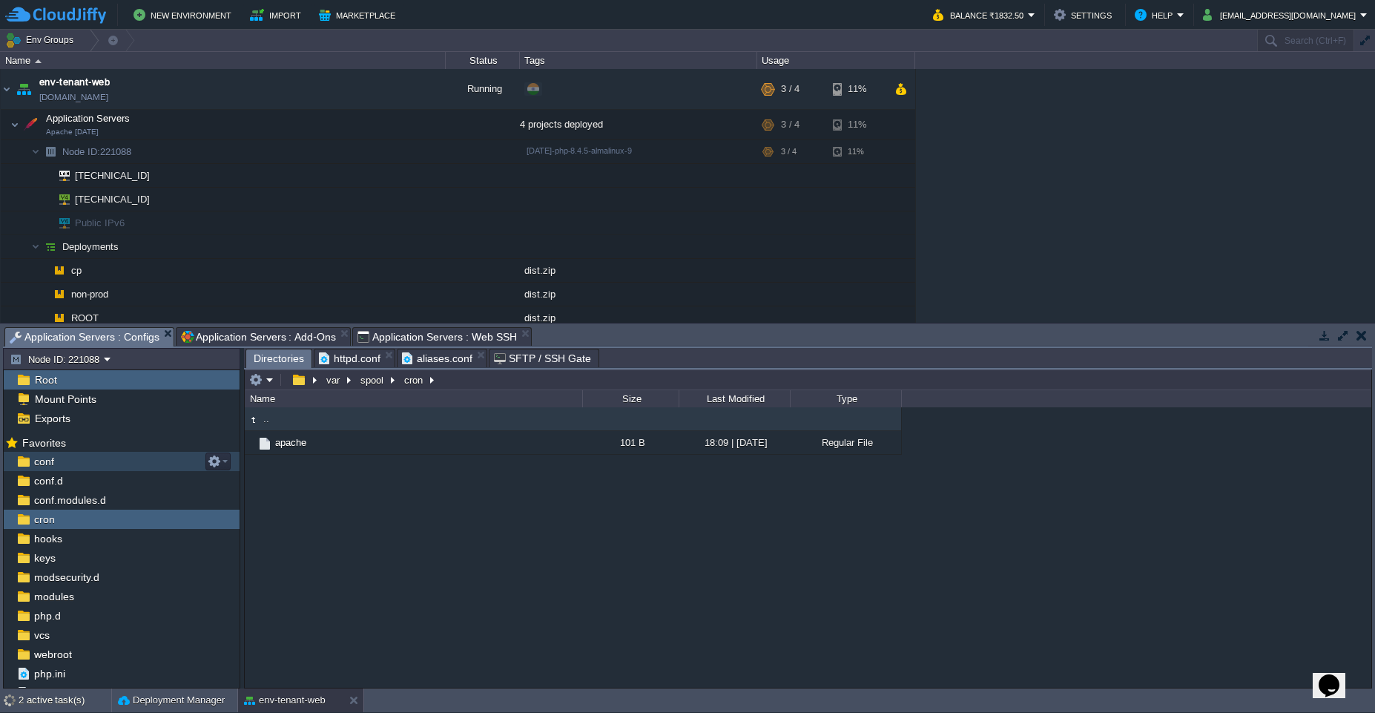
click at [65, 468] on div "conf" at bounding box center [122, 461] width 236 height 19
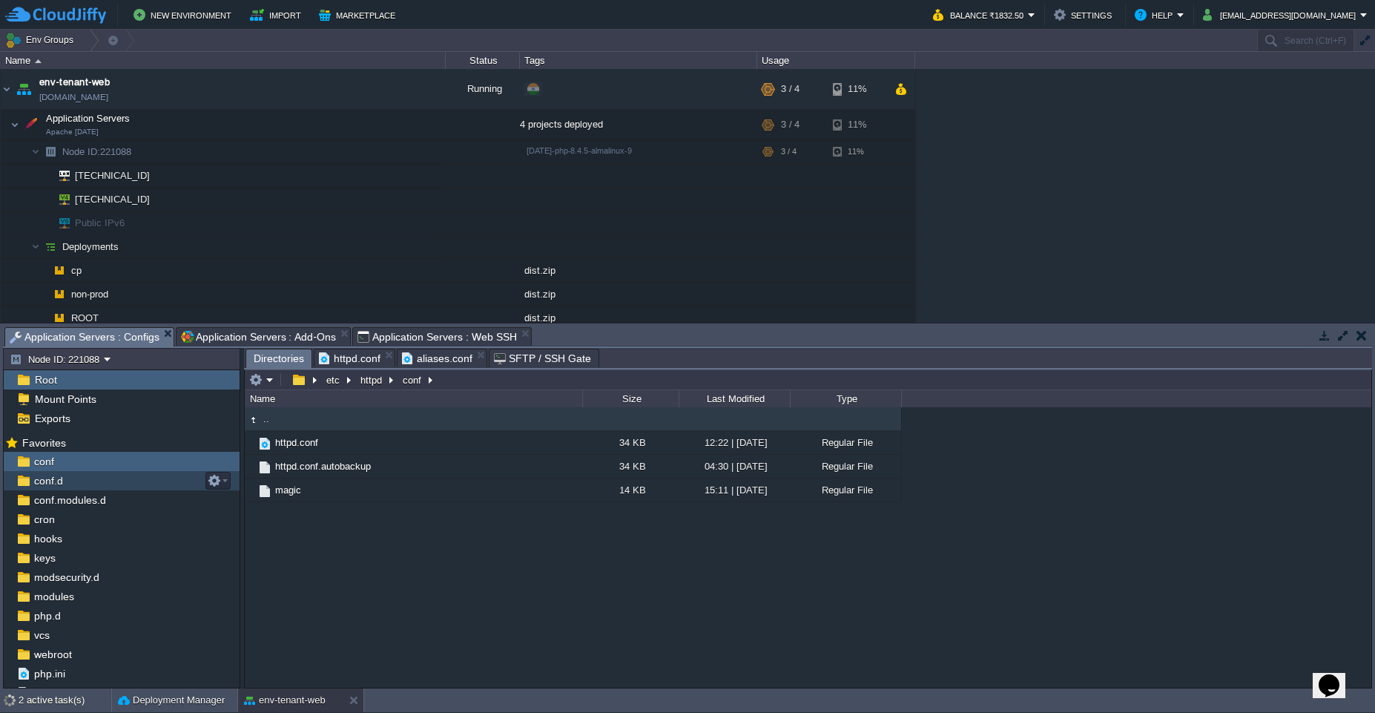
click at [78, 484] on div "conf.d" at bounding box center [122, 480] width 236 height 19
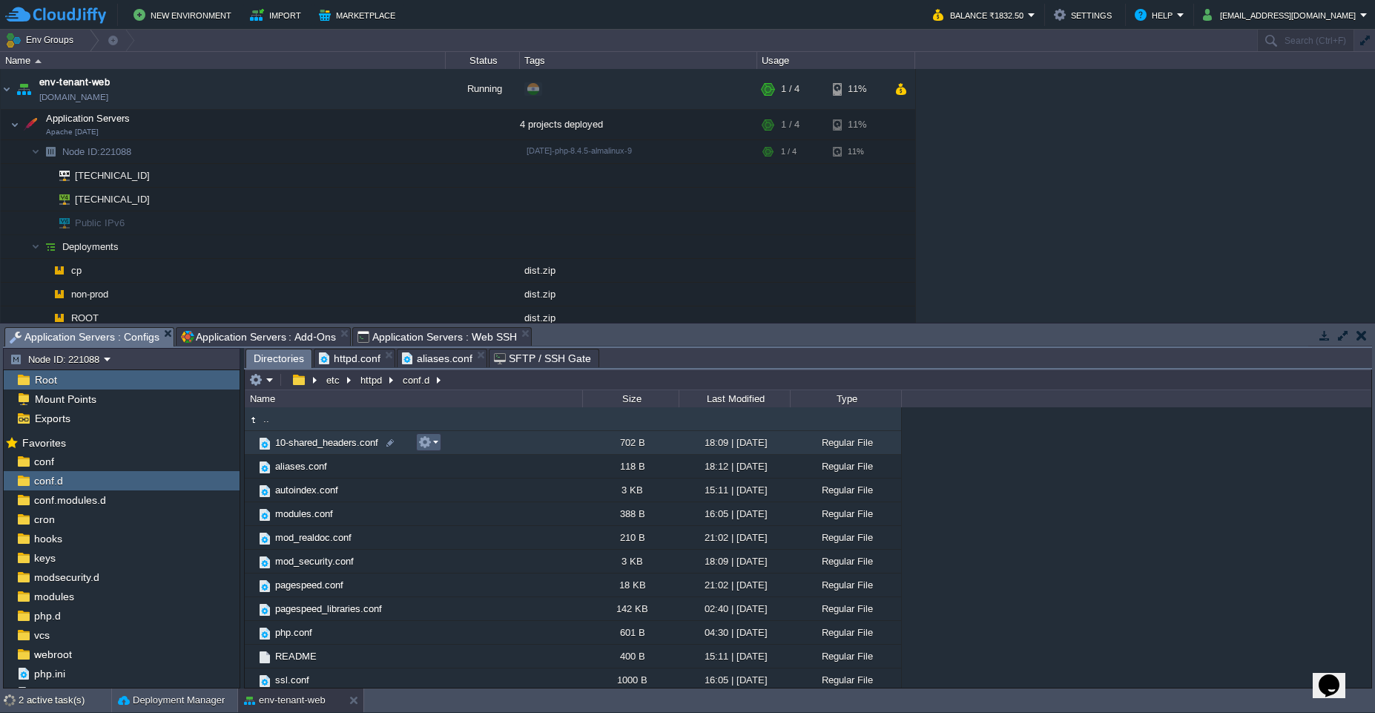
click at [434, 444] on em at bounding box center [428, 441] width 20 height 13
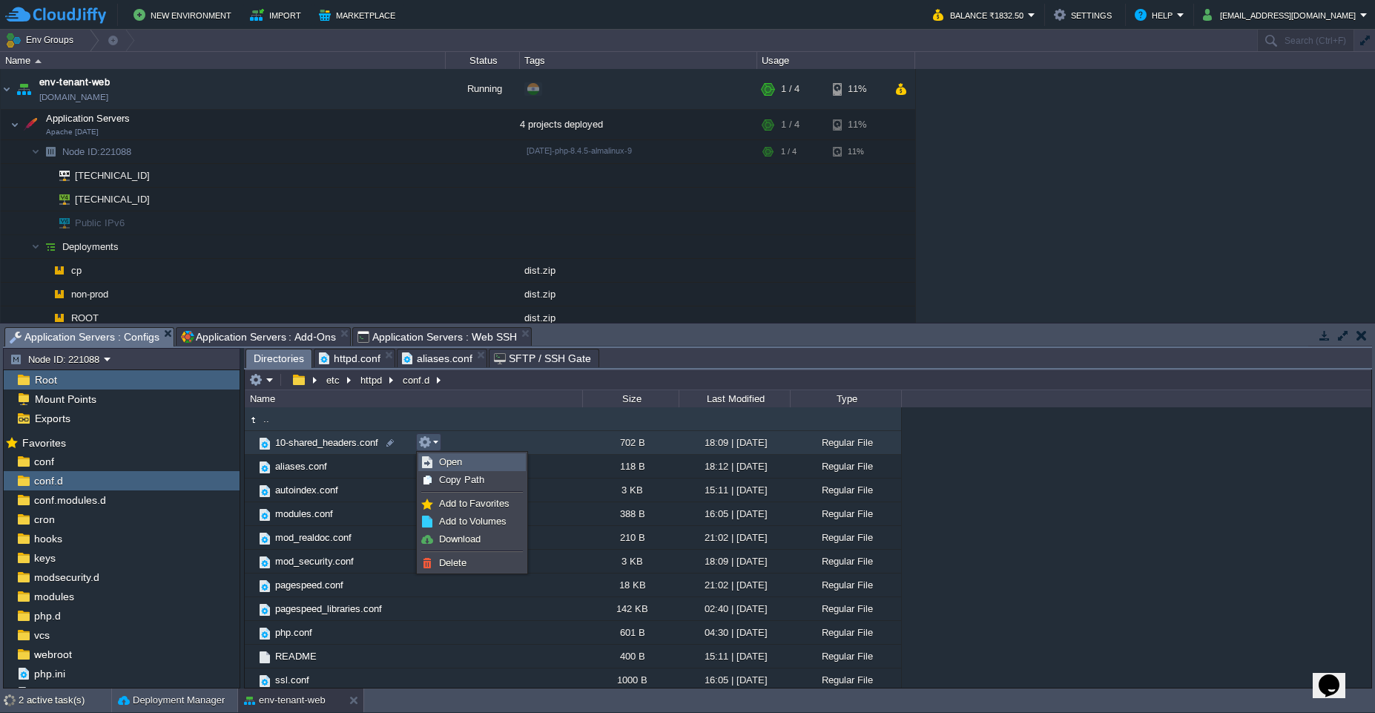
click at [444, 466] on span "Open" at bounding box center [450, 461] width 23 height 11
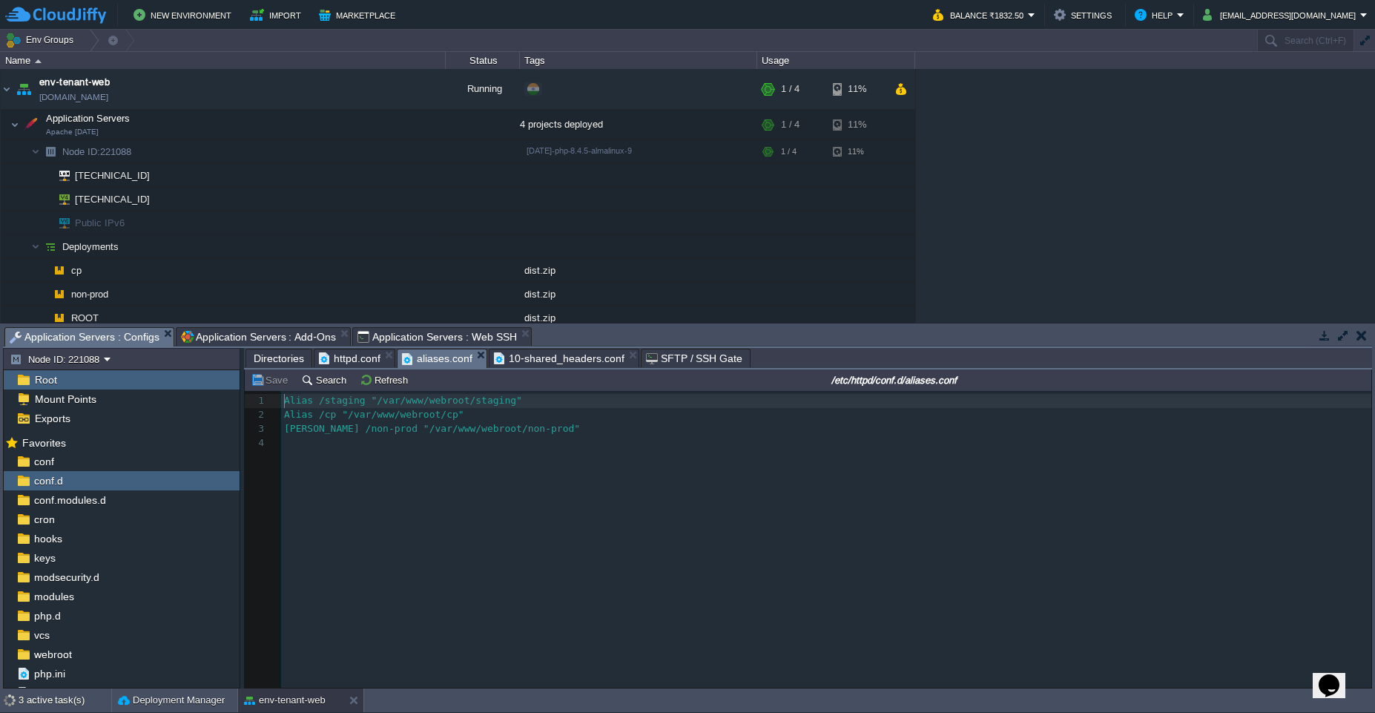
click at [440, 361] on span "aliases.conf" at bounding box center [437, 358] width 70 height 19
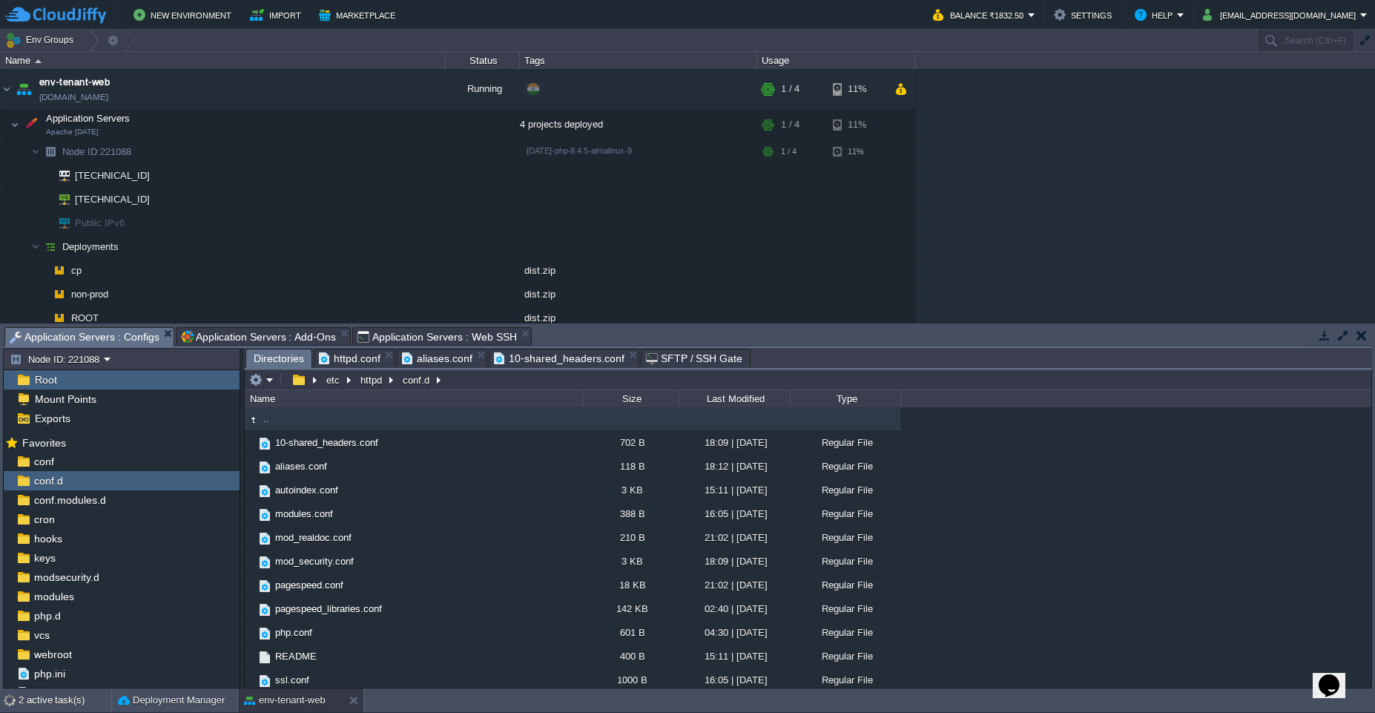
click at [280, 358] on span "Directories" at bounding box center [279, 358] width 50 height 19
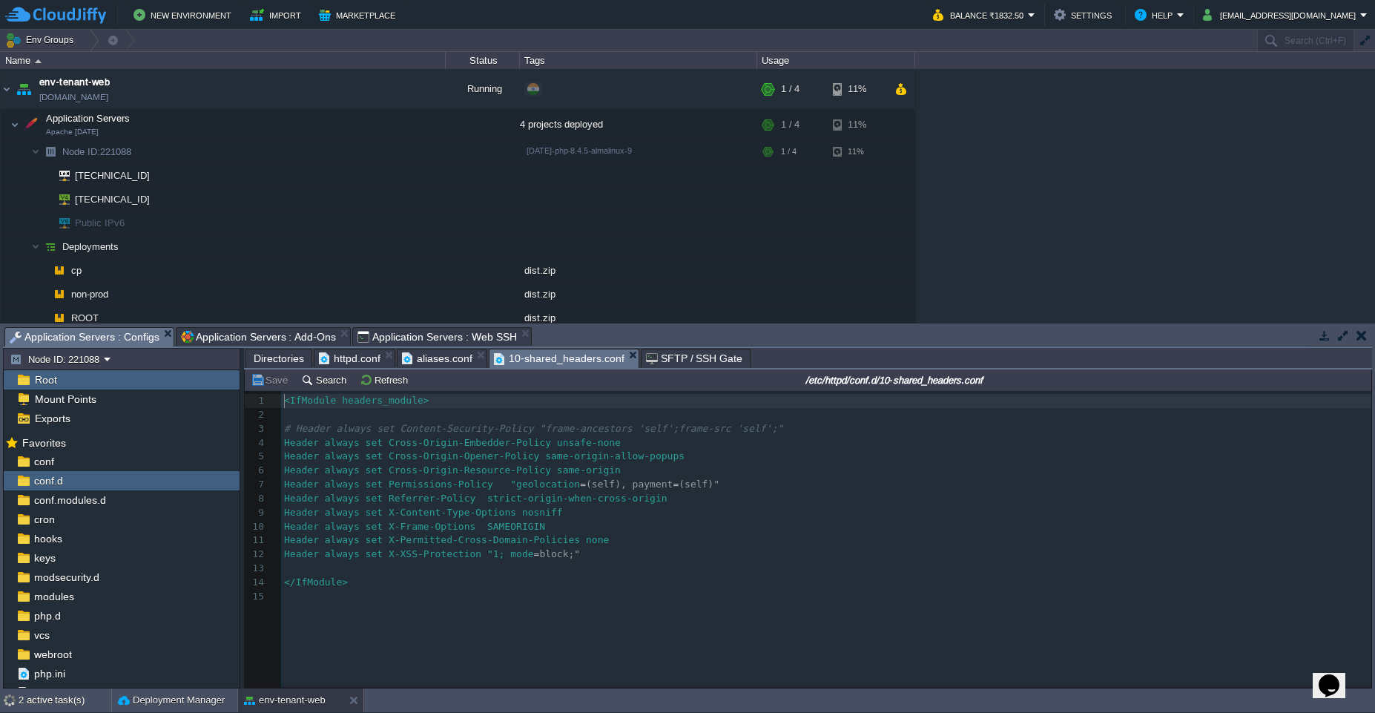
click at [521, 354] on span "10-shared_headers.conf" at bounding box center [559, 358] width 131 height 19
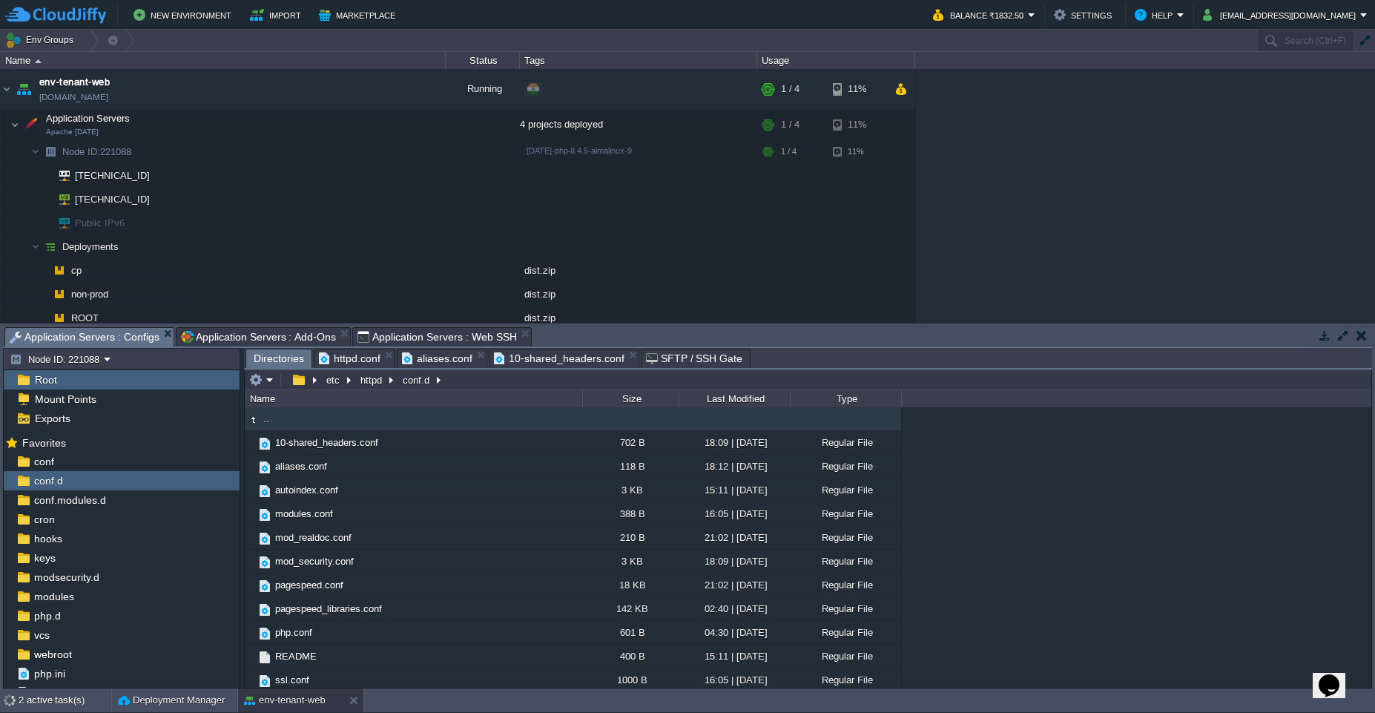
click at [274, 361] on span "Directories" at bounding box center [279, 358] width 50 height 19
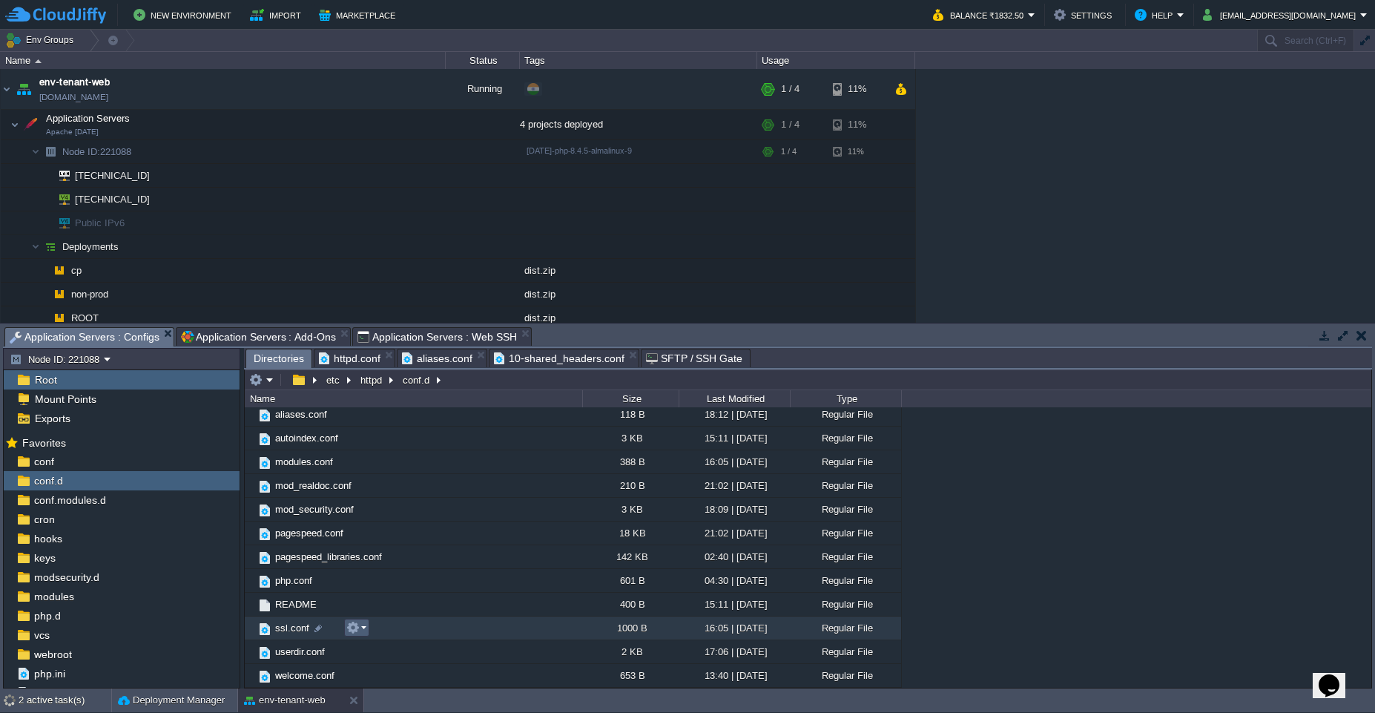
click at [361, 632] on em at bounding box center [356, 627] width 20 height 13
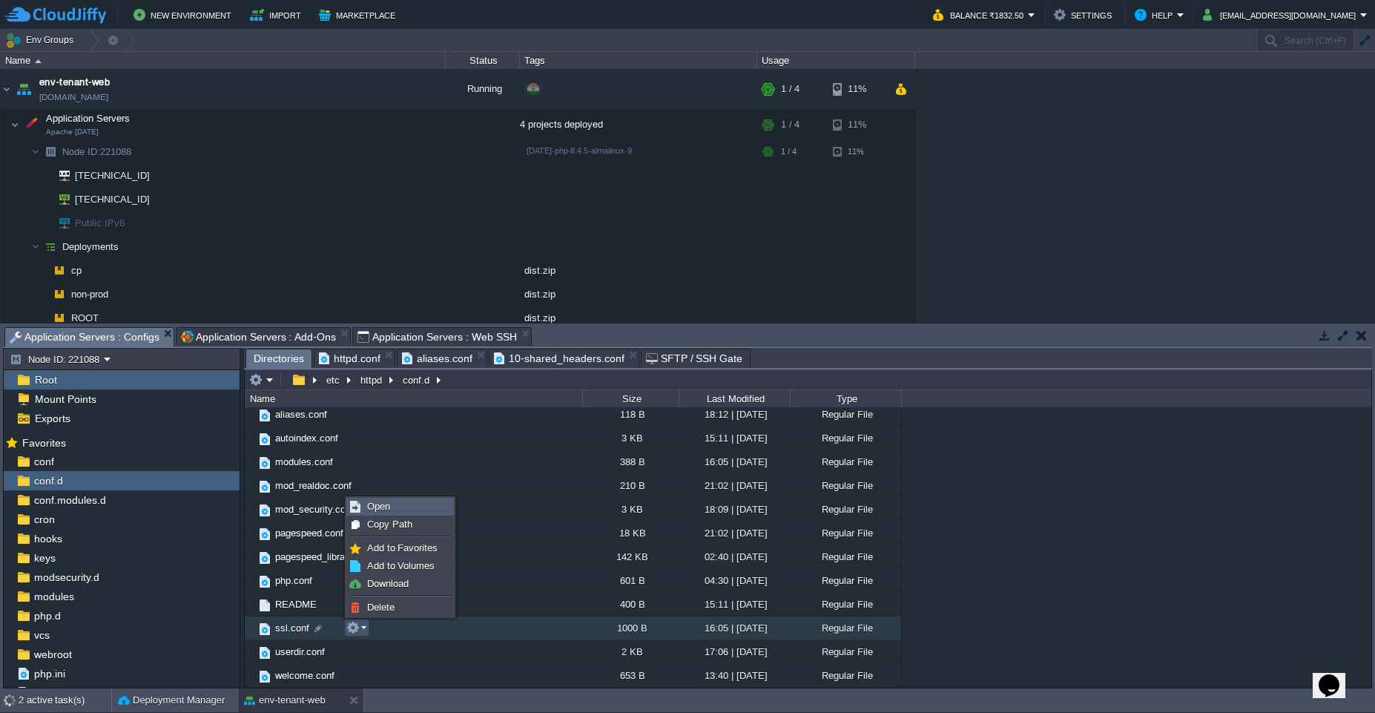
click at [380, 510] on span "Open" at bounding box center [378, 506] width 23 height 11
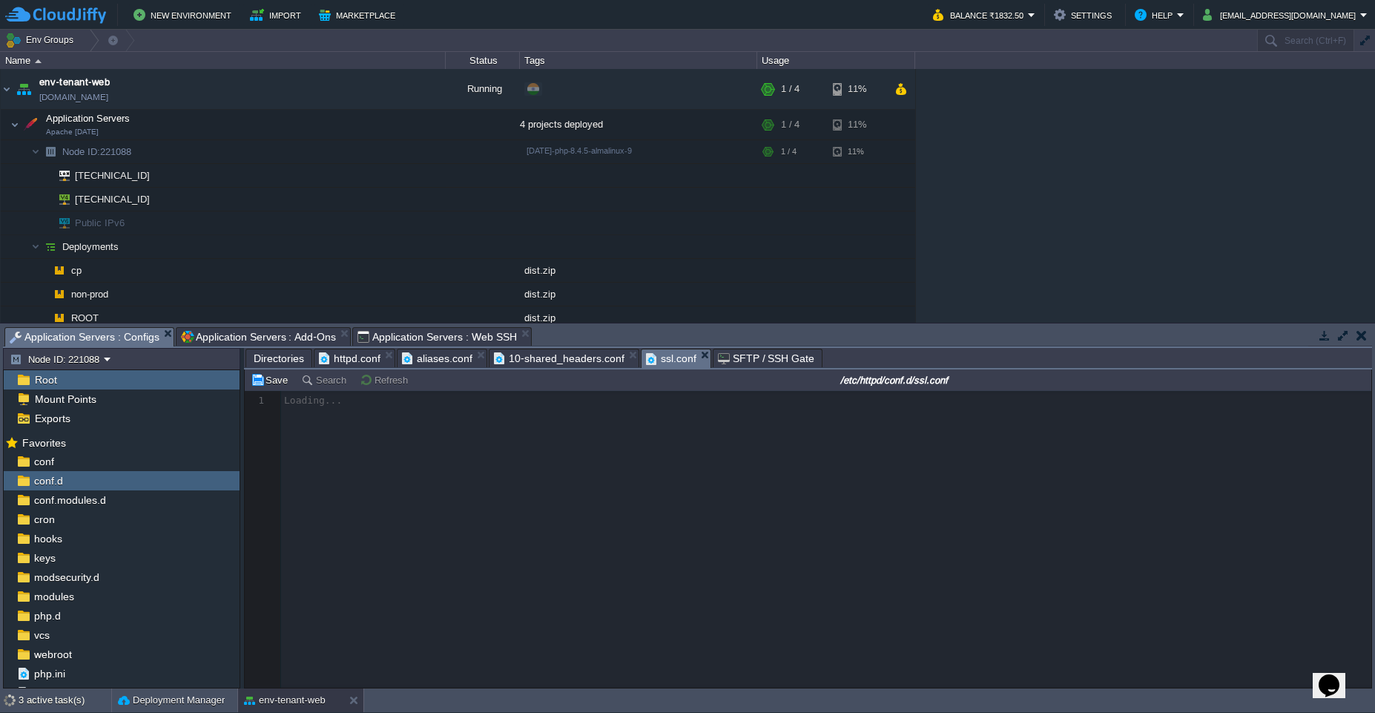
click at [408, 344] on span "Application Servers : Web SSH" at bounding box center [437, 337] width 159 height 18
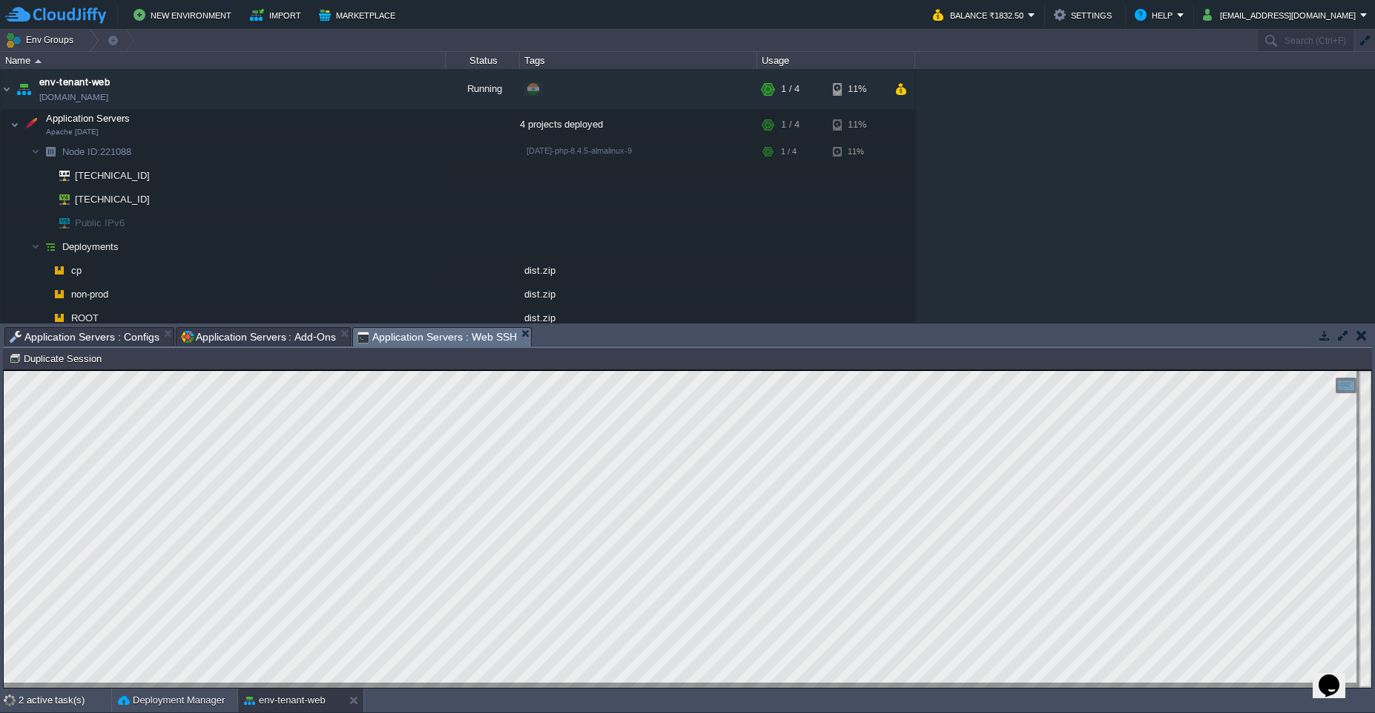
click at [118, 693] on button "Deployment Manager" at bounding box center [171, 700] width 107 height 15
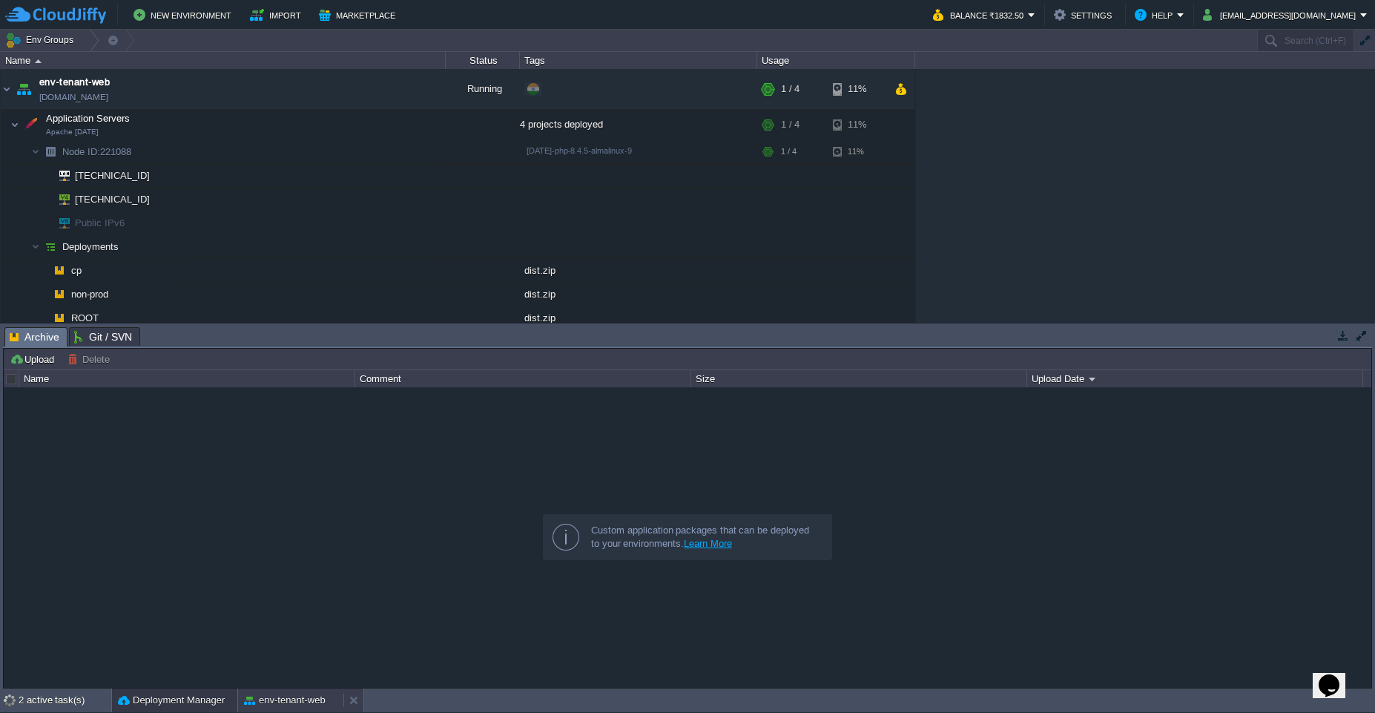
click at [295, 707] on button "env-tenant-web" at bounding box center [285, 700] width 82 height 15
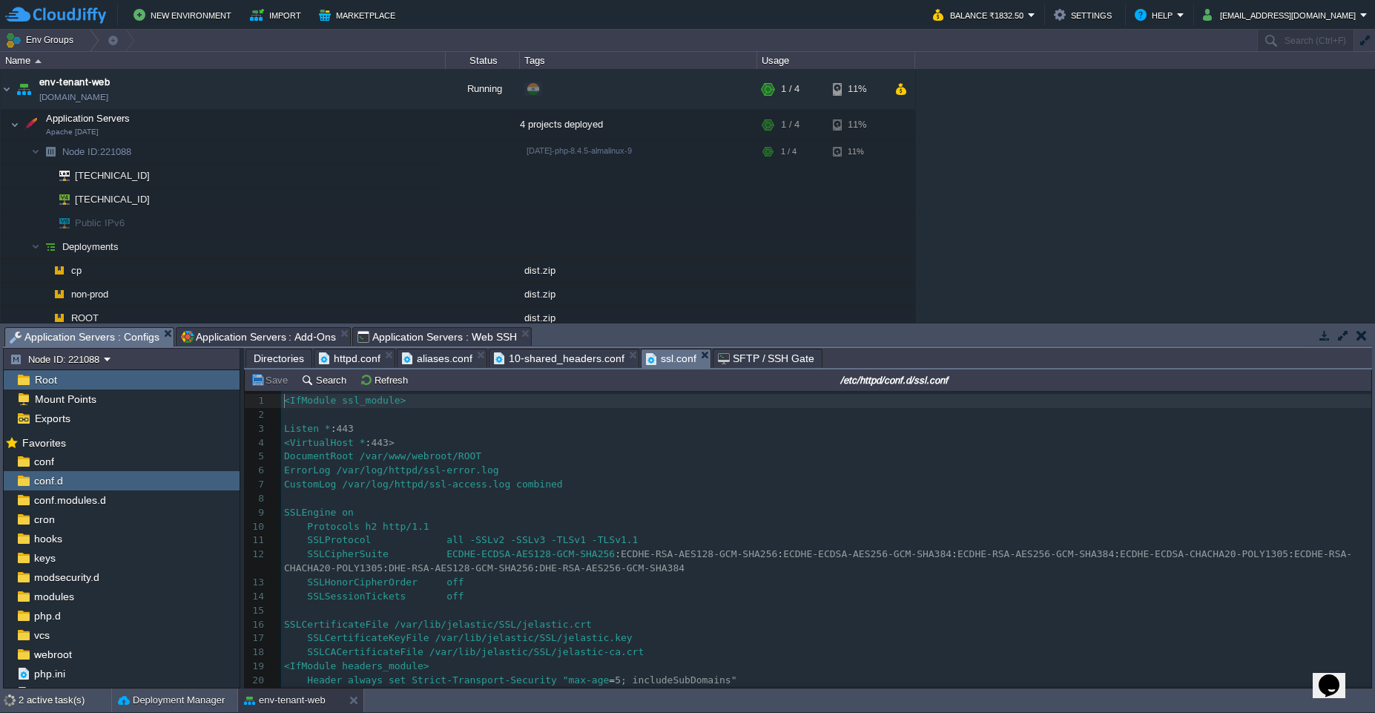
scroll to position [5, 0]
click at [113, 335] on span "Application Servers : Configs" at bounding box center [85, 337] width 150 height 19
click at [279, 365] on span "Directories" at bounding box center [279, 358] width 50 height 18
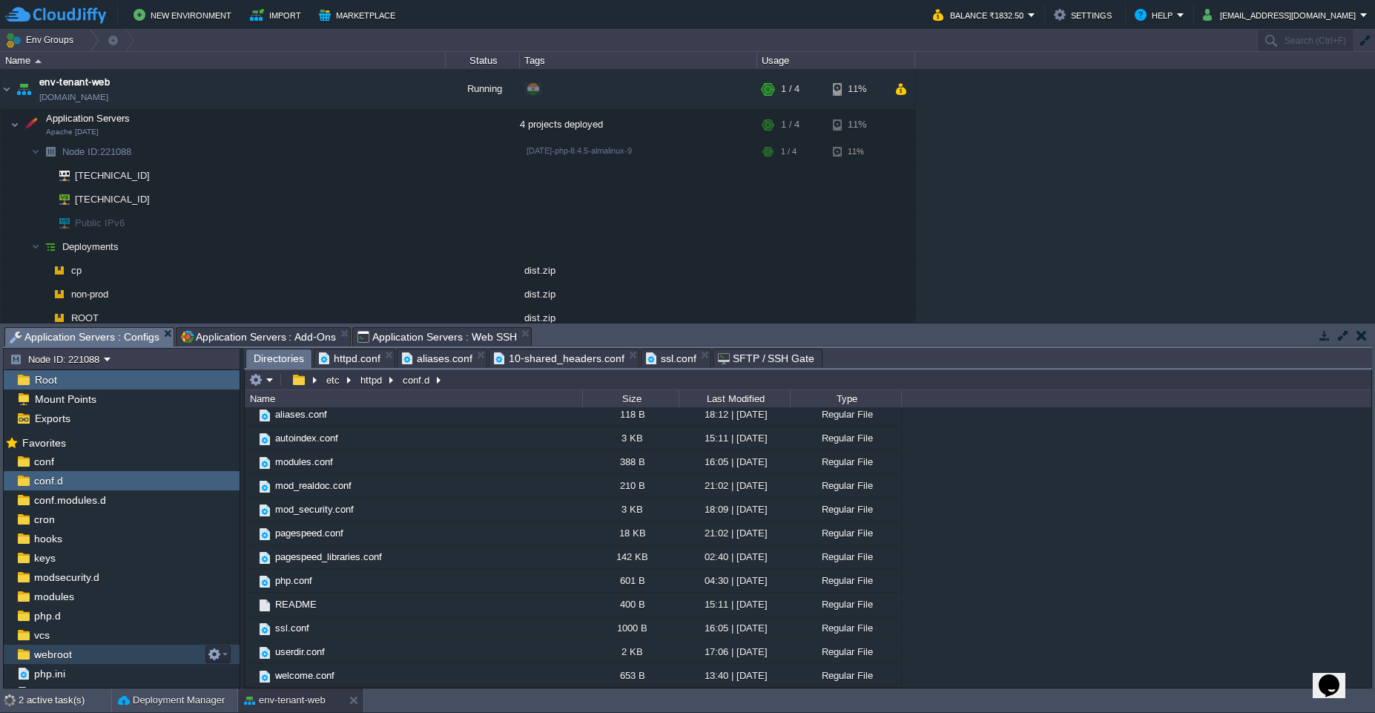
click at [69, 648] on span "webroot" at bounding box center [52, 654] width 43 height 13
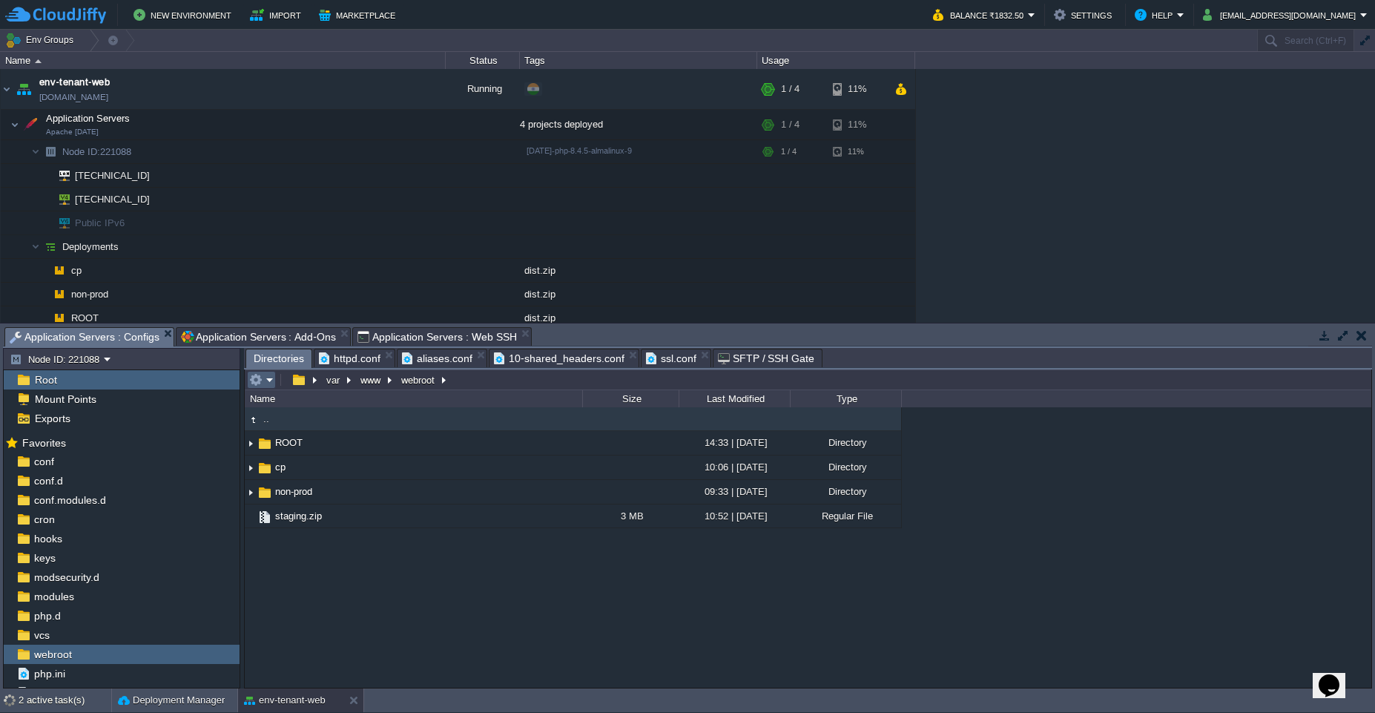
click at [272, 379] on em at bounding box center [261, 379] width 24 height 13
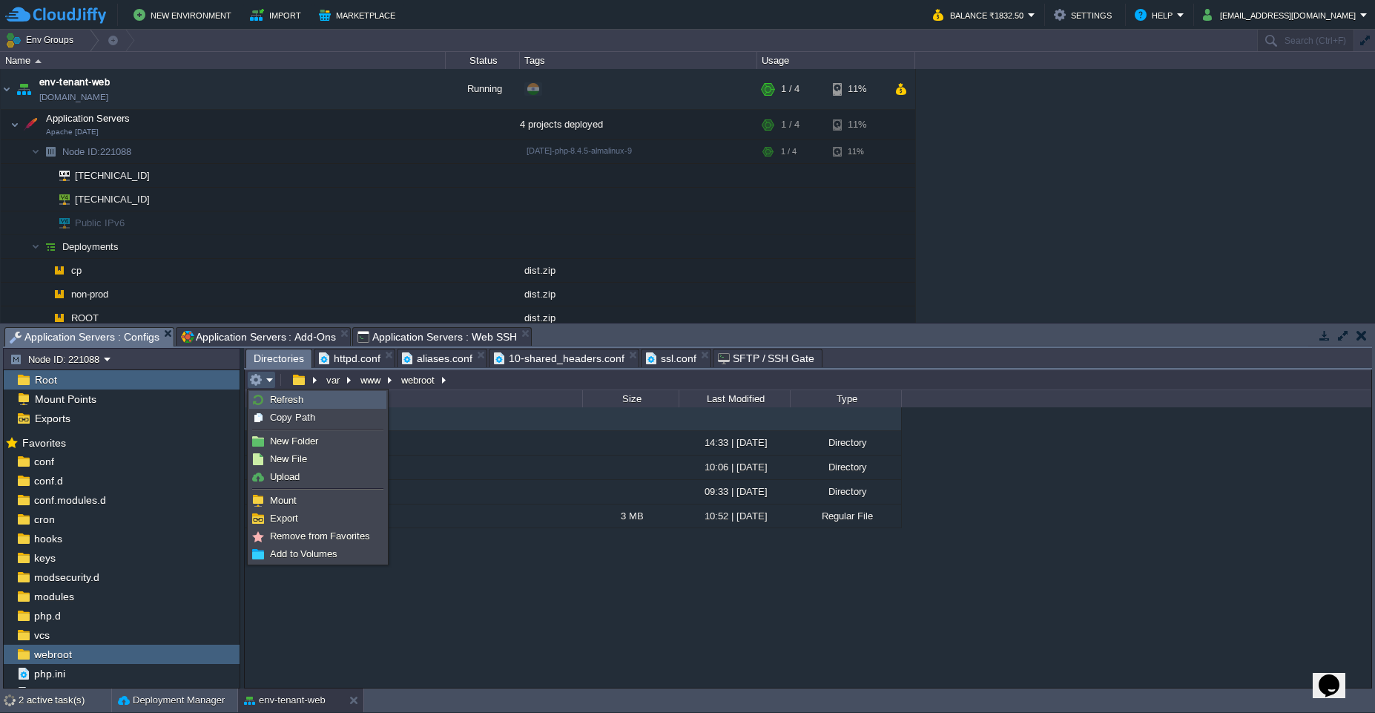
click at [300, 402] on span "Refresh" at bounding box center [286, 399] width 33 height 11
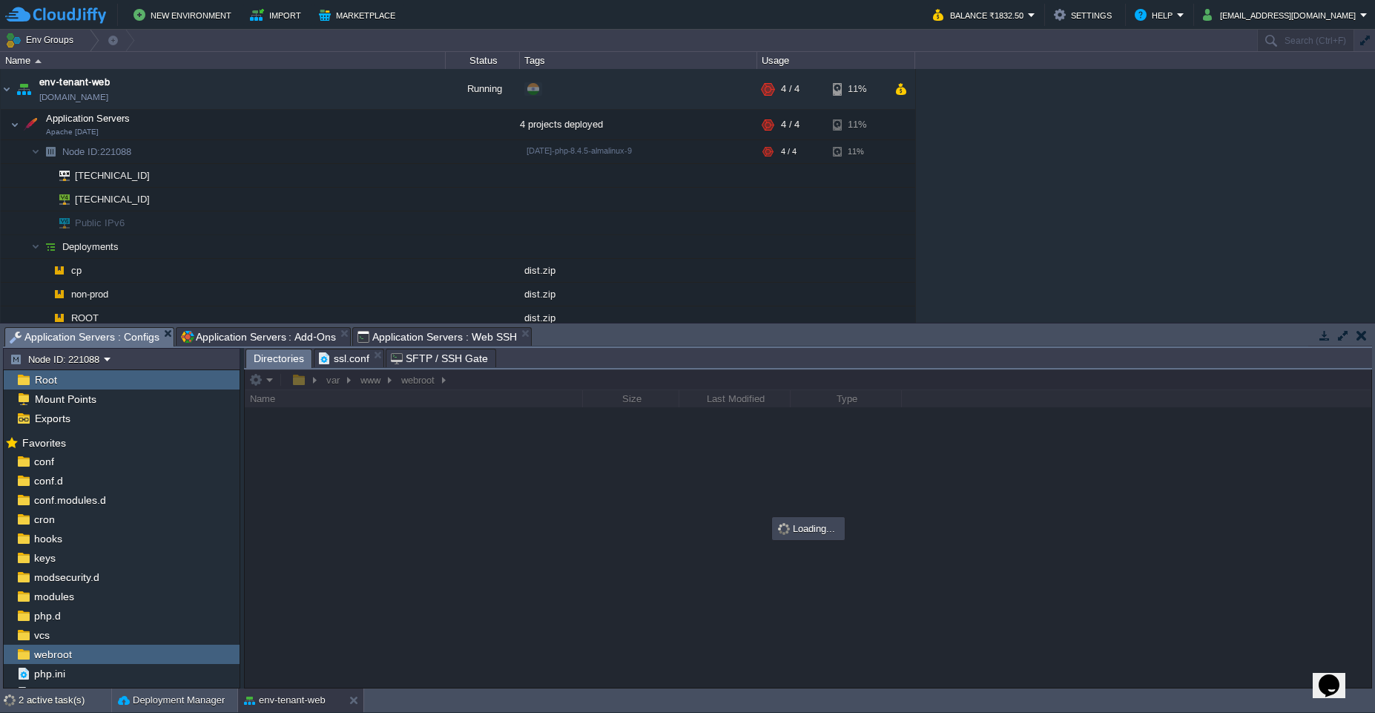
click at [347, 359] on span "ssl.conf" at bounding box center [344, 358] width 50 height 18
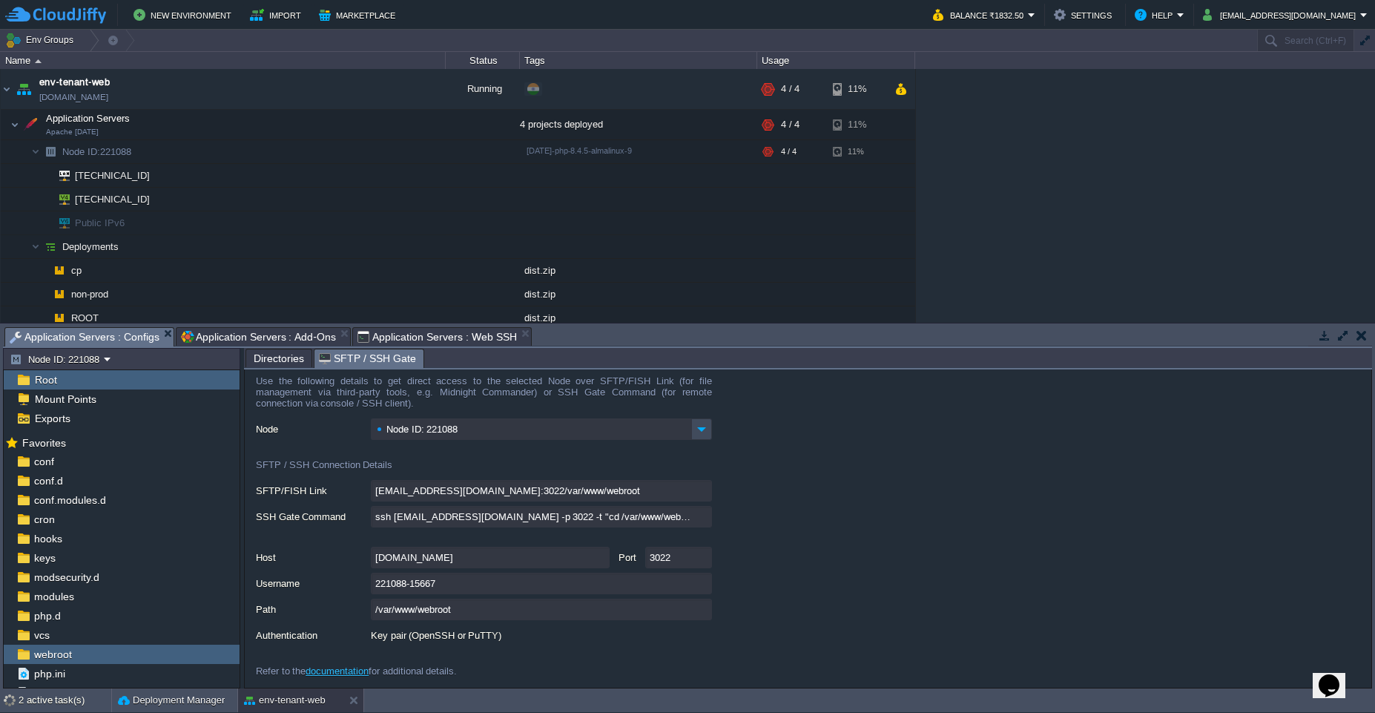
click at [346, 359] on span "SFTP / SSH Gate" at bounding box center [367, 358] width 97 height 19
click at [271, 335] on span "Application Servers : Add-Ons" at bounding box center [258, 337] width 155 height 18
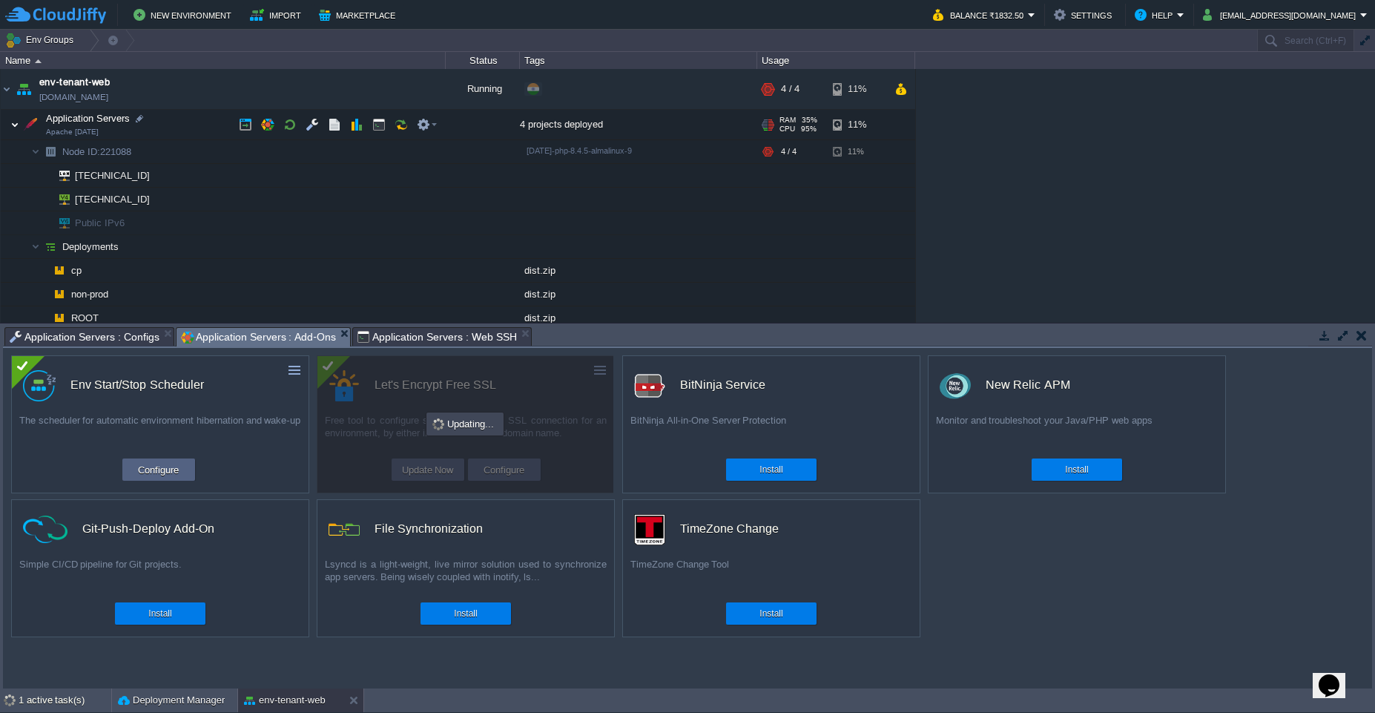
click at [12, 127] on img at bounding box center [14, 125] width 9 height 30
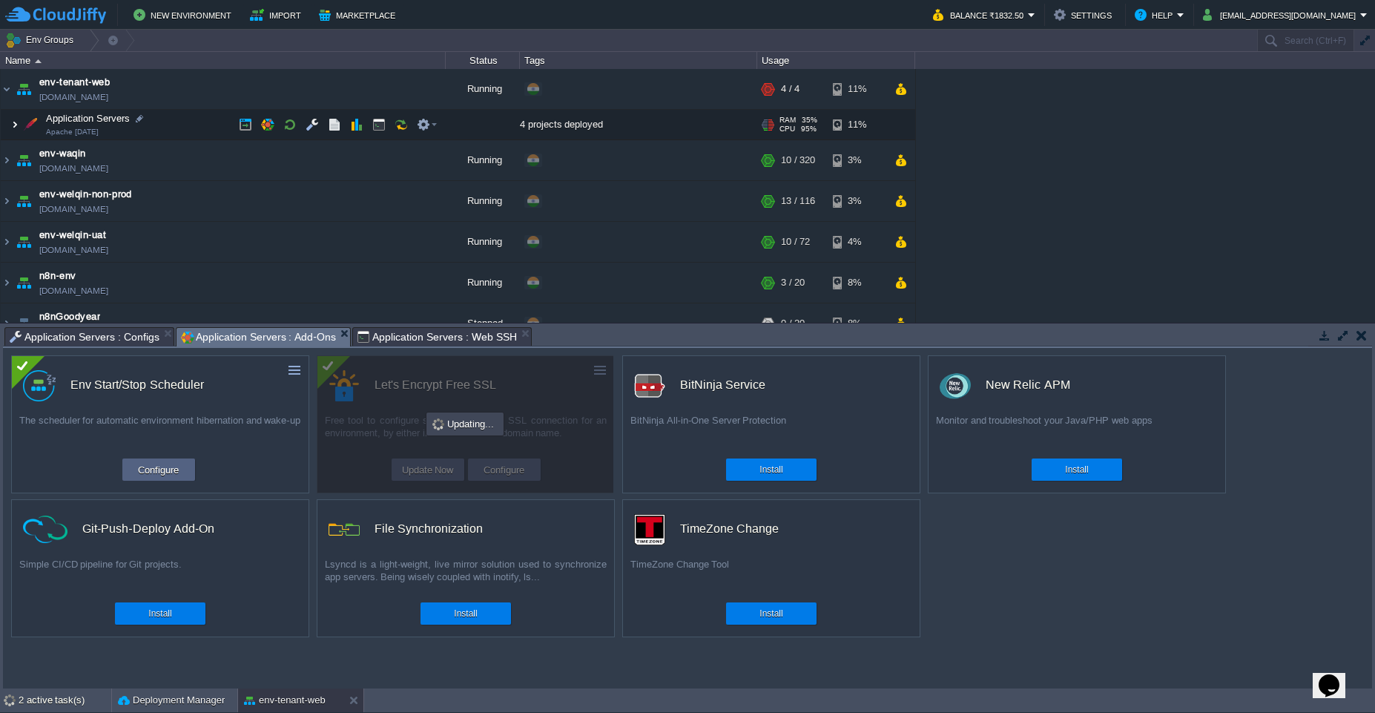
click at [12, 123] on img at bounding box center [14, 125] width 9 height 30
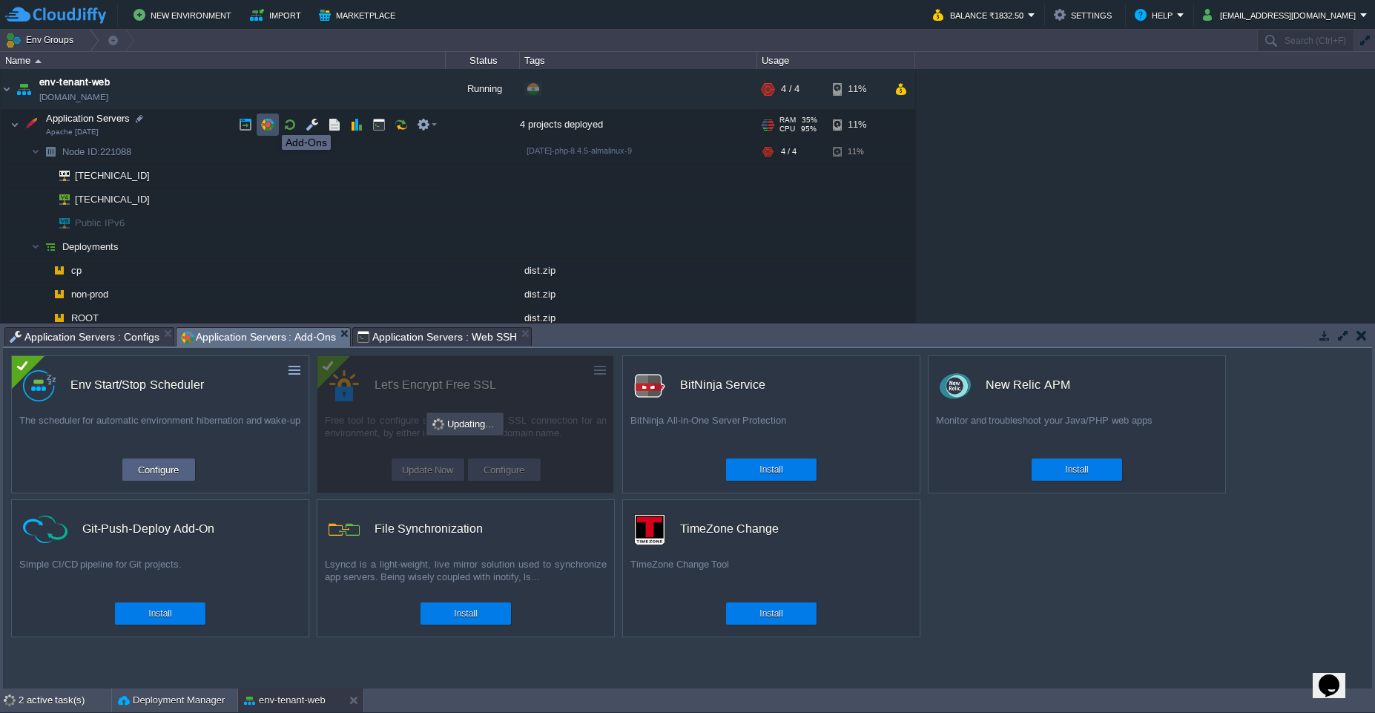
click at [271, 122] on button "button" at bounding box center [267, 124] width 13 height 13
click at [310, 126] on button "button" at bounding box center [312, 124] width 13 height 13
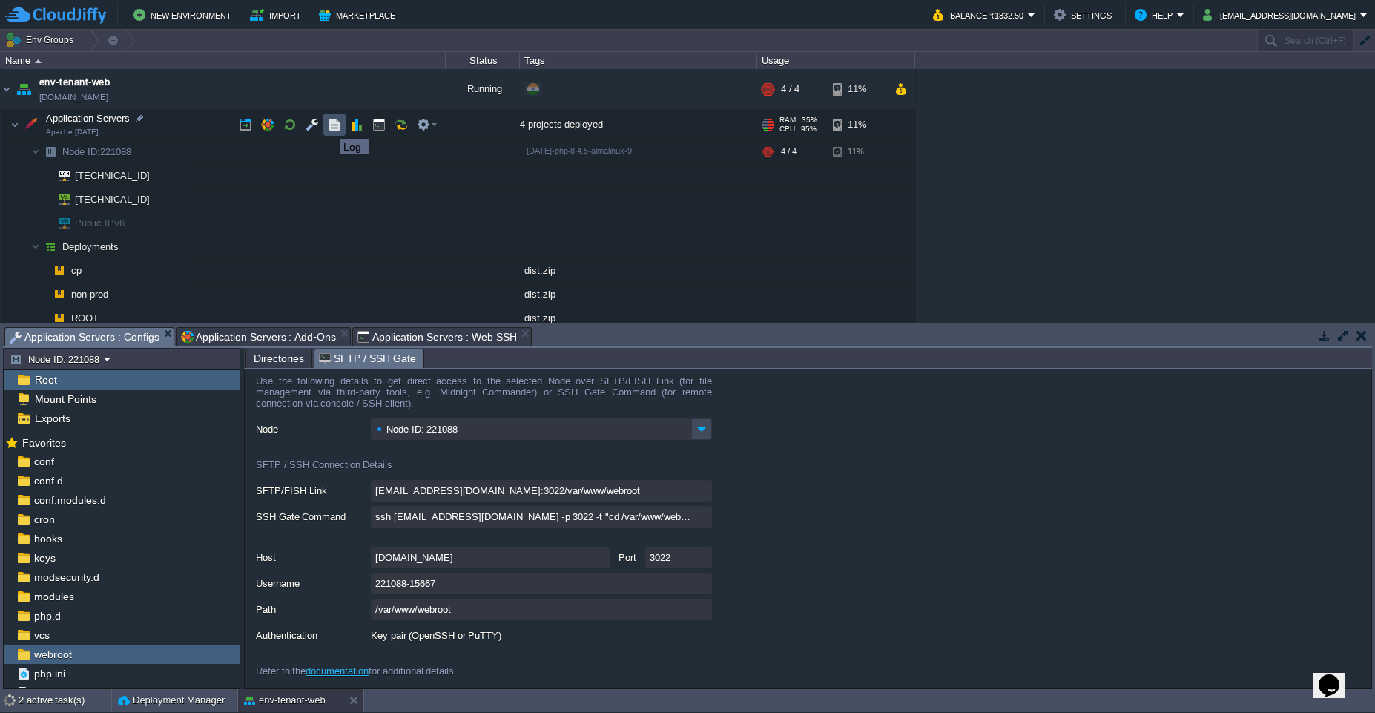
click at [340, 126] on button "button" at bounding box center [334, 124] width 13 height 13
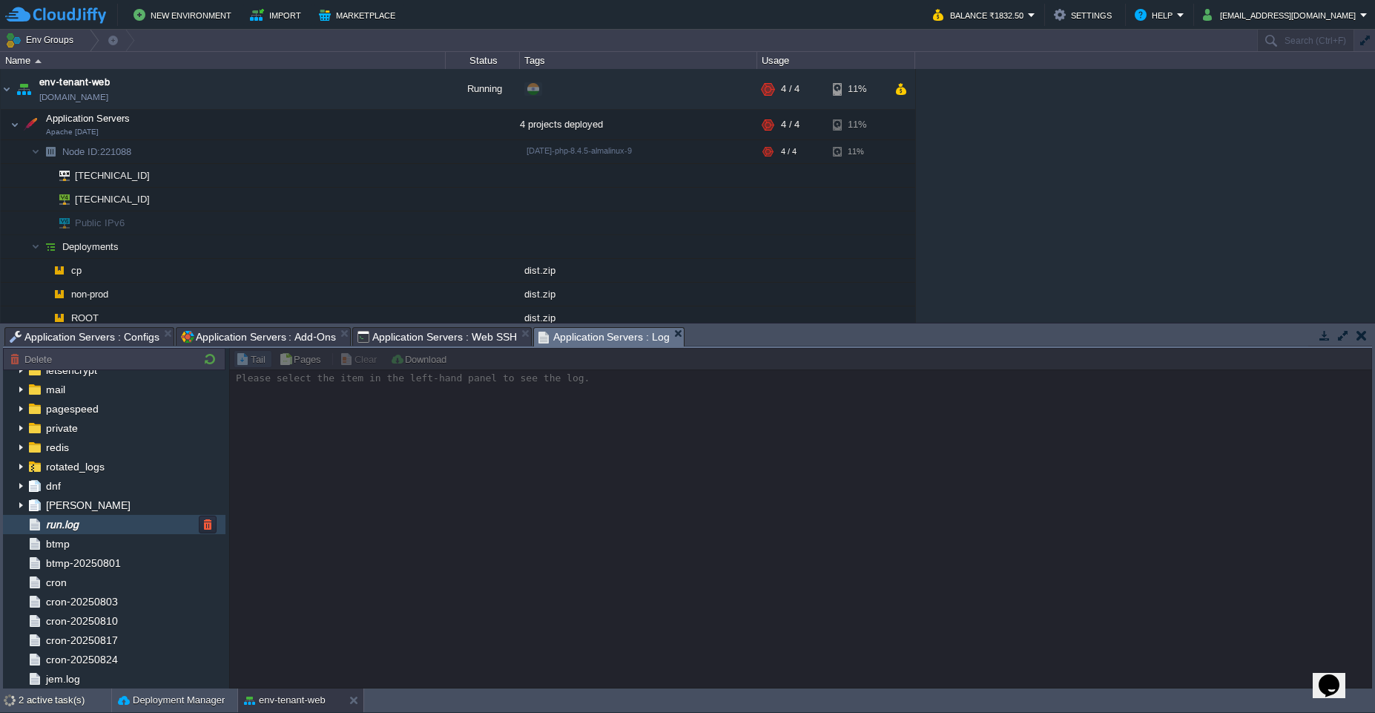
scroll to position [134, 0]
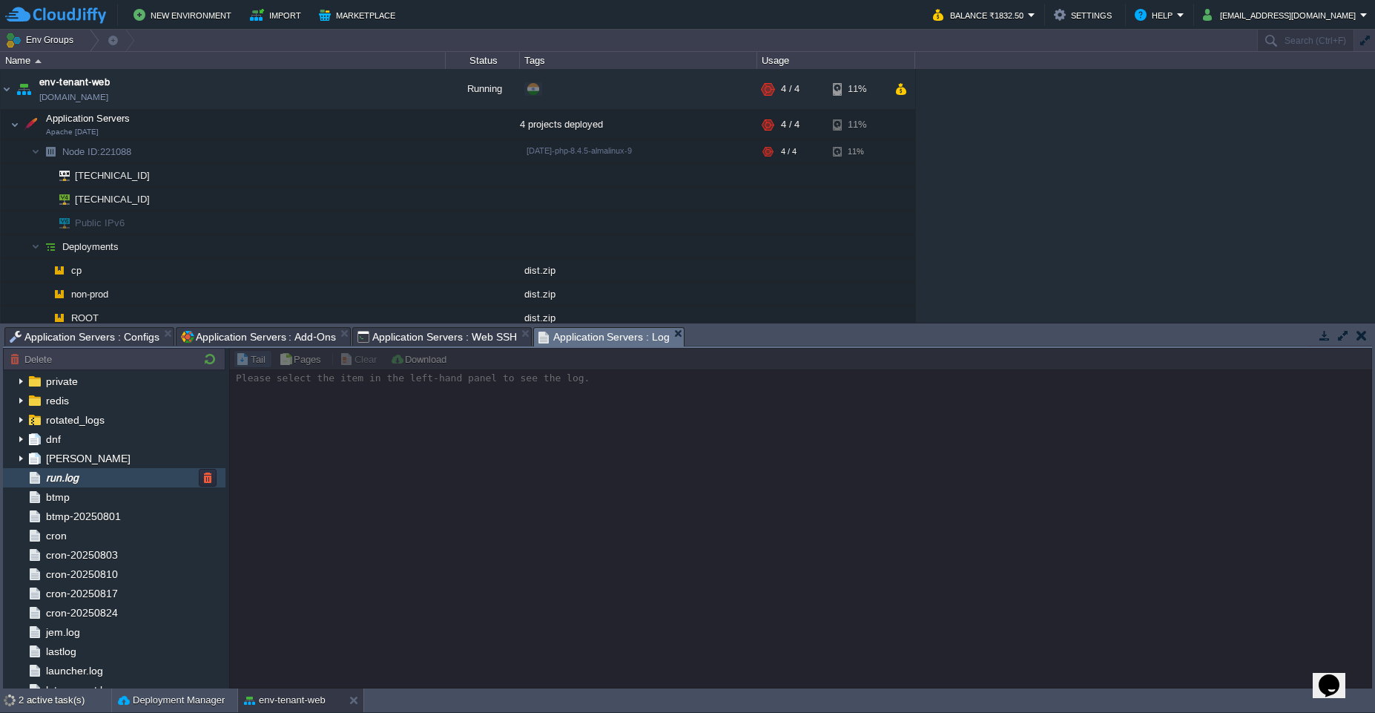
click at [124, 484] on div "run.log" at bounding box center [114, 477] width 223 height 19
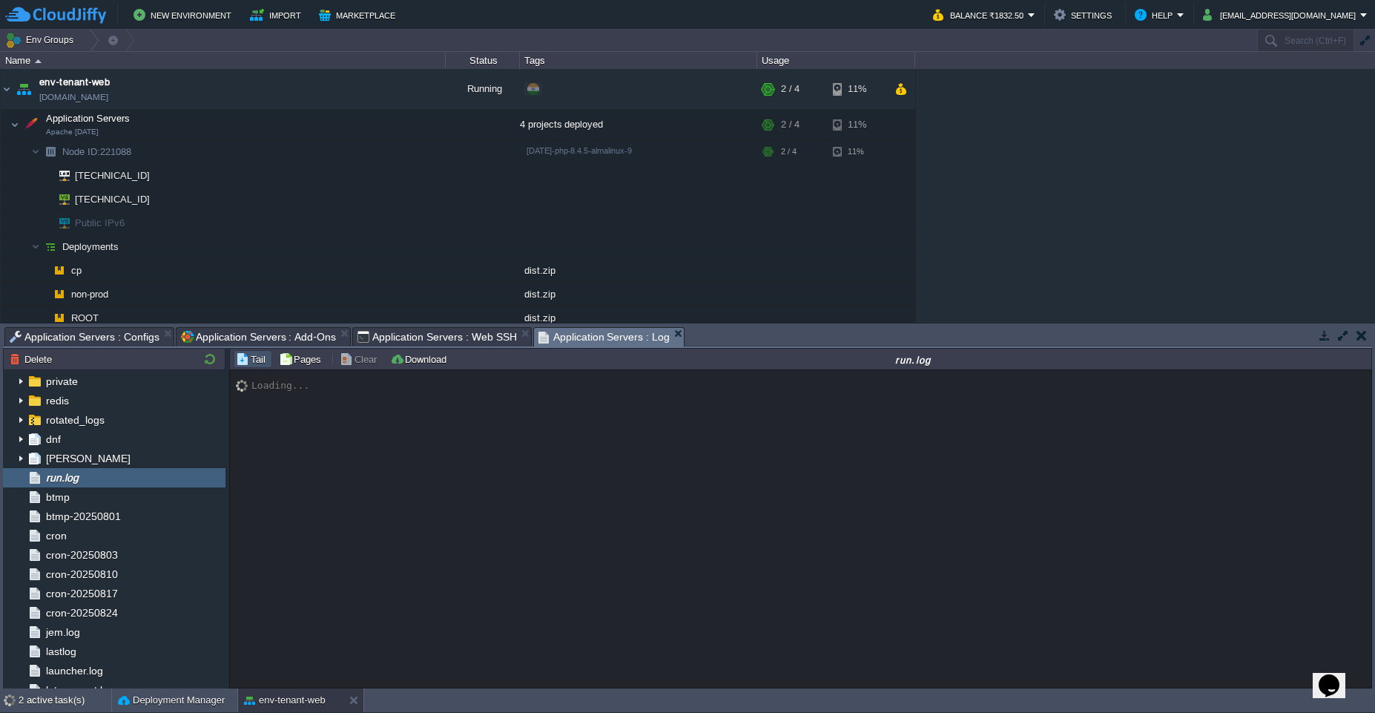
click at [257, 333] on span "Application Servers : Add-Ons" at bounding box center [258, 337] width 155 height 18
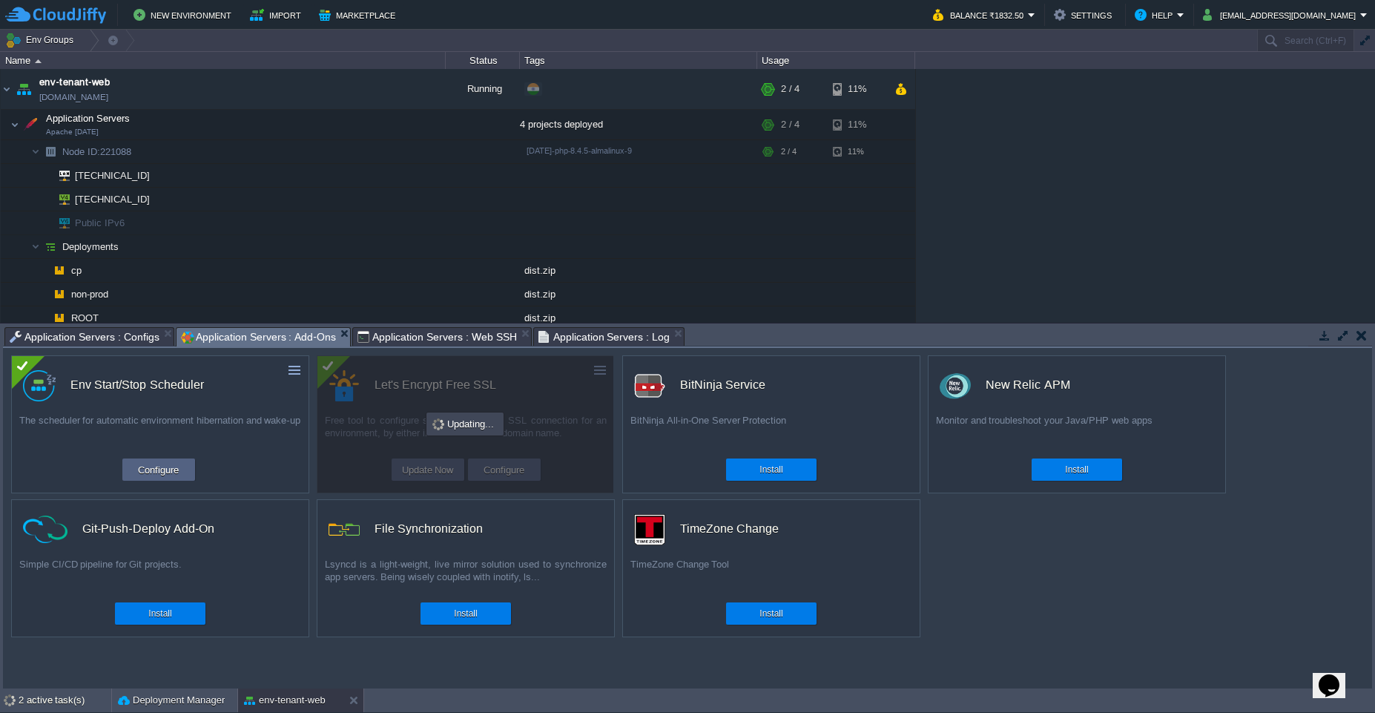
click at [404, 338] on span "Application Servers : Web SSH" at bounding box center [437, 337] width 159 height 18
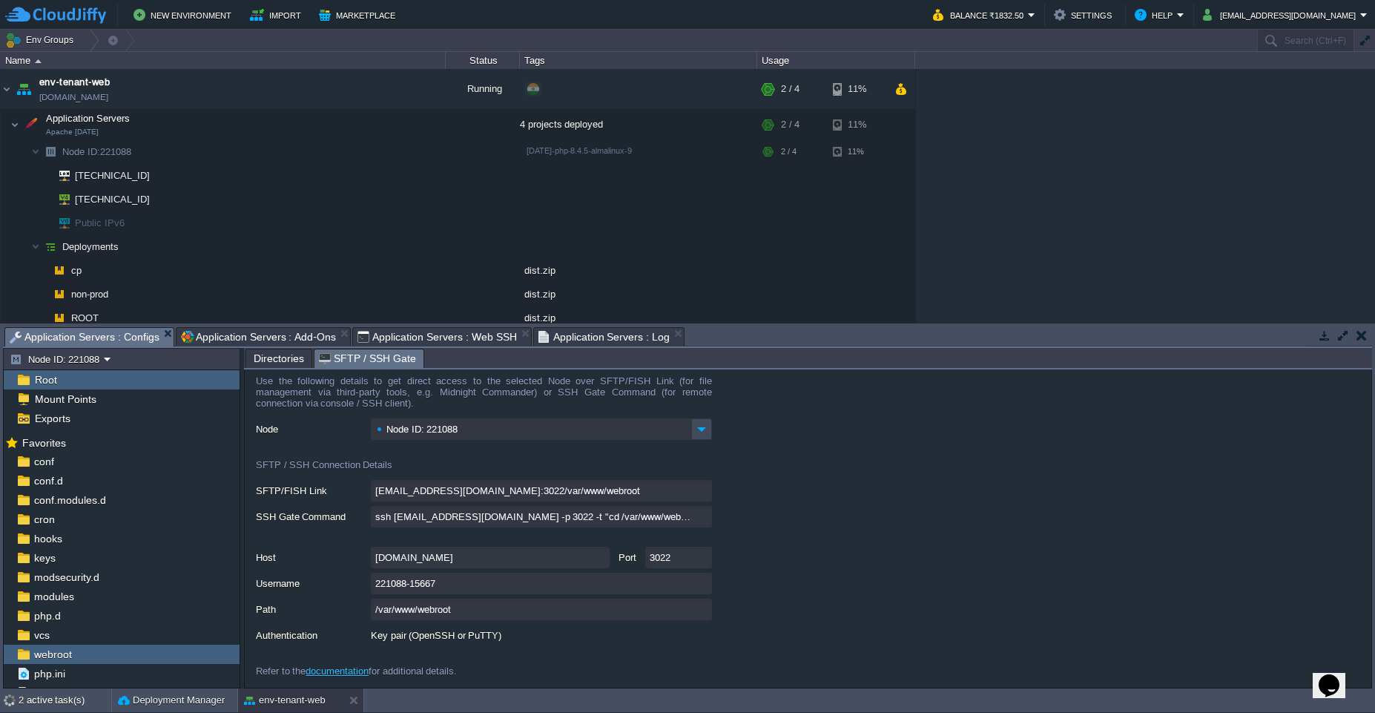
click at [103, 332] on span "Application Servers : Configs" at bounding box center [85, 337] width 150 height 19
click at [272, 361] on span "Directories" at bounding box center [279, 358] width 50 height 18
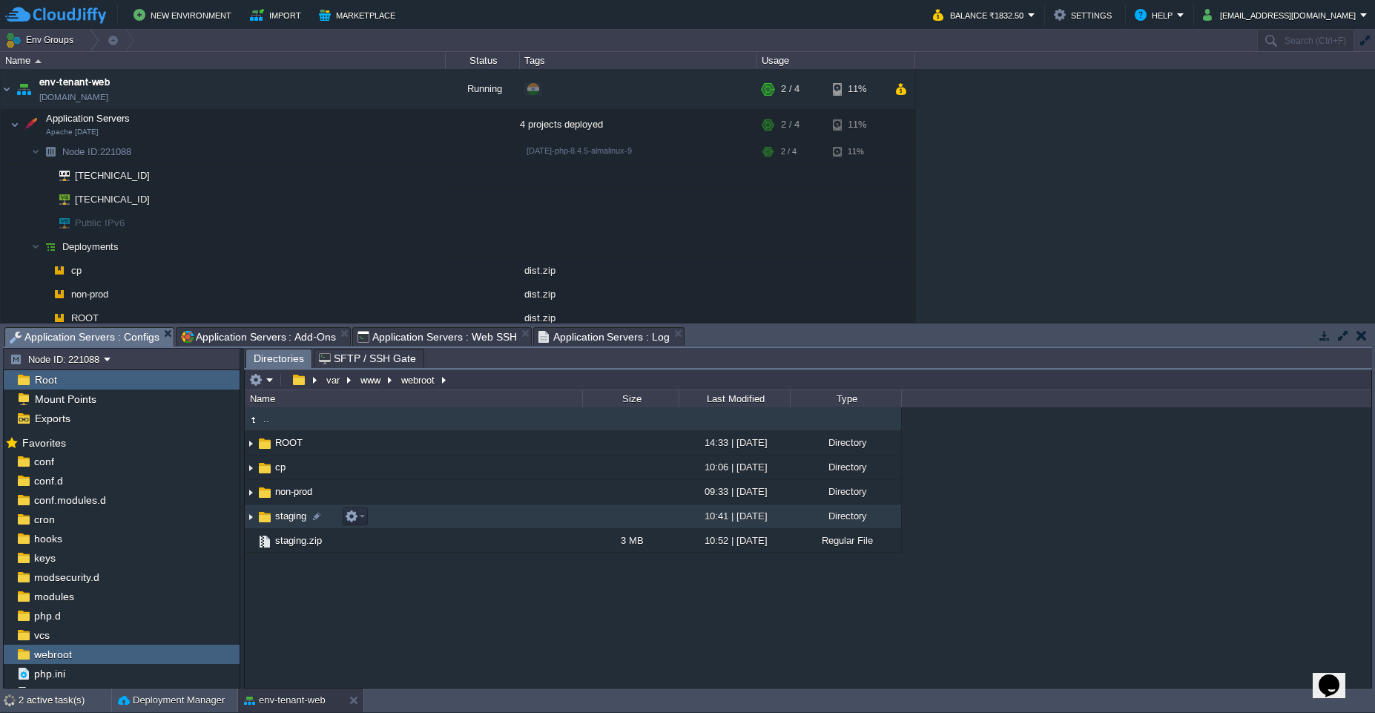
click at [260, 519] on img at bounding box center [265, 517] width 16 height 16
click at [252, 520] on img at bounding box center [251, 516] width 12 height 23
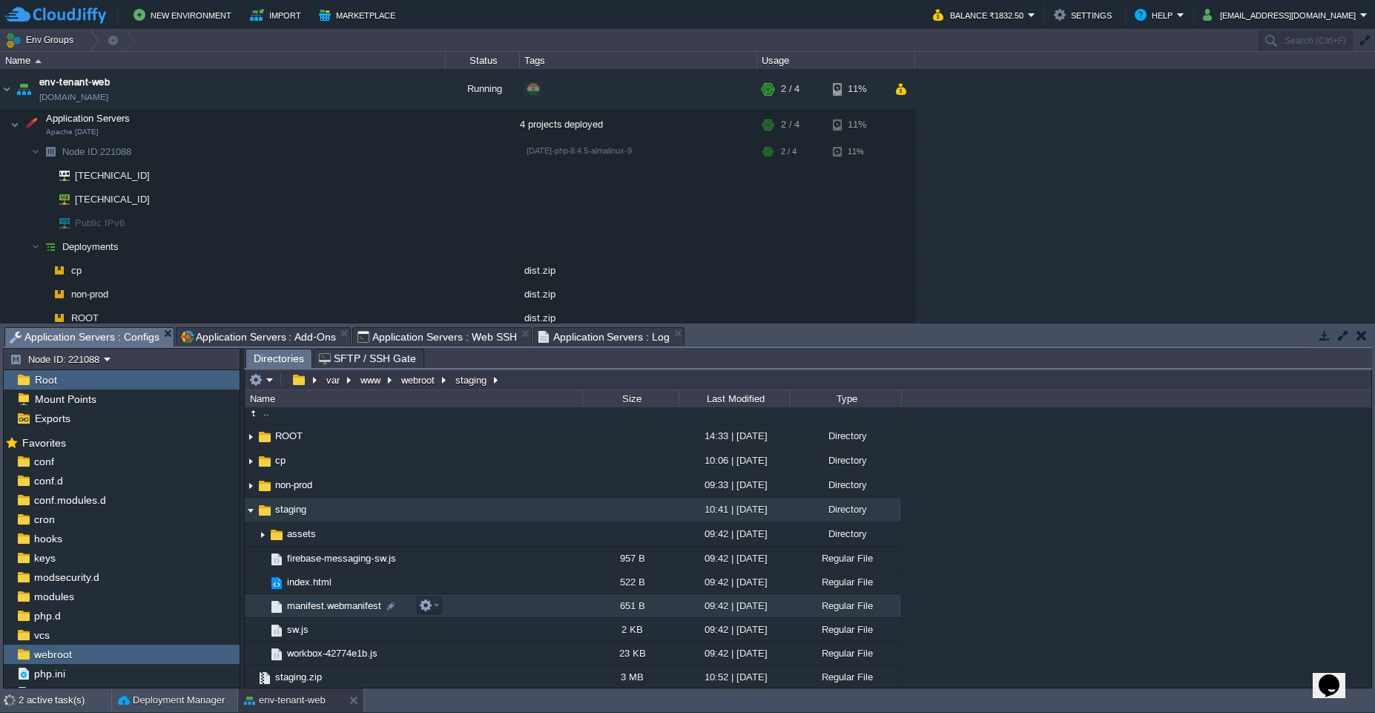
scroll to position [8, 0]
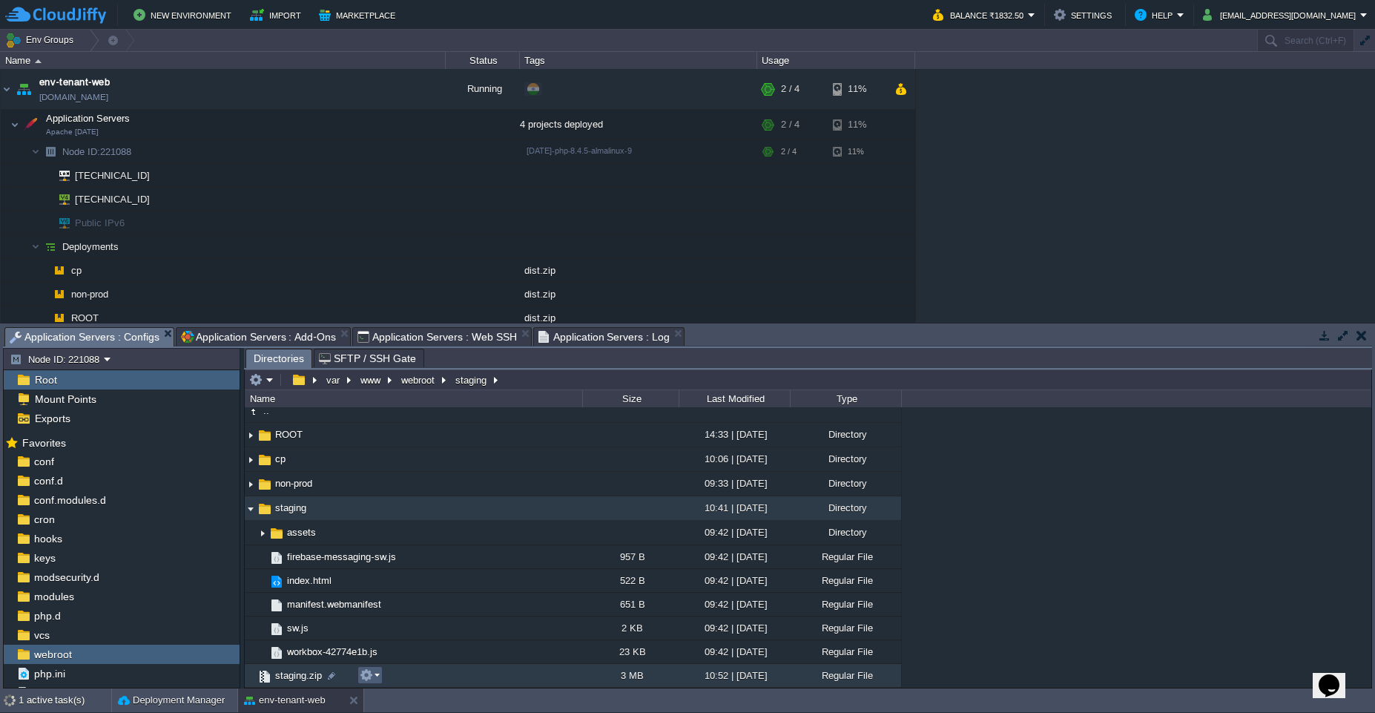
click at [376, 680] on em at bounding box center [370, 674] width 20 height 13
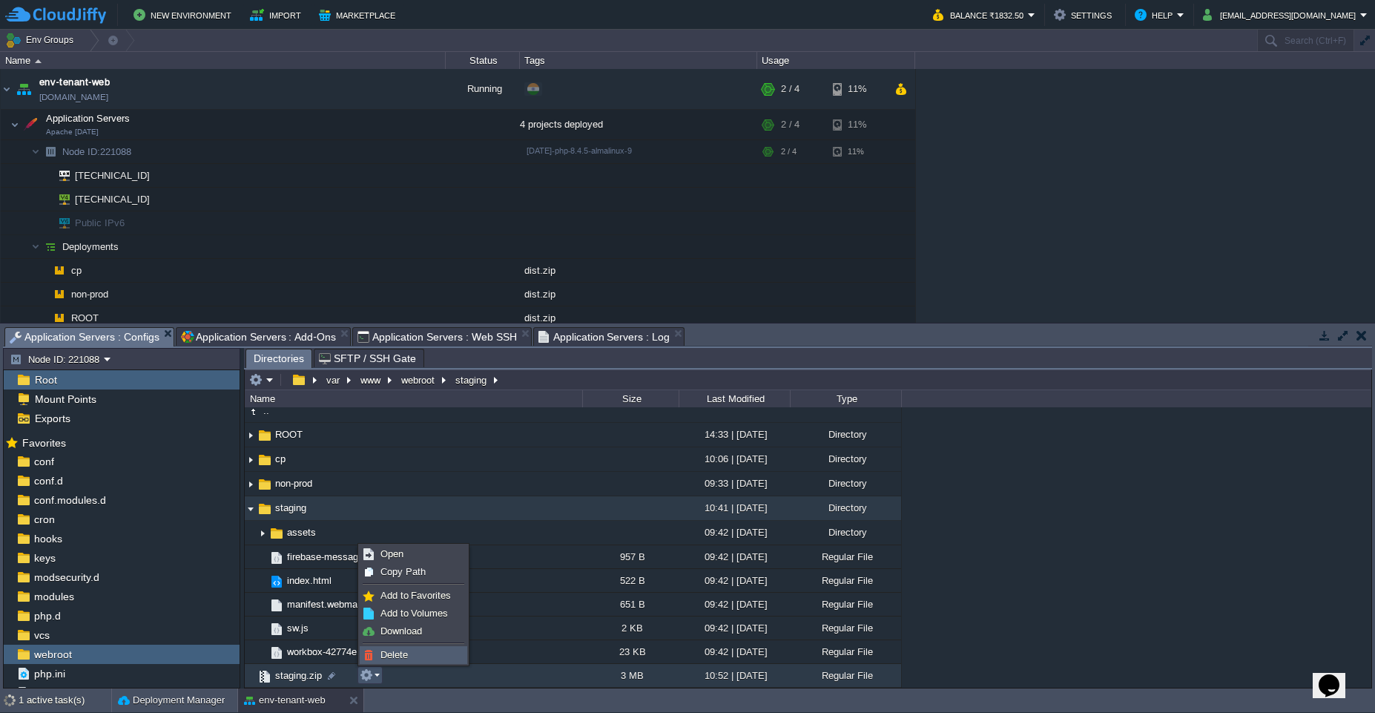
click at [406, 655] on span "Delete" at bounding box center [394, 654] width 27 height 11
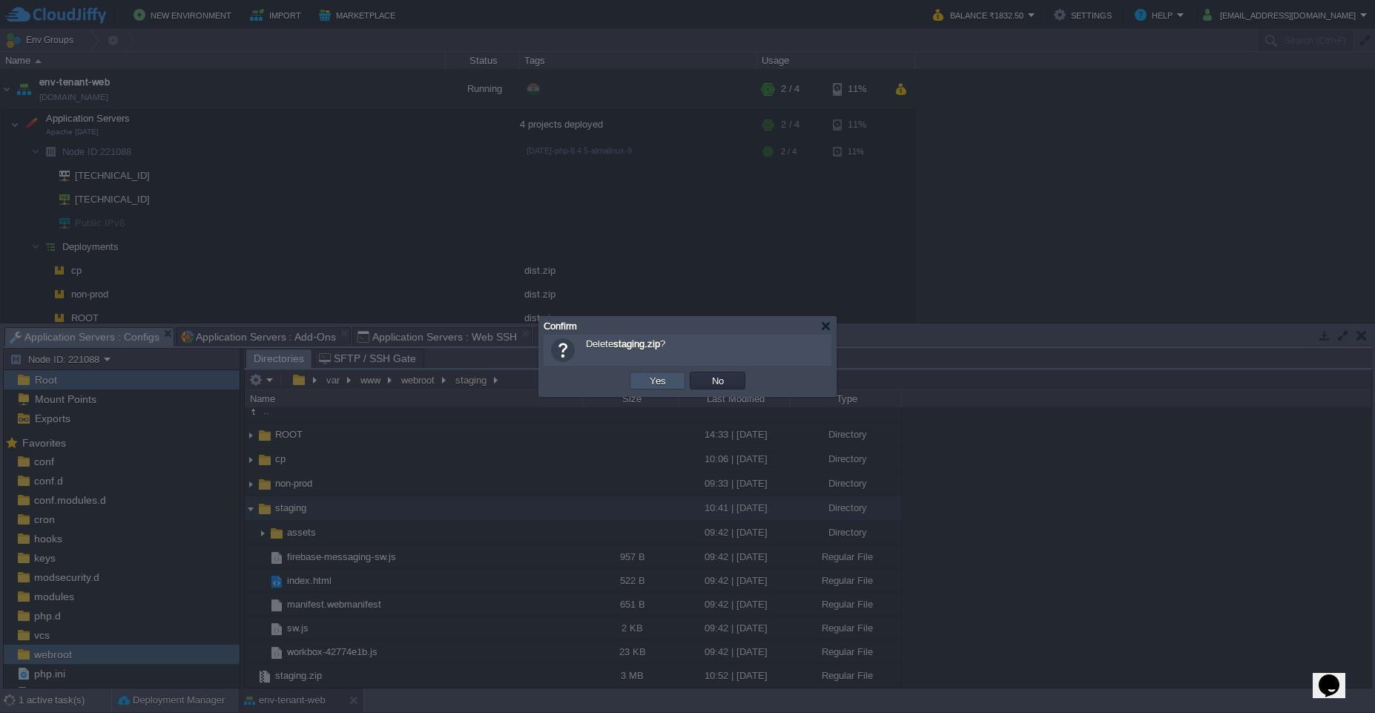
click at [651, 382] on button "Yes" at bounding box center [657, 380] width 25 height 13
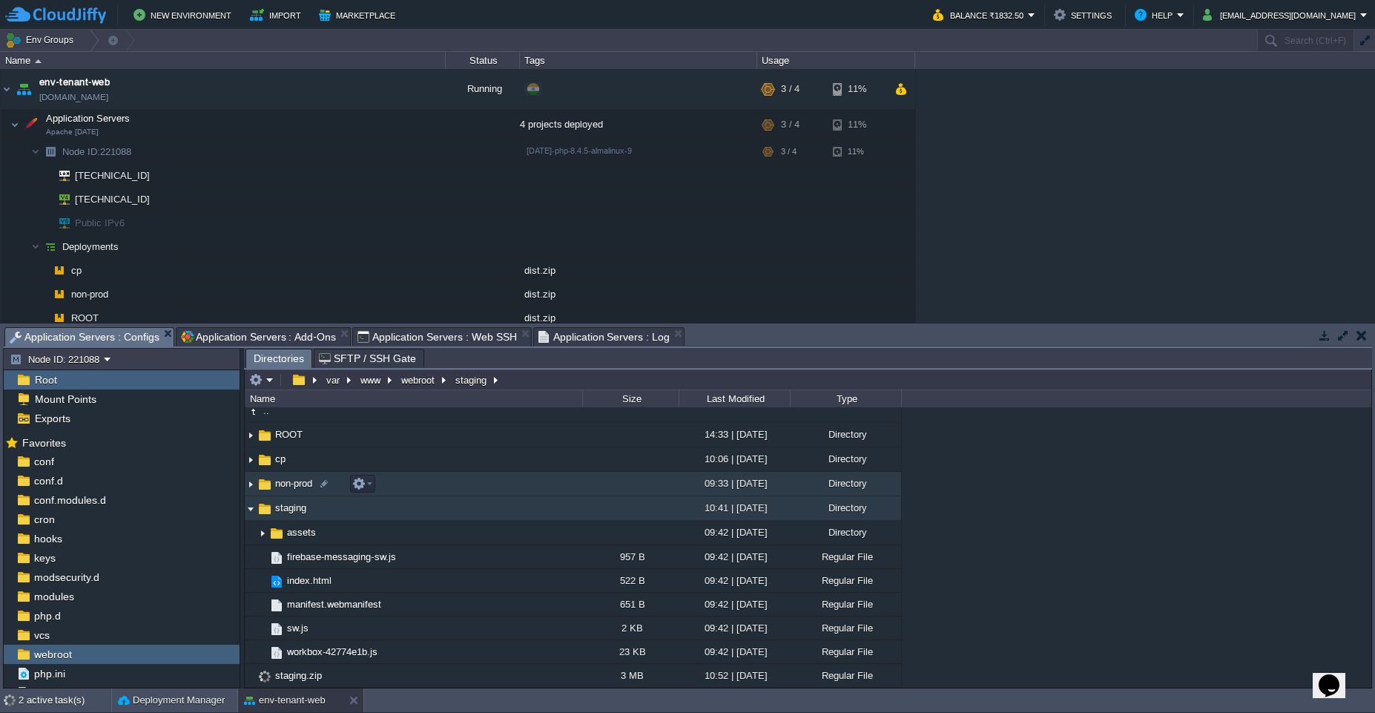
click at [249, 489] on img at bounding box center [251, 484] width 12 height 23
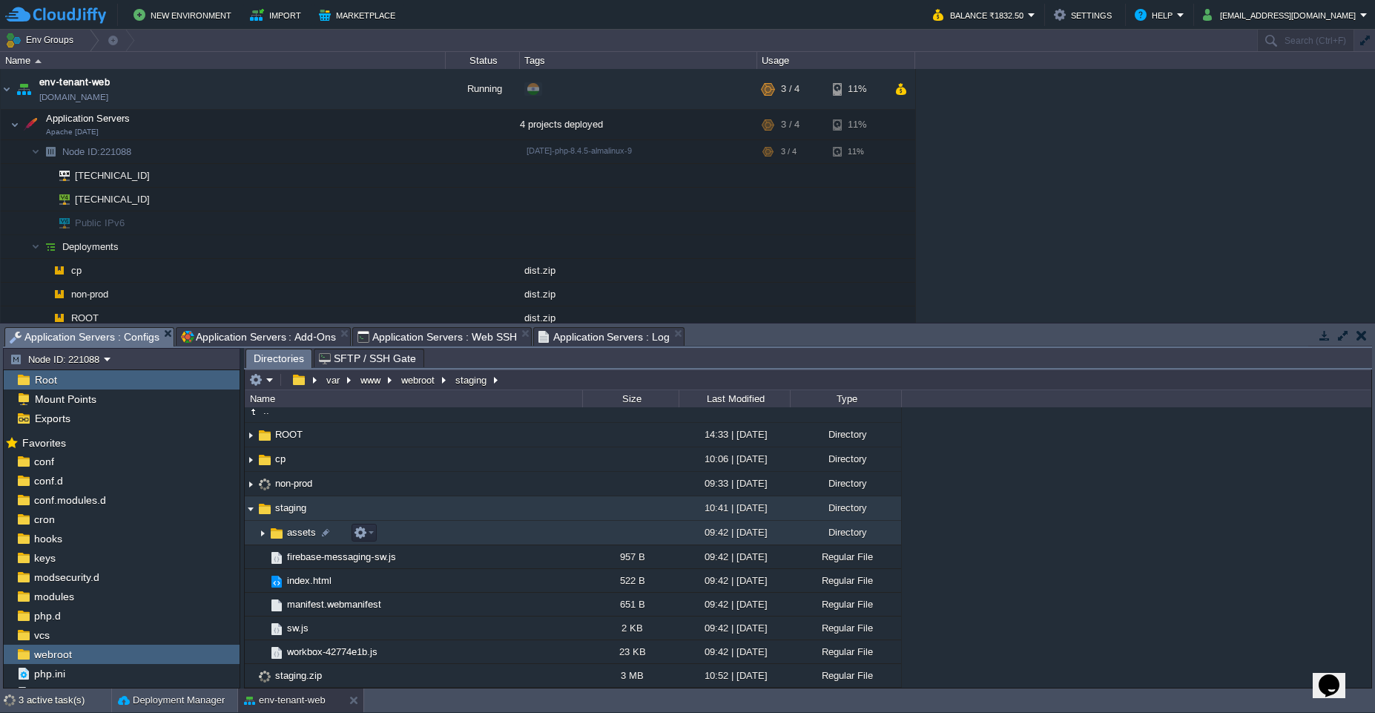
scroll to position [0, 0]
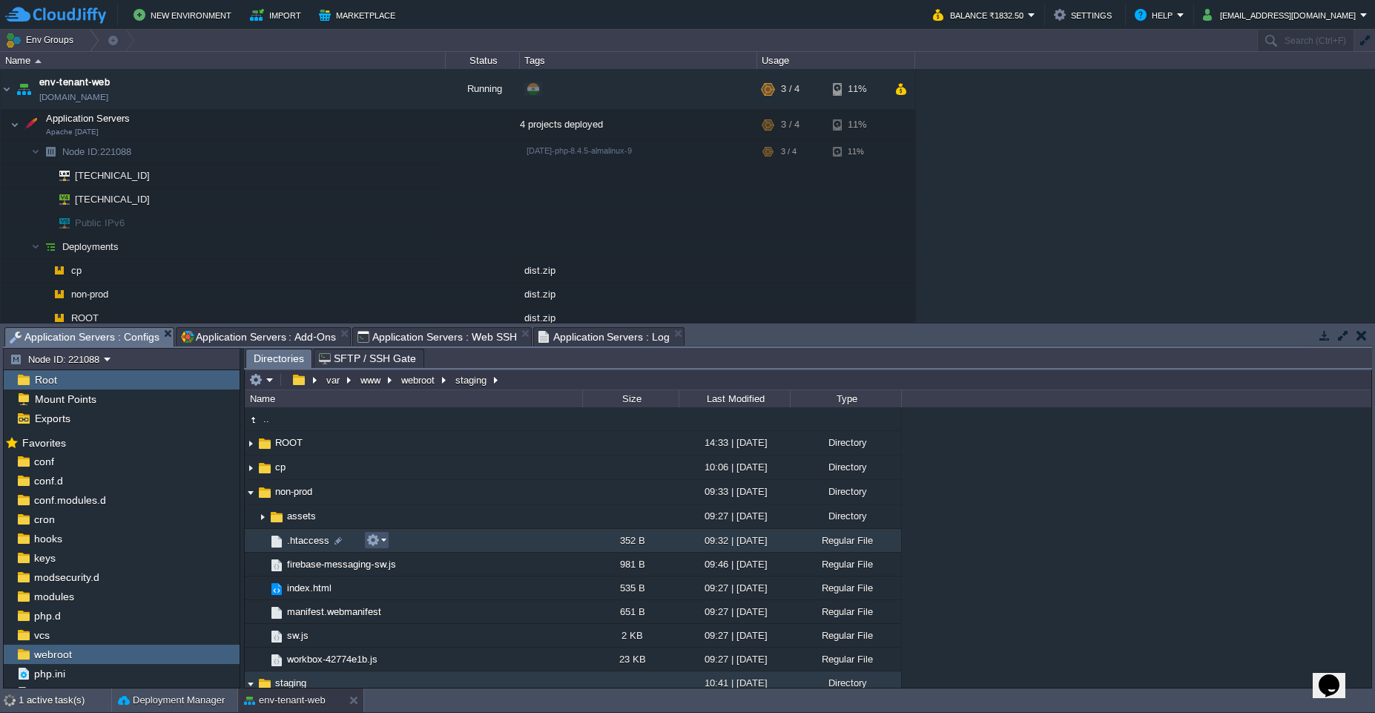
click at [379, 542] on button "button" at bounding box center [372, 539] width 13 height 13
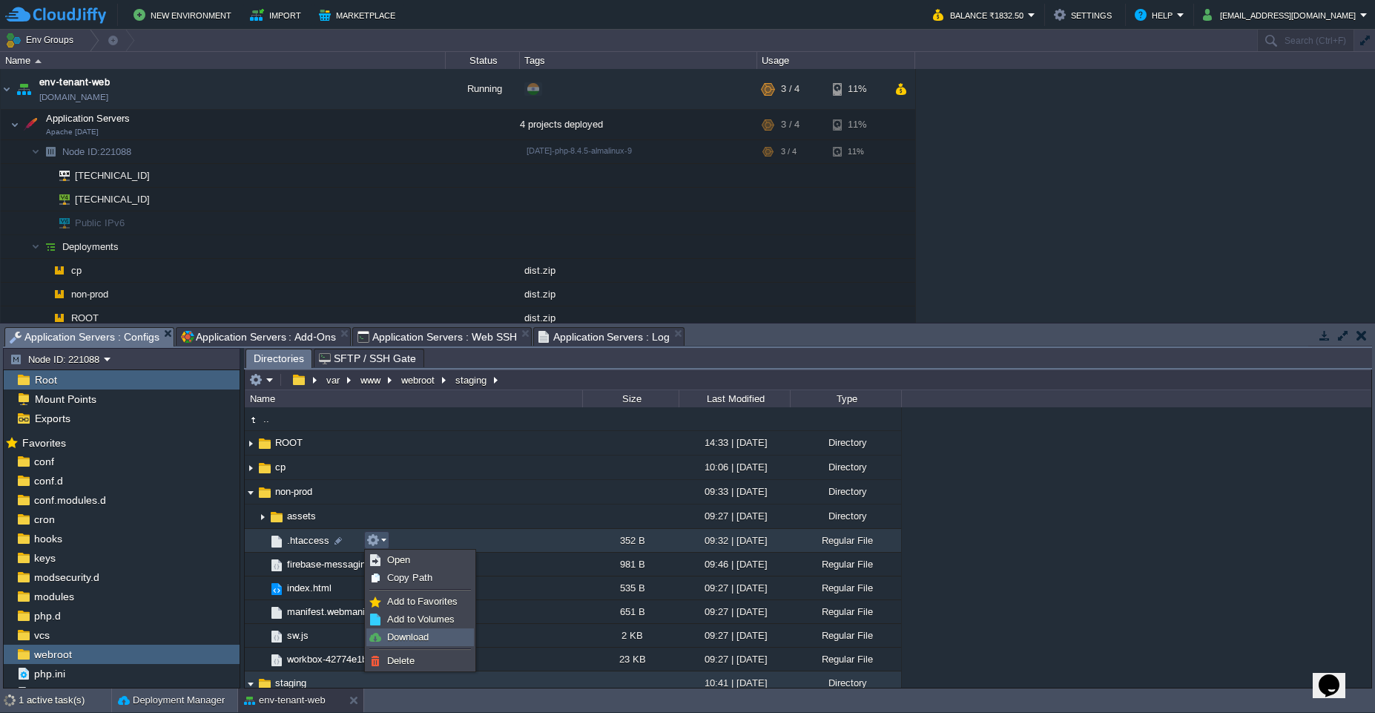
click at [420, 642] on span "Download" at bounding box center [408, 636] width 42 height 11
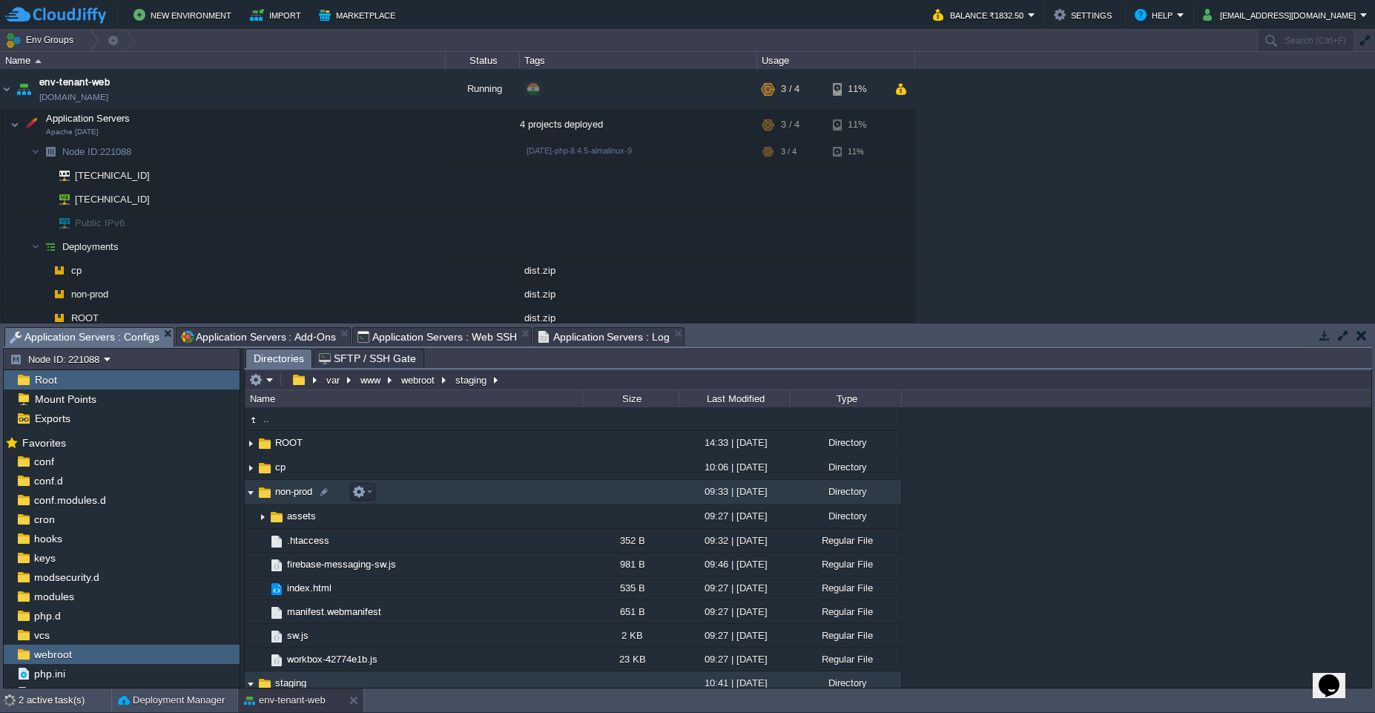
click at [249, 496] on img at bounding box center [251, 492] width 12 height 23
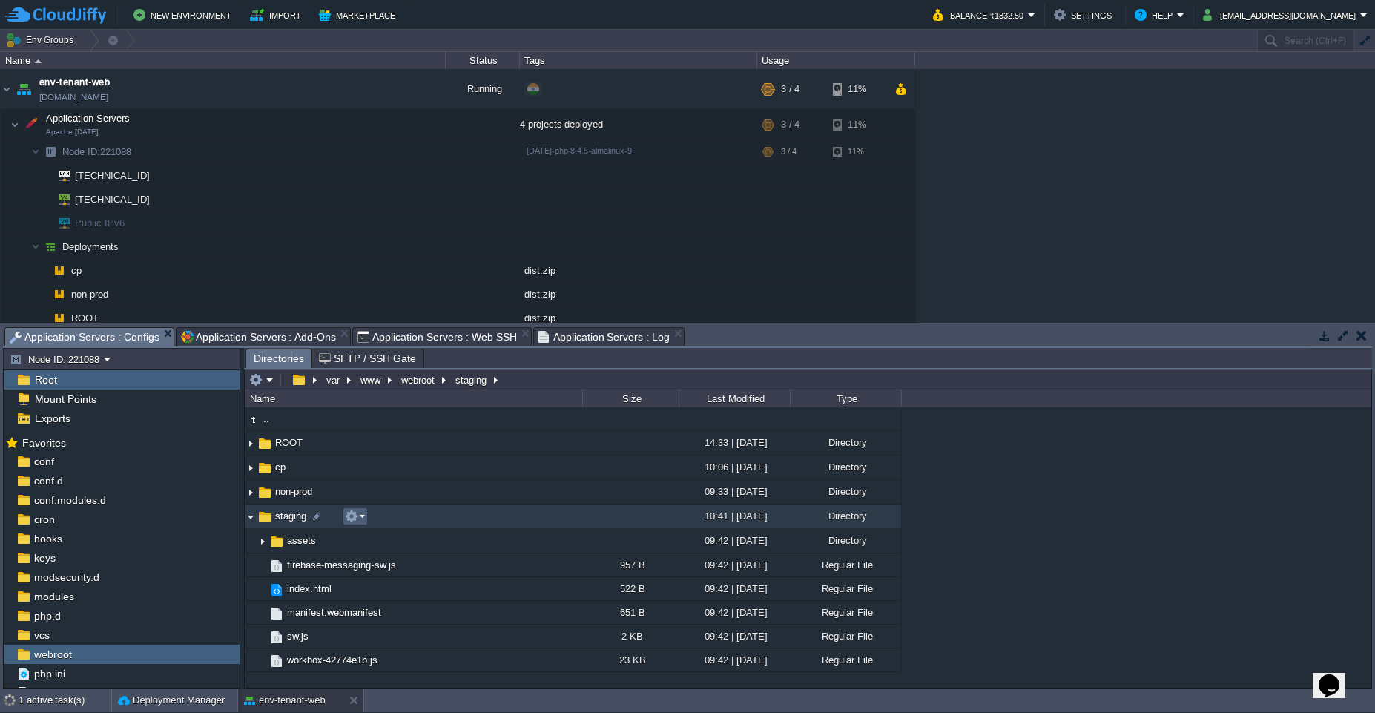
click at [361, 524] on td at bounding box center [355, 516] width 25 height 18
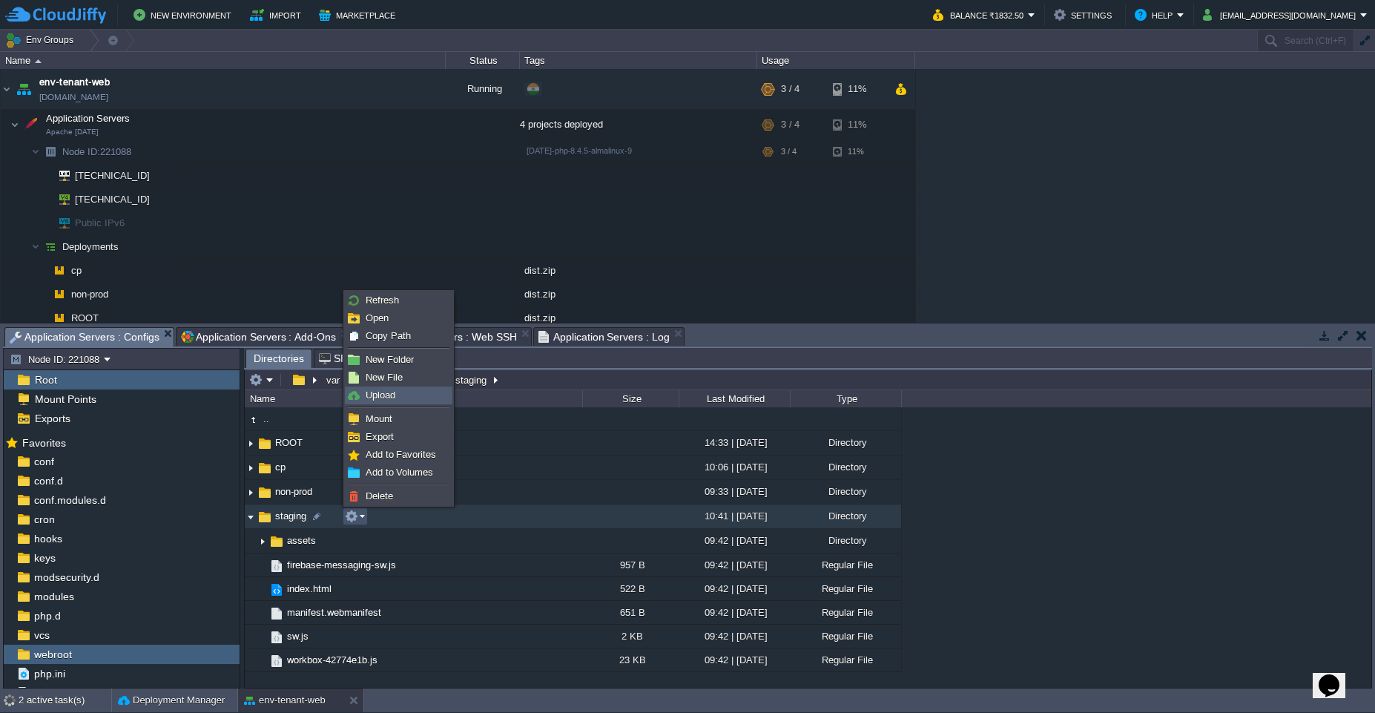
click at [400, 401] on link "Upload" at bounding box center [399, 395] width 106 height 16
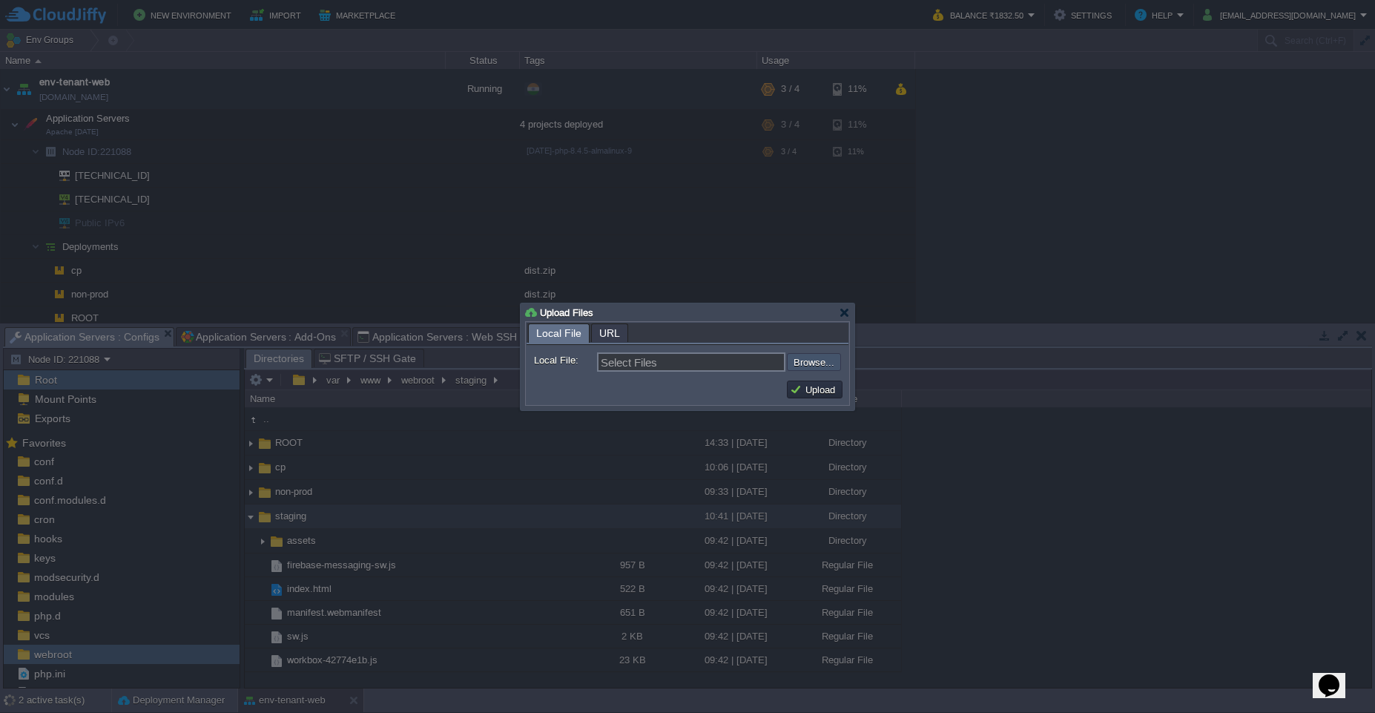
click at [834, 366] on input "file" at bounding box center [748, 362] width 188 height 18
type input "C:\fakepath\htaccess"
type input "htaccess"
click at [816, 401] on div "Upload" at bounding box center [688, 390] width 322 height 30
click at [816, 392] on button "Upload" at bounding box center [815, 389] width 50 height 13
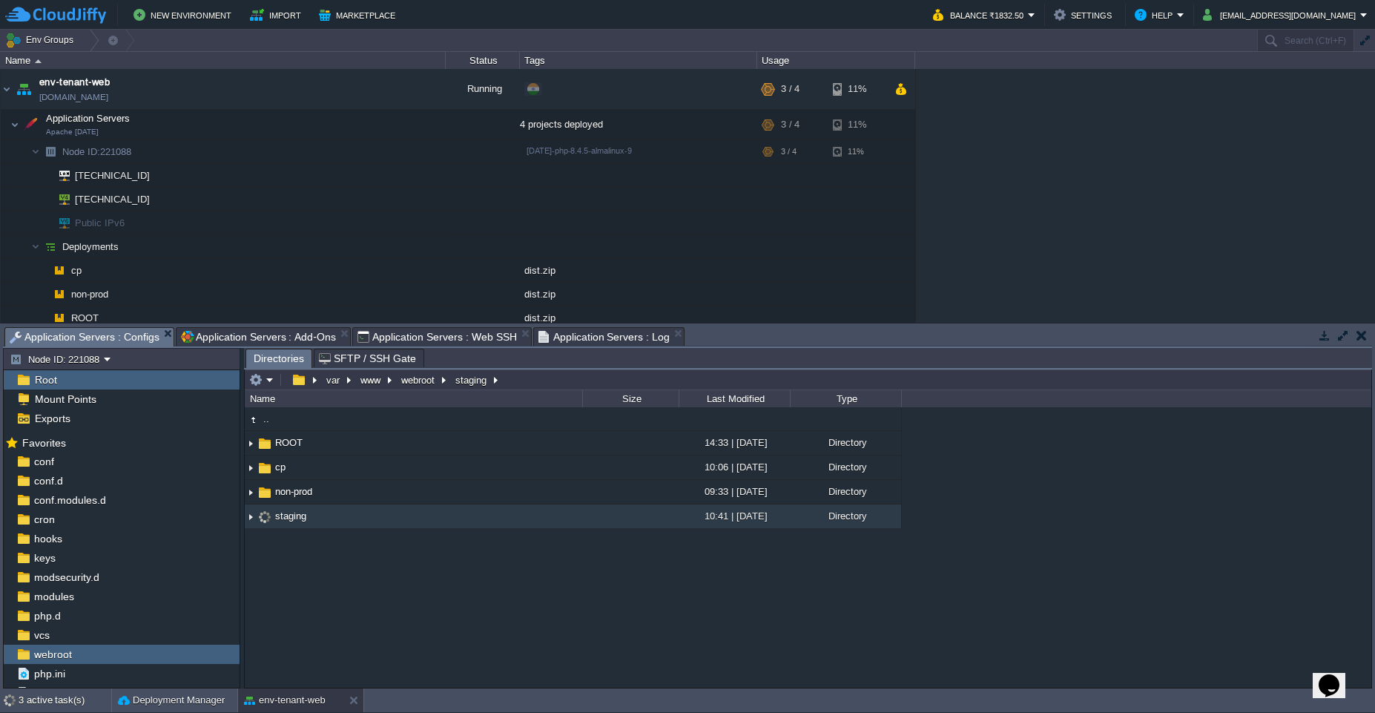
click at [252, 520] on img at bounding box center [251, 516] width 12 height 23
click at [253, 518] on img at bounding box center [251, 516] width 12 height 23
click at [247, 526] on img at bounding box center [251, 516] width 12 height 23
click at [249, 520] on img at bounding box center [251, 516] width 12 height 23
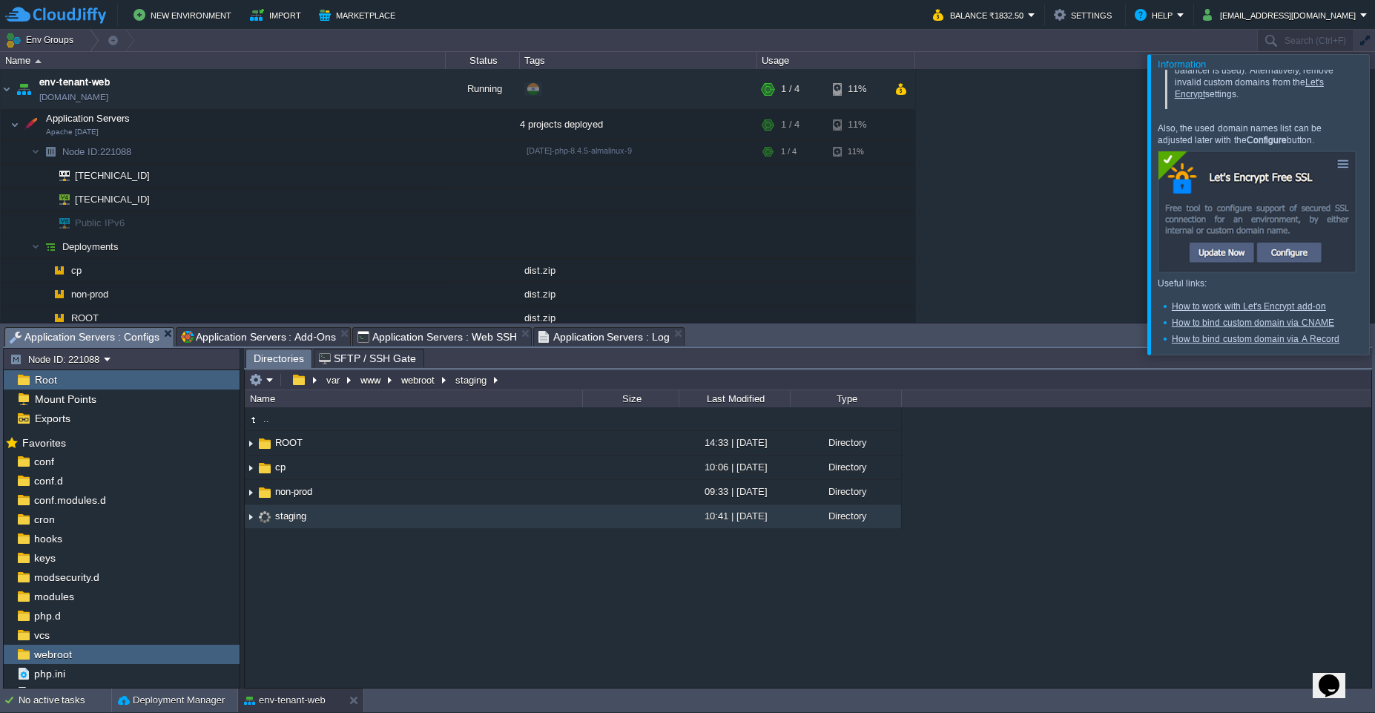
scroll to position [239, 0]
click at [1254, 343] on link "How to bind custom domain via A Record" at bounding box center [1256, 339] width 168 height 10
click at [242, 518] on div at bounding box center [242, 518] width 4 height 340
click at [245, 524] on img at bounding box center [251, 516] width 12 height 23
click at [251, 521] on img at bounding box center [251, 516] width 12 height 23
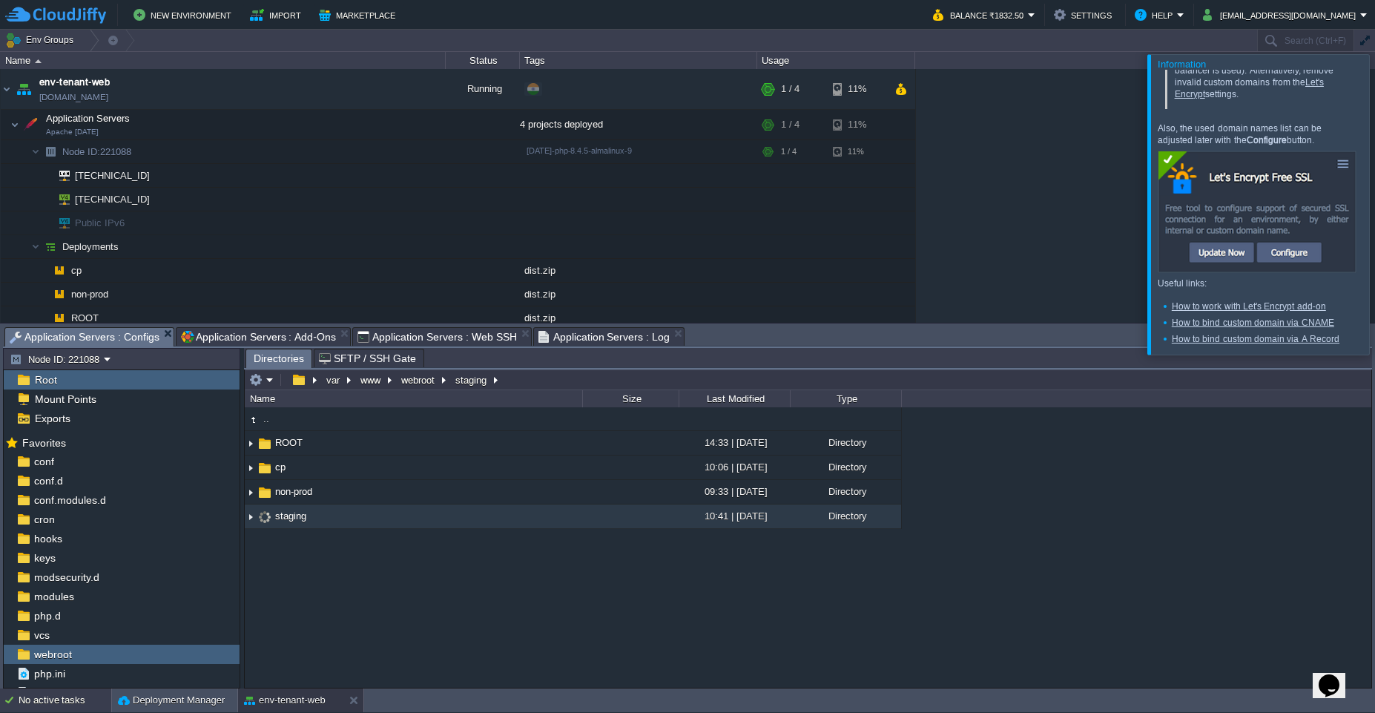
click at [59, 703] on div "No active tasks" at bounding box center [65, 700] width 93 height 24
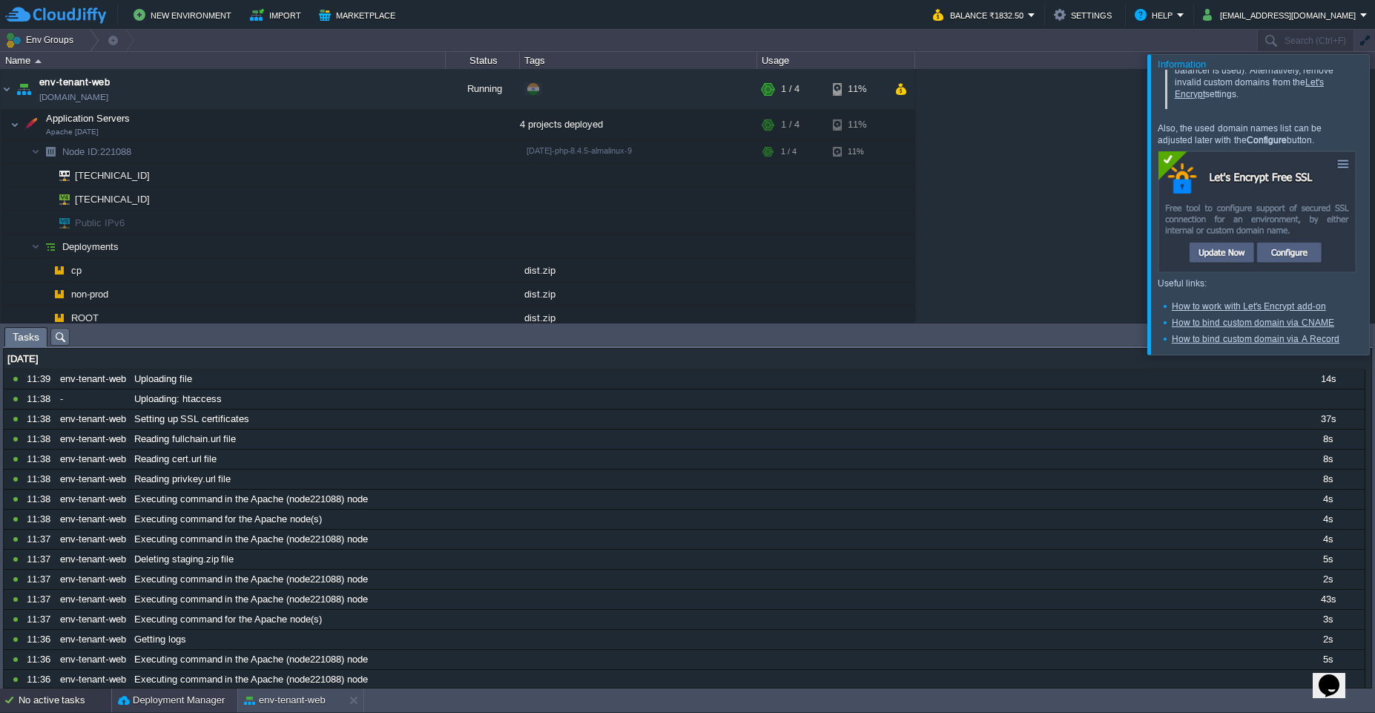
click at [179, 711] on div "Deployment Manager" at bounding box center [174, 700] width 125 height 24
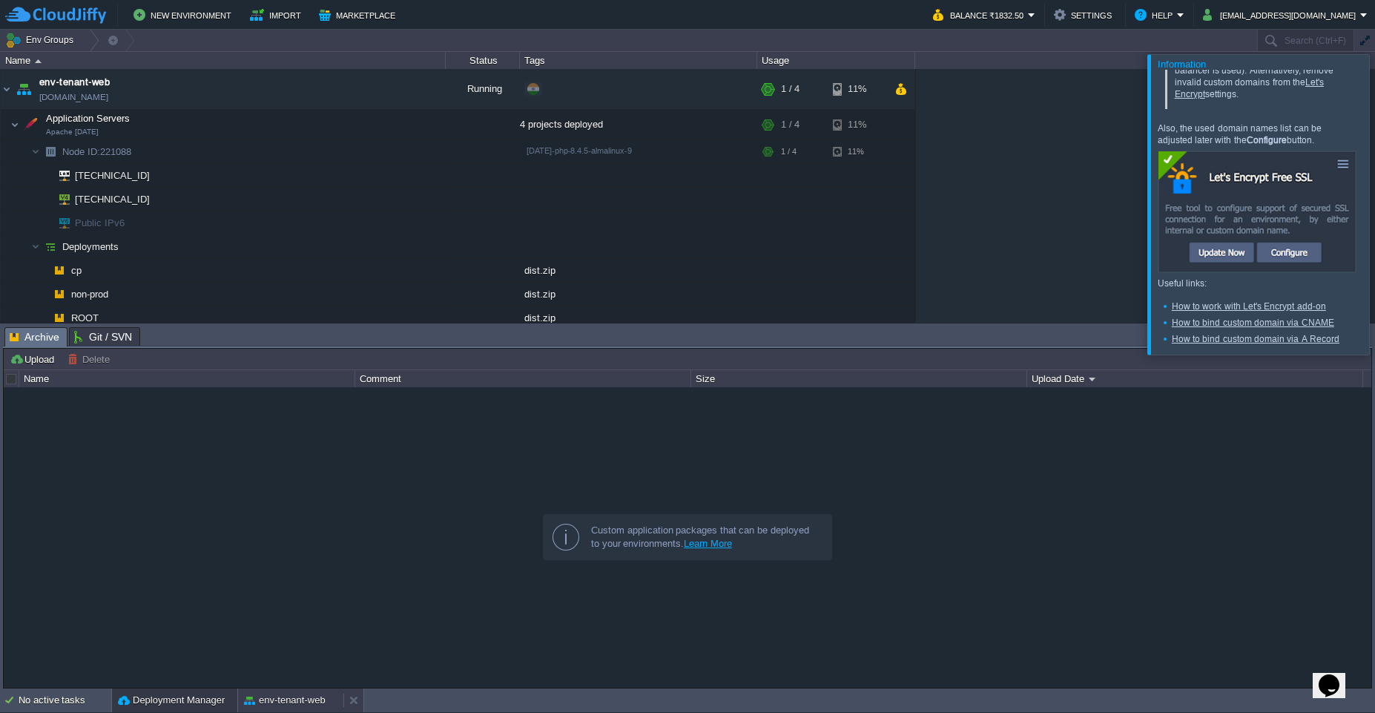
click at [269, 705] on button "env-tenant-web" at bounding box center [285, 700] width 82 height 15
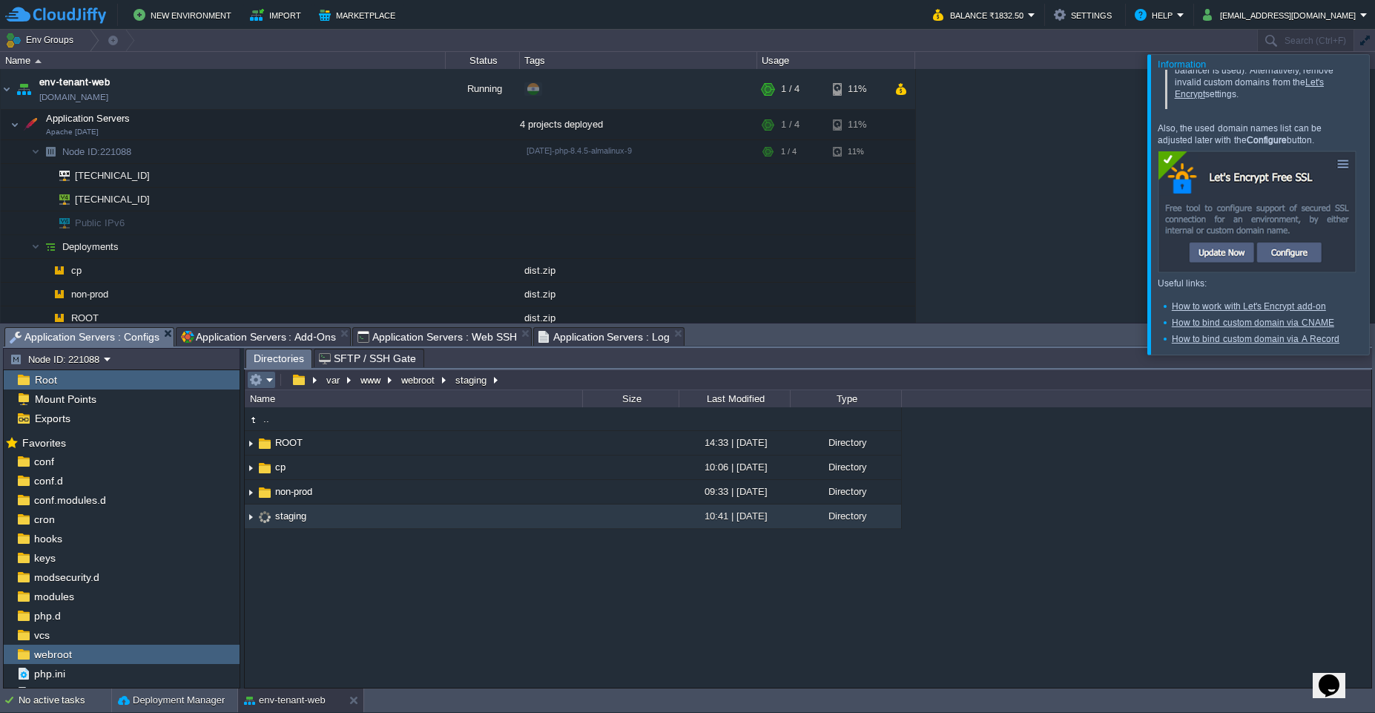
click at [274, 385] on td at bounding box center [261, 380] width 29 height 18
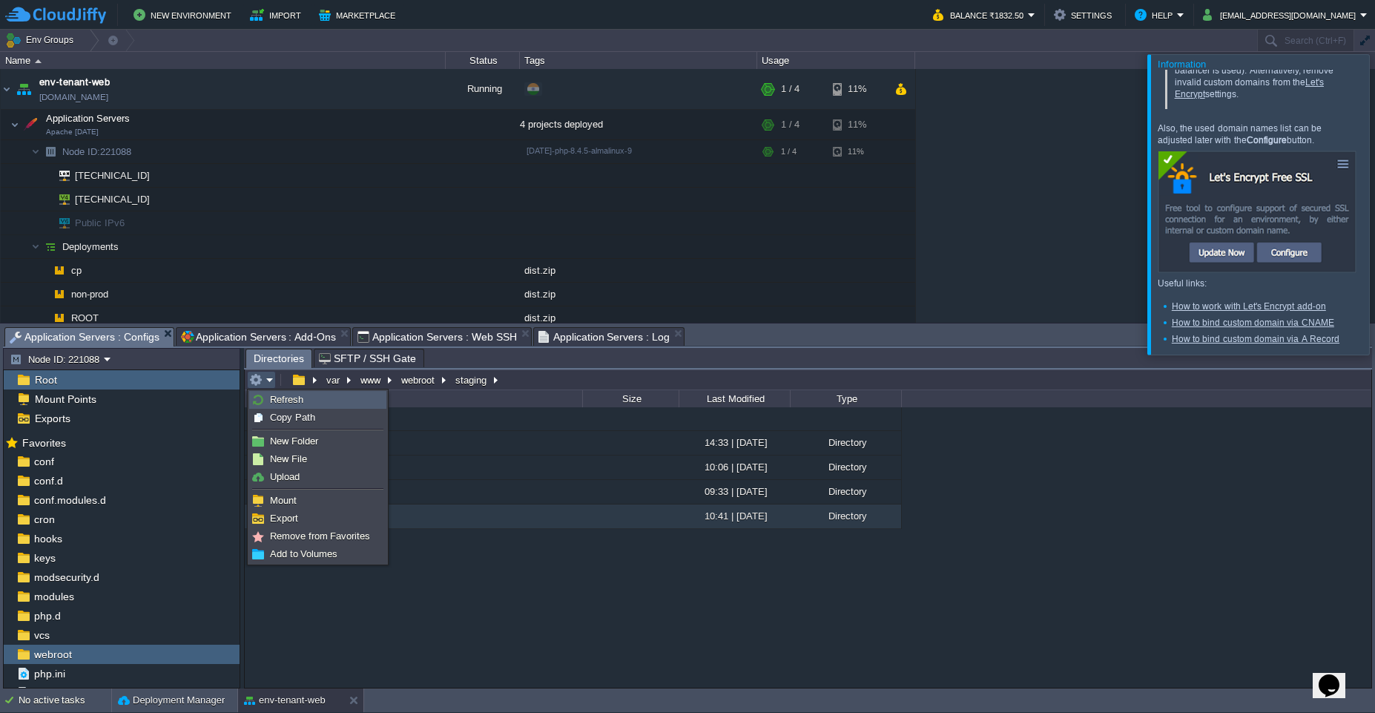
click at [278, 404] on span "Refresh" at bounding box center [286, 399] width 33 height 11
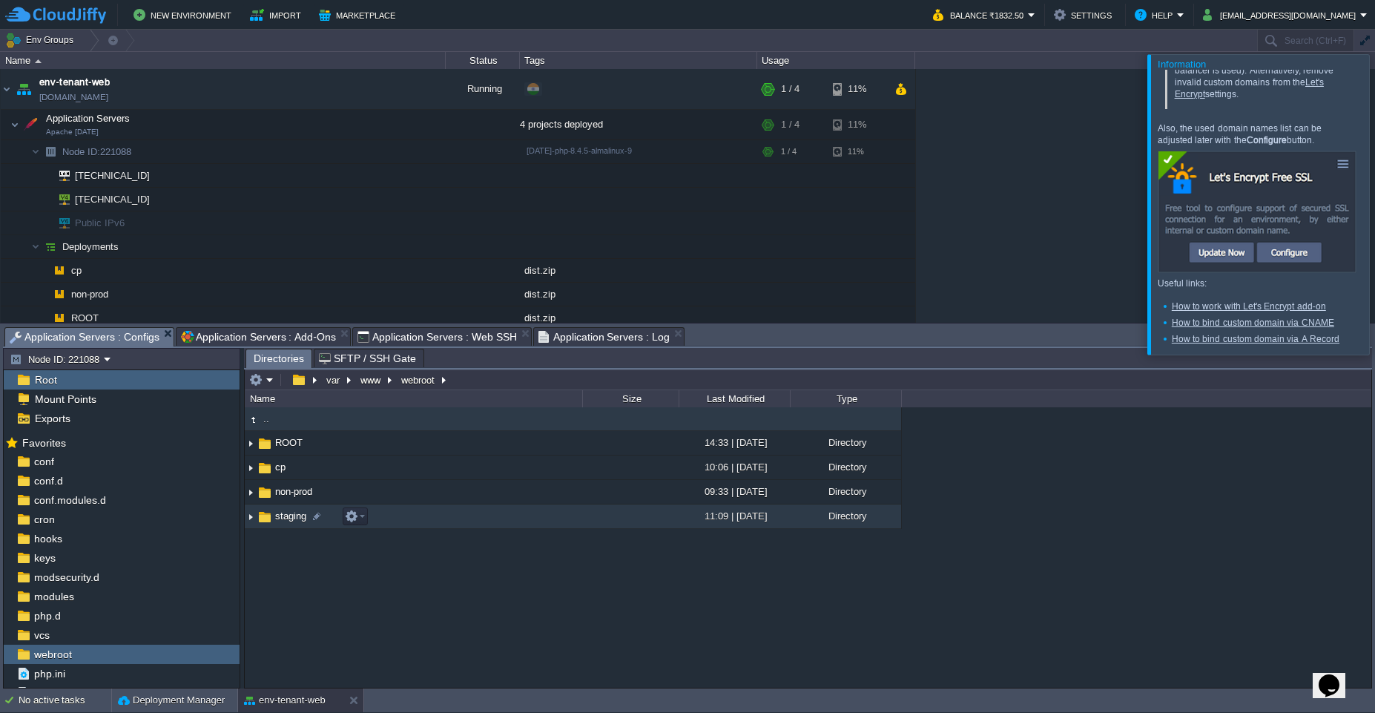
click at [254, 512] on img at bounding box center [251, 516] width 12 height 23
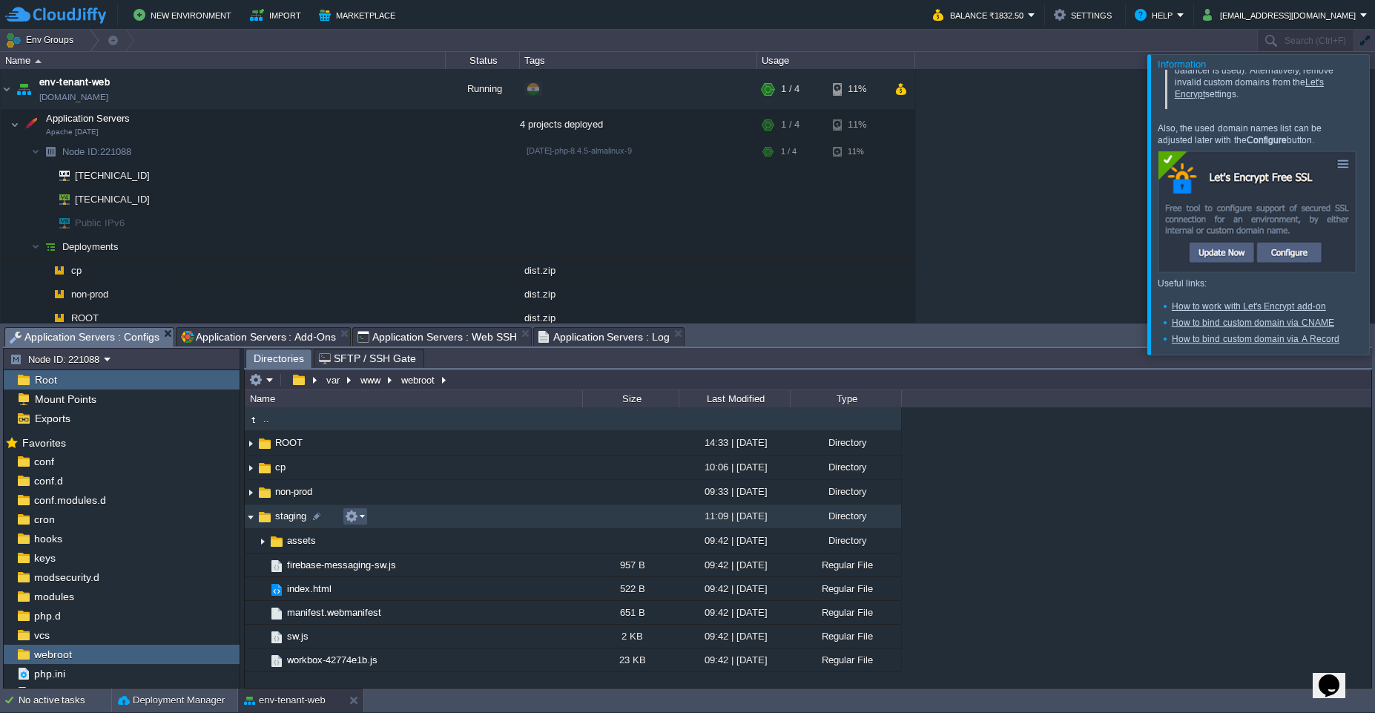
click at [348, 516] on button "button" at bounding box center [351, 516] width 13 height 13
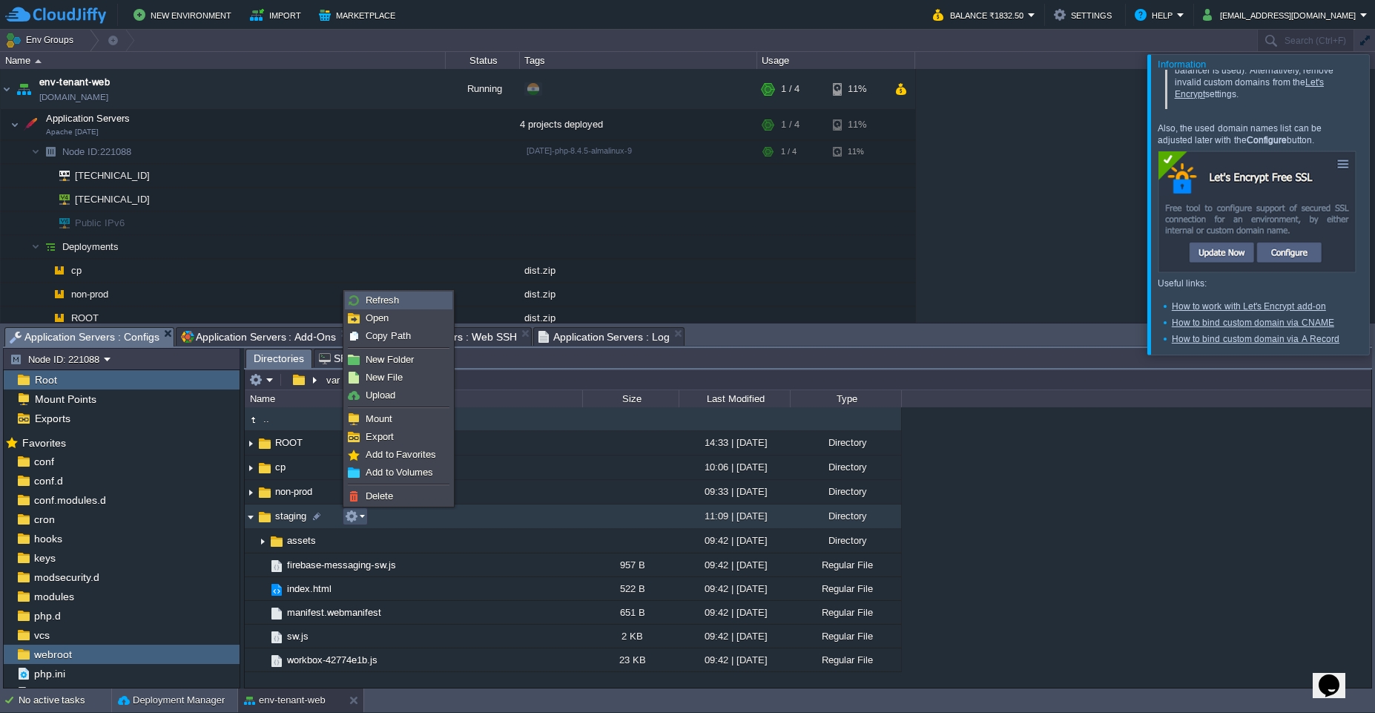
click at [387, 303] on span "Refresh" at bounding box center [382, 300] width 33 height 11
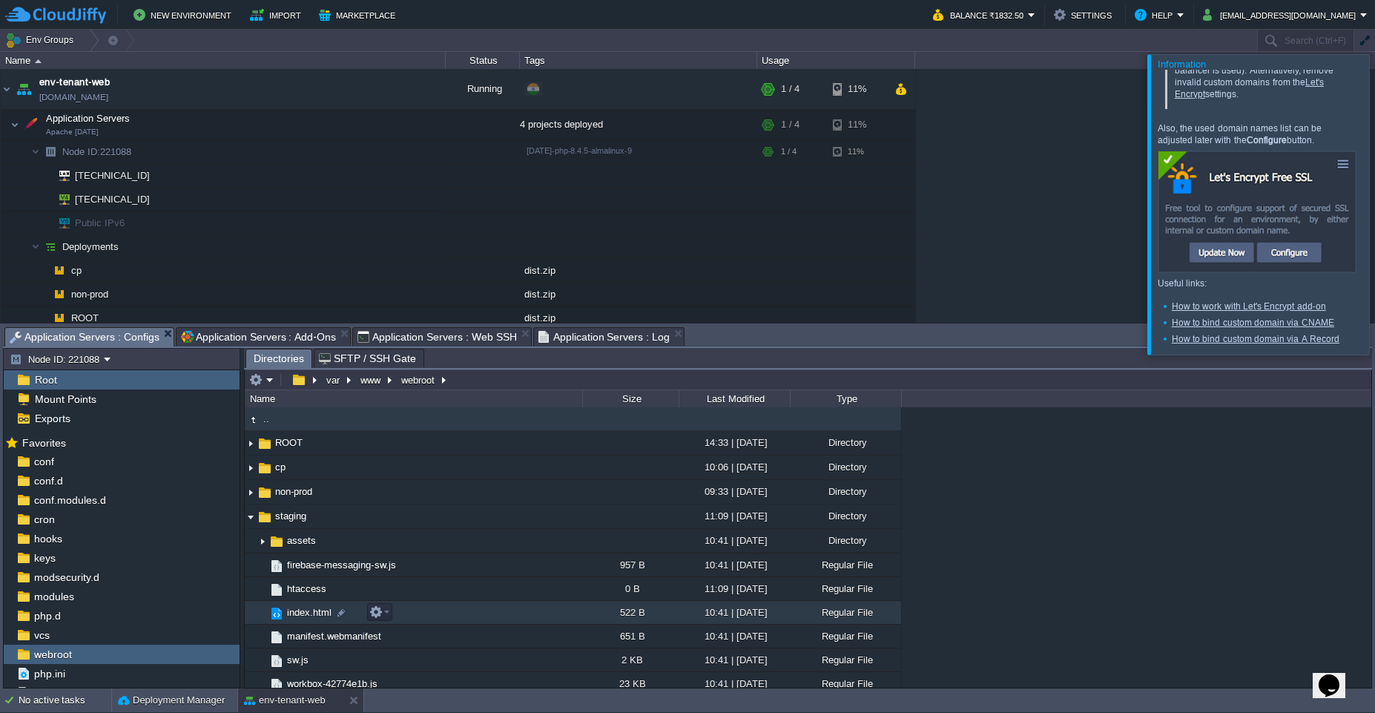
scroll to position [8, 0]
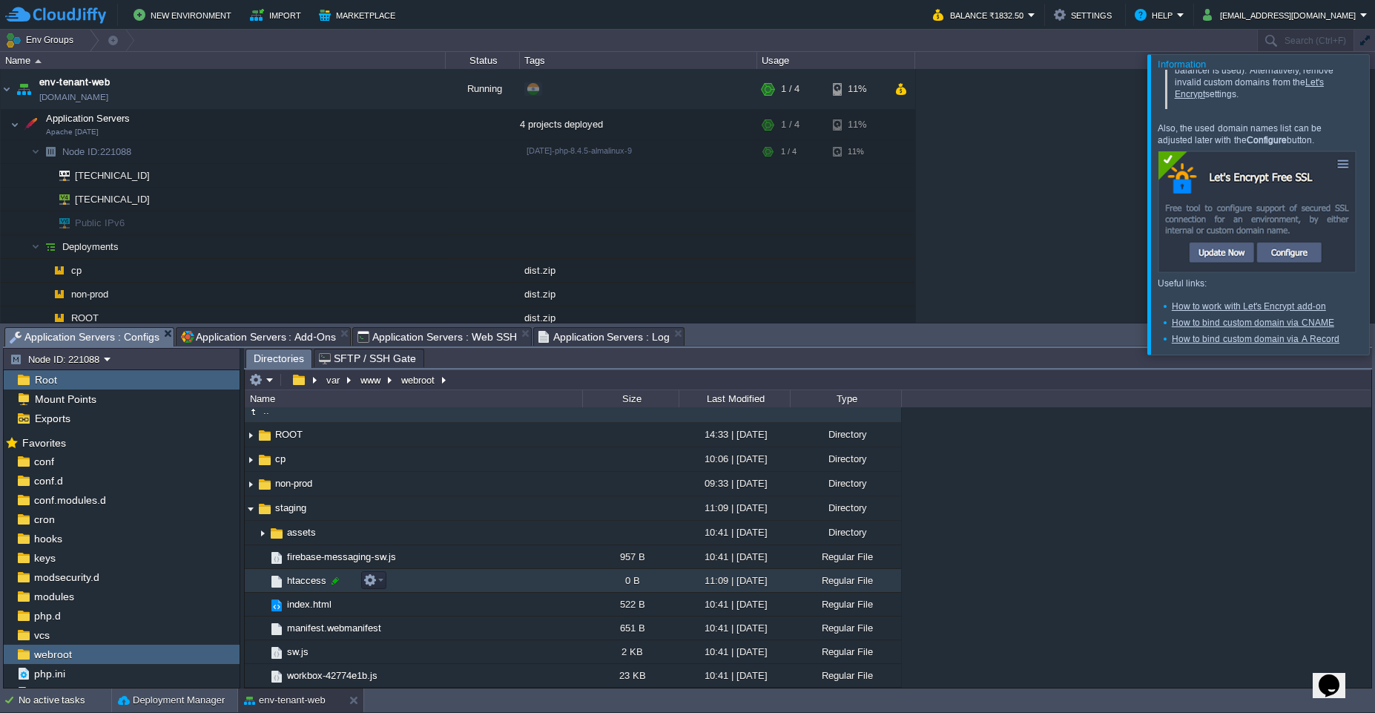
click at [336, 584] on div at bounding box center [335, 580] width 13 height 13
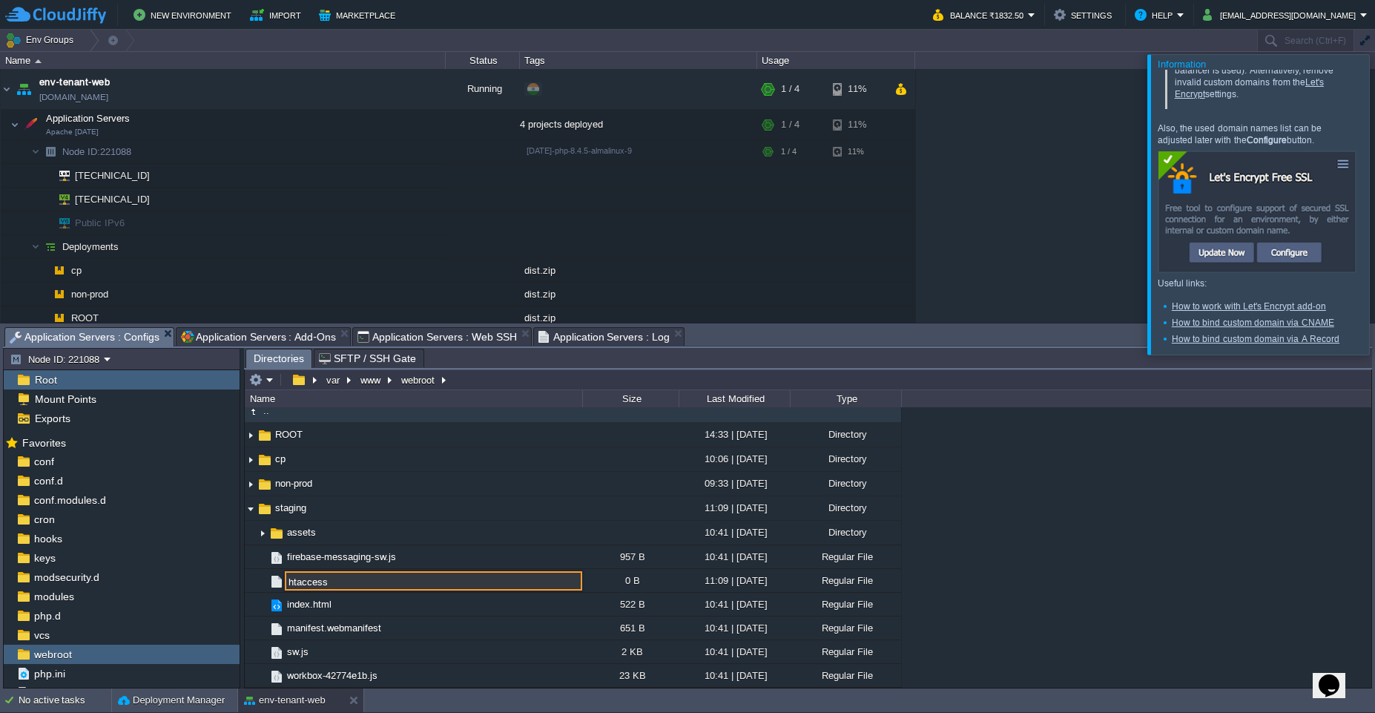
click at [288, 583] on input "htaccess" at bounding box center [433, 580] width 297 height 19
type input ".htaccess"
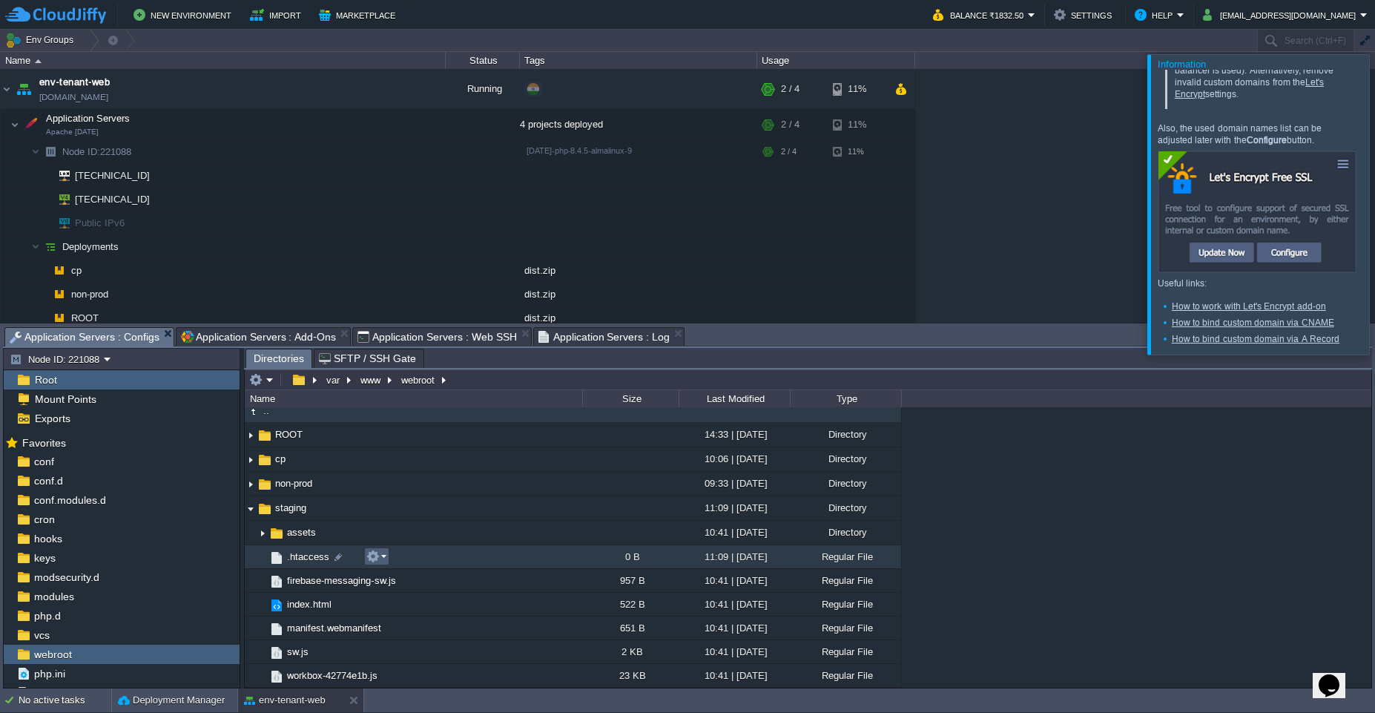
click at [378, 557] on button "button" at bounding box center [372, 556] width 13 height 13
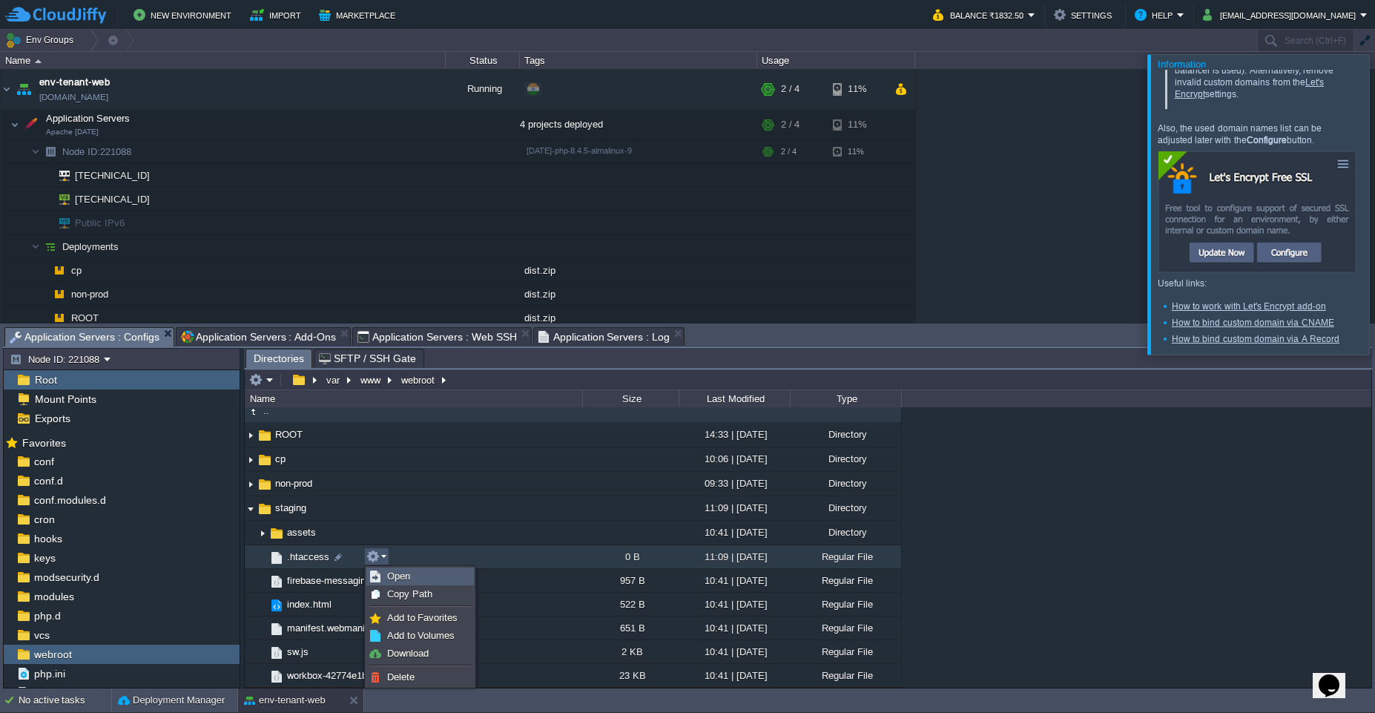
click at [425, 580] on link "Open" at bounding box center [420, 576] width 106 height 16
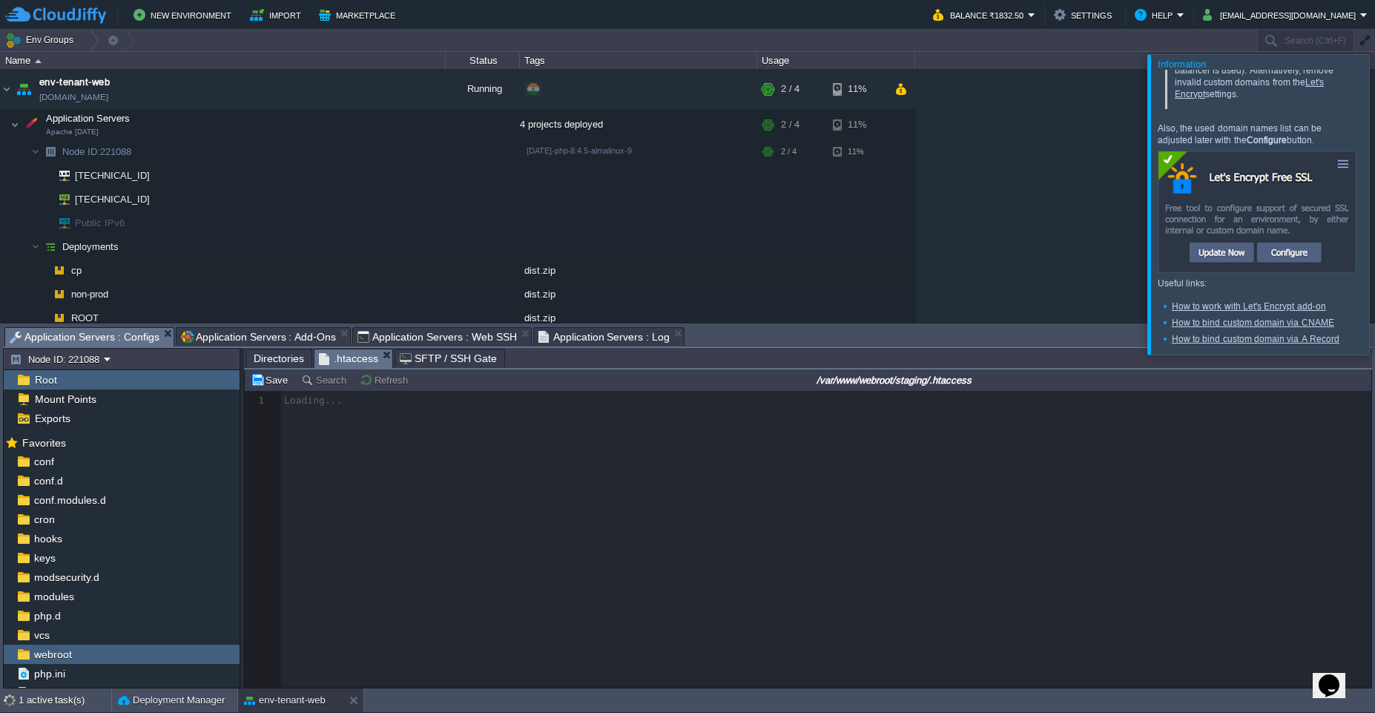
click at [278, 360] on span "Directories" at bounding box center [279, 358] width 50 height 18
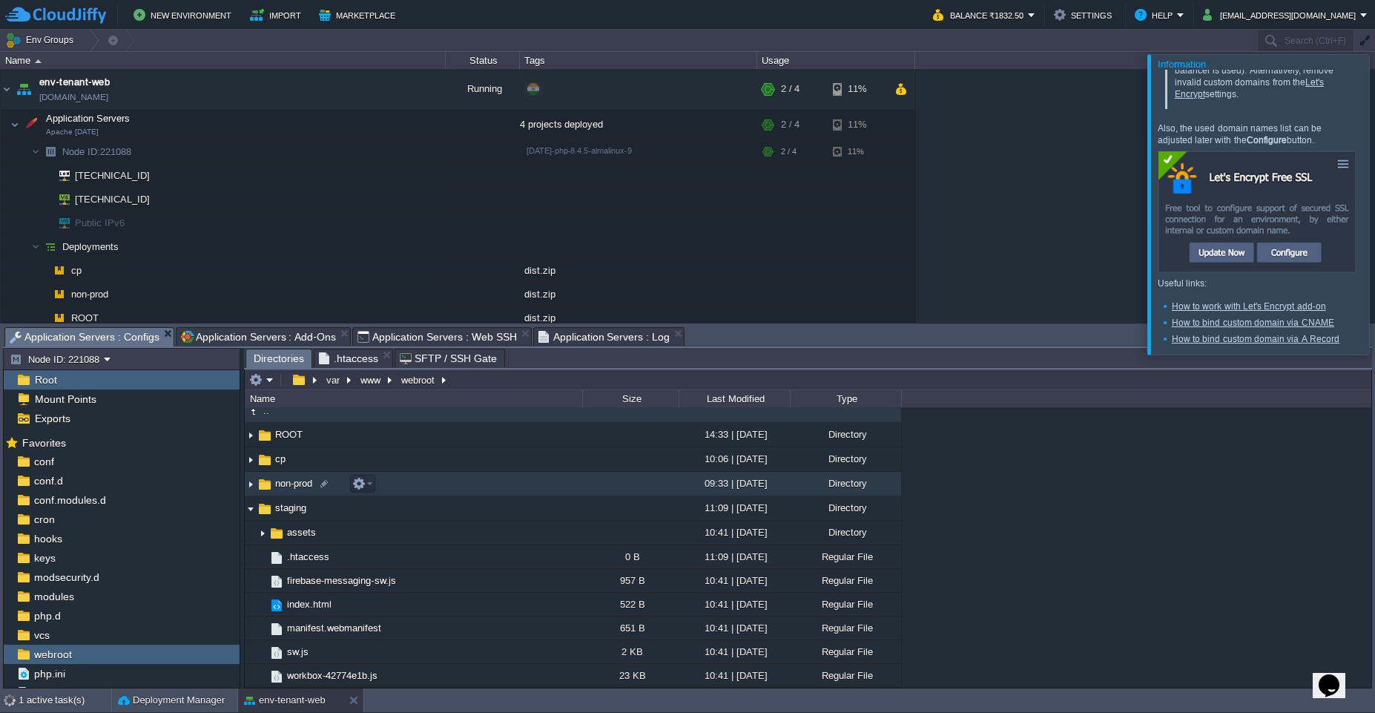
click at [250, 486] on img at bounding box center [251, 484] width 12 height 23
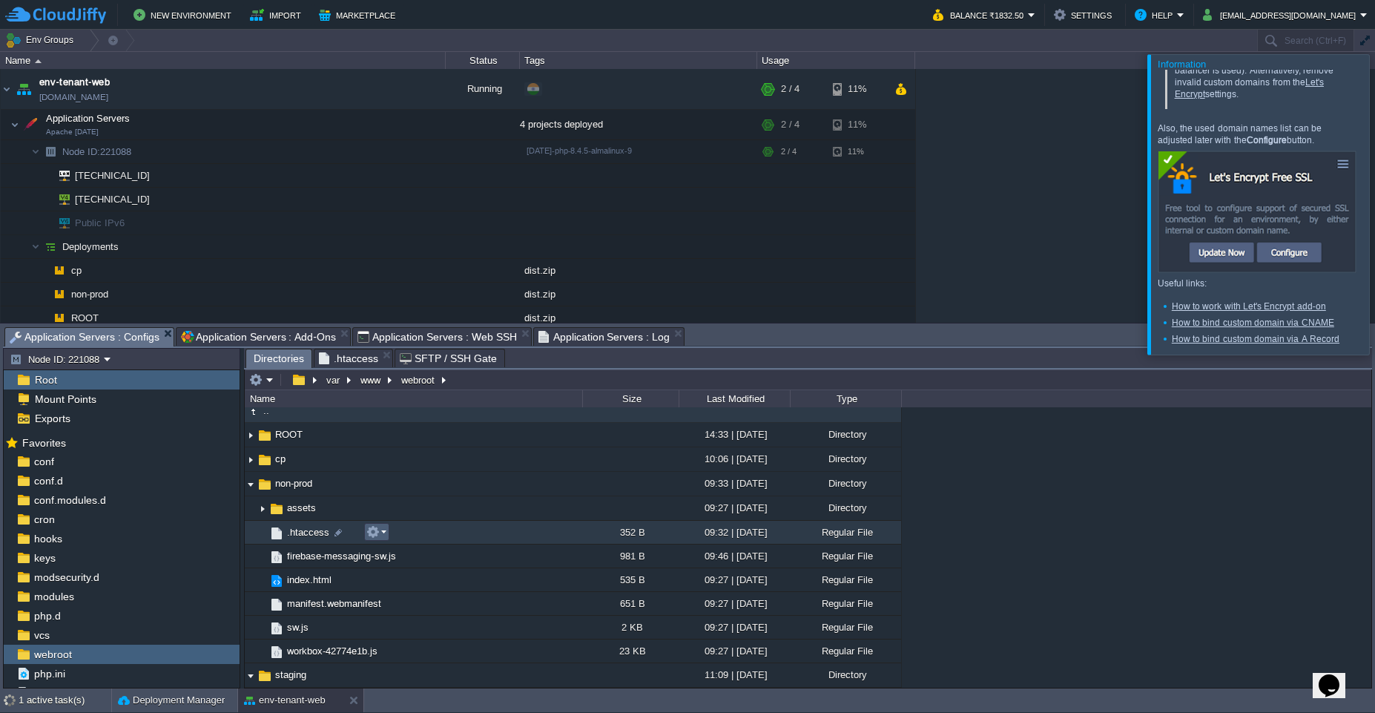
click at [367, 535] on button "button" at bounding box center [372, 531] width 13 height 13
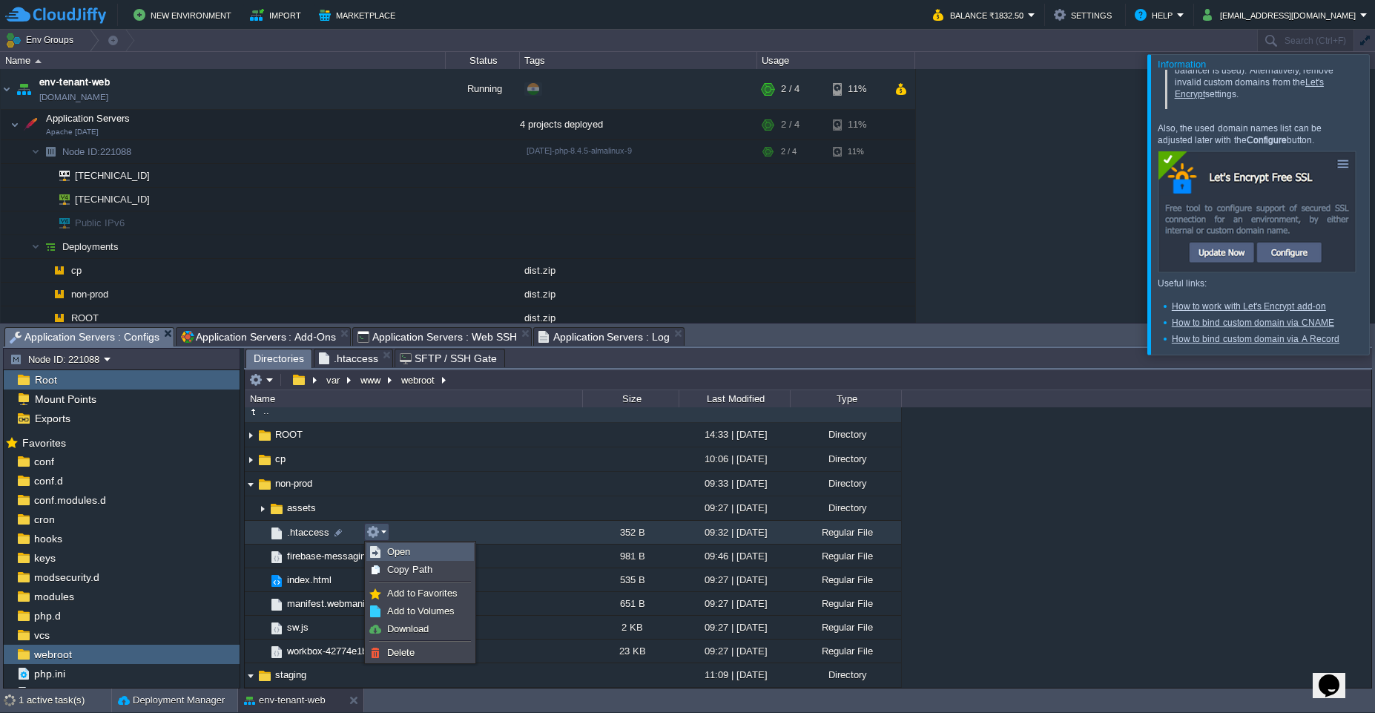
click at [407, 557] on link "Open" at bounding box center [420, 552] width 106 height 16
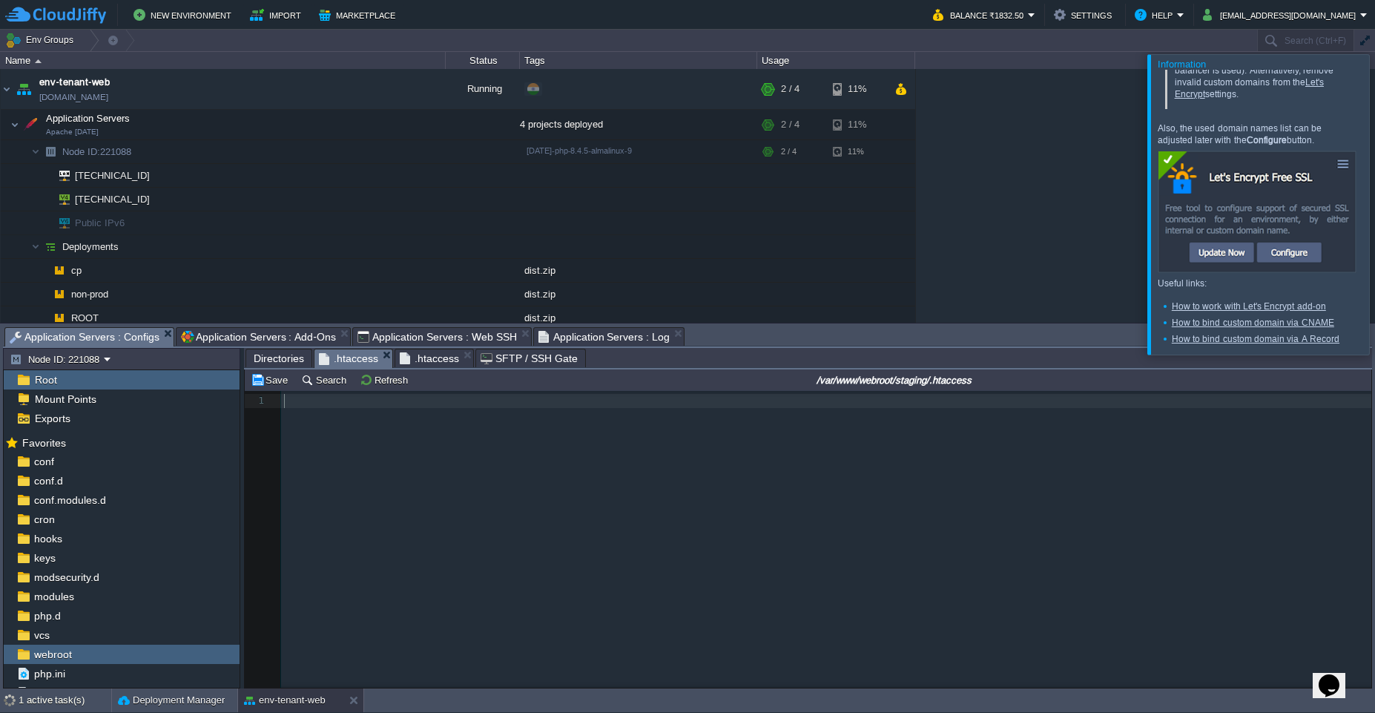
click at [340, 360] on span ".htaccess" at bounding box center [348, 358] width 59 height 19
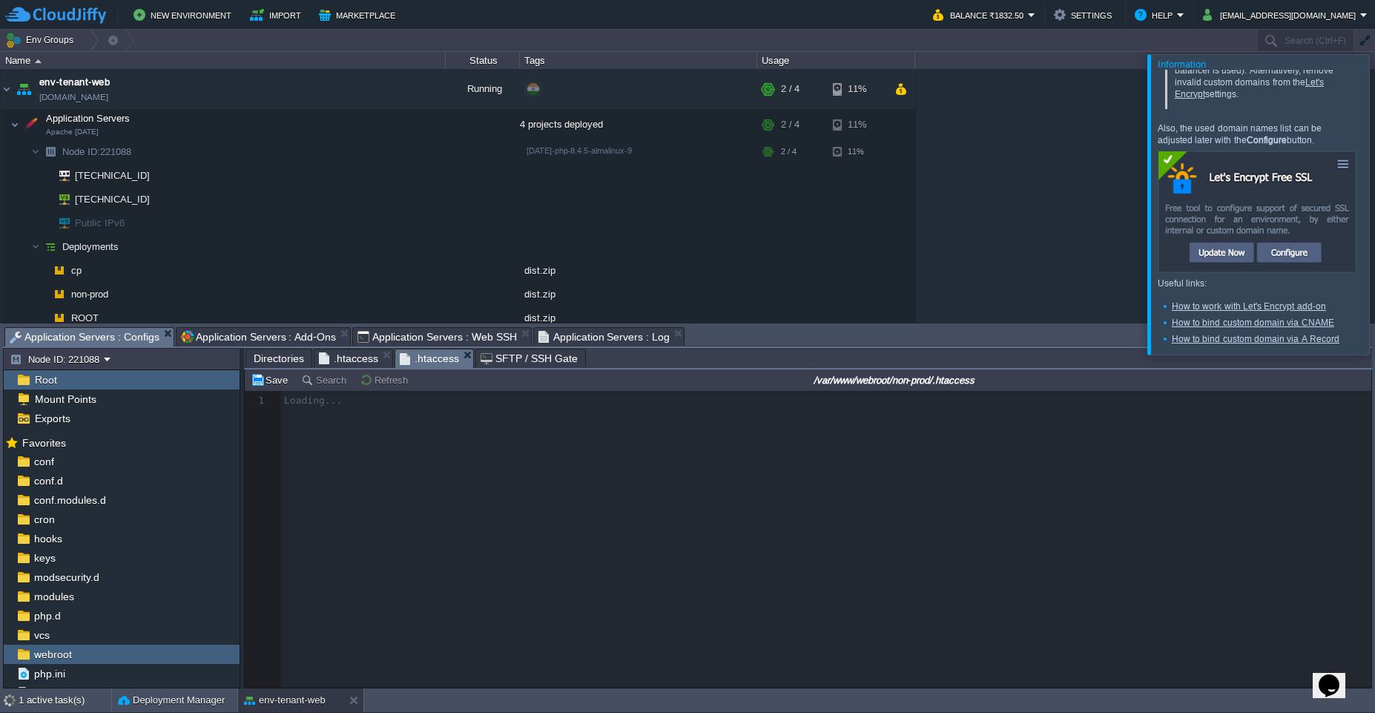
click at [427, 362] on span ".htaccess" at bounding box center [429, 358] width 59 height 19
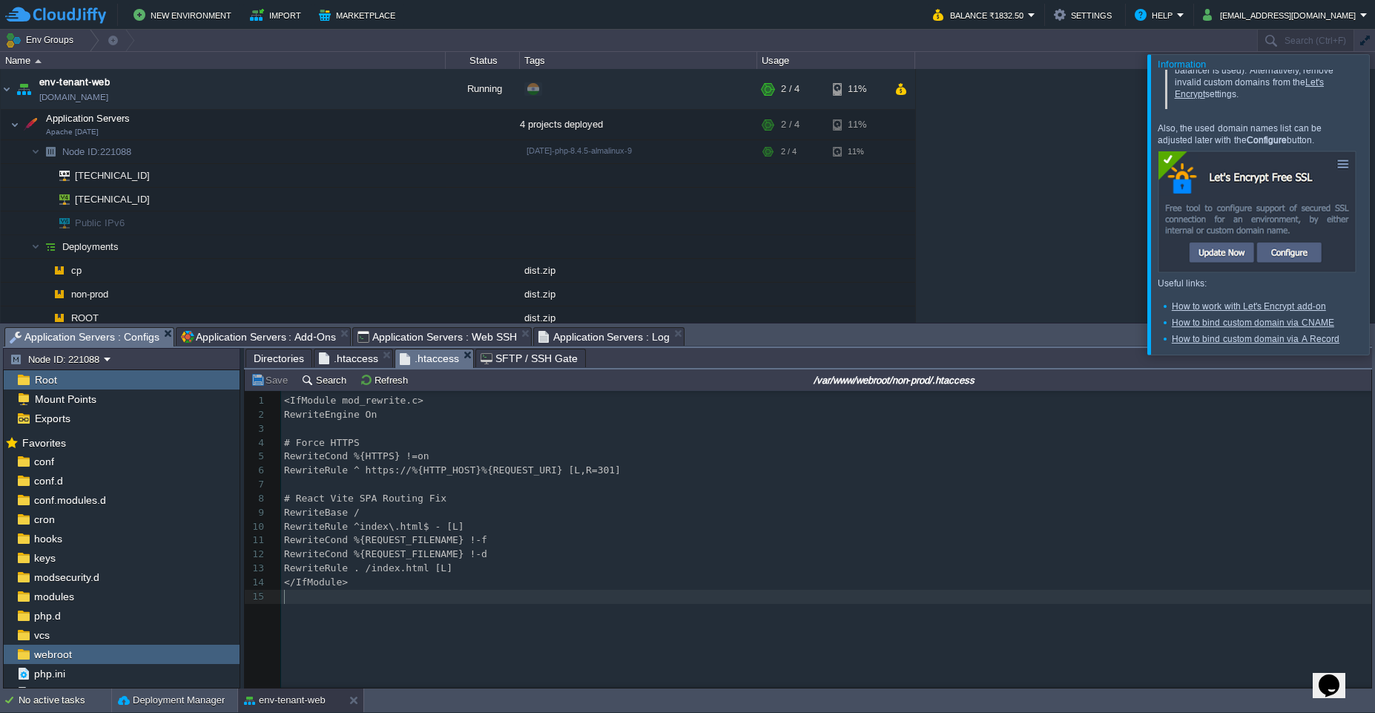
click at [548, 619] on div "15 1 <IfModule mod_rewrite.c> 2 RewriteEngine On 3 ​ 4 # Force HTTPS 5 RewriteC…" at bounding box center [819, 550] width 1149 height 319
type textarea "<IfModule mod_rewrite.c> RewriteEngine On # Force HTTPS RewriteCond %{HTTPS} !=…"
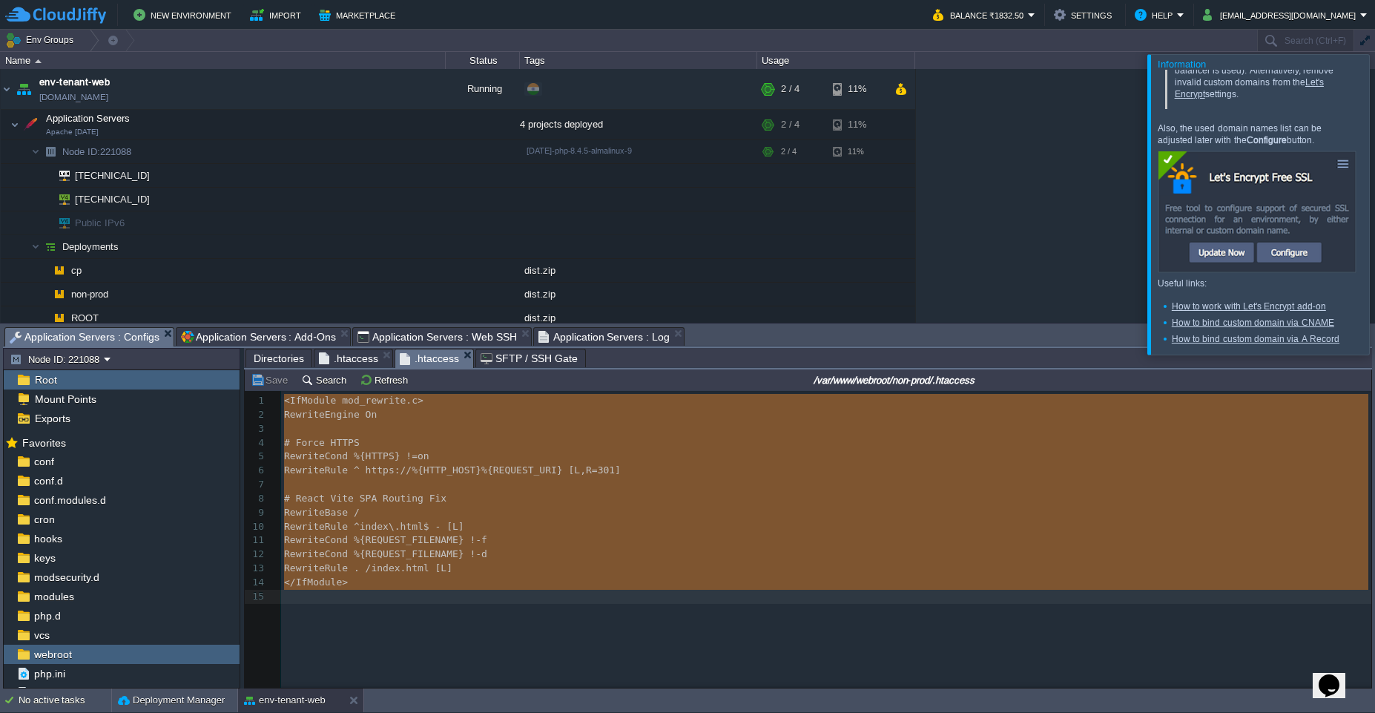
click at [337, 352] on span ".htaccess" at bounding box center [348, 358] width 59 height 18
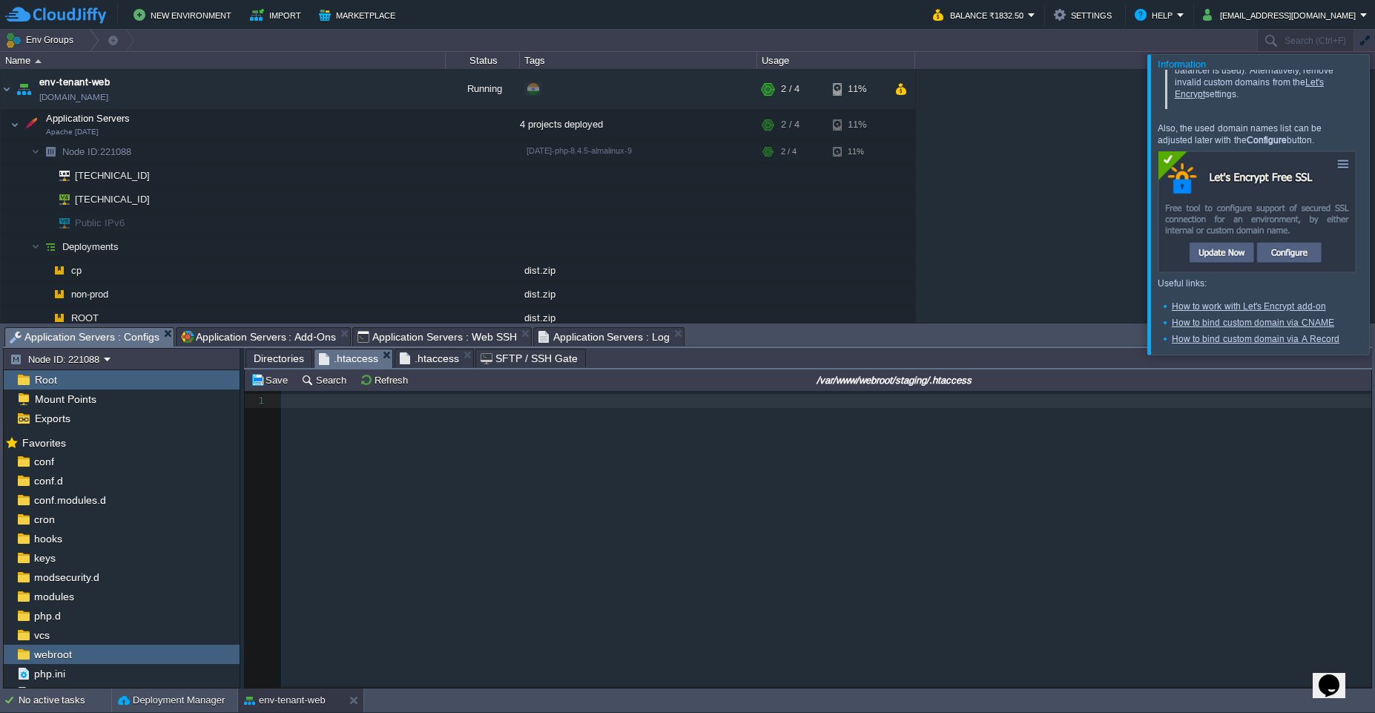
click at [438, 514] on div "1 1 ​" at bounding box center [819, 550] width 1149 height 319
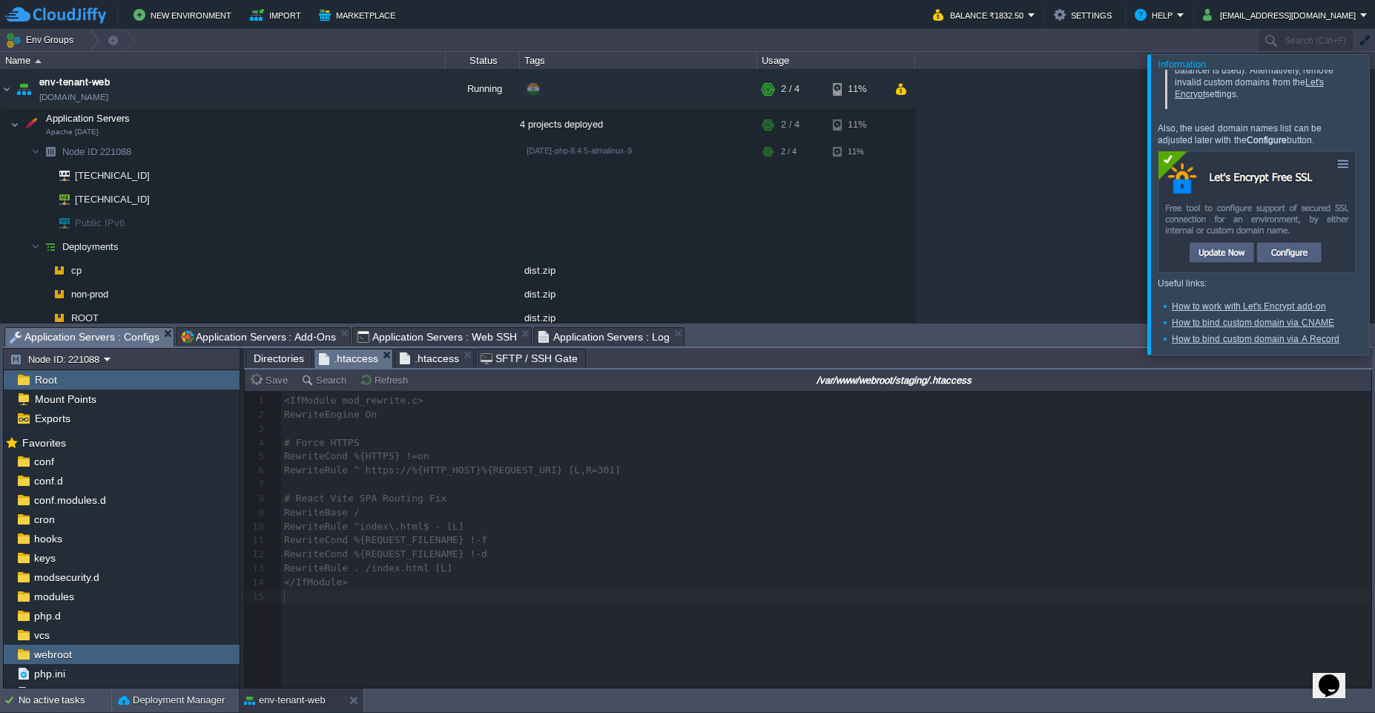
click at [438, 363] on span ".htaccess" at bounding box center [429, 358] width 59 height 18
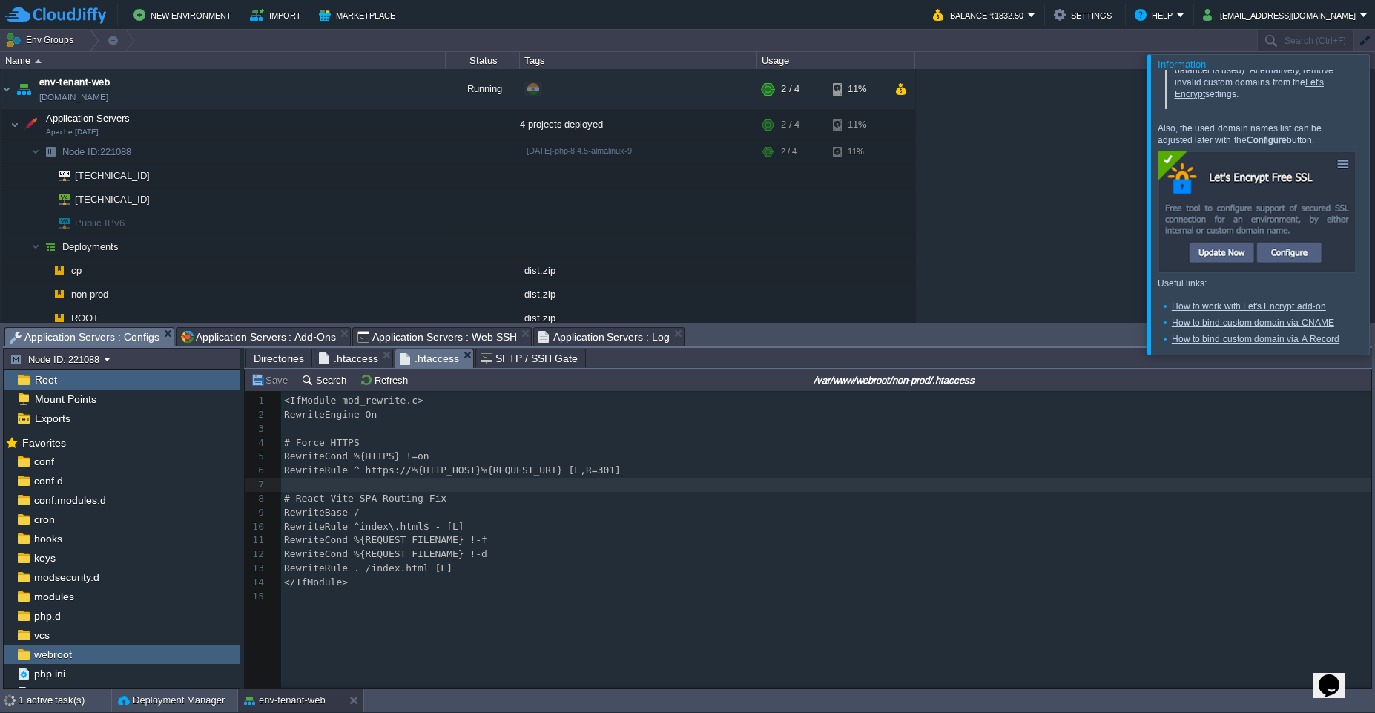
click at [342, 360] on span ".htaccess" at bounding box center [348, 358] width 59 height 18
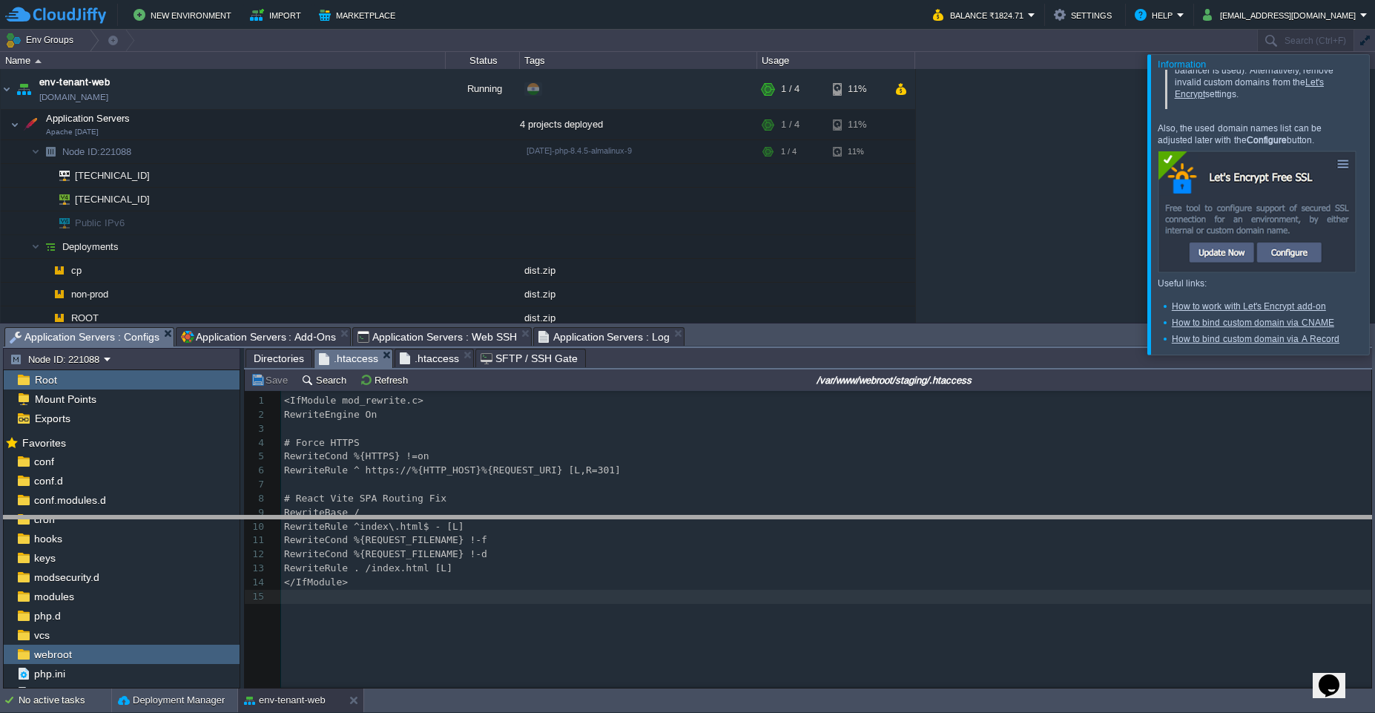
drag, startPoint x: 815, startPoint y: 336, endPoint x: 815, endPoint y: 348, distance: 11.9
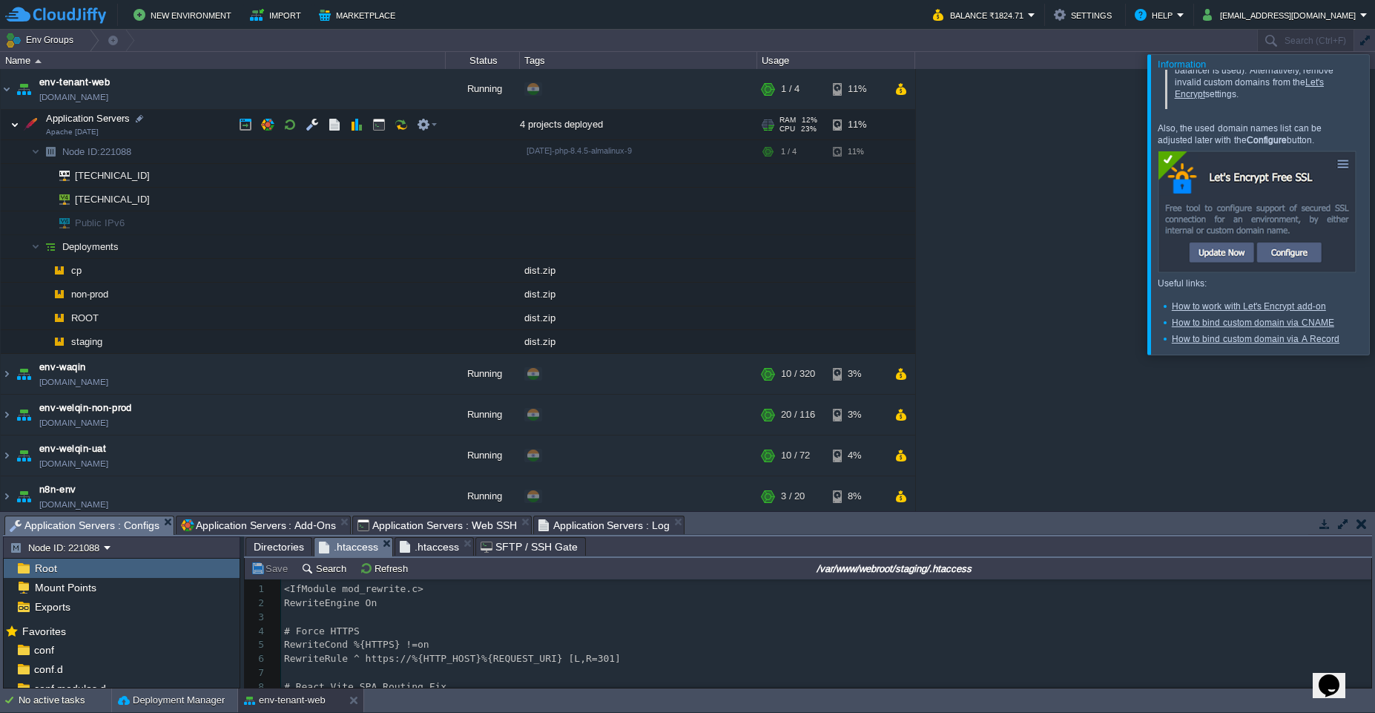
click at [15, 128] on img at bounding box center [14, 125] width 9 height 30
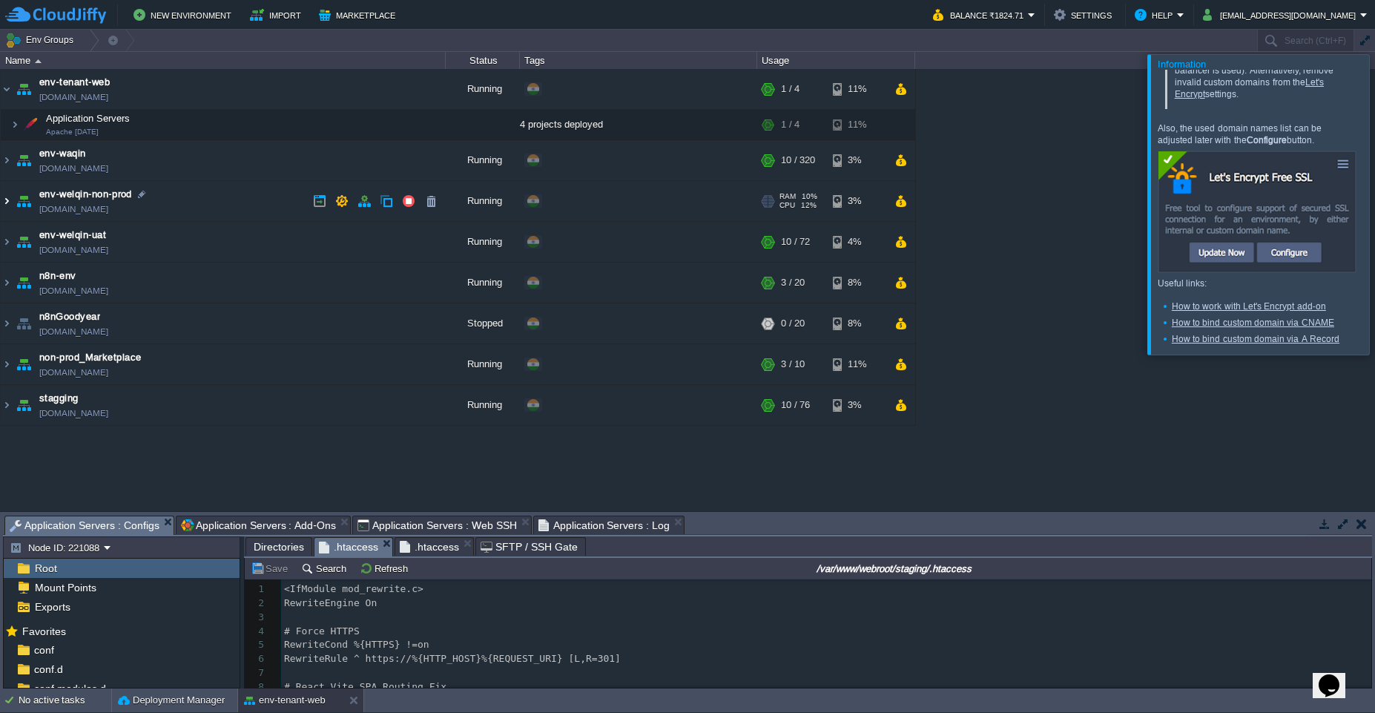
click at [4, 204] on img at bounding box center [7, 201] width 12 height 40
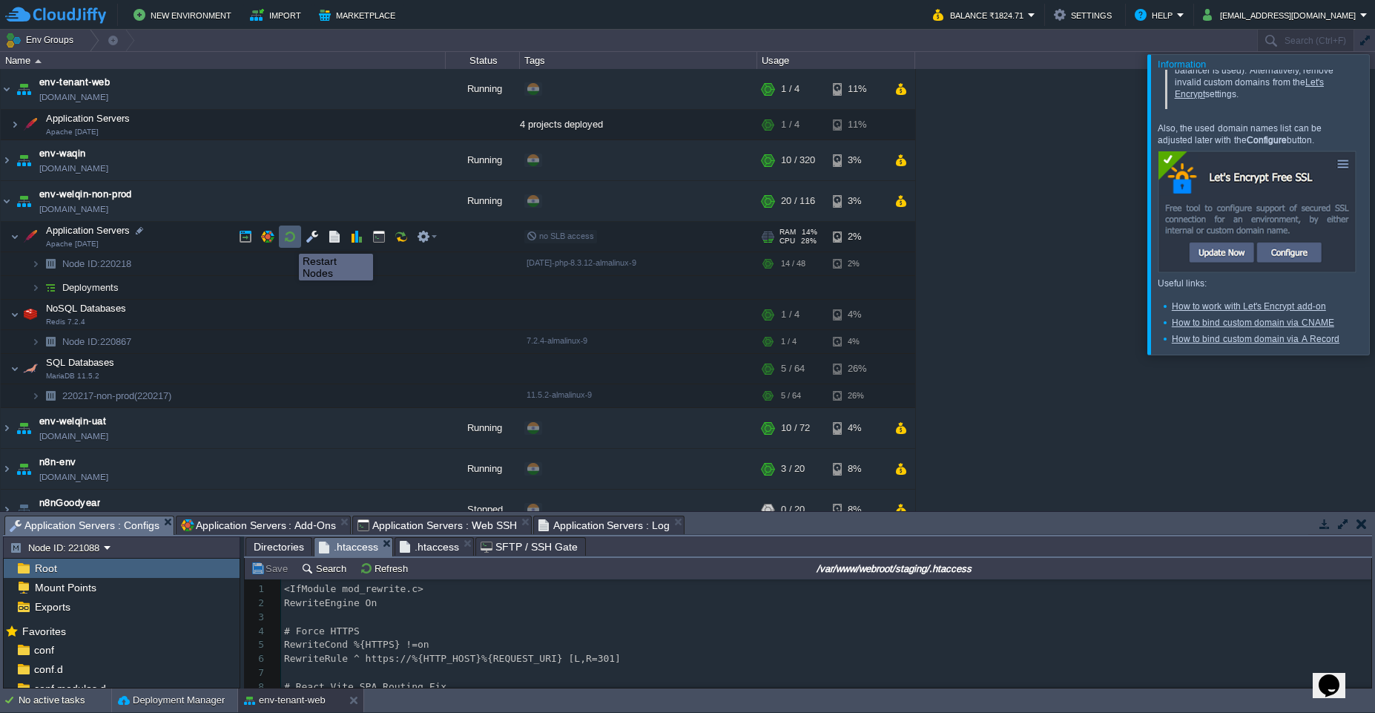
click at [288, 240] on button "button" at bounding box center [289, 236] width 13 height 13
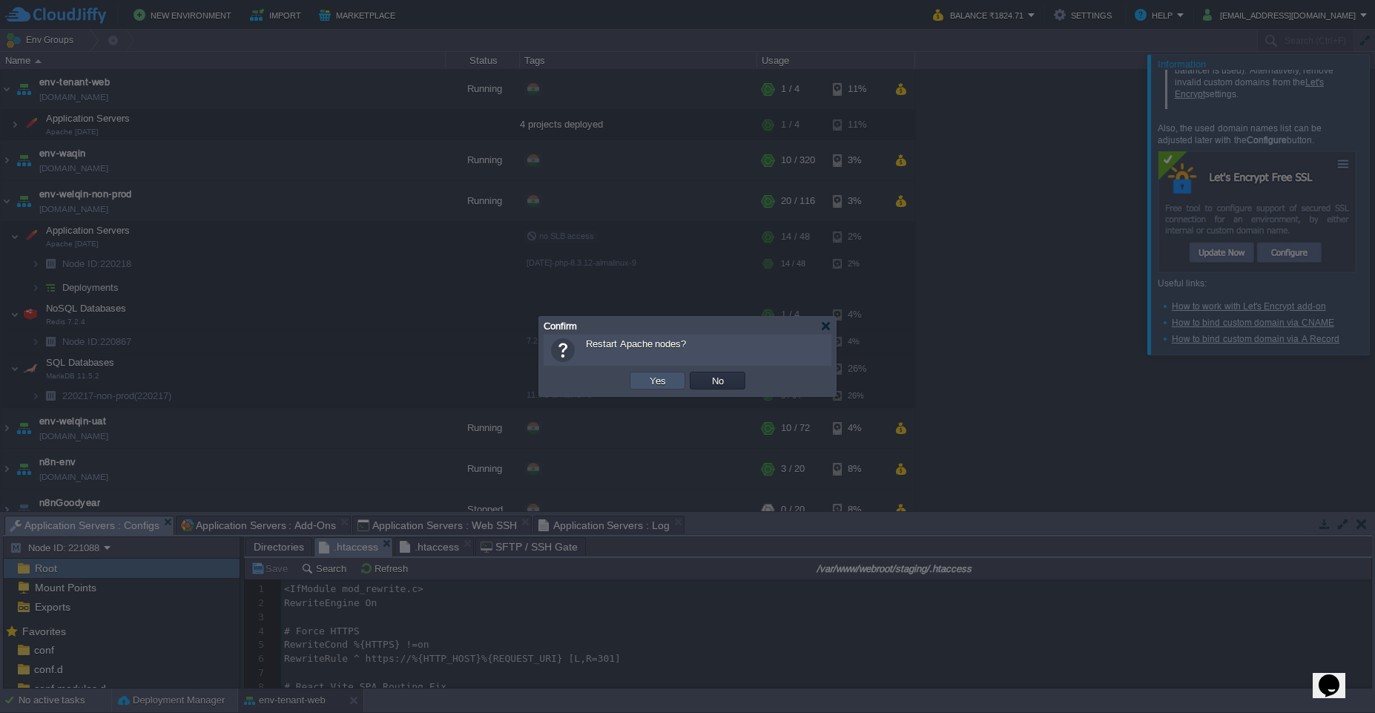
click at [657, 383] on button "Yes" at bounding box center [657, 380] width 25 height 13
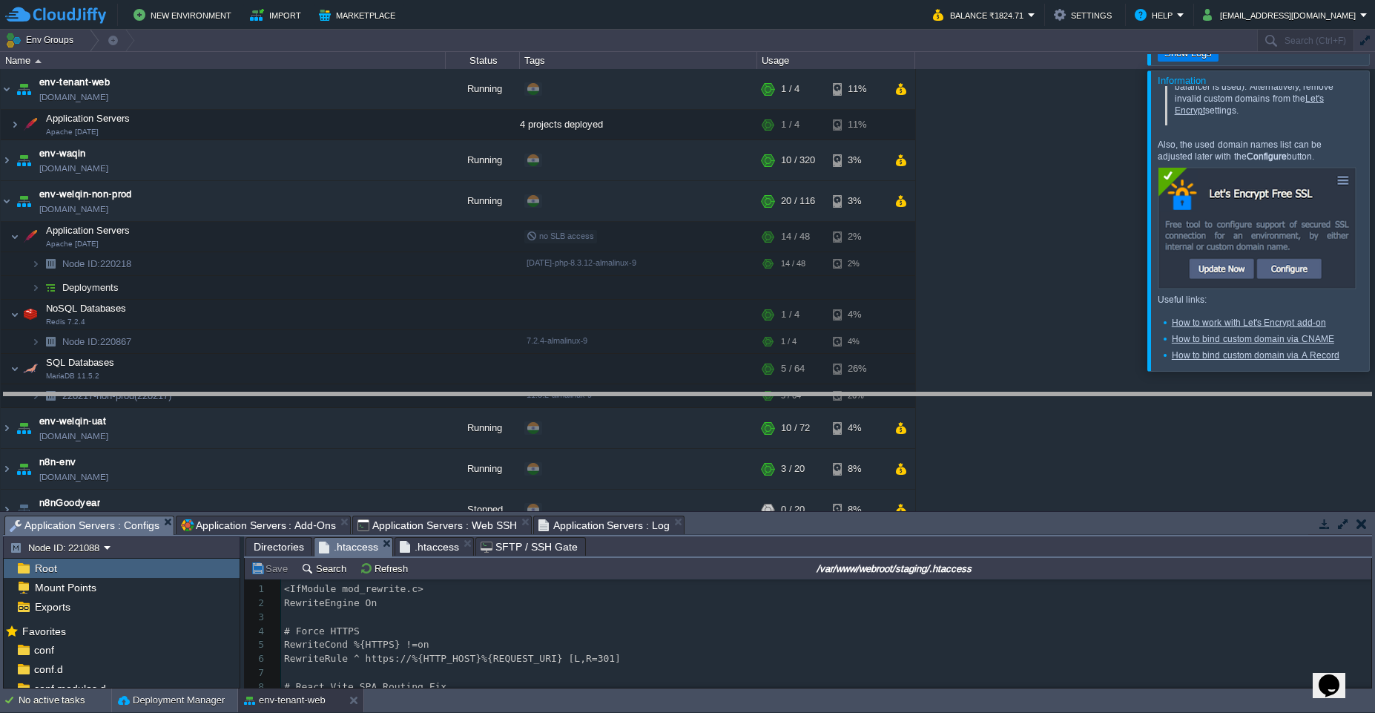
drag, startPoint x: 774, startPoint y: 527, endPoint x: 748, endPoint y: 320, distance: 209.4
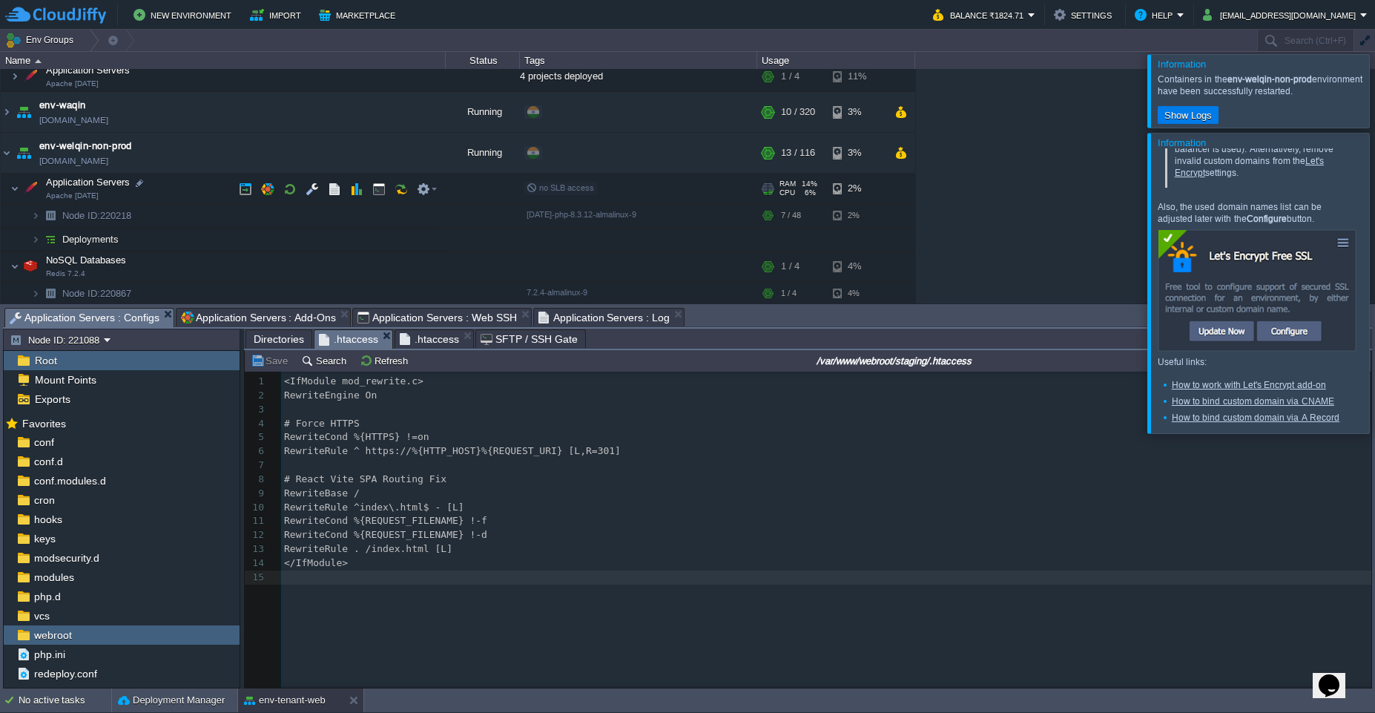
scroll to position [0, 0]
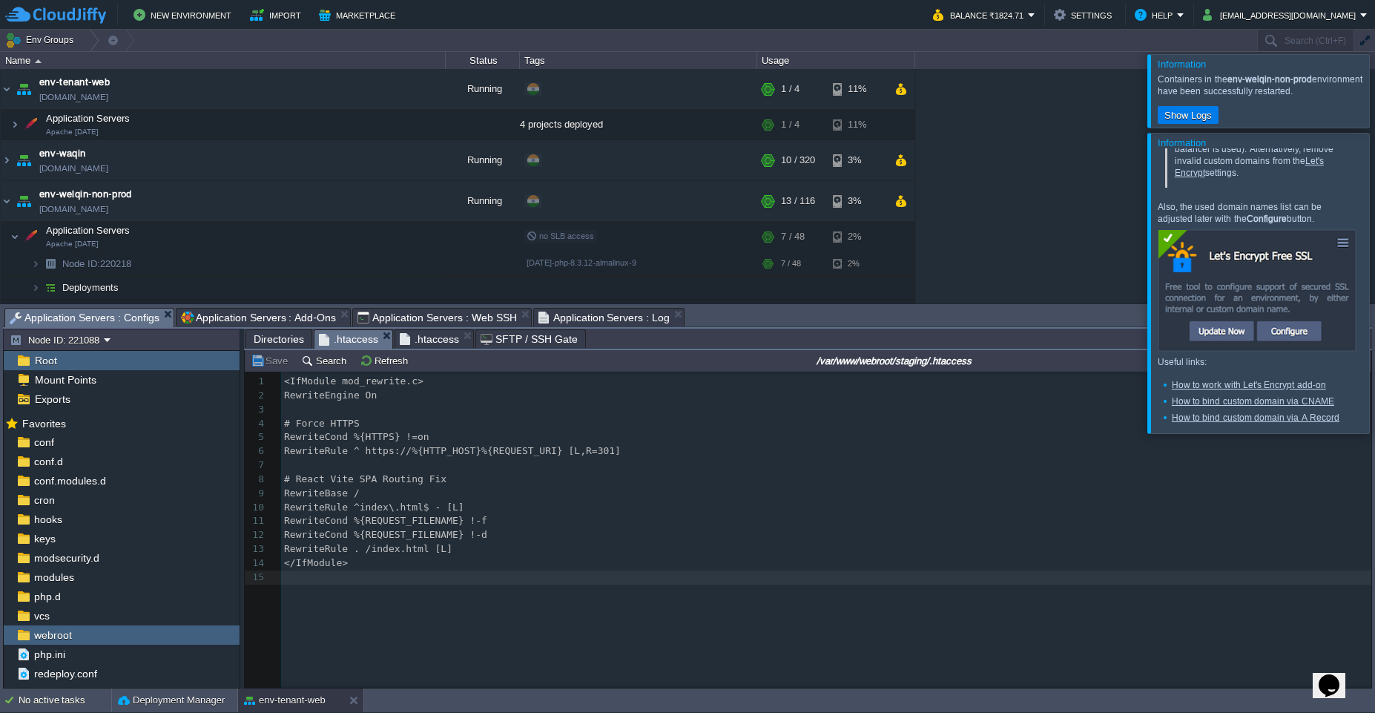
click at [1022, 327] on div "Tasks Activity Log Archive Git / SVN Application Servers : Configs Application …" at bounding box center [687, 318] width 1369 height 22
click at [1375, 183] on div at bounding box center [1393, 283] width 0 height 300
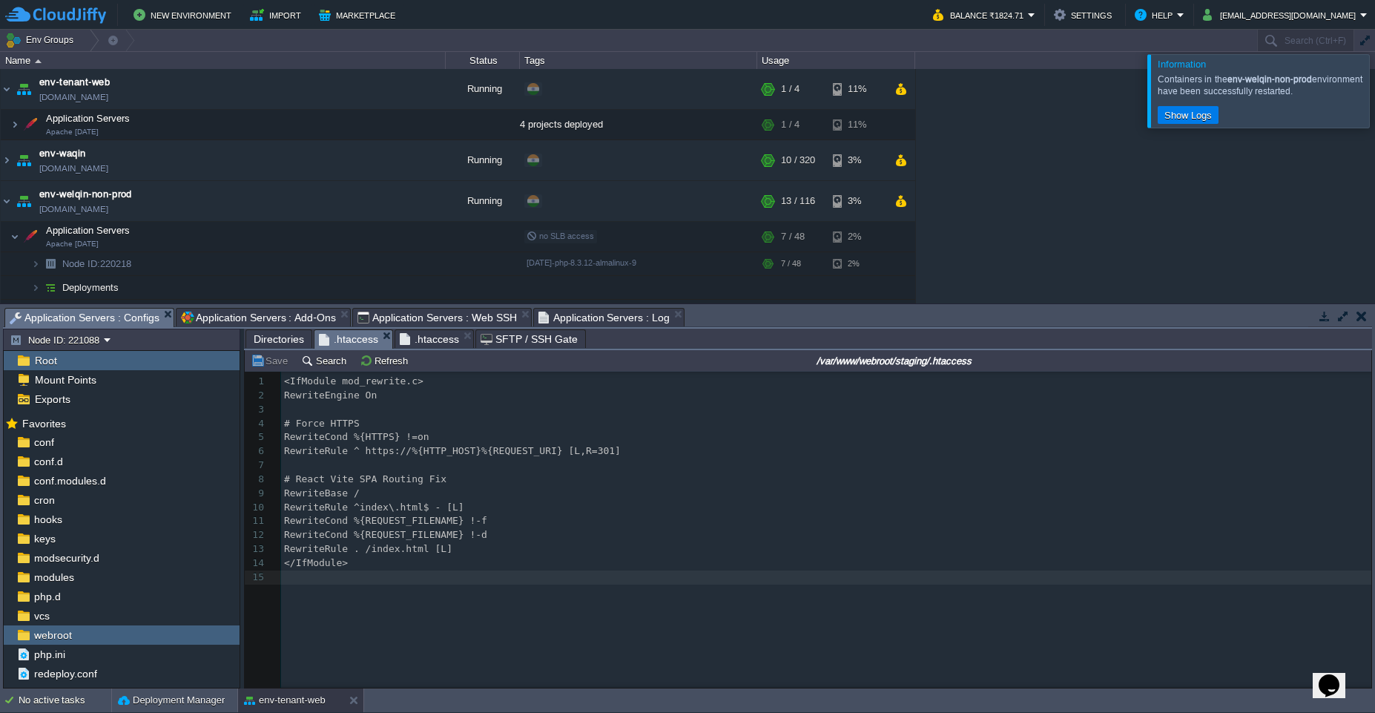
click at [1375, 99] on div at bounding box center [1393, 90] width 0 height 73
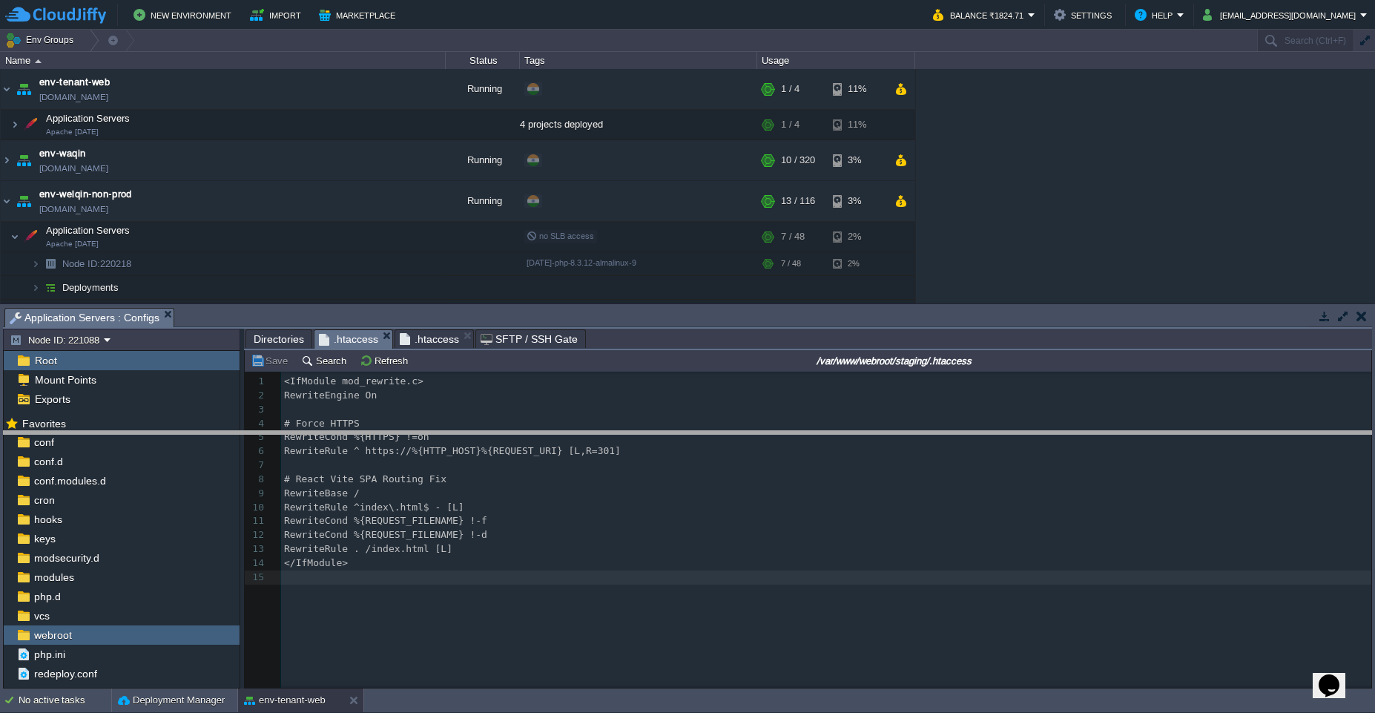
drag, startPoint x: 667, startPoint y: 323, endPoint x: 674, endPoint y: 453, distance: 130.7
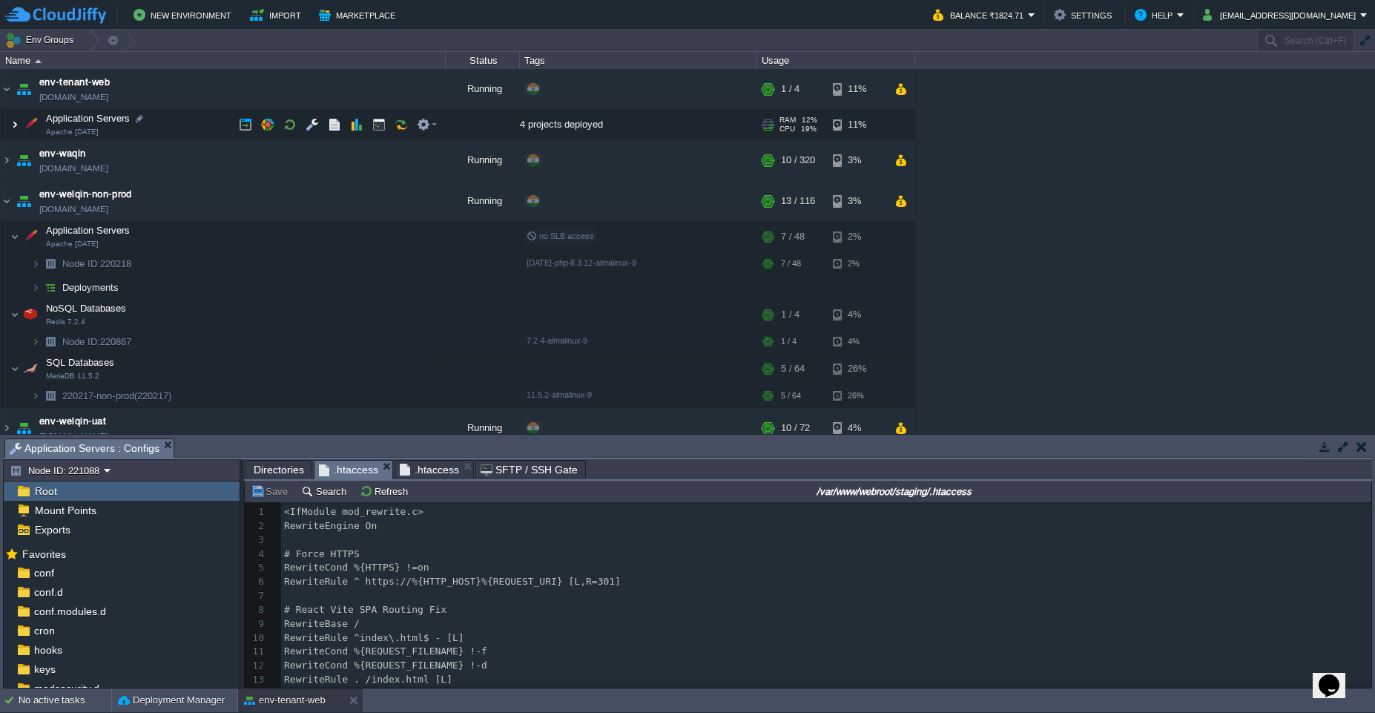
click at [11, 131] on img at bounding box center [14, 125] width 9 height 30
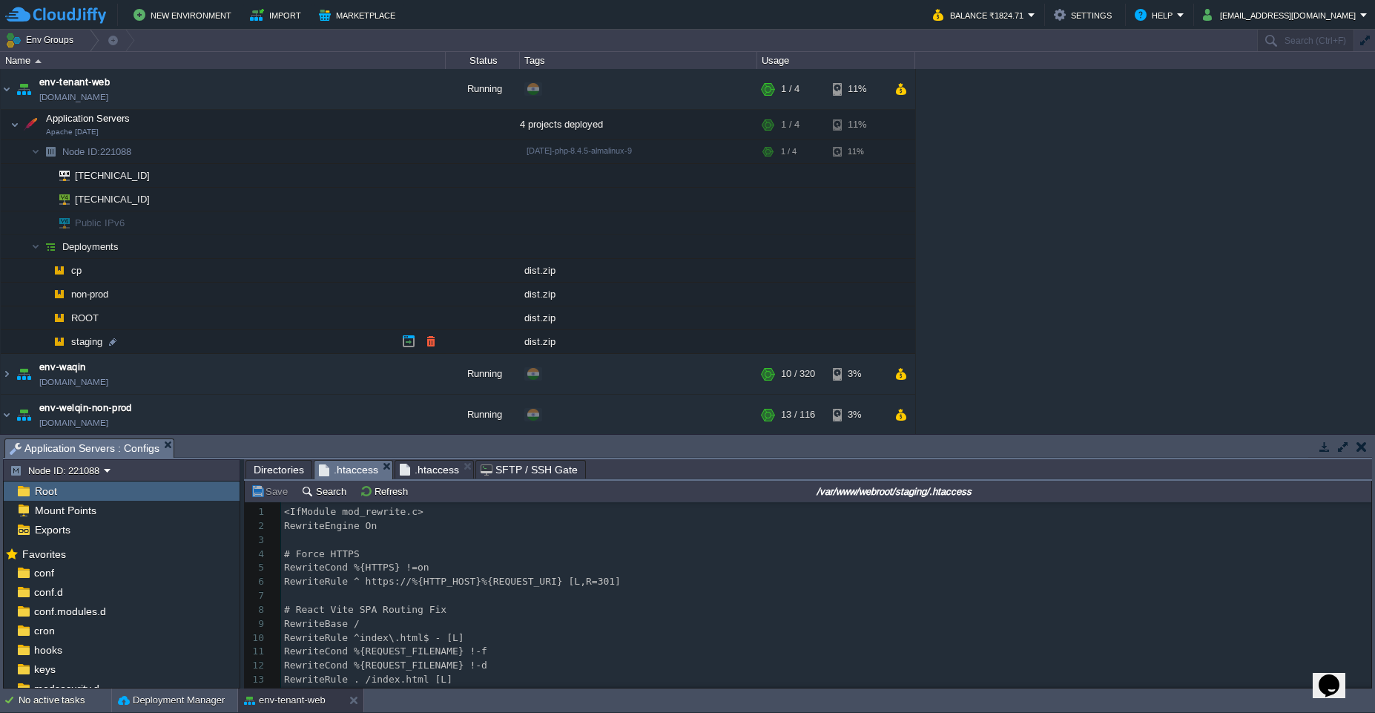
click at [165, 343] on td "staging" at bounding box center [223, 342] width 445 height 24
click at [399, 346] on td at bounding box center [409, 341] width 22 height 22
click at [271, 125] on button "button" at bounding box center [267, 124] width 13 height 13
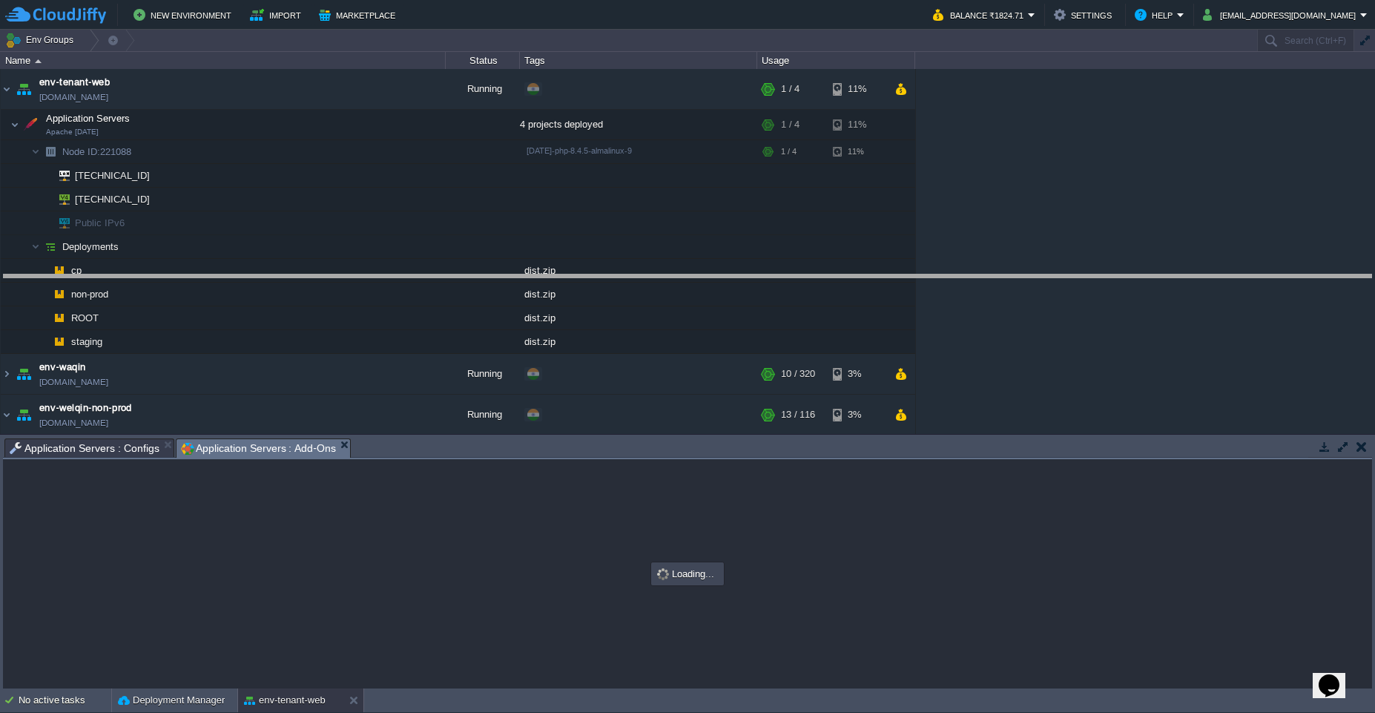
drag, startPoint x: 559, startPoint y: 450, endPoint x: 561, endPoint y: 288, distance: 161.7
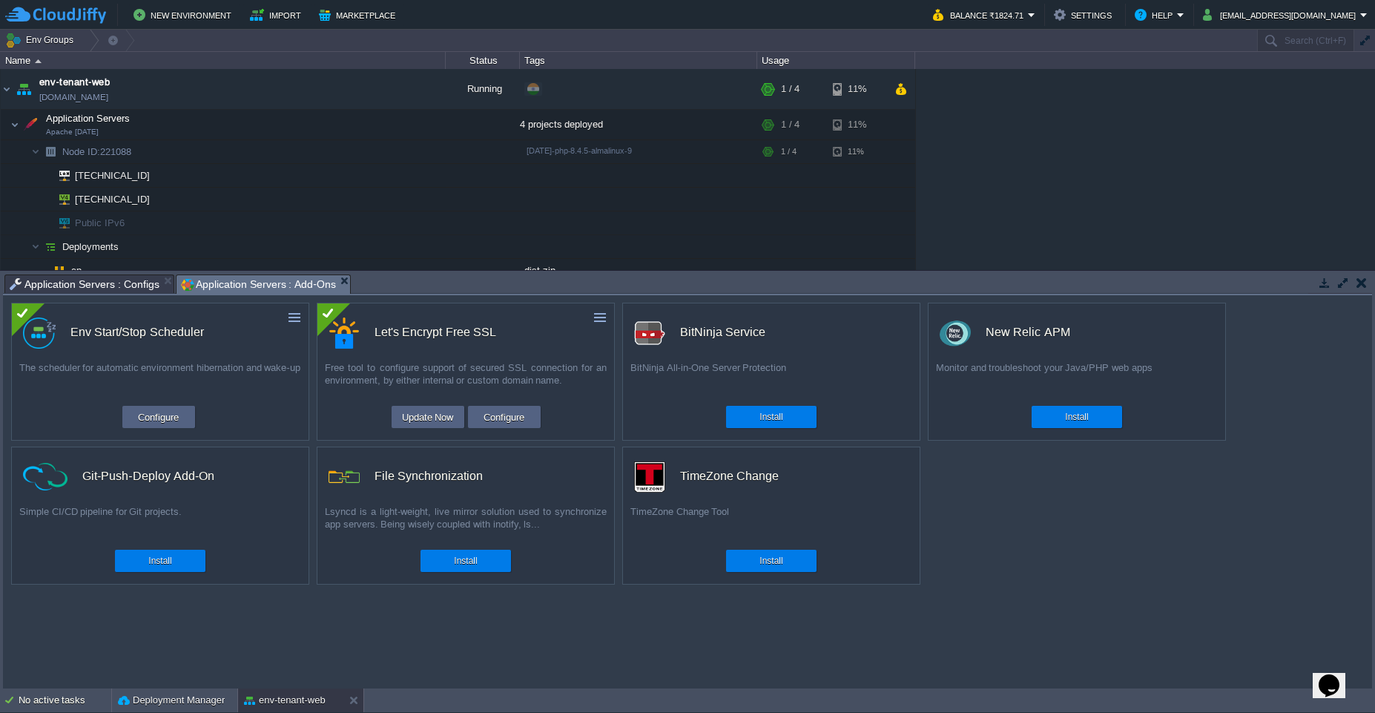
drag, startPoint x: 603, startPoint y: 315, endPoint x: 589, endPoint y: 323, distance: 16.3
click at [589, 323] on div at bounding box center [599, 318] width 22 height 18
drag, startPoint x: 603, startPoint y: 316, endPoint x: 708, endPoint y: 318, distance: 105.4
click at [815, 332] on div "custom Env Start/Stop Scheduler The scheduler for automatic environment hiberna…" at bounding box center [687, 491] width 1369 height 393
click at [596, 315] on button "button" at bounding box center [599, 317] width 13 height 13
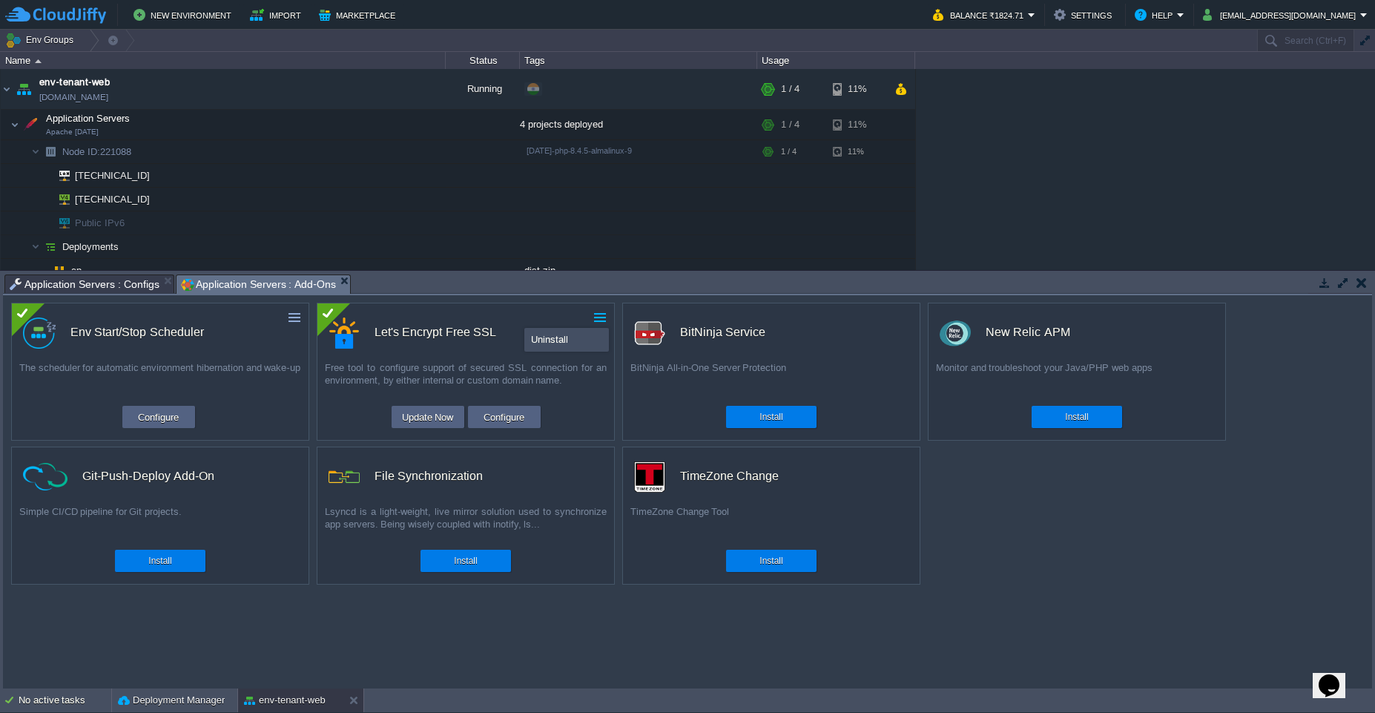
click at [567, 406] on div "Update Now Configure" at bounding box center [465, 417] width 297 height 22
click at [516, 420] on button "Configure" at bounding box center [504, 417] width 50 height 18
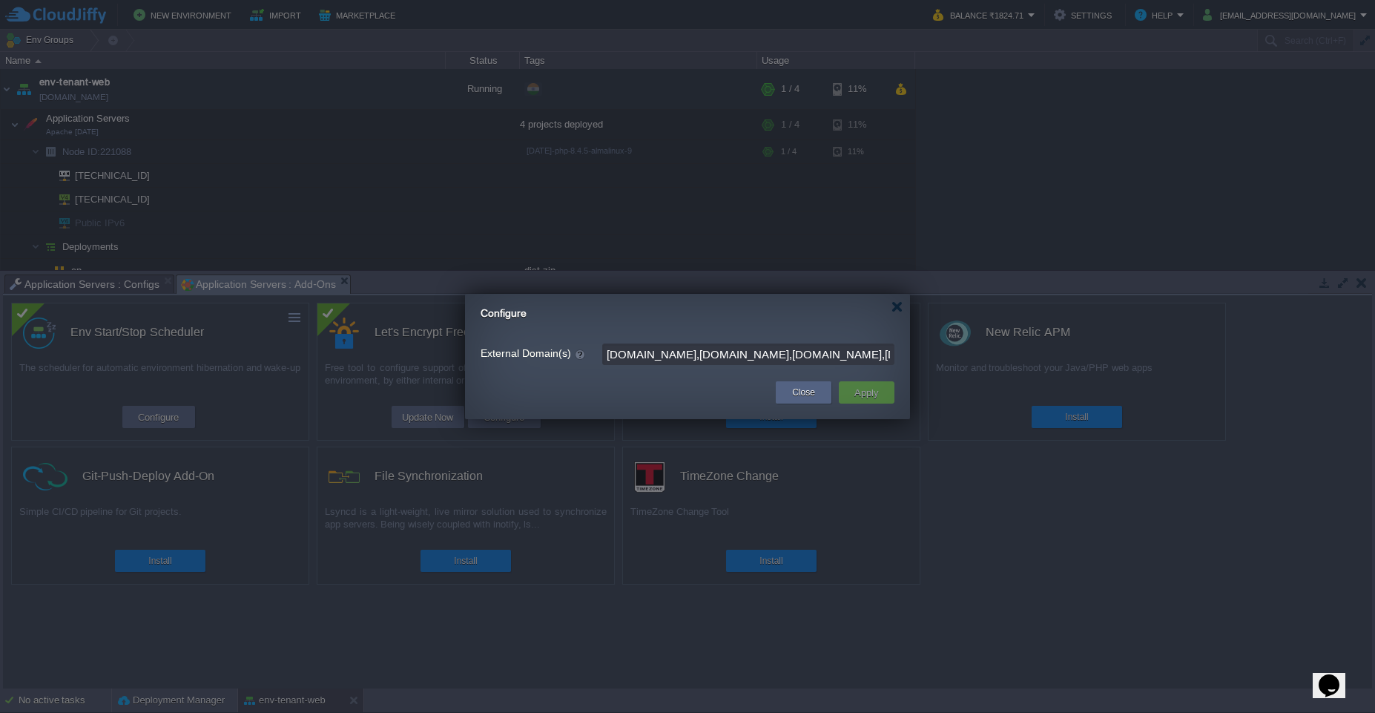
click at [748, 352] on input "[DOMAIN_NAME],[DOMAIN_NAME],[DOMAIN_NAME],[DOMAIN_NAME],[DOMAIN_NAME],[DOMAIN_N…" at bounding box center [748, 354] width 292 height 22
click at [737, 355] on input "[DOMAIN_NAME],[DOMAIN_NAME],[DOMAIN_NAME],[DOMAIN_NAME],[DOMAIN_NAME],[DOMAIN_N…" at bounding box center [748, 354] width 292 height 22
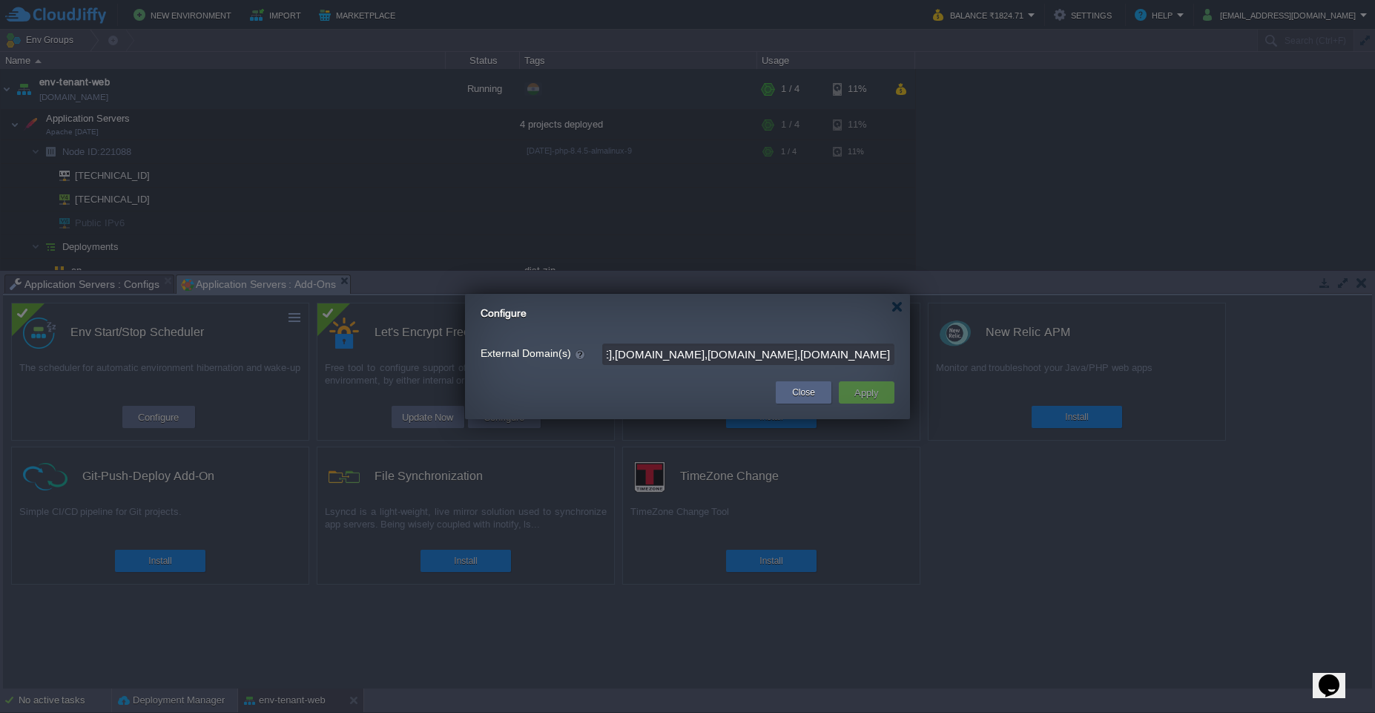
drag, startPoint x: 708, startPoint y: 355, endPoint x: 962, endPoint y: 359, distance: 254.5
click at [962, 359] on body "New Environment Import Marketplace Bonus ₹0.00 Upgrade Account Balance ₹1824.71…" at bounding box center [687, 356] width 1375 height 713
click at [889, 357] on input "[DOMAIN_NAME],[DOMAIN_NAME],[DOMAIN_NAME],[DOMAIN_NAME],[DOMAIN_NAME],[DOMAIN_N…" at bounding box center [748, 354] width 292 height 22
paste input "[URL]"
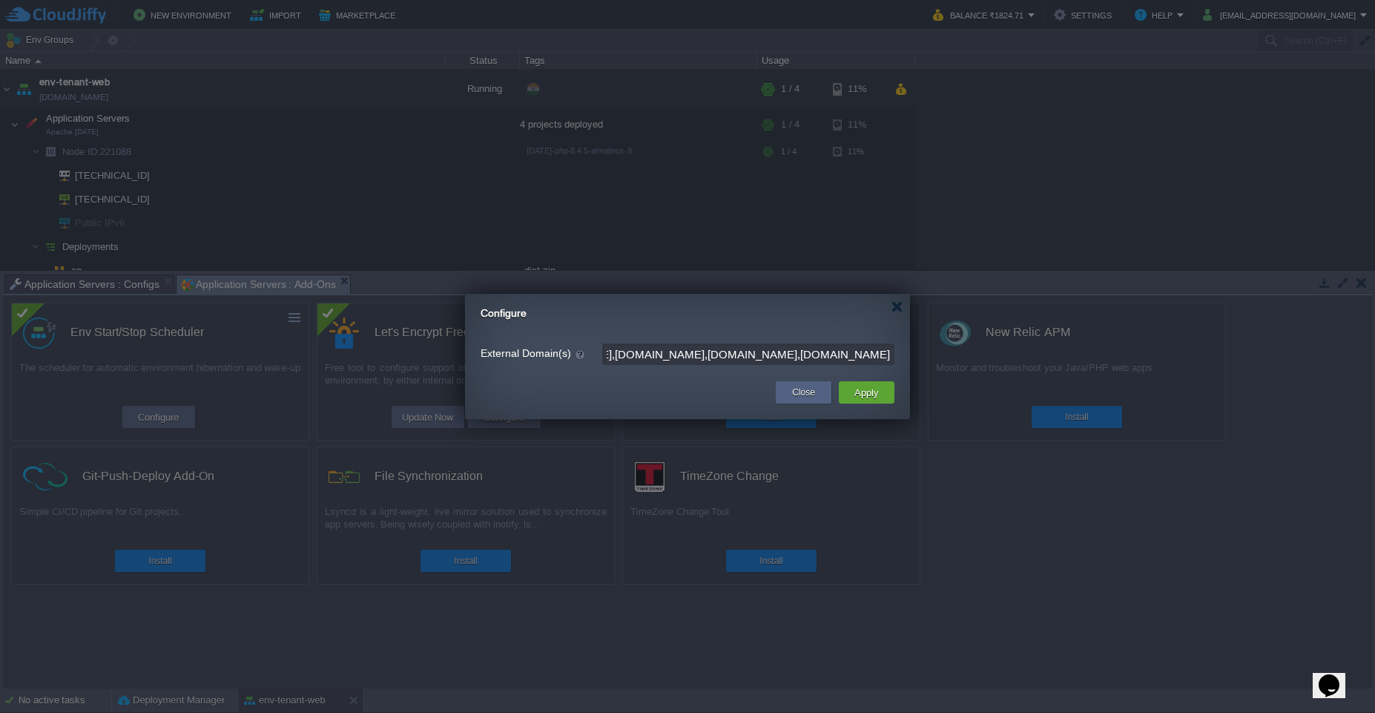
scroll to position [0, 414]
drag, startPoint x: 779, startPoint y: 355, endPoint x: 913, endPoint y: 358, distance: 134.3
click at [913, 358] on body "New Environment Import Marketplace Bonus ₹0.00 Upgrade Account Balance ₹1824.71…" at bounding box center [687, 356] width 1375 height 713
click at [808, 355] on input "[DOMAIN_NAME],[DOMAIN_NAME],[DOMAIN_NAME],[DOMAIN_NAME],[DOMAIN_NAME],[DOMAIN_N…" at bounding box center [748, 354] width 292 height 22
drag, startPoint x: 777, startPoint y: 355, endPoint x: 924, endPoint y: 350, distance: 146.9
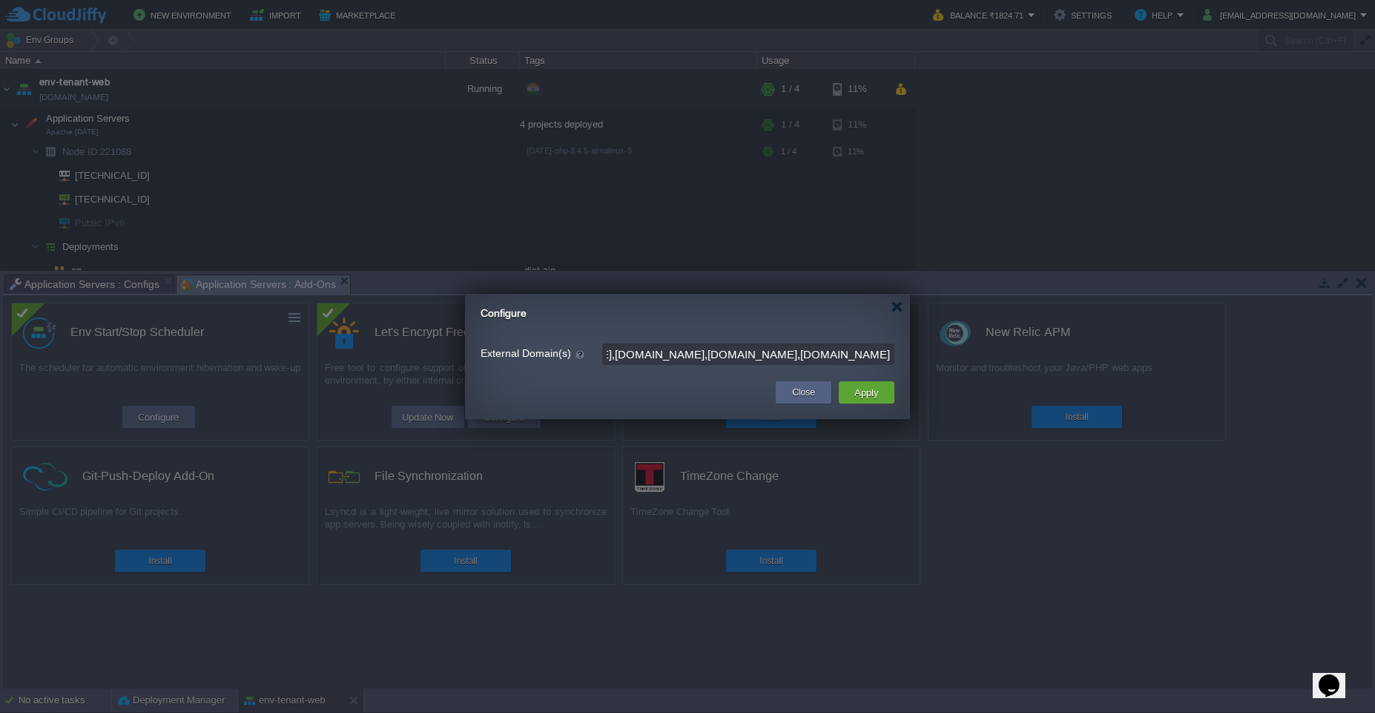
click at [924, 350] on body "New Environment Import Marketplace Bonus ₹0.00 Upgrade Account Balance ₹1824.71…" at bounding box center [687, 356] width 1375 height 713
type input "[DOMAIN_NAME],[DOMAIN_NAME],[DOMAIN_NAME],[DOMAIN_NAME],[DOMAIN_NAME],[DOMAIN_N…"
click at [878, 392] on button "Apply" at bounding box center [866, 393] width 33 height 18
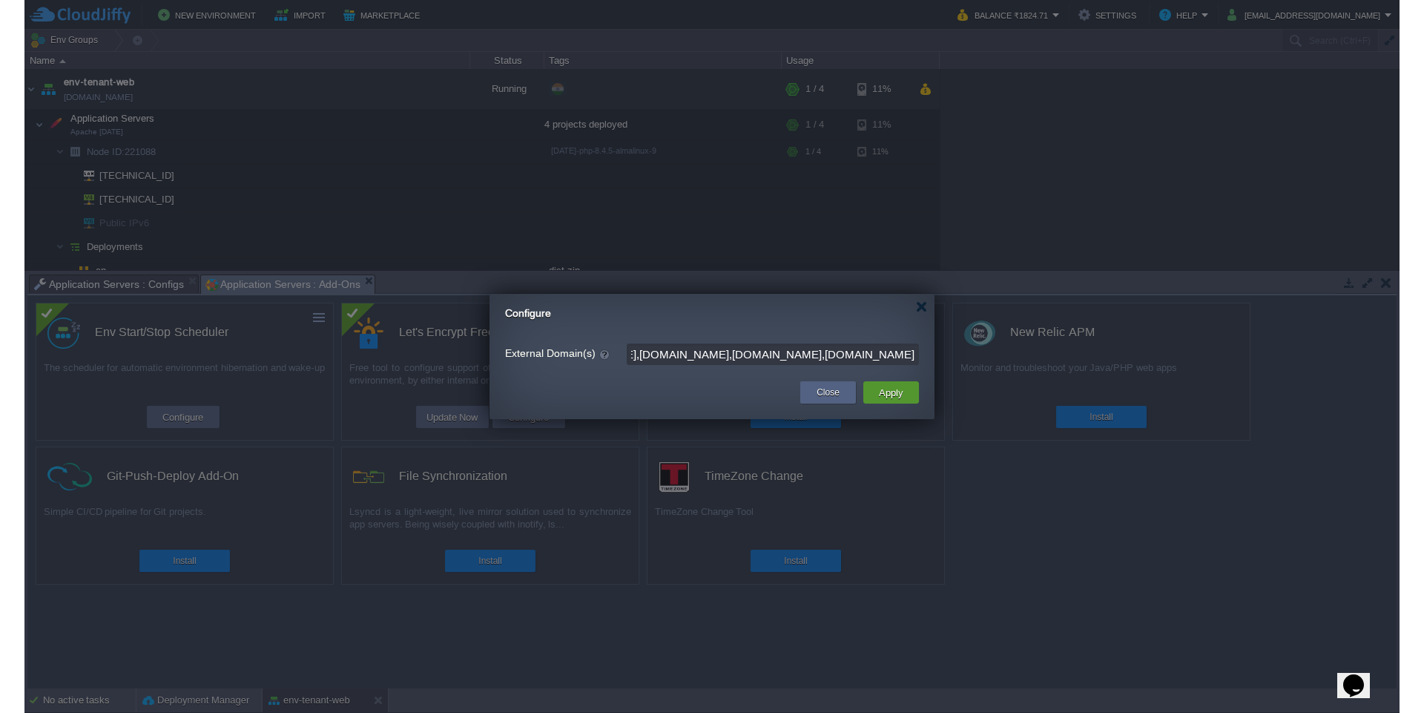
scroll to position [0, 0]
